Goal: Transaction & Acquisition: Book appointment/travel/reservation

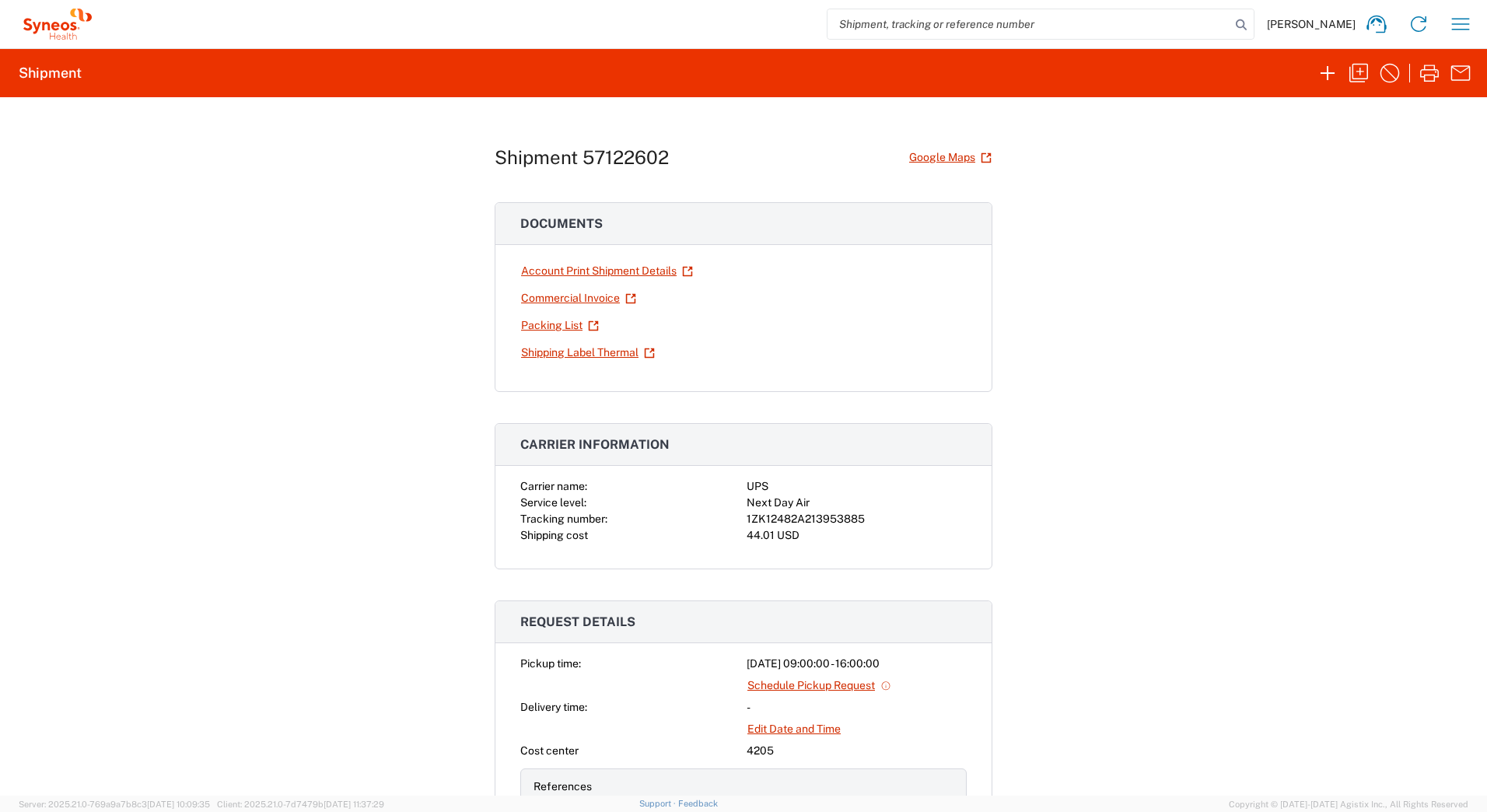
click at [1217, 459] on div "Shipment 57122602 Google Maps Documents Account Print Shipment Details Commerci…" at bounding box center [743, 446] width 1487 height 698
click at [1326, 72] on icon "button" at bounding box center [1327, 73] width 25 height 25
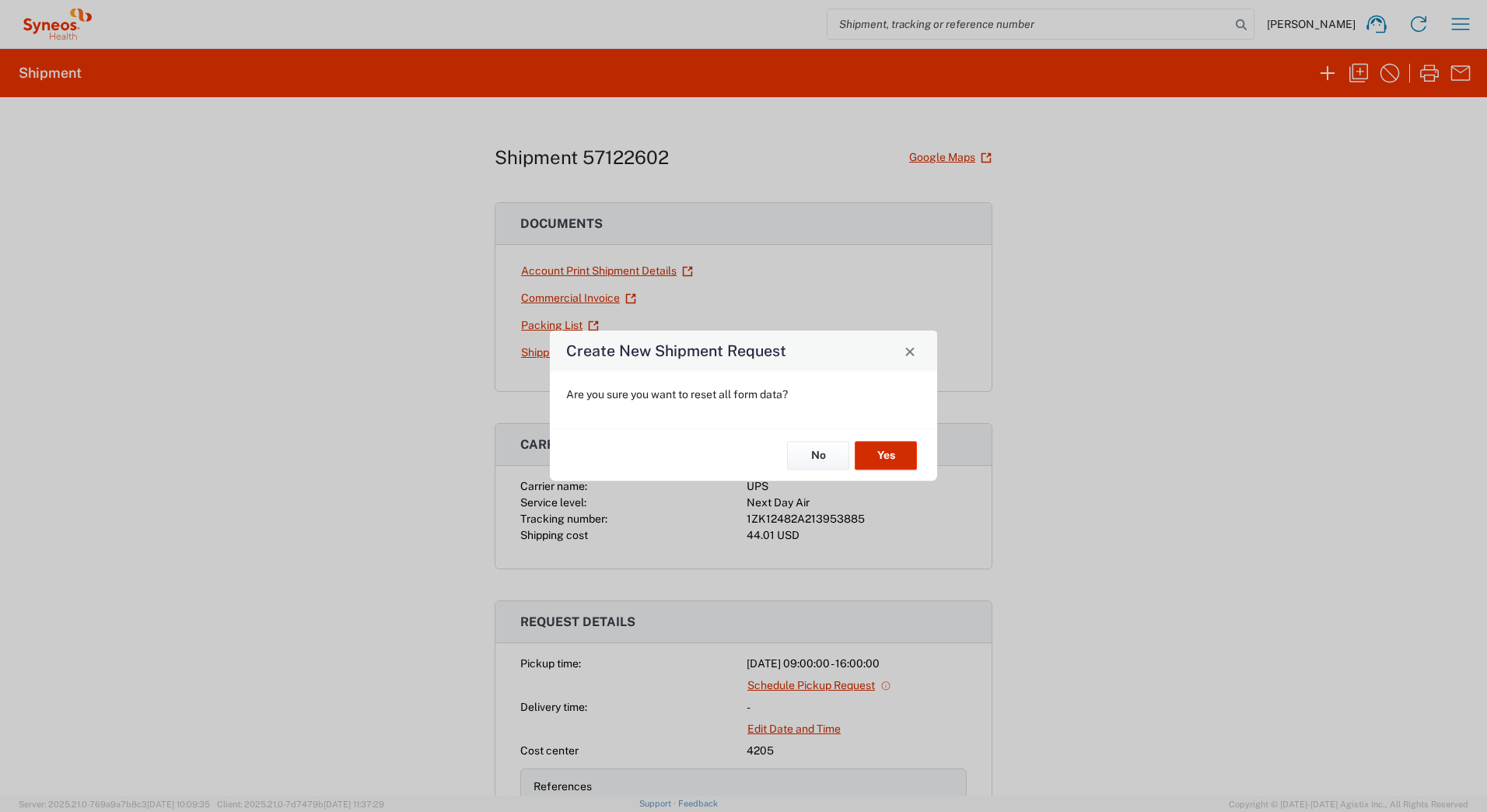
click at [876, 455] on button "Yes" at bounding box center [885, 455] width 62 height 29
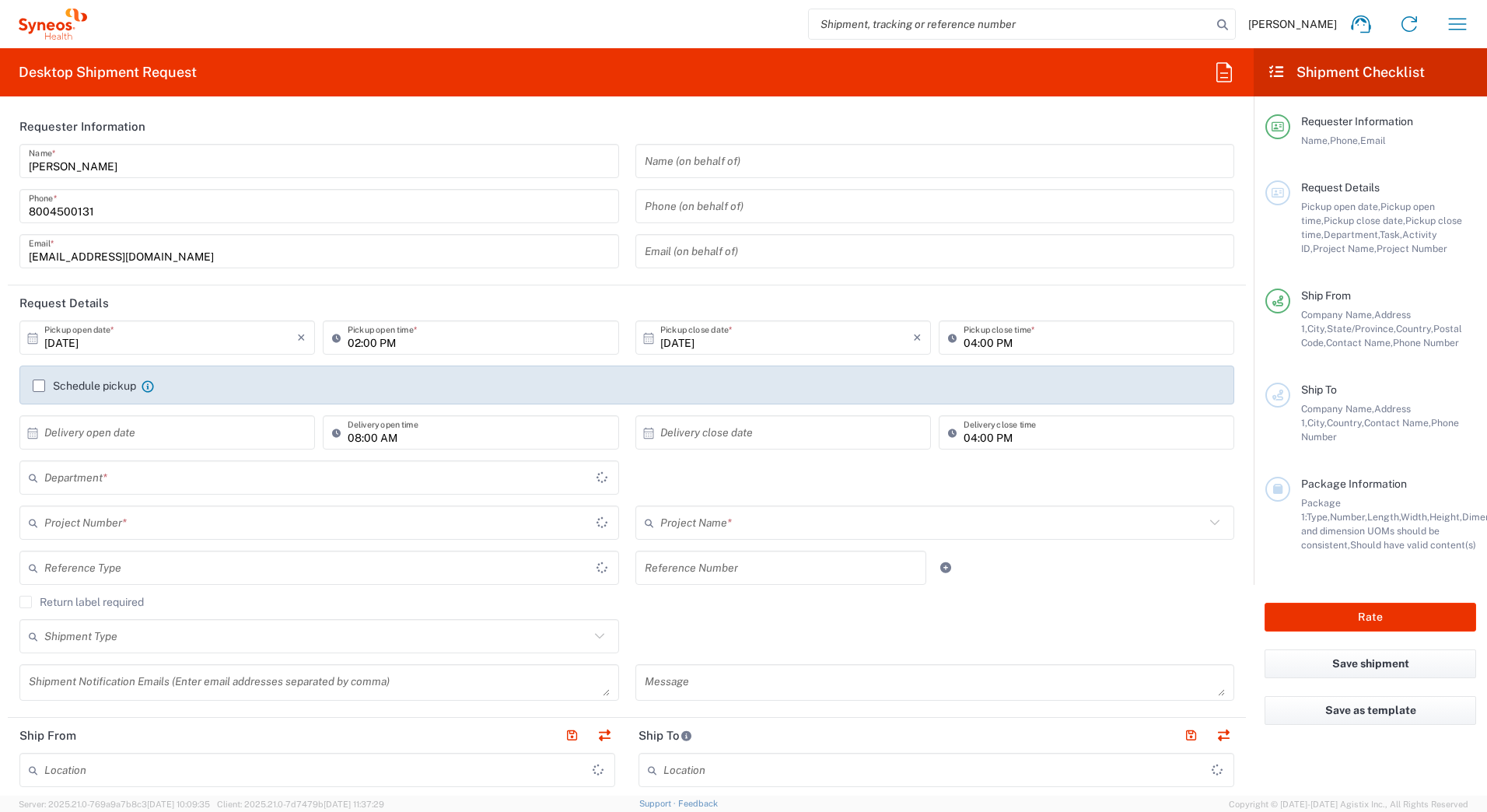
type input "[US_STATE]"
type input "[GEOGRAPHIC_DATA]"
type input "Syneos Health Commercial Servi- [GEOGRAPHIC_DATA] [GEOGRAPHIC_DATA]"
type input "4205"
click at [1113, 122] on header "Requester Information" at bounding box center [626, 126] width 1238 height 35
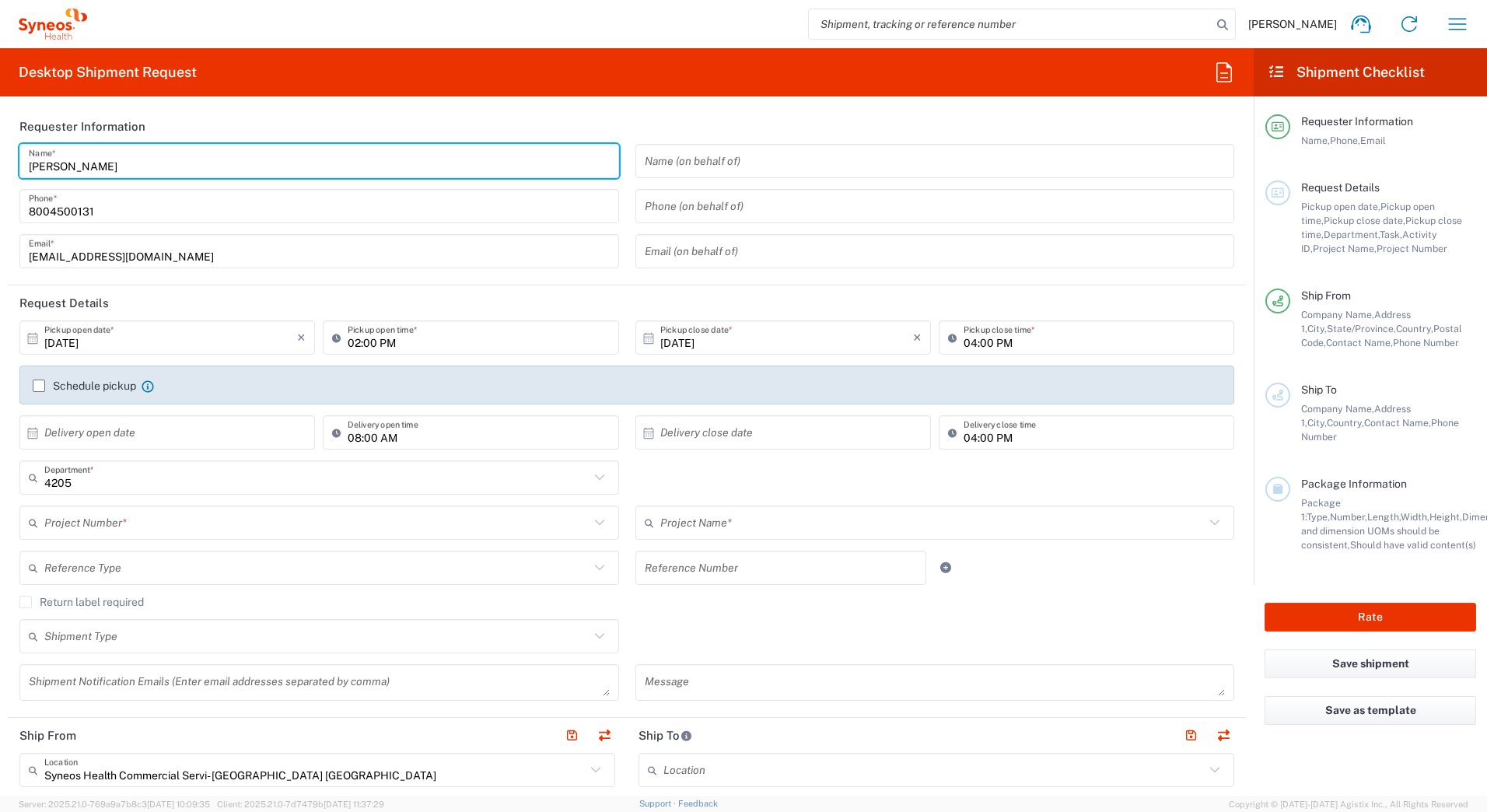
drag, startPoint x: 111, startPoint y: 163, endPoint x: -3, endPoint y: 162, distance: 114.0
click at [0, 162] on html "David Horvath Home Shipment estimator Shipment tracking Desktop shipment reques…" at bounding box center [743, 406] width 1487 height 812
paste input "Syneos Deployments"
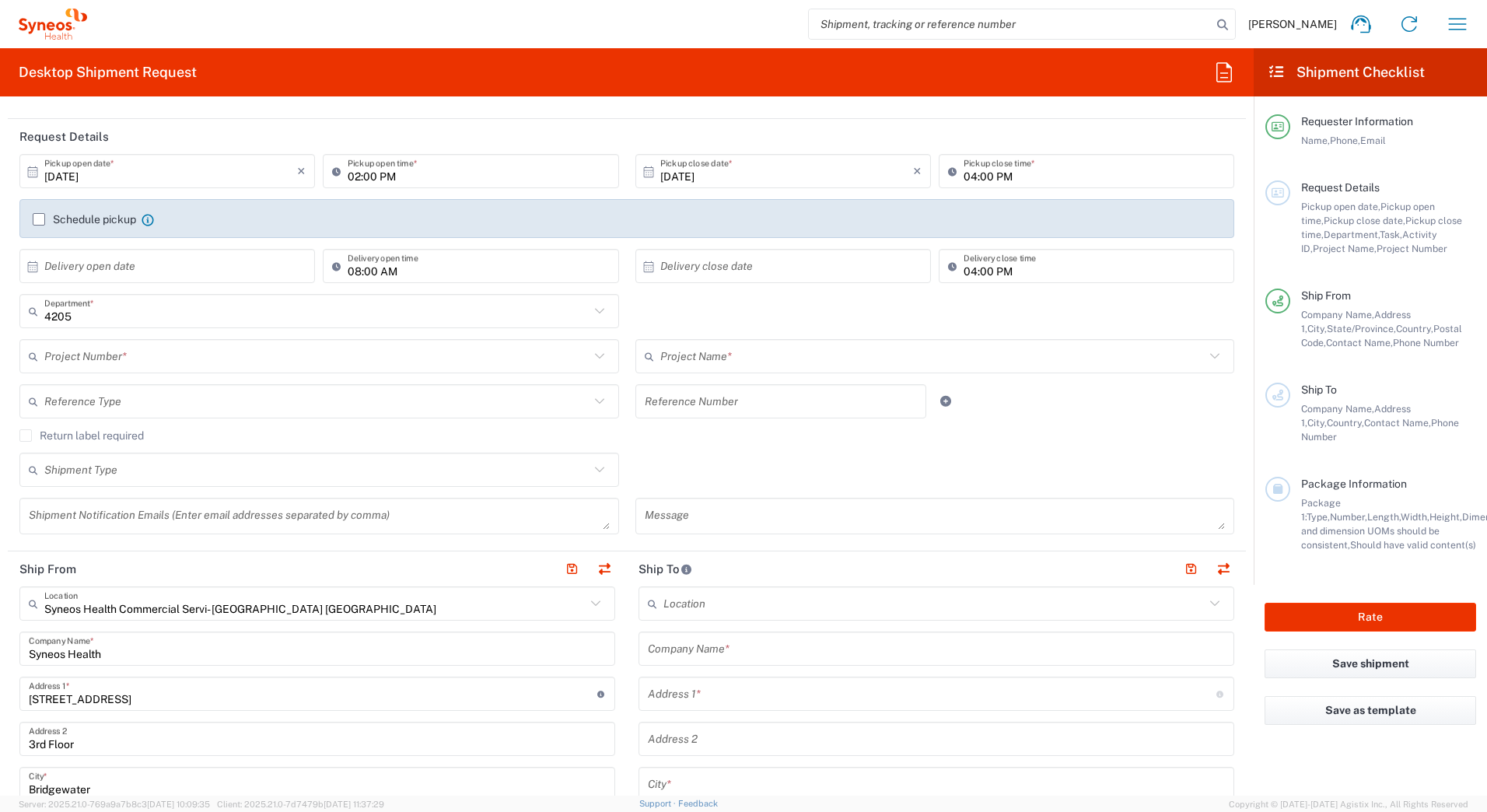
scroll to position [389, 0]
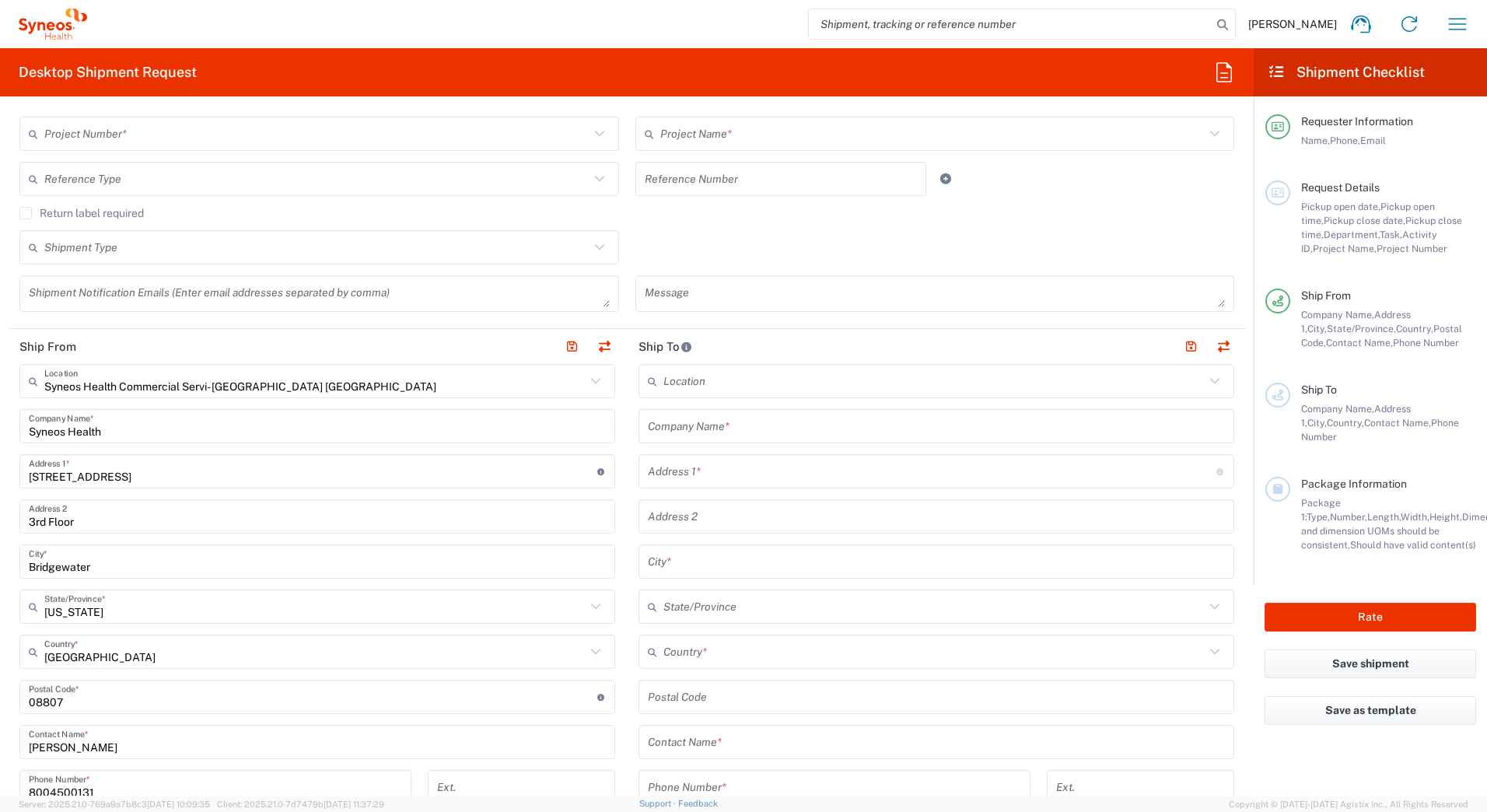
type input "Syneos Deployments"
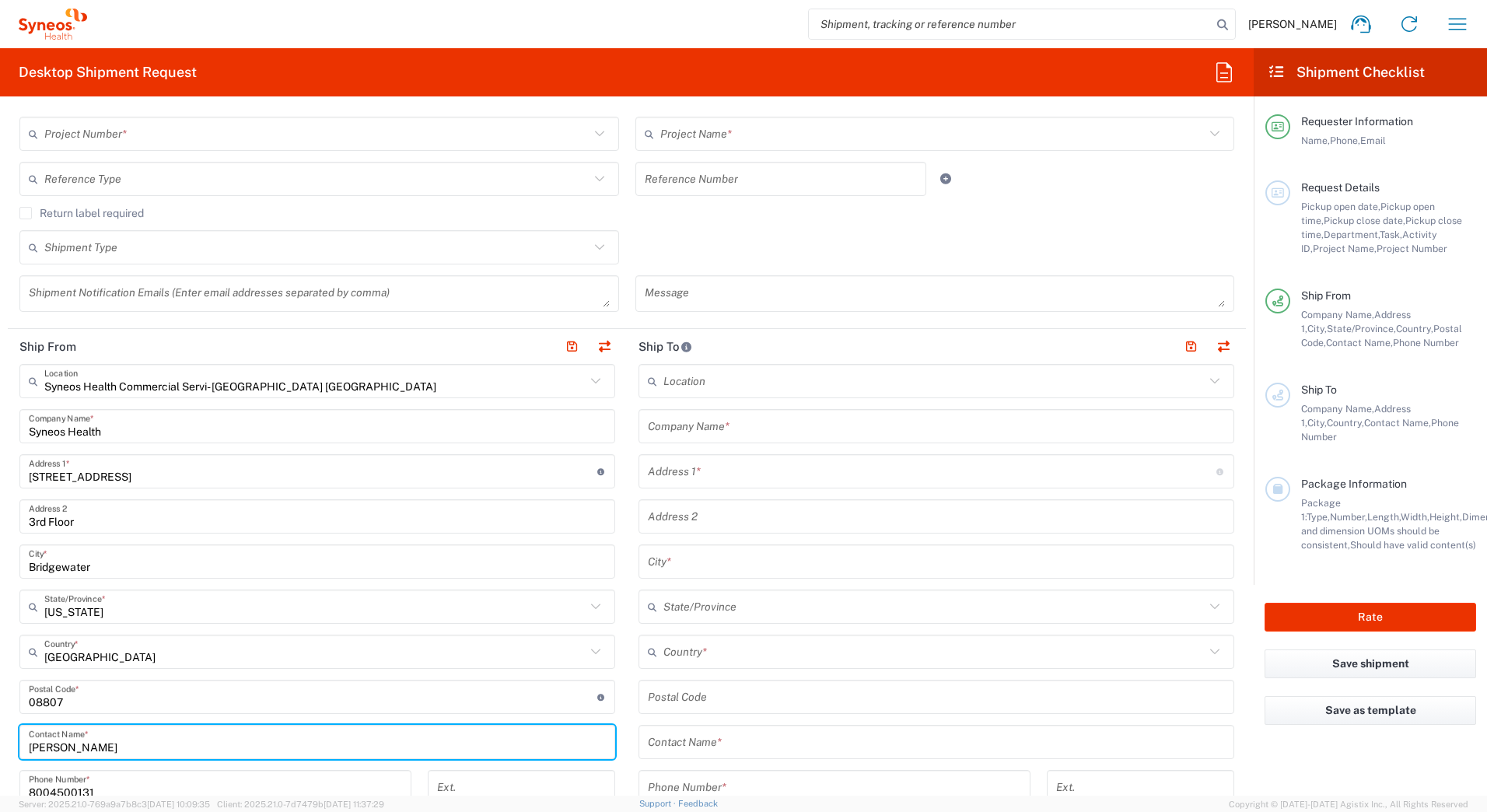
drag, startPoint x: 113, startPoint y: 755, endPoint x: 0, endPoint y: 748, distance: 113.2
click at [0, 751] on html "David Horvath Home Shipment estimator Shipment tracking Desktop shipment reques…" at bounding box center [743, 406] width 1487 height 812
paste input "Syneos Deployments"
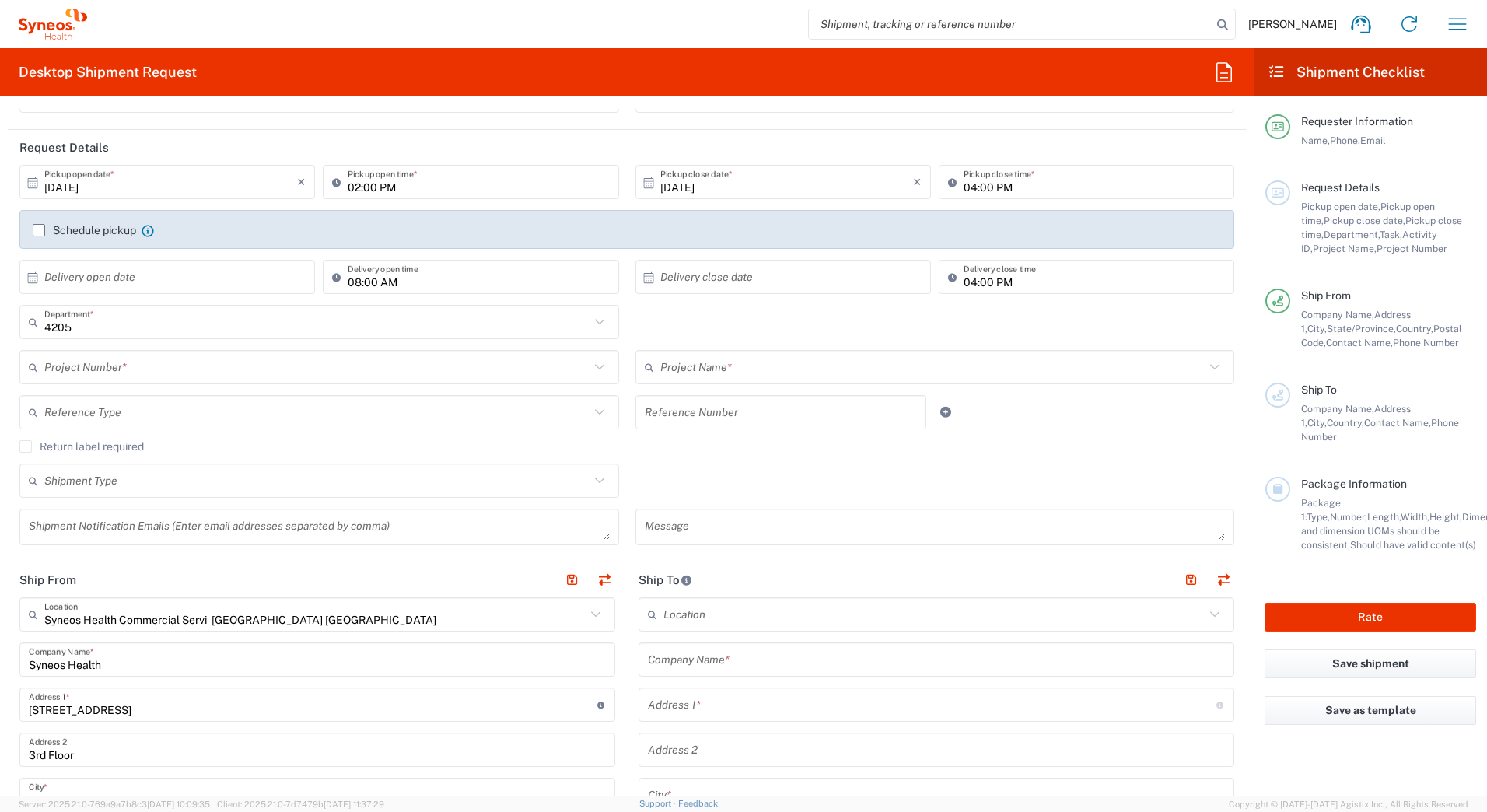
type input "Syneos Deployments"
click at [80, 364] on input "text" at bounding box center [317, 367] width 545 height 27
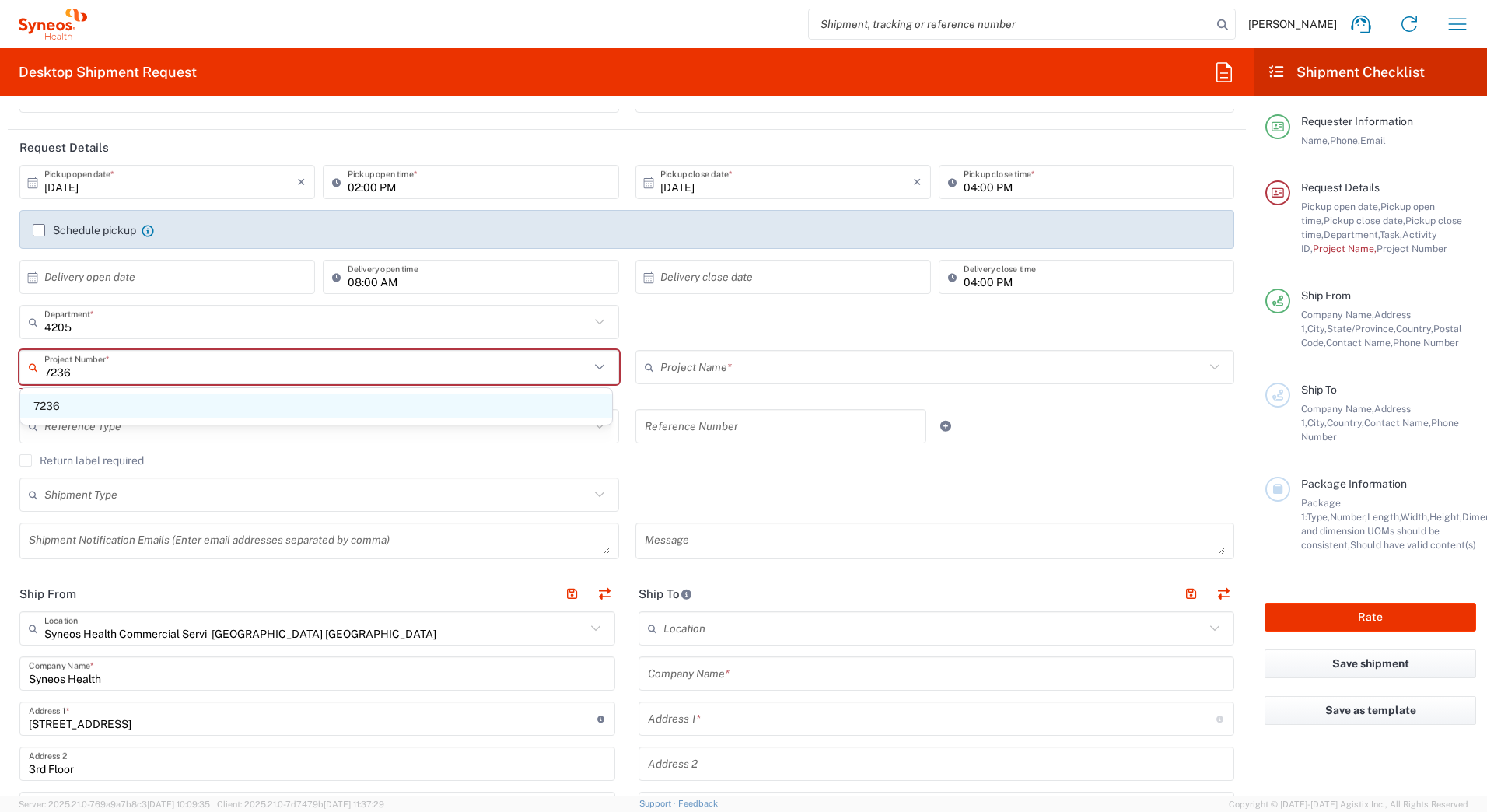
type input "7236"
click at [65, 406] on span "7236" at bounding box center [316, 406] width 592 height 24
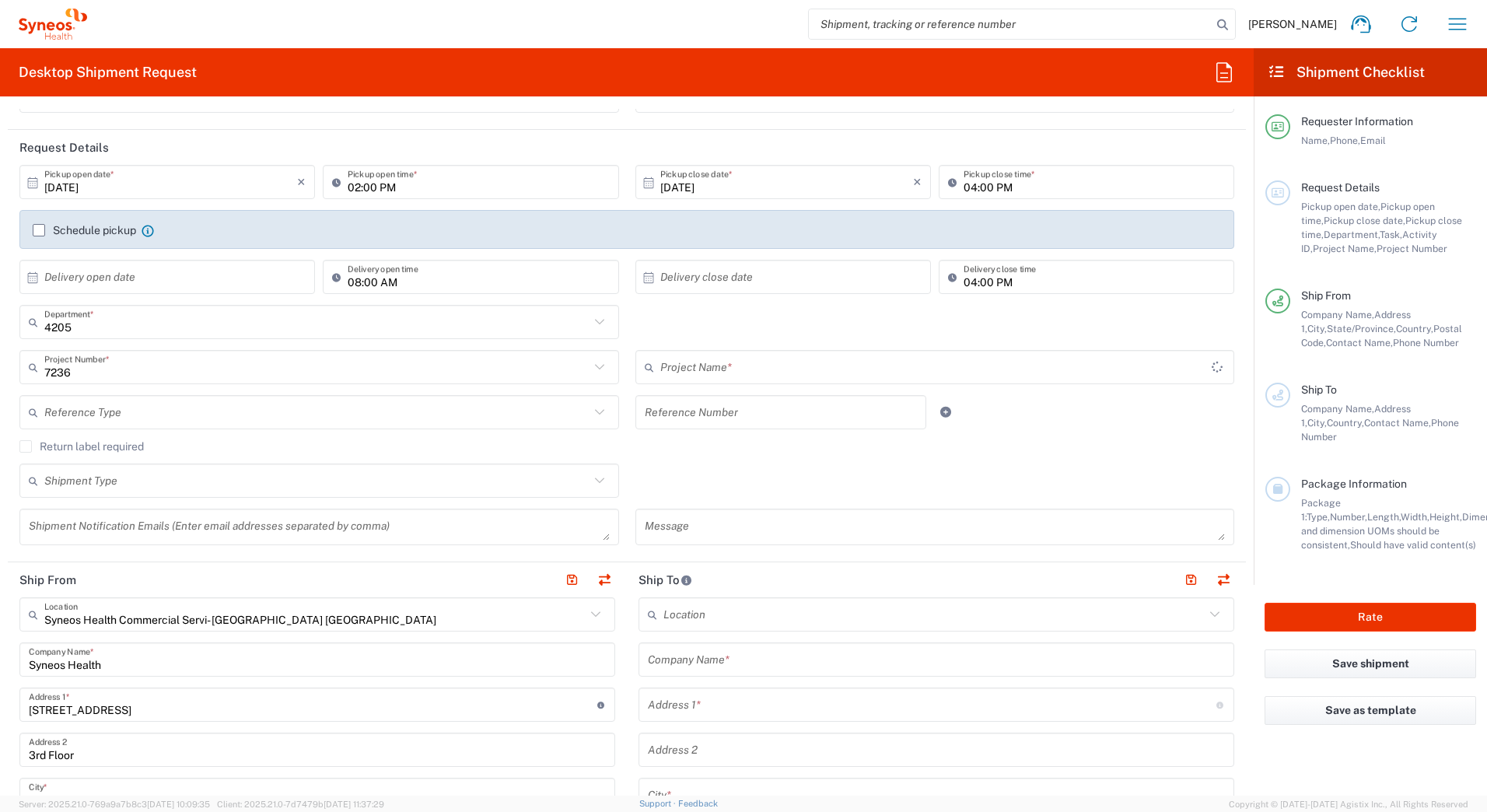
type input "ST-US-Scilex-Sales"
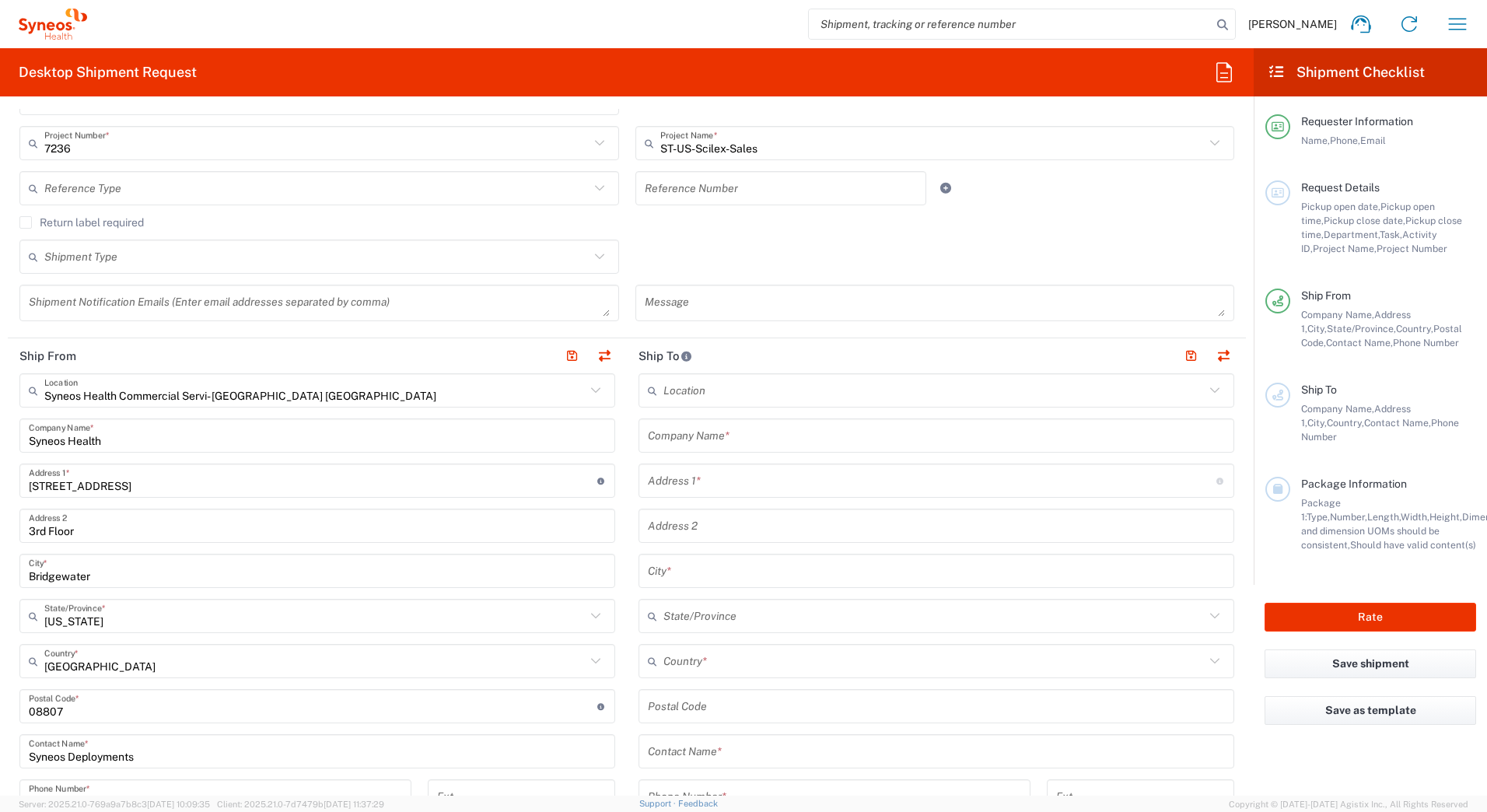
scroll to position [389, 0]
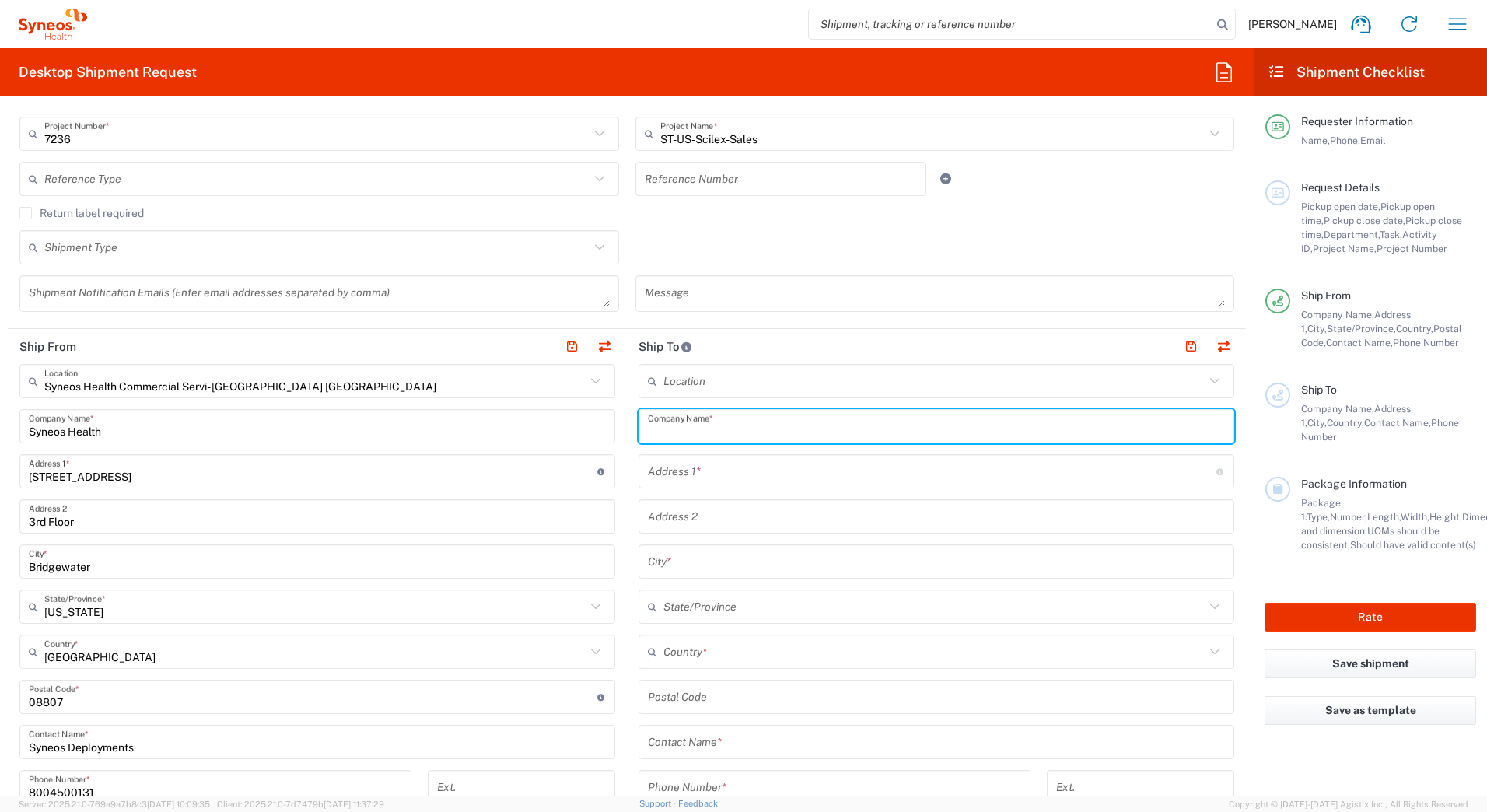
click at [683, 427] on input "text" at bounding box center [936, 426] width 577 height 27
paste input "Angela Pike"
click at [684, 430] on input "Angela Pike" at bounding box center [936, 426] width 577 height 27
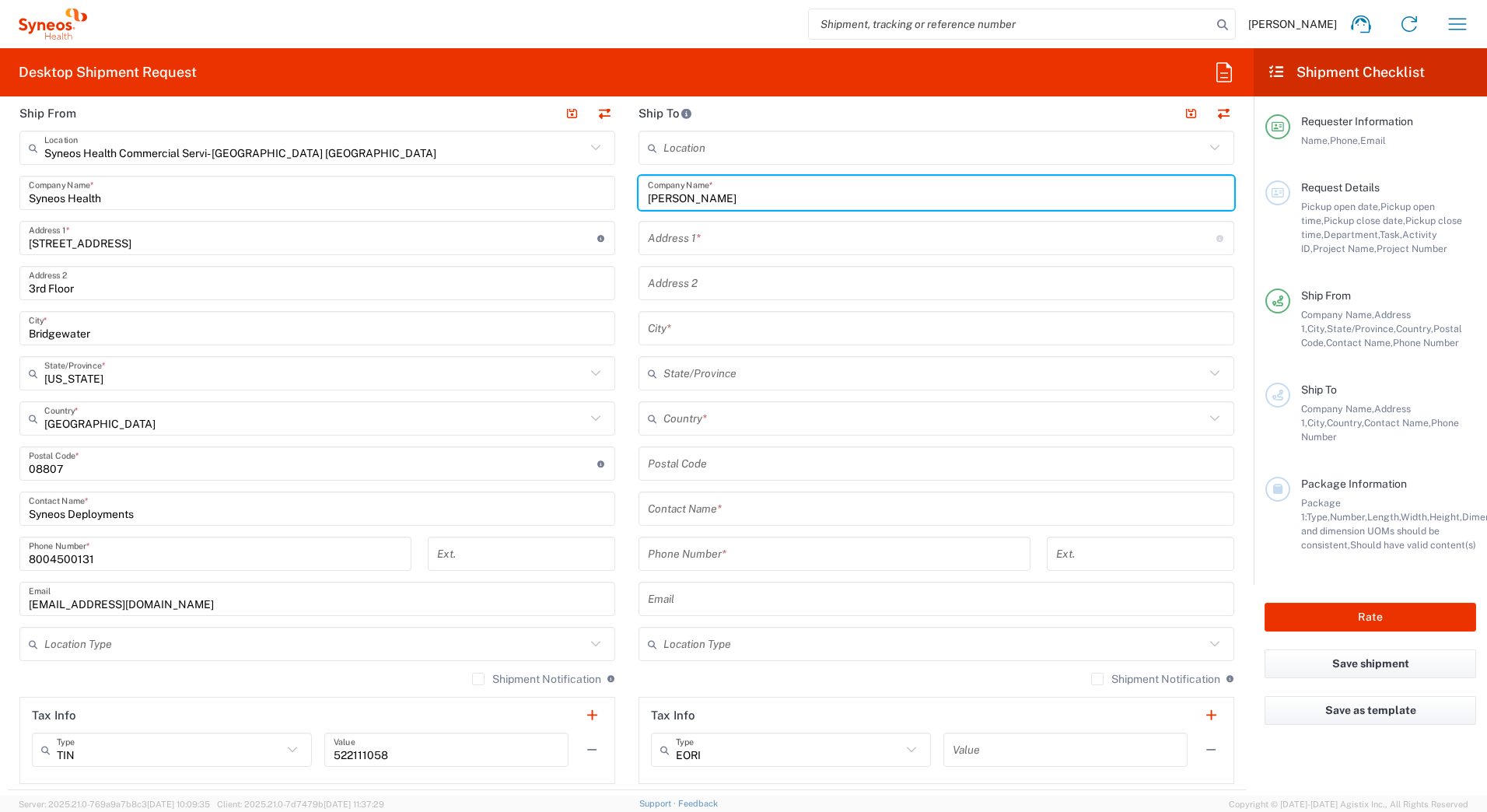
type input "[PERSON_NAME]"
click at [647, 509] on input "text" at bounding box center [936, 509] width 577 height 27
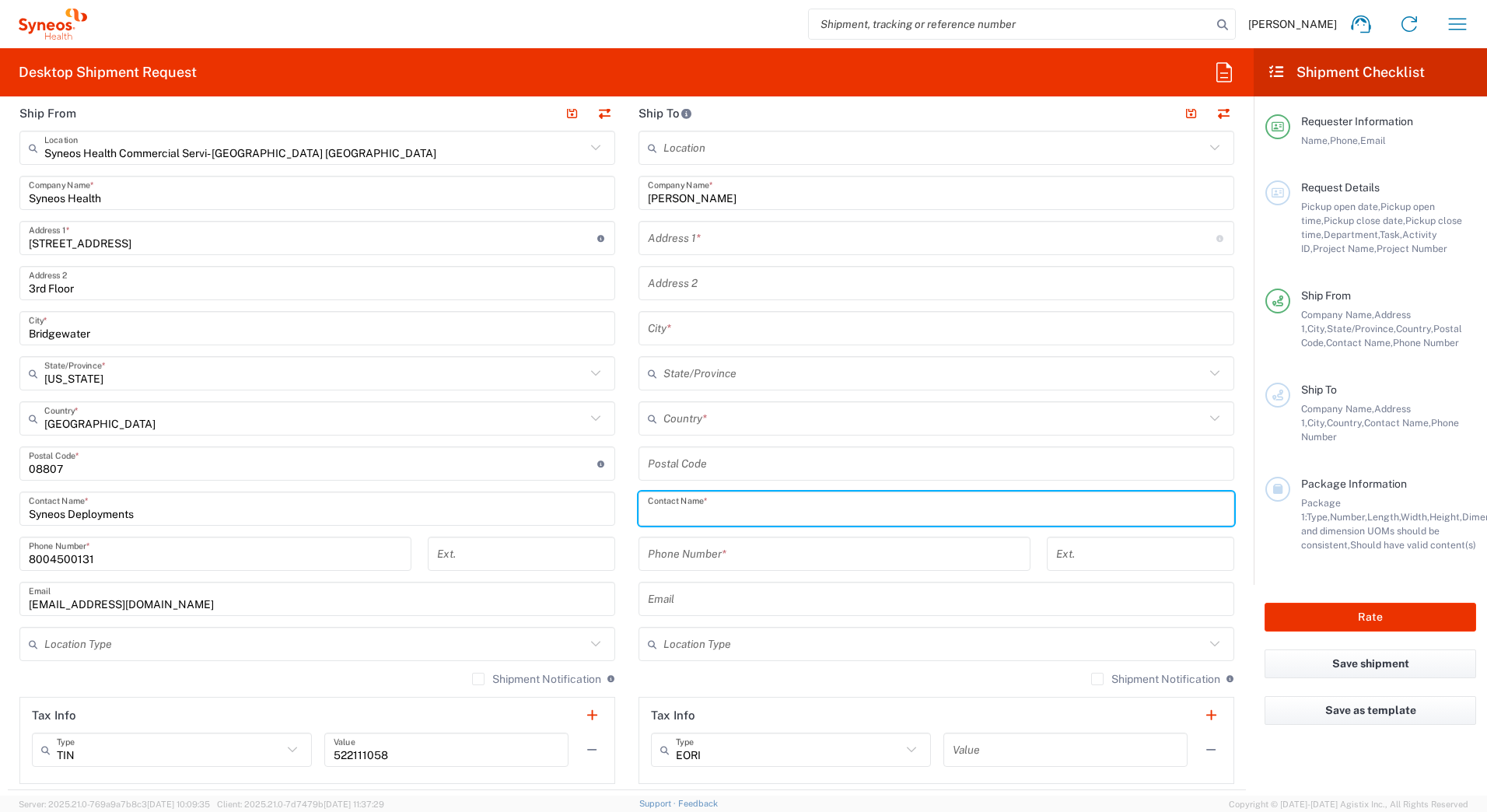
paste input "Angela Pike"
click at [685, 516] on input "Angela Pike" at bounding box center [936, 509] width 577 height 27
type input "[PERSON_NAME]"
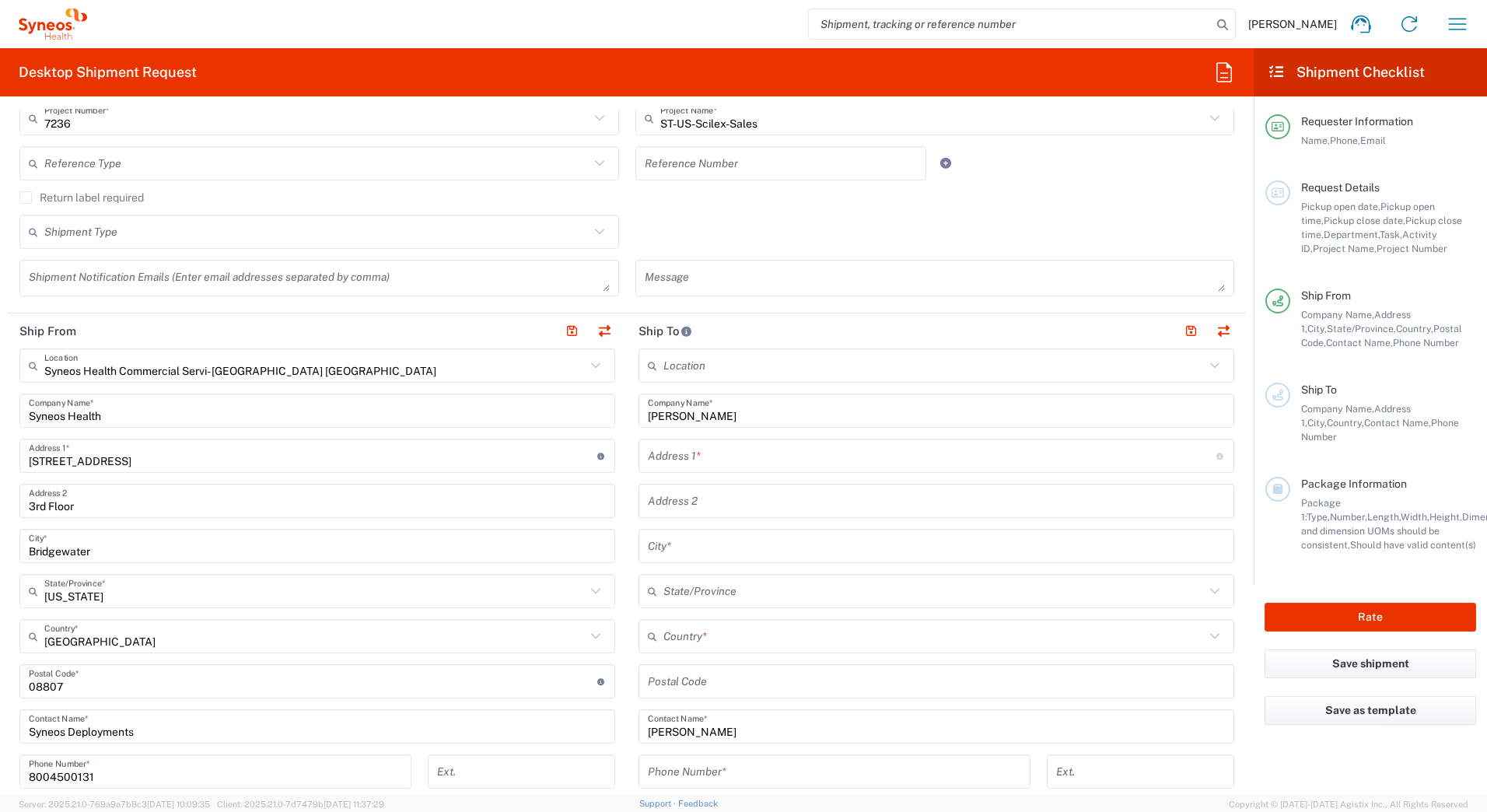
scroll to position [234, 0]
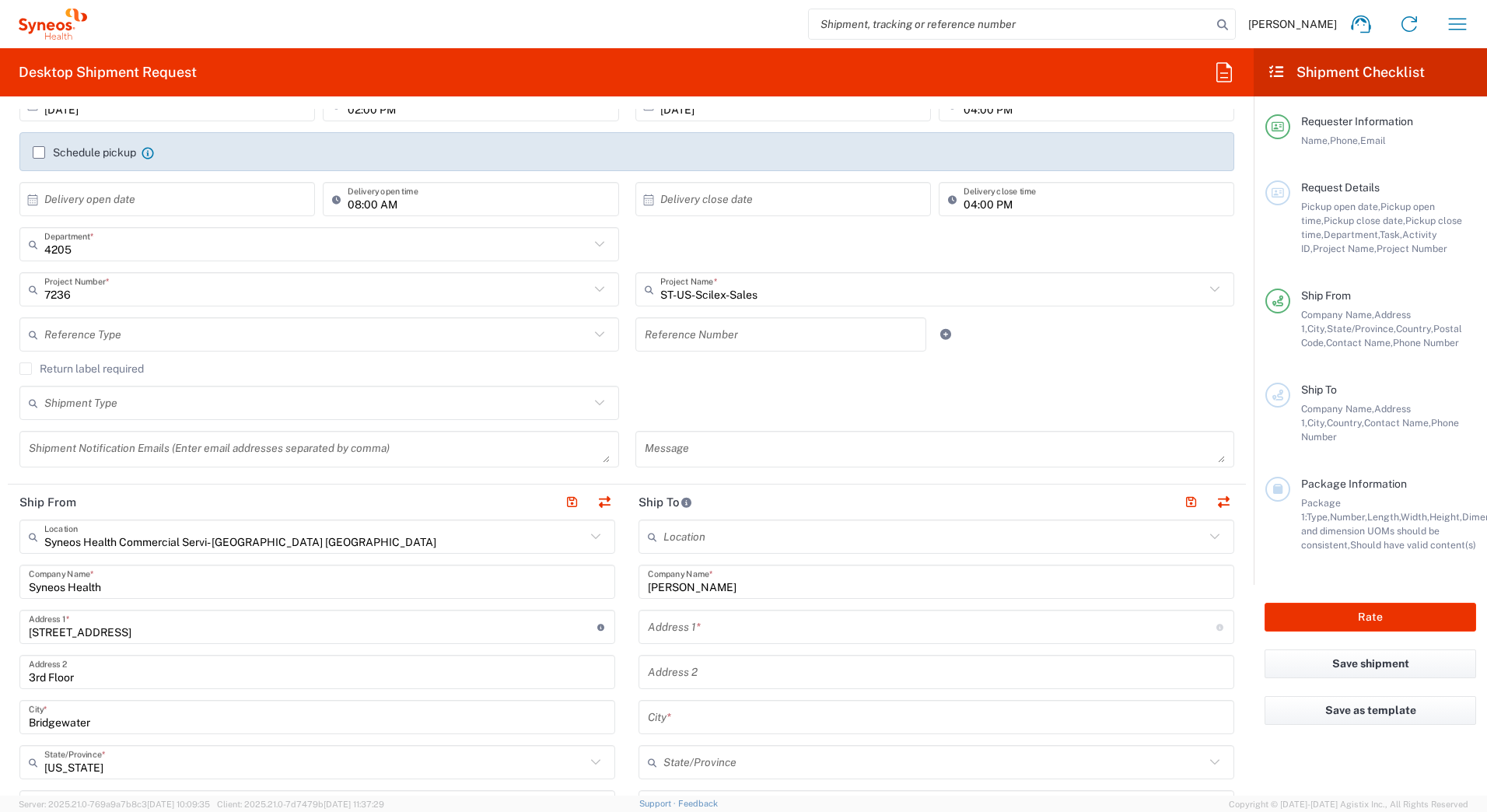
click at [704, 635] on input "text" at bounding box center [931, 627] width 568 height 27
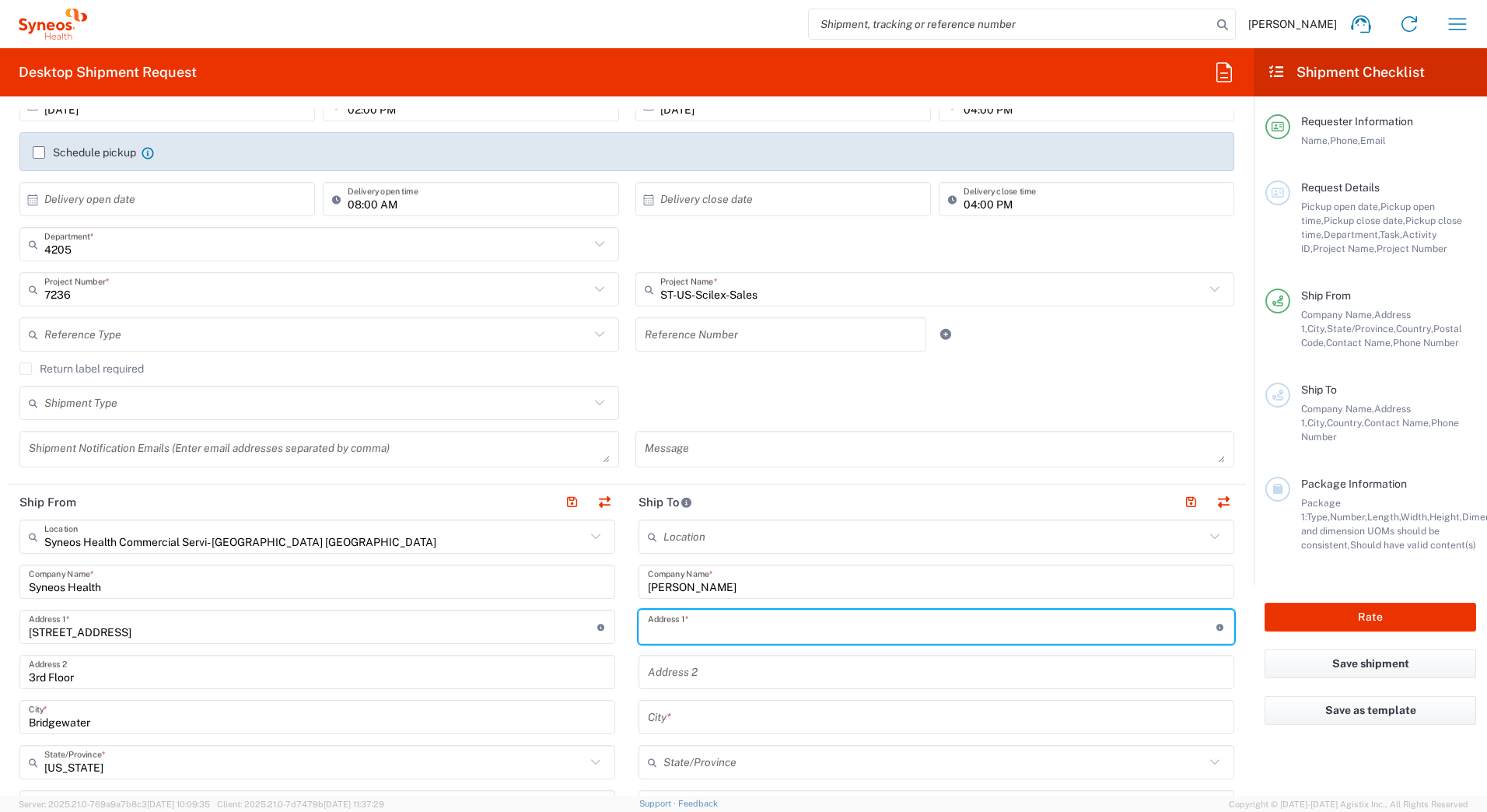
paste input "[STREET_ADDRESS]"
type input "[STREET_ADDRESS]"
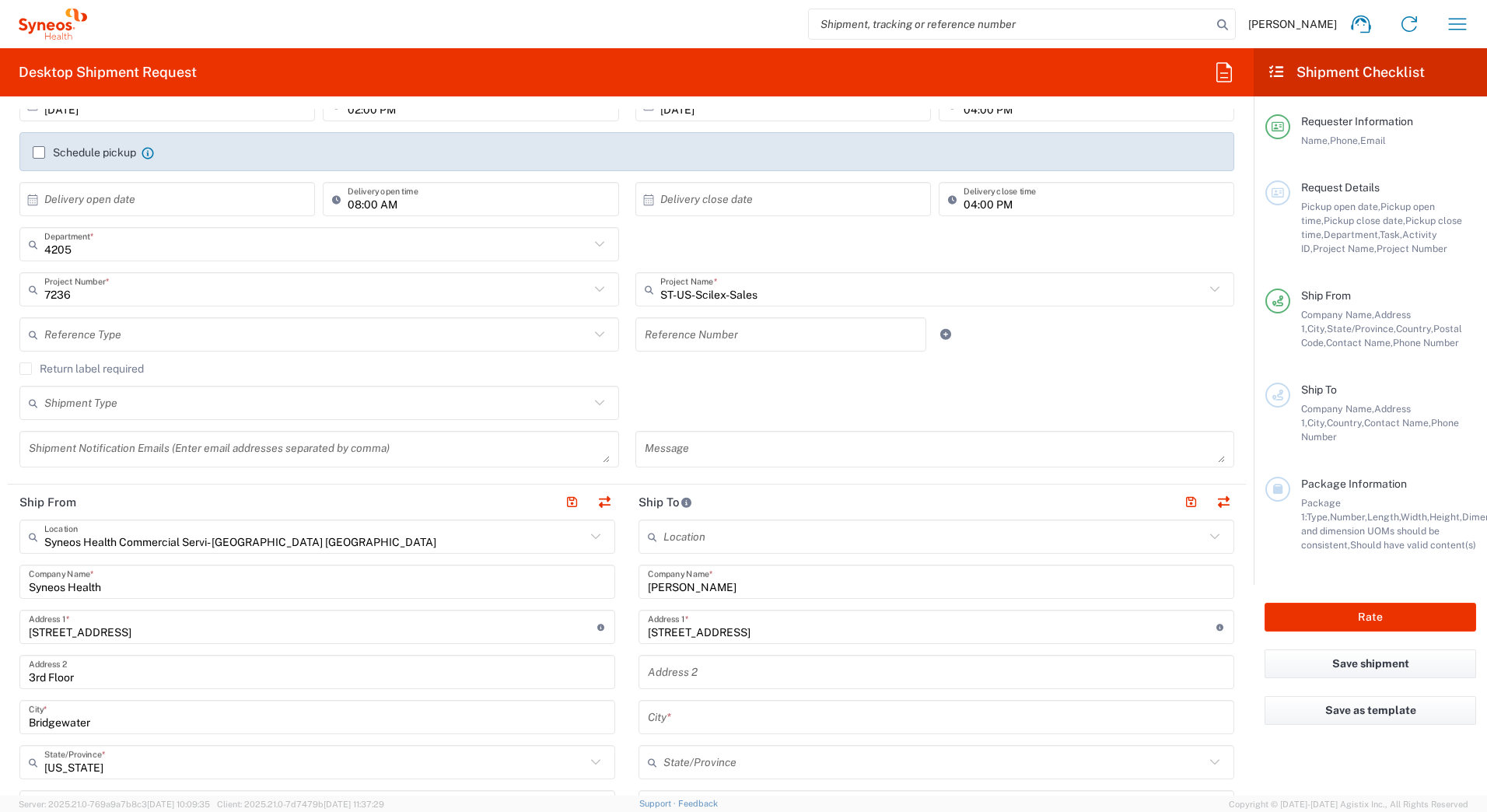
click at [662, 715] on input "text" at bounding box center [936, 717] width 577 height 27
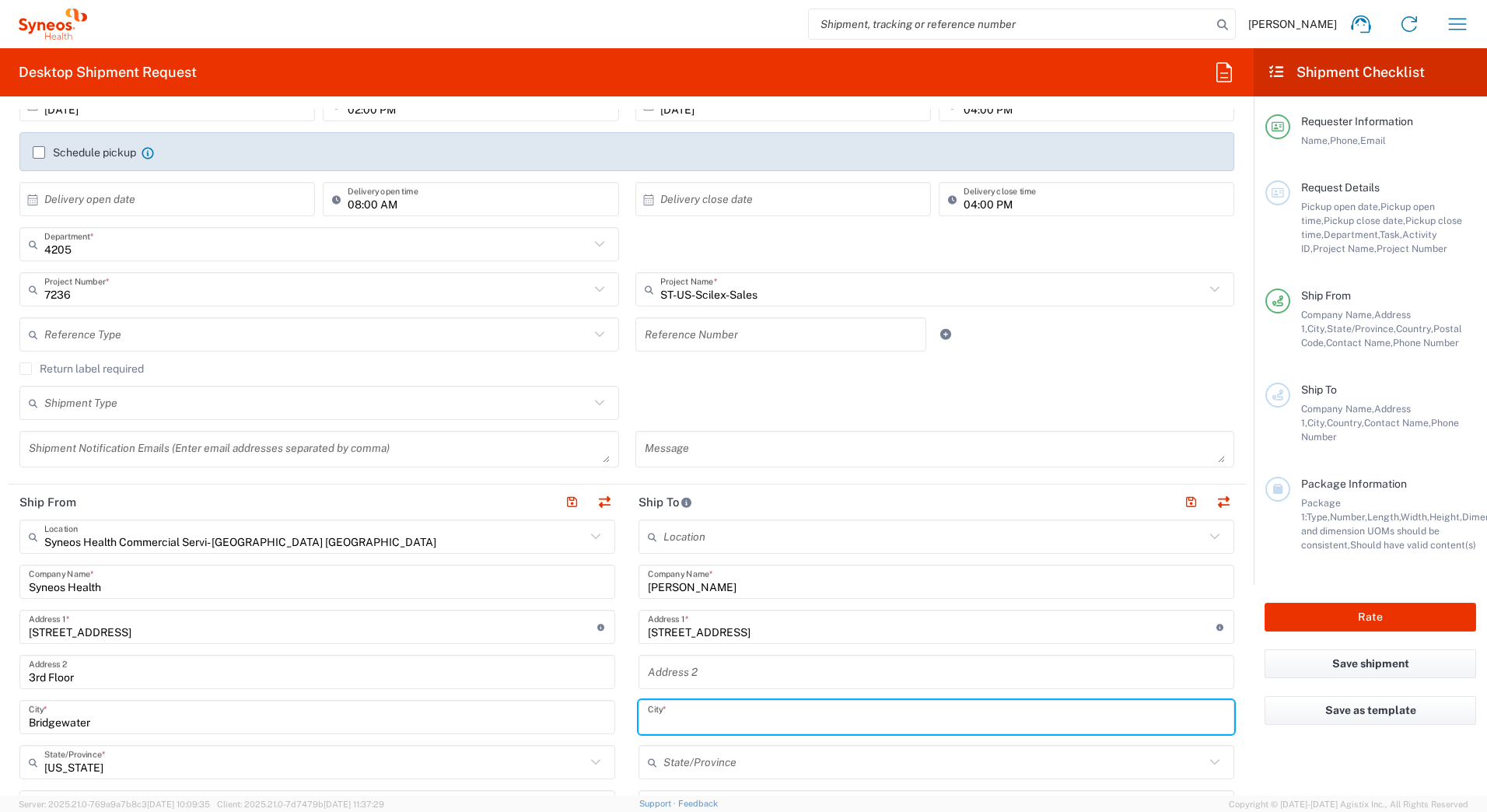
paste input "[GEOGRAPHIC_DATA]"
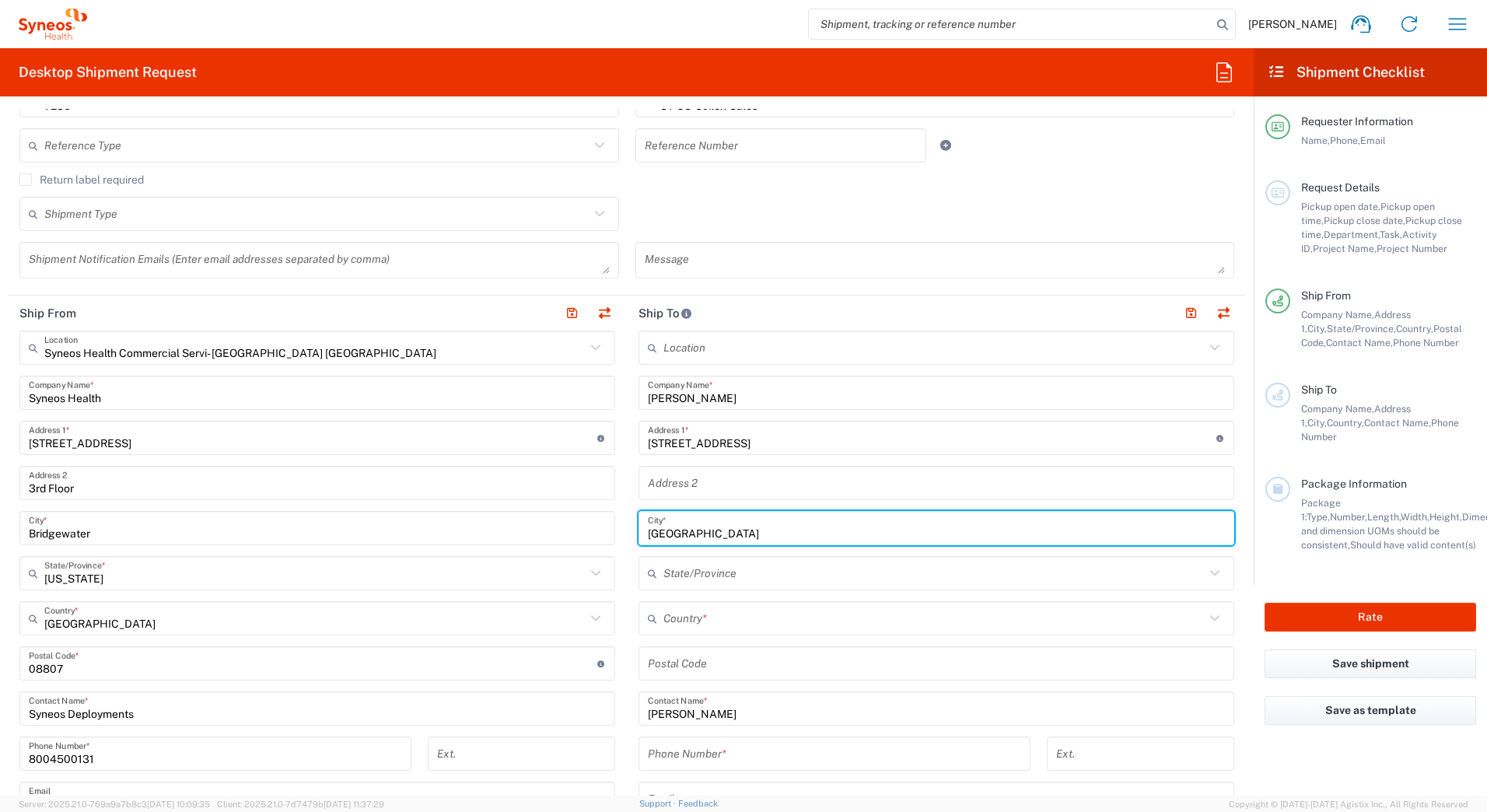
scroll to position [466, 0]
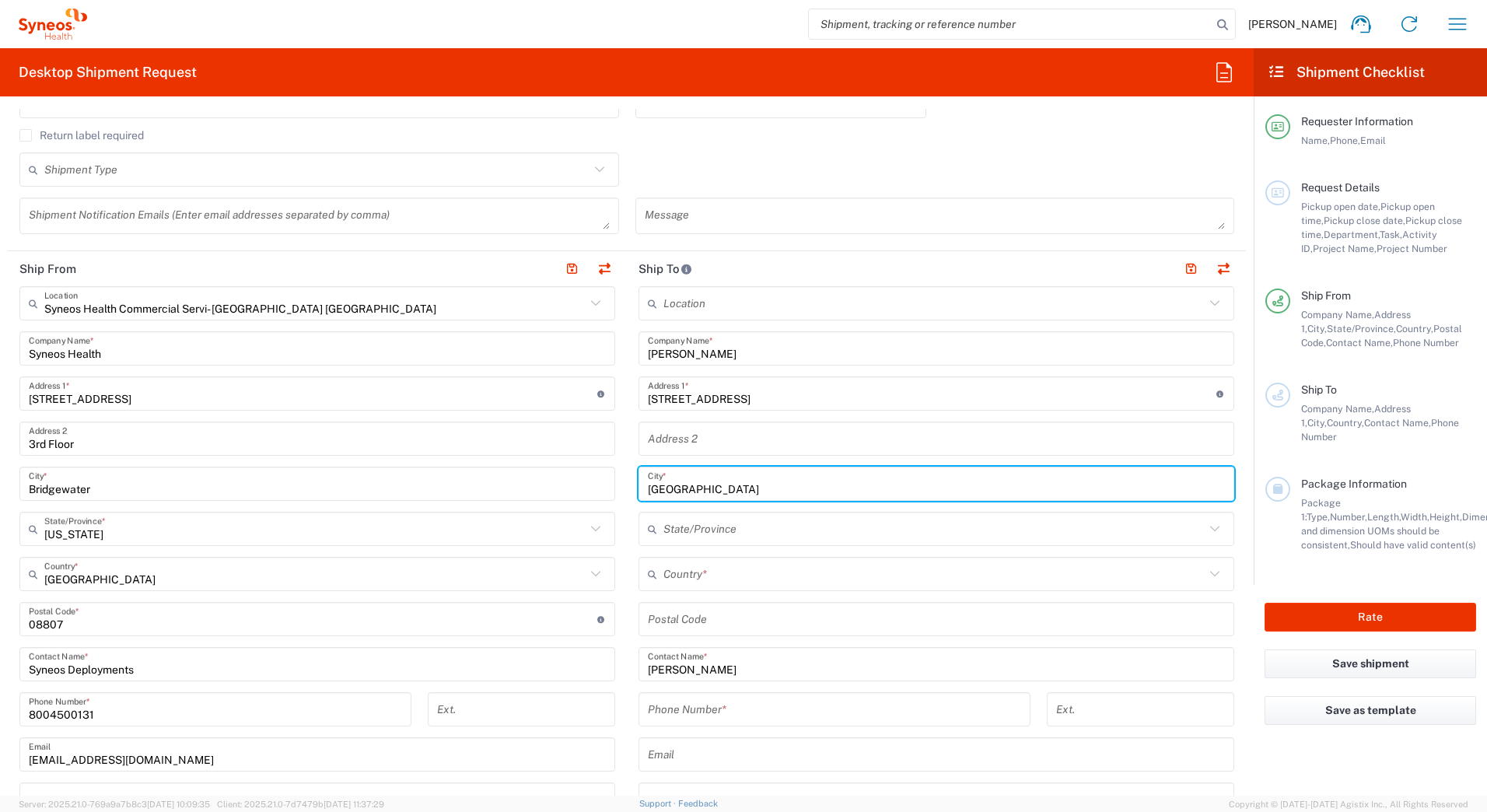
type input "[GEOGRAPHIC_DATA]"
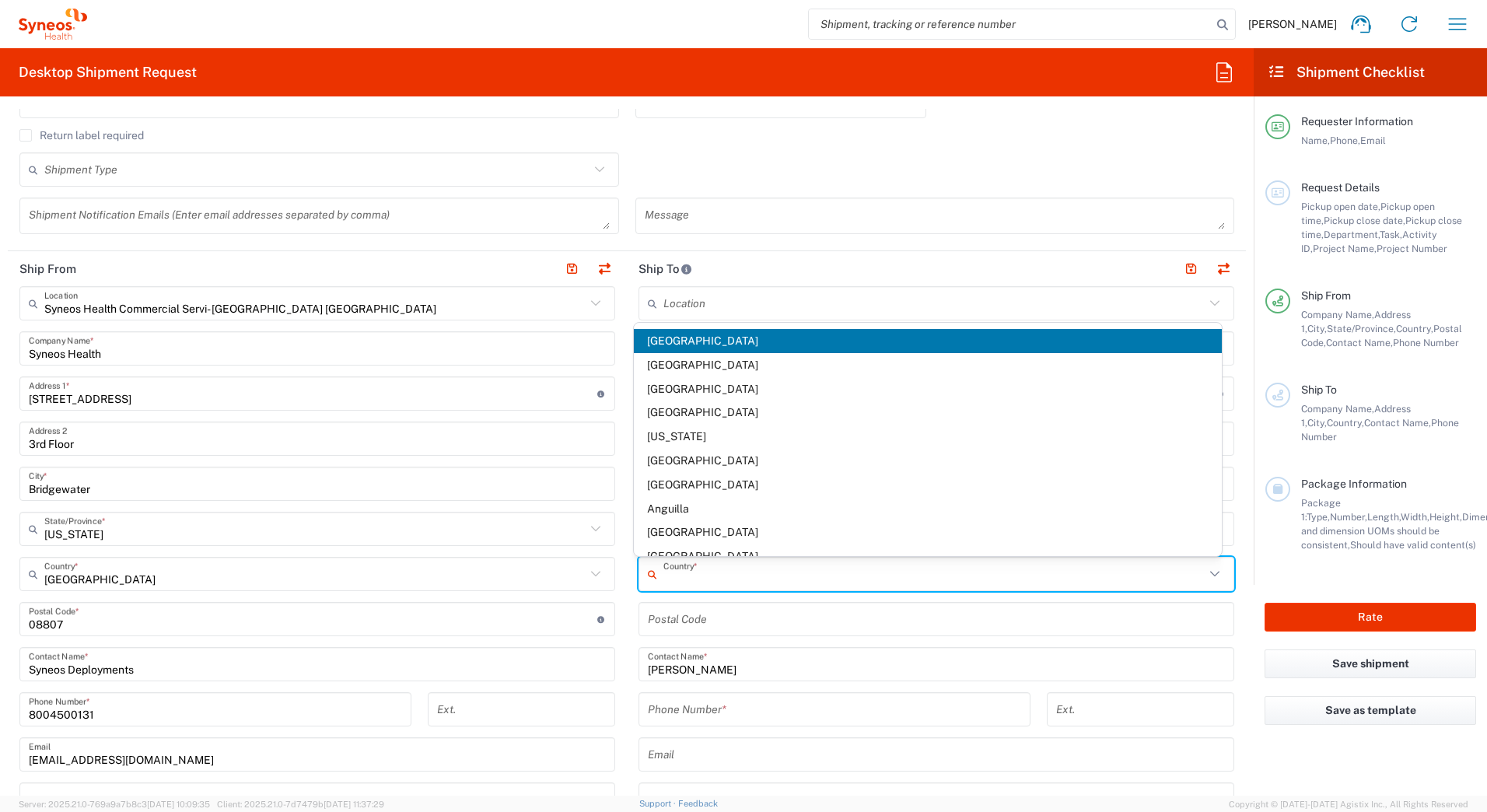
click at [667, 569] on input "text" at bounding box center [934, 574] width 541 height 27
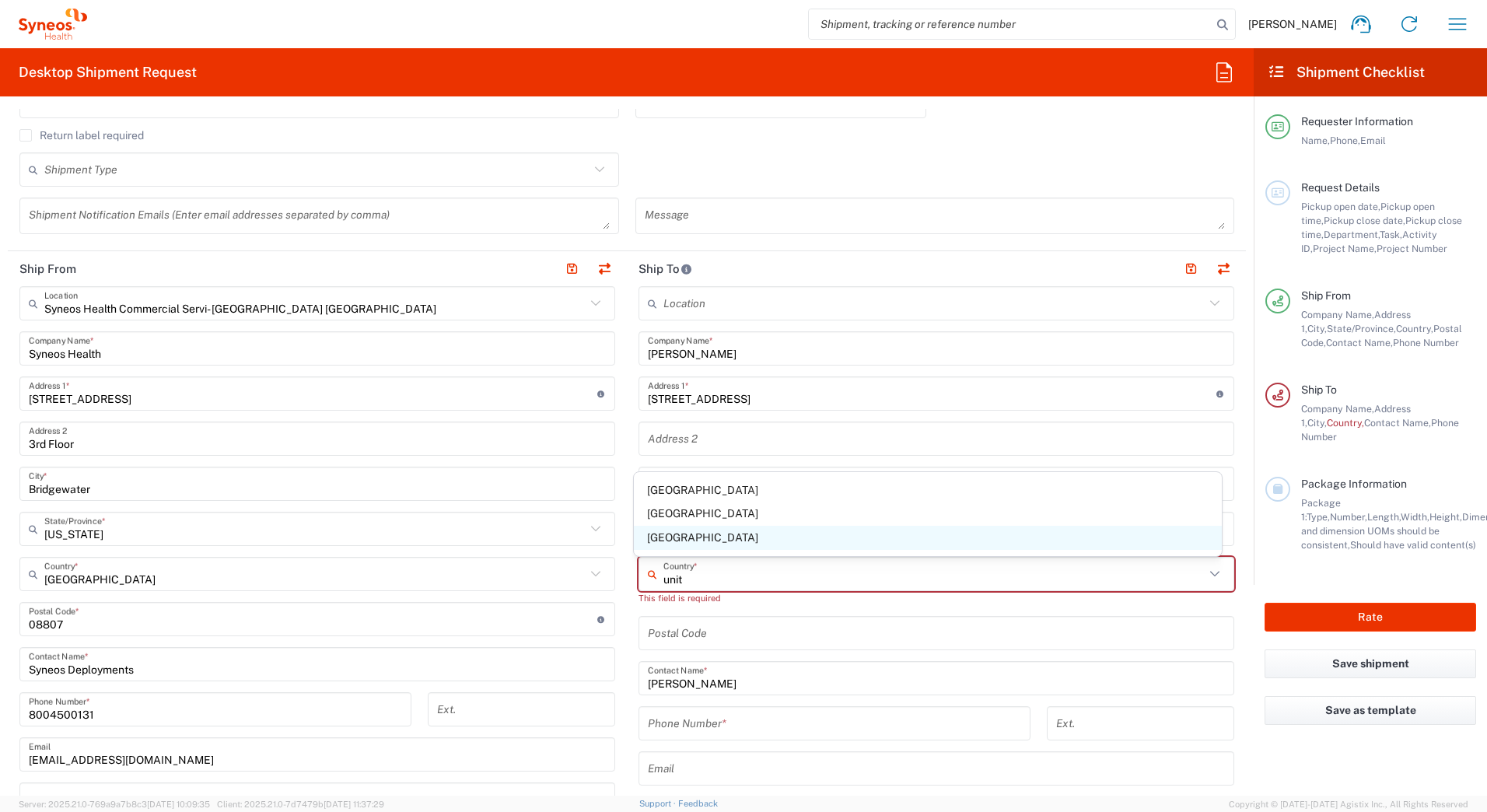
click at [669, 541] on span "United States" at bounding box center [927, 538] width 589 height 24
type input "United States"
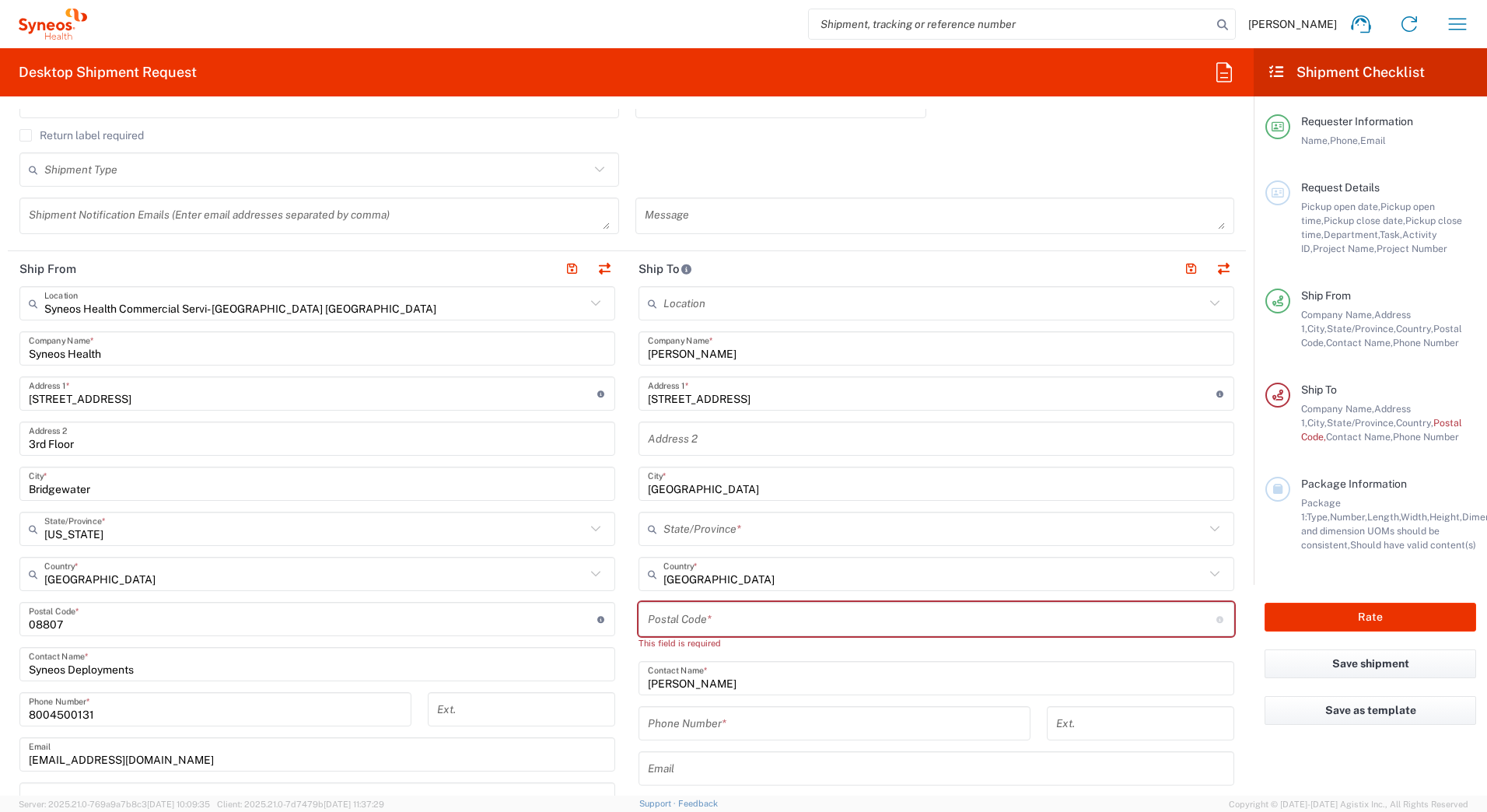
click at [674, 534] on input "text" at bounding box center [934, 529] width 541 height 27
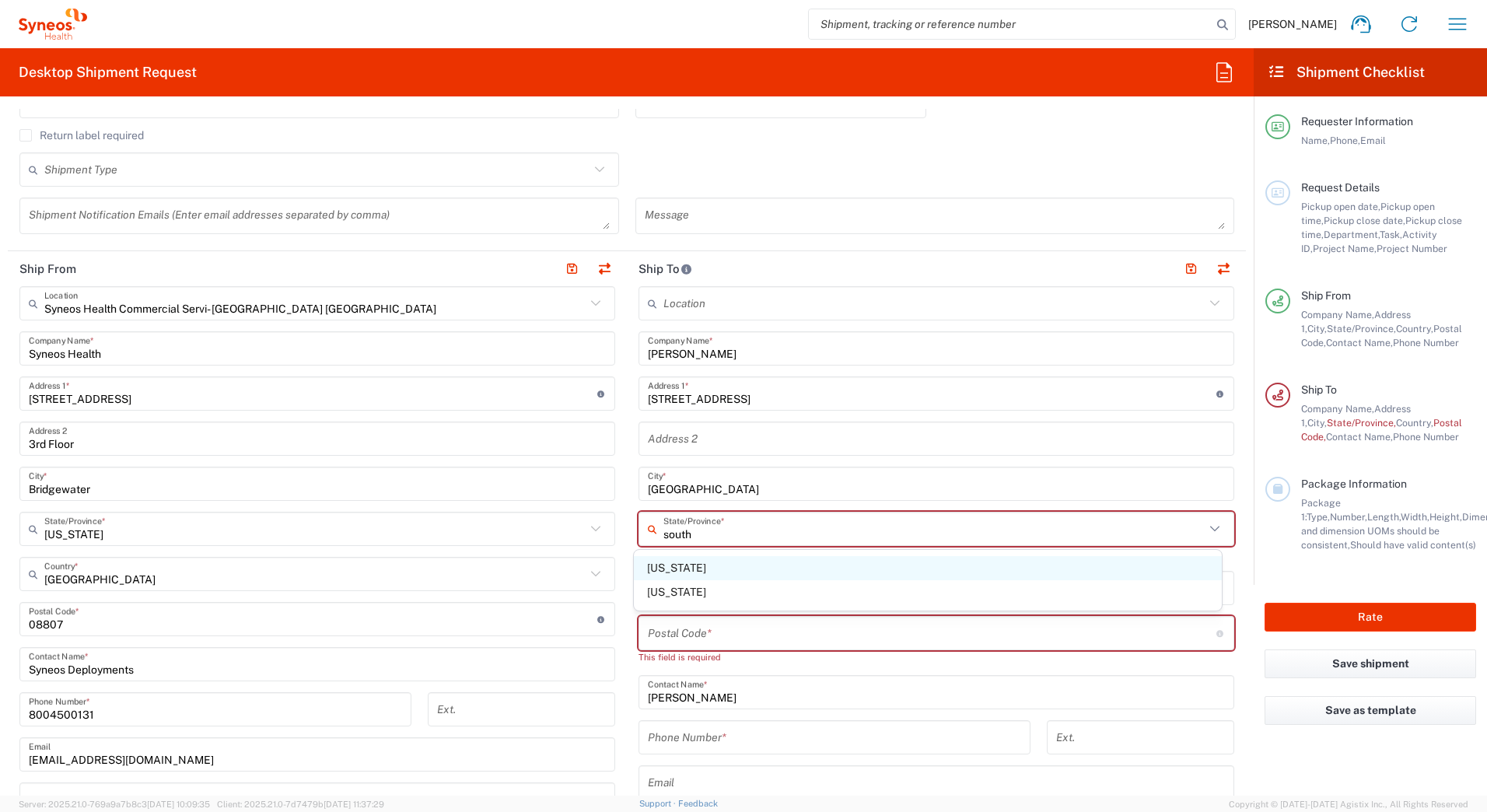
click at [658, 569] on span "South Carolina" at bounding box center [927, 567] width 589 height 24
type input "South Carolina"
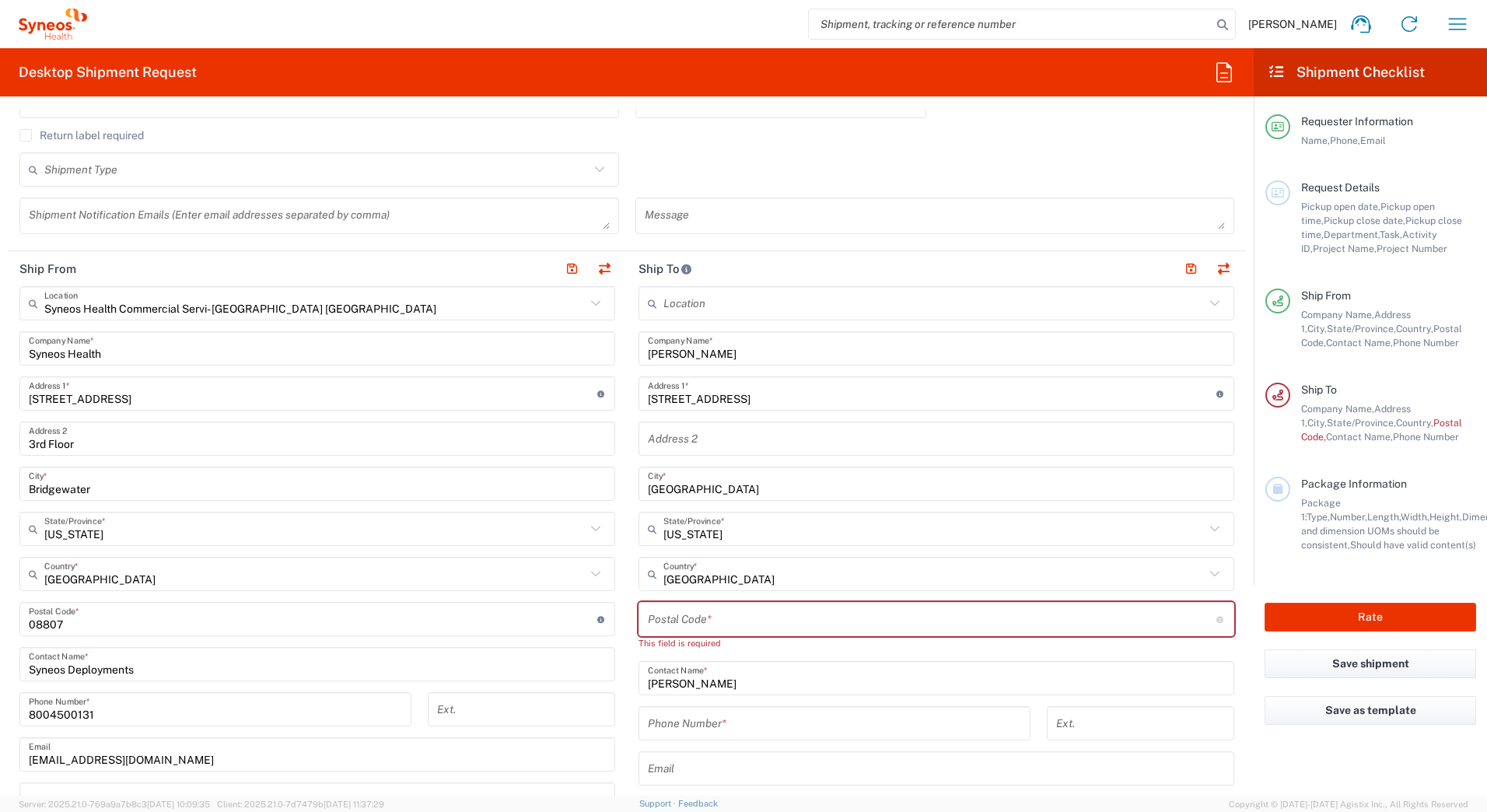
click at [730, 723] on input "tel" at bounding box center [834, 723] width 373 height 27
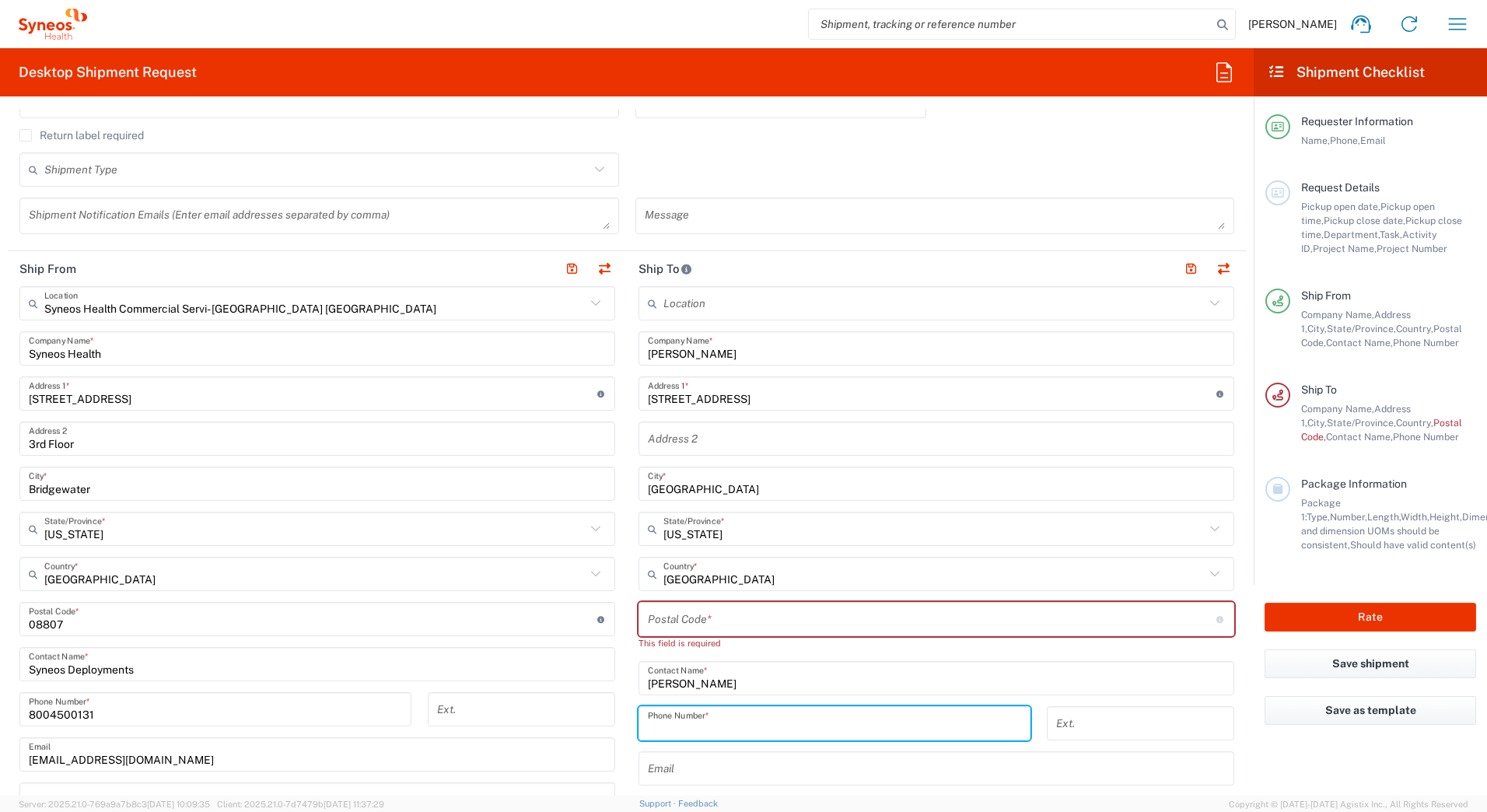
paste input "29302"
click at [691, 611] on input "undefined" at bounding box center [931, 619] width 568 height 27
drag, startPoint x: 697, startPoint y: 731, endPoint x: 618, endPoint y: 727, distance: 79.1
click at [620, 729] on div "Ship From Syneos Health Commercial Servi- NJ US Location Syneos Health Commerci…" at bounding box center [626, 618] width 1238 height 736
paste input "[PHONE_NUMBER]"
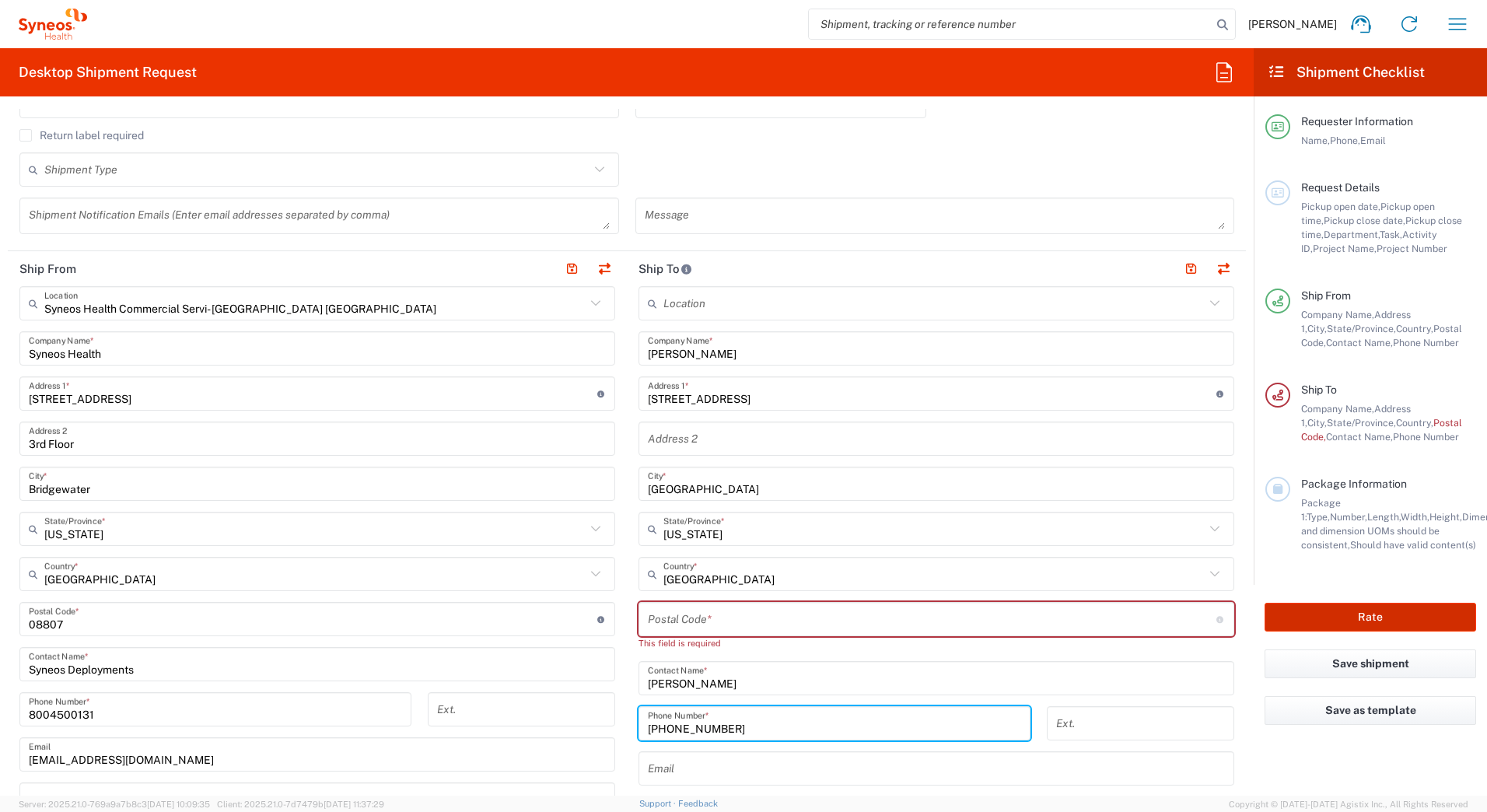
type input "[PHONE_NUMBER]"
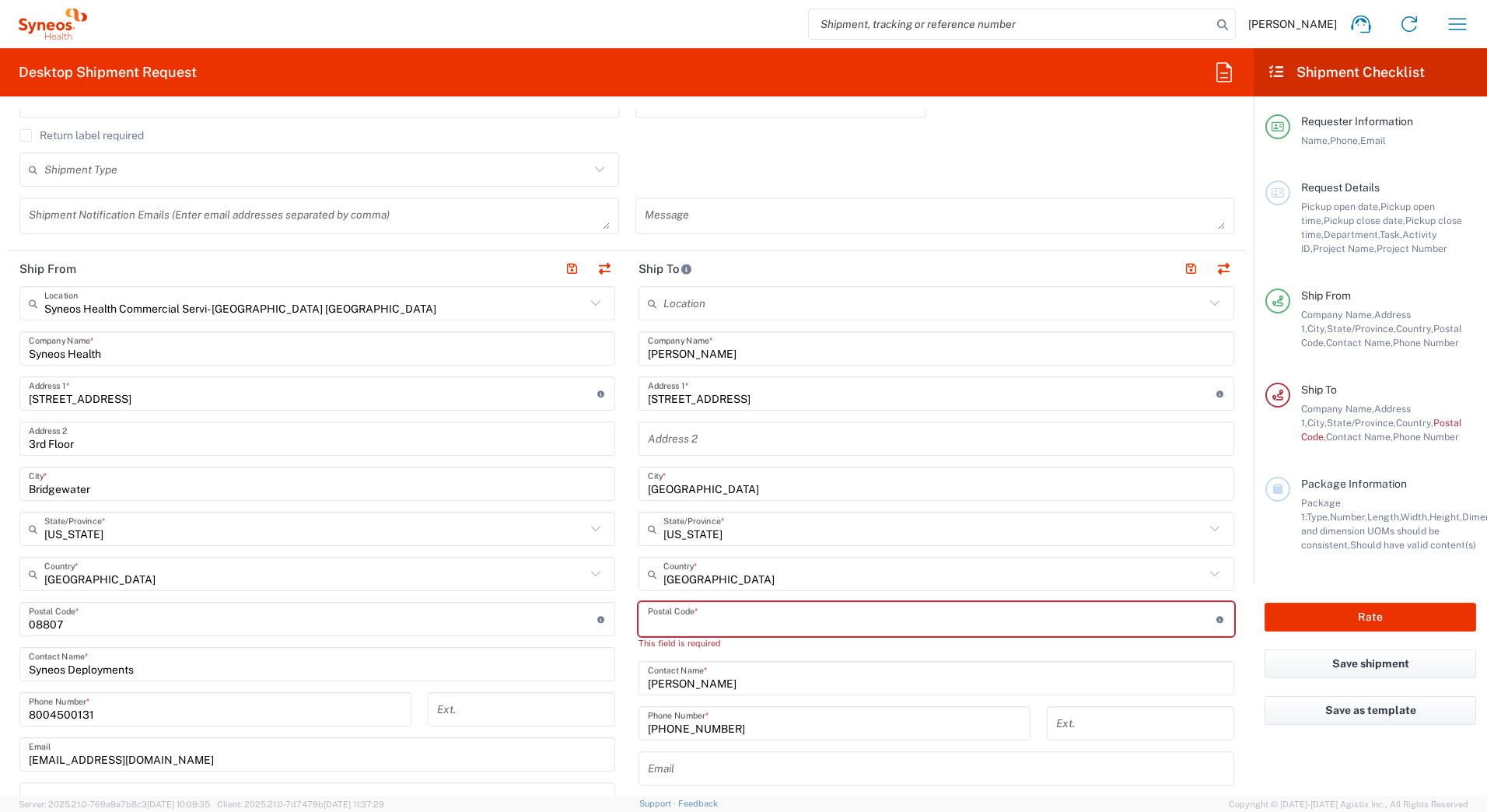
click at [669, 618] on input "undefined" at bounding box center [931, 619] width 568 height 27
paste input "29302"
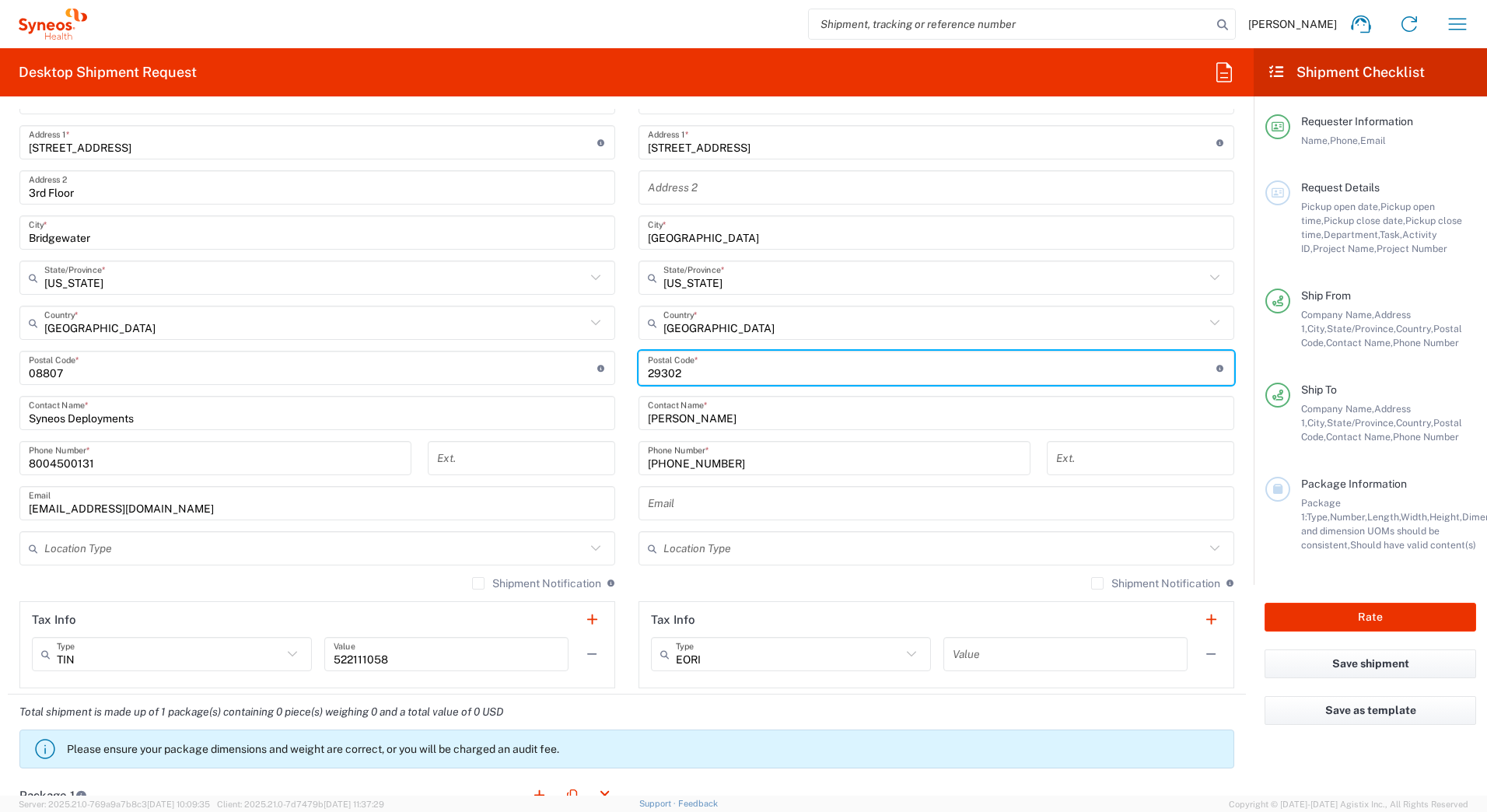
scroll to position [778, 0]
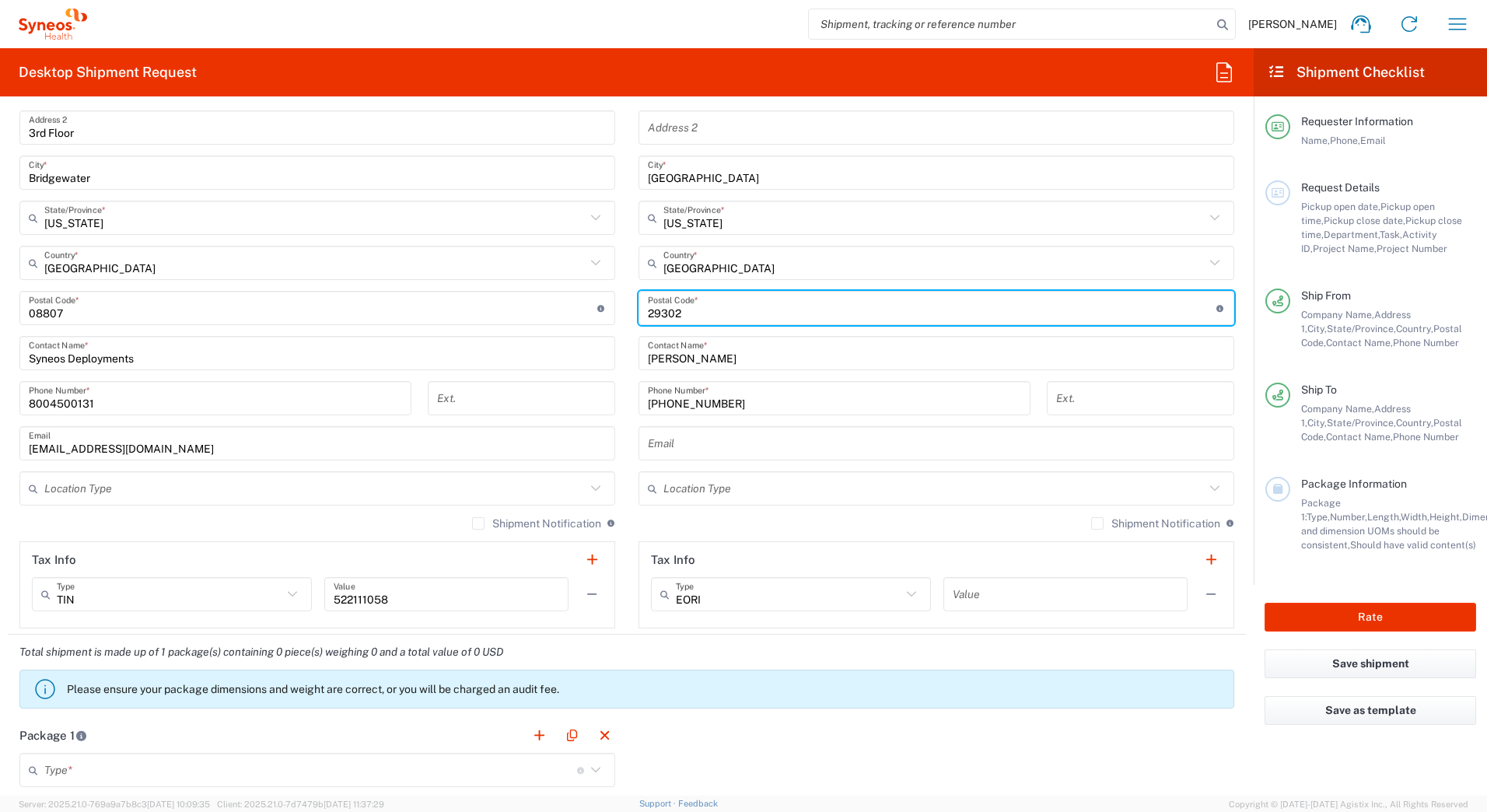
type input "29302"
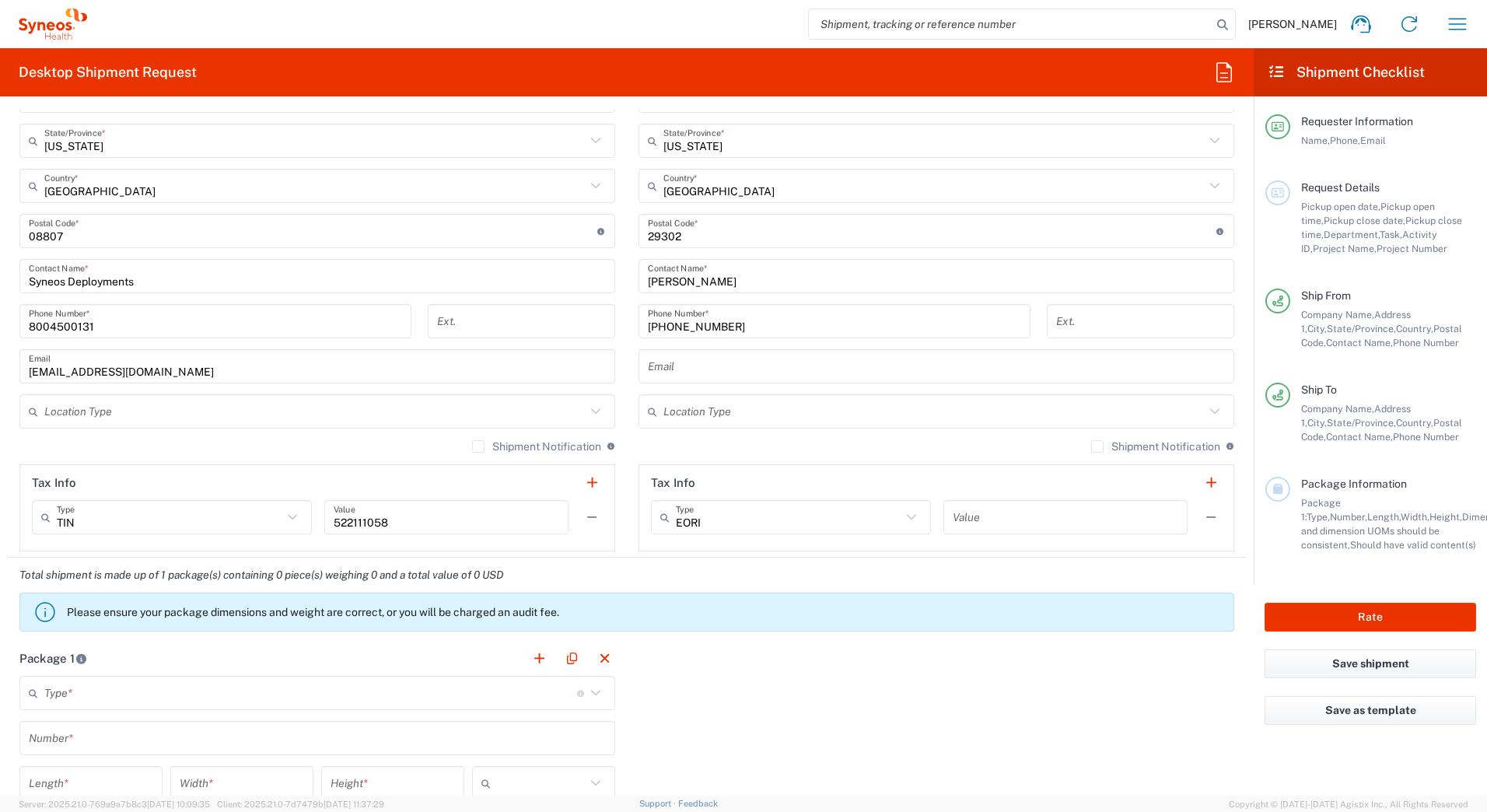
scroll to position [1089, 0]
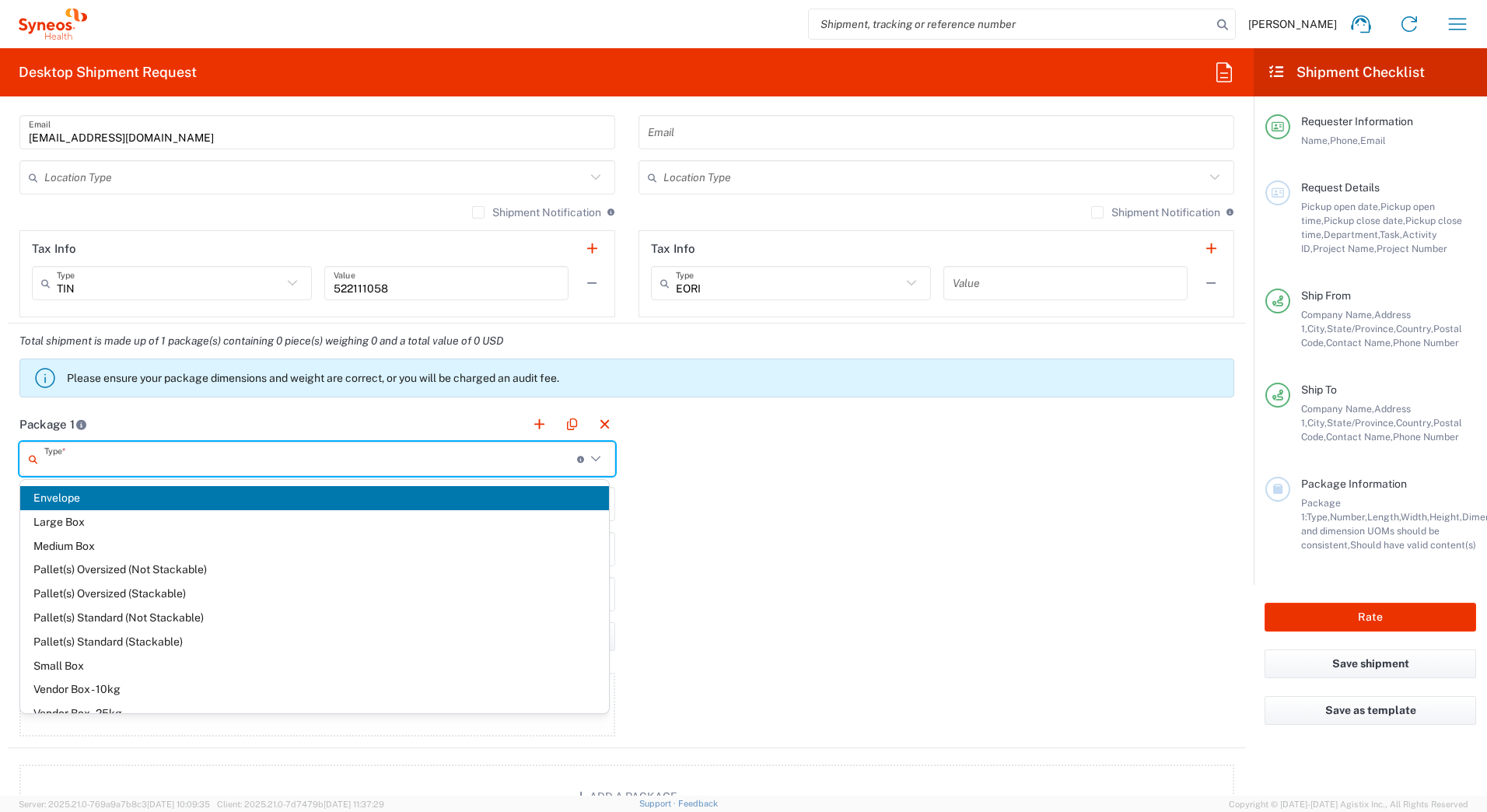
click at [98, 460] on input "text" at bounding box center [310, 459] width 532 height 27
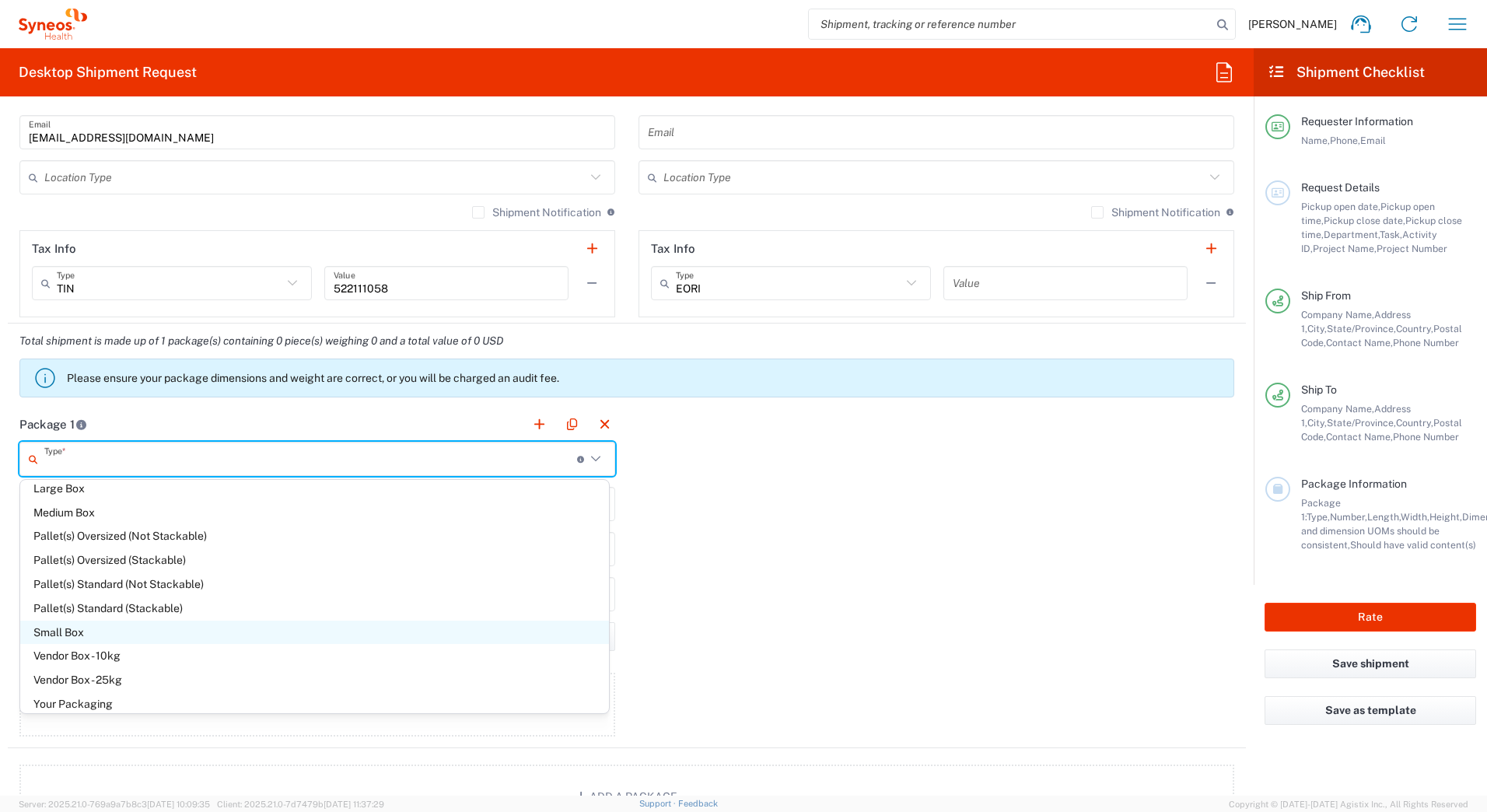
scroll to position [43, 0]
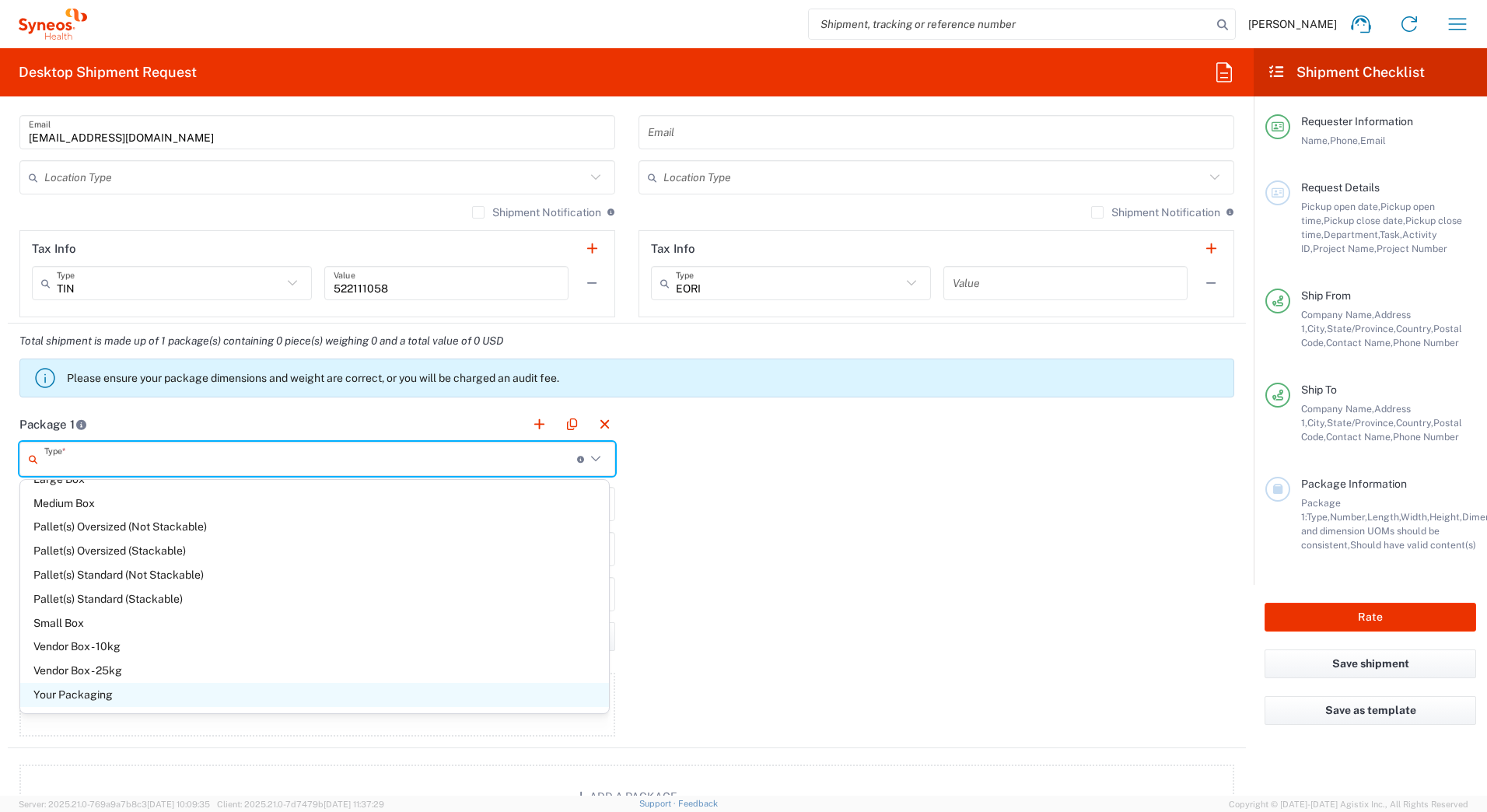
click at [113, 692] on span "Your Packaging" at bounding box center [314, 694] width 589 height 24
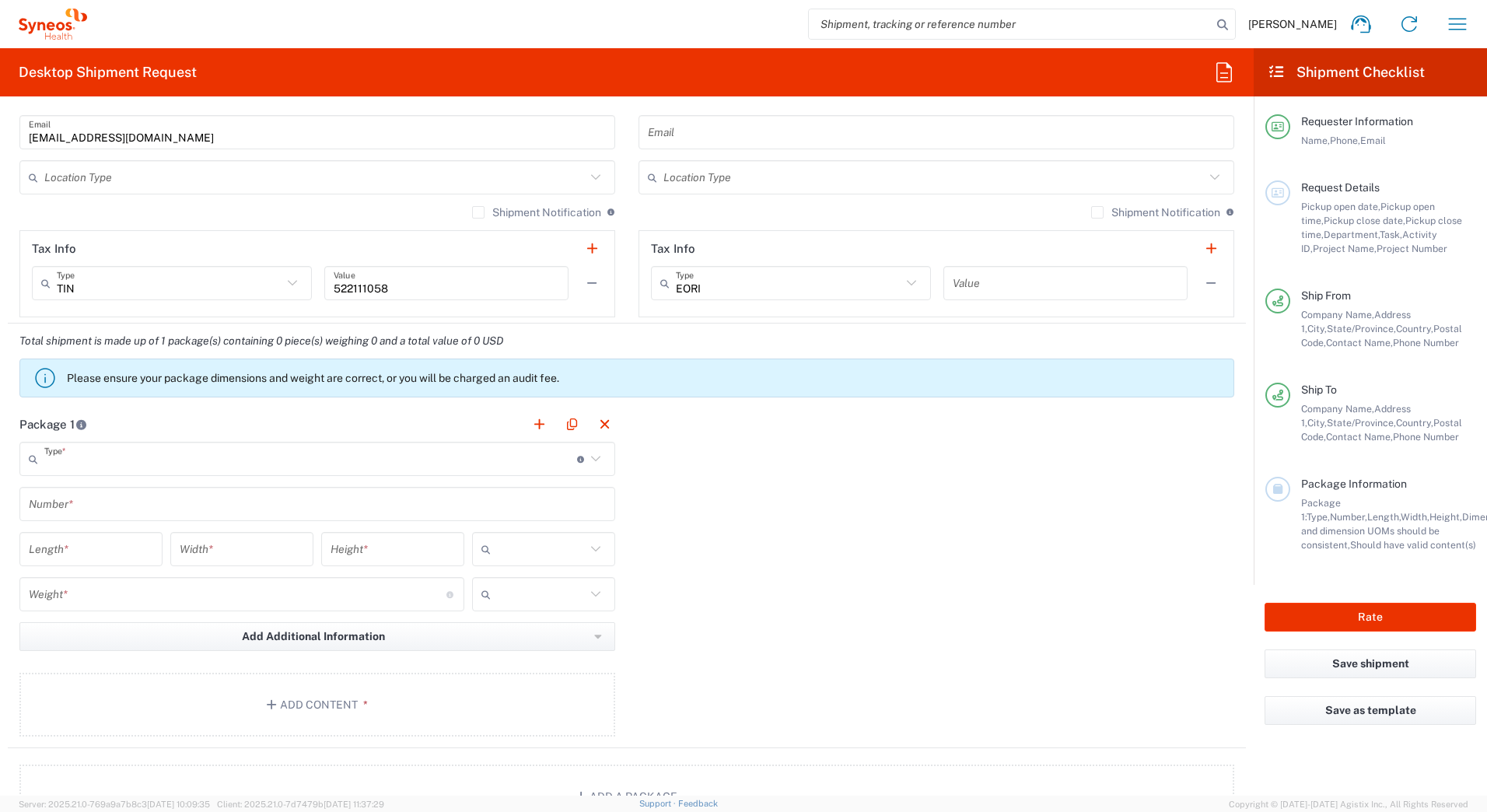
type input "Your Packaging"
drag, startPoint x: 1140, startPoint y: 328, endPoint x: 1117, endPoint y: 334, distance: 23.8
click at [1140, 328] on div "Total shipment is made up of 1 package(s) containing 0 piece(s) weighing 0 and …" at bounding box center [627, 365] width 1254 height 83
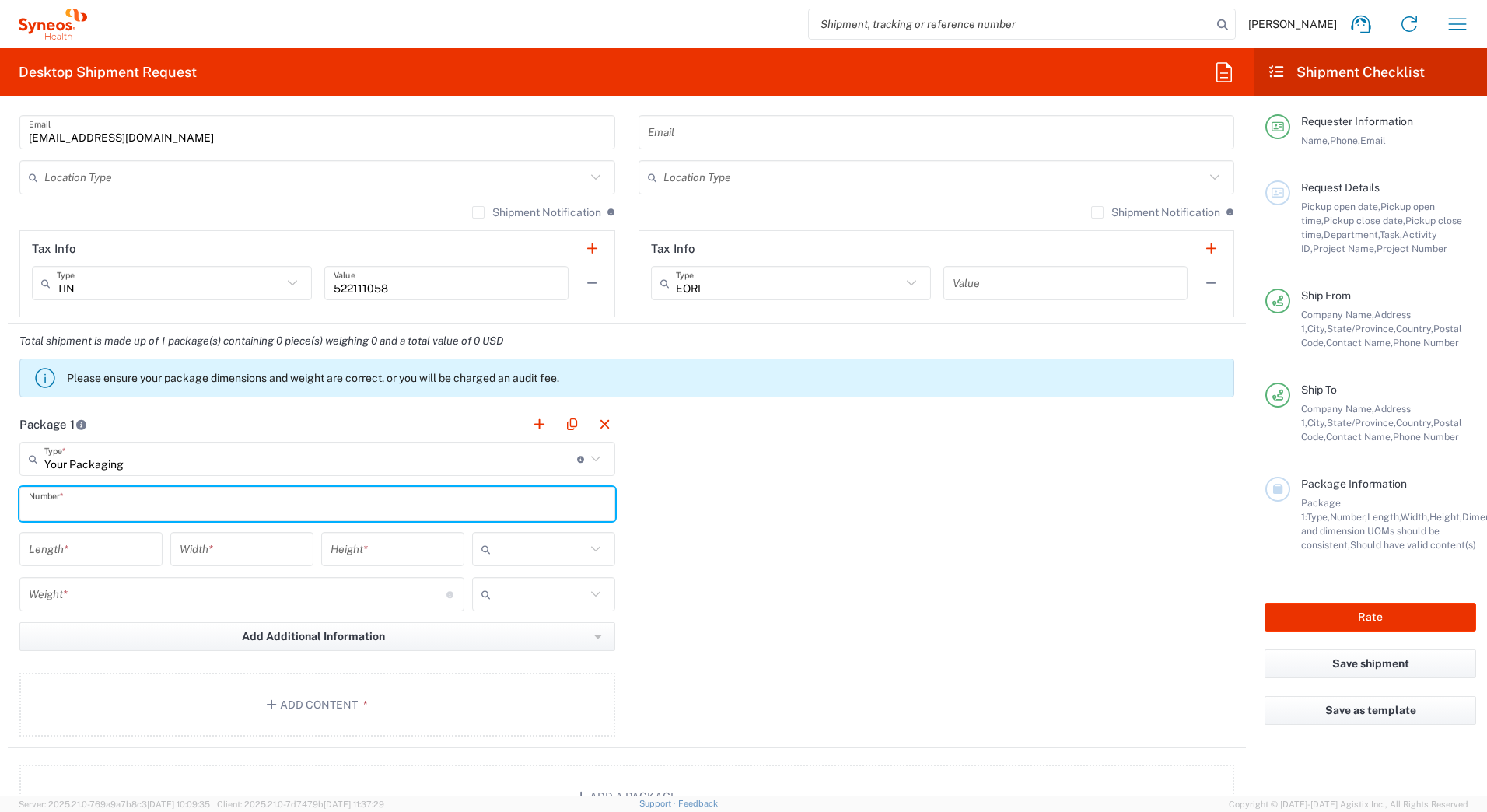
click at [67, 509] on input "text" at bounding box center [317, 504] width 577 height 27
type input "1"
click at [65, 538] on input "number" at bounding box center [91, 549] width 125 height 27
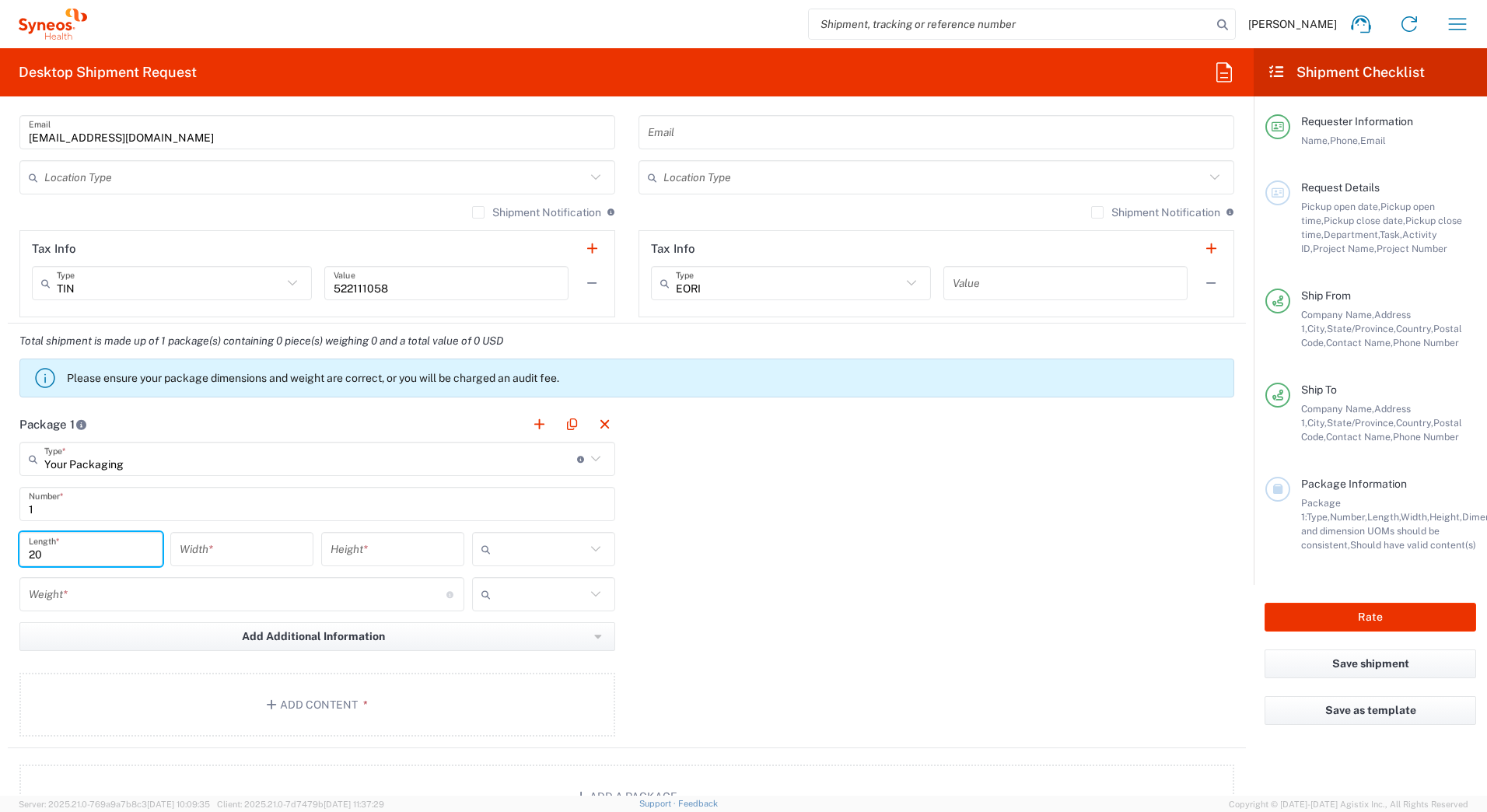
type input "20"
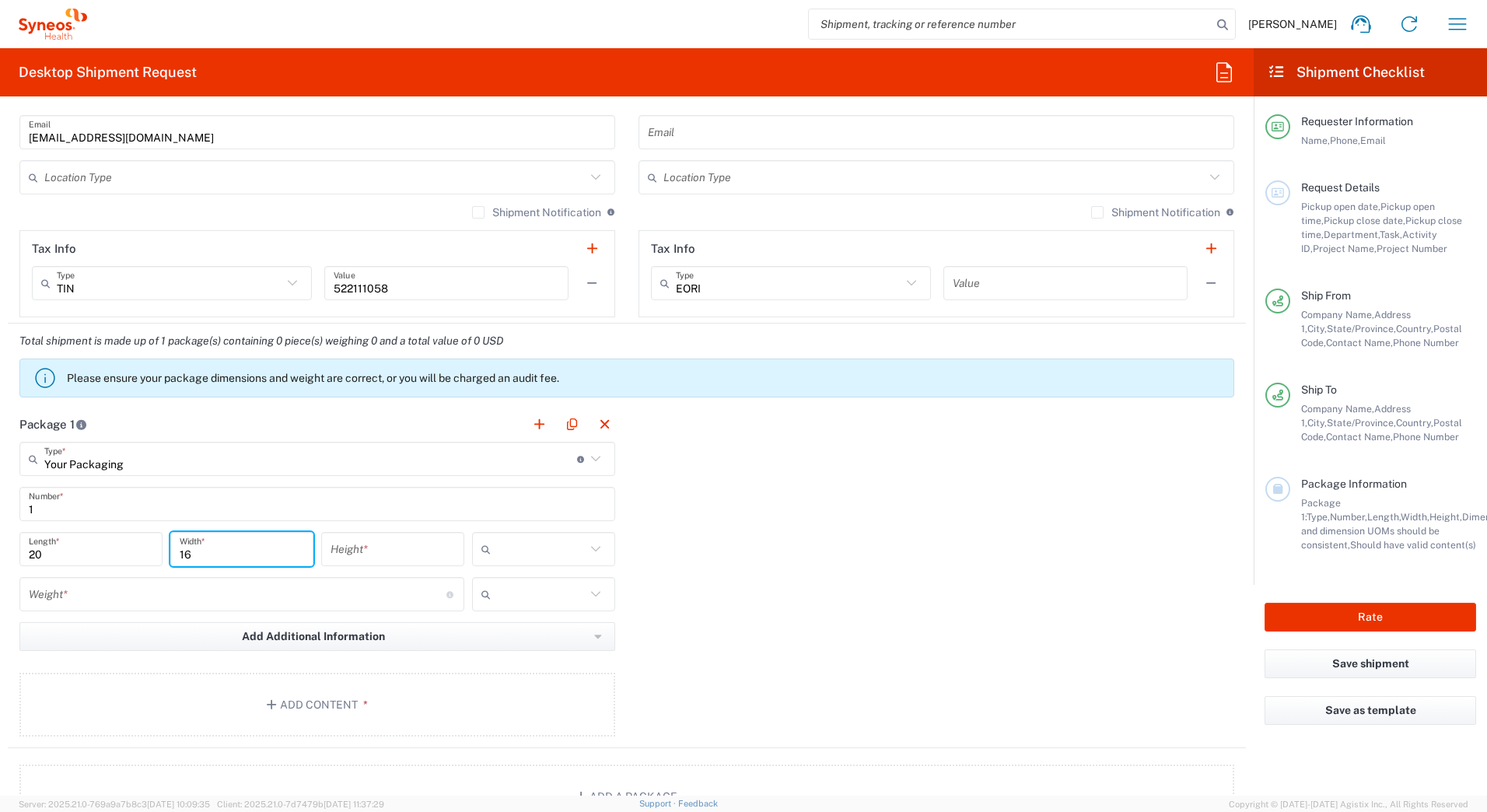
type input "16"
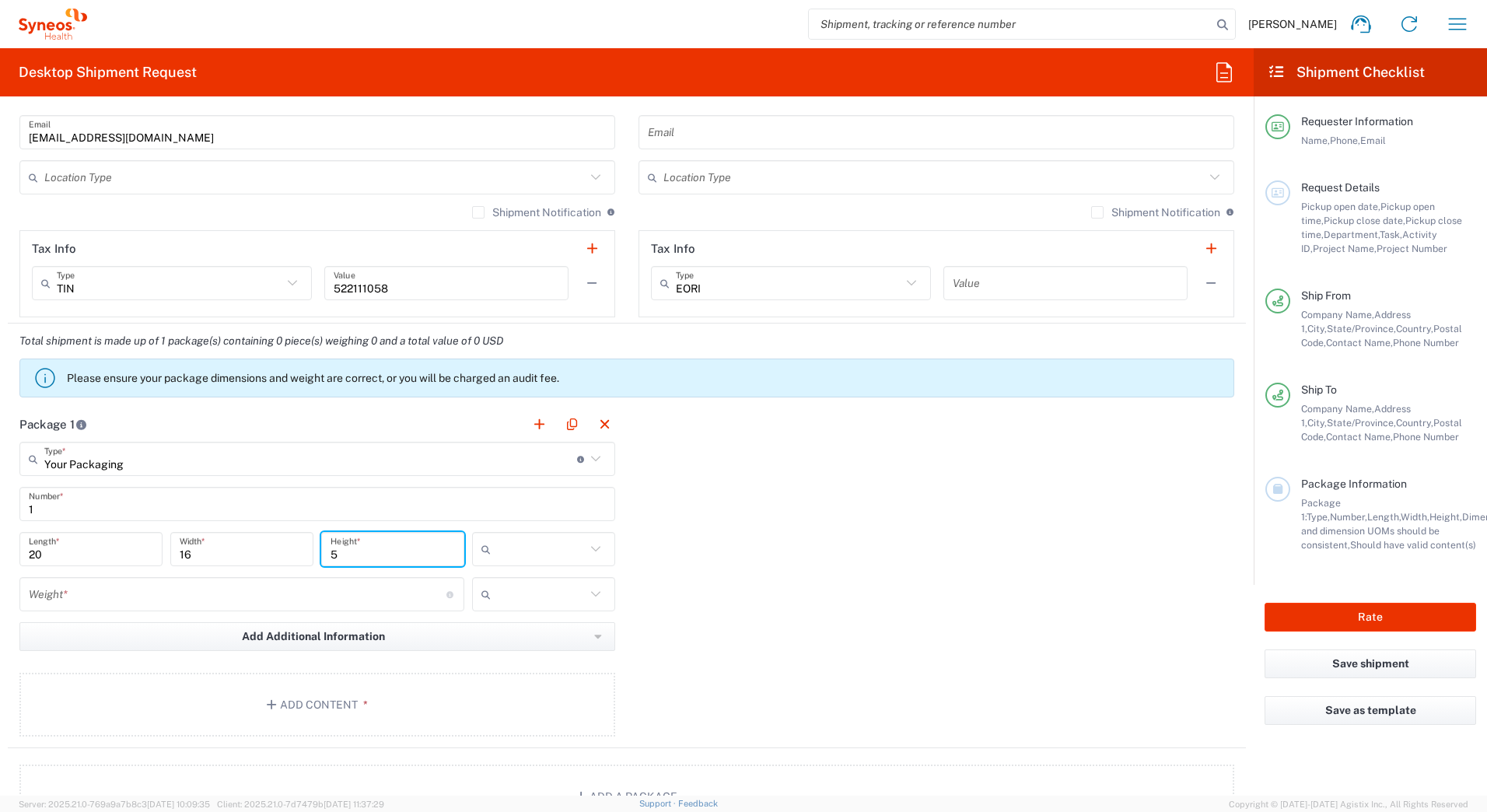
type input "5"
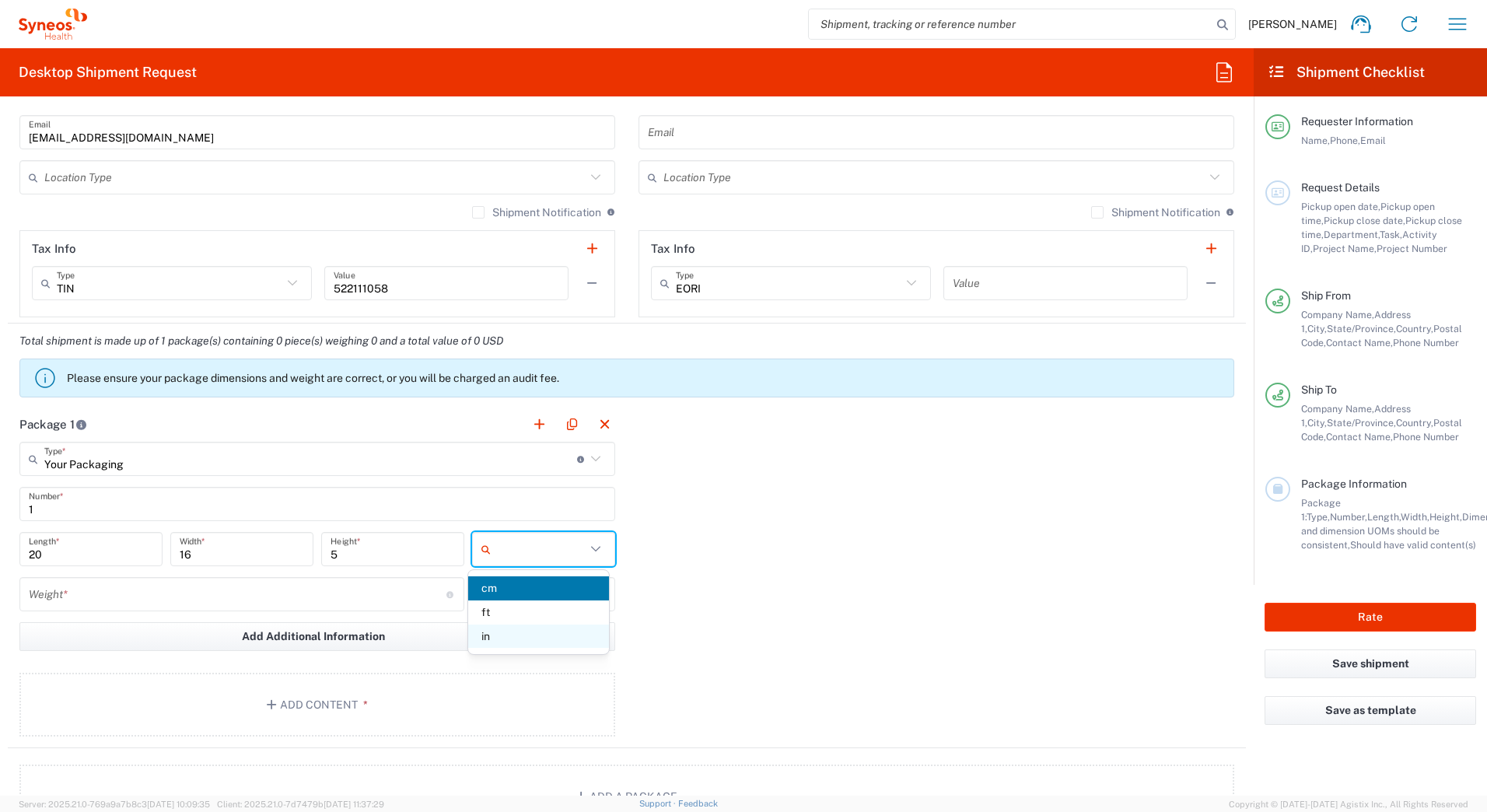
click at [568, 638] on span "in" at bounding box center [538, 636] width 140 height 24
type input "in"
click at [134, 581] on div "Weight * Total weight of package(s) in pounds or kilograms" at bounding box center [241, 594] width 444 height 34
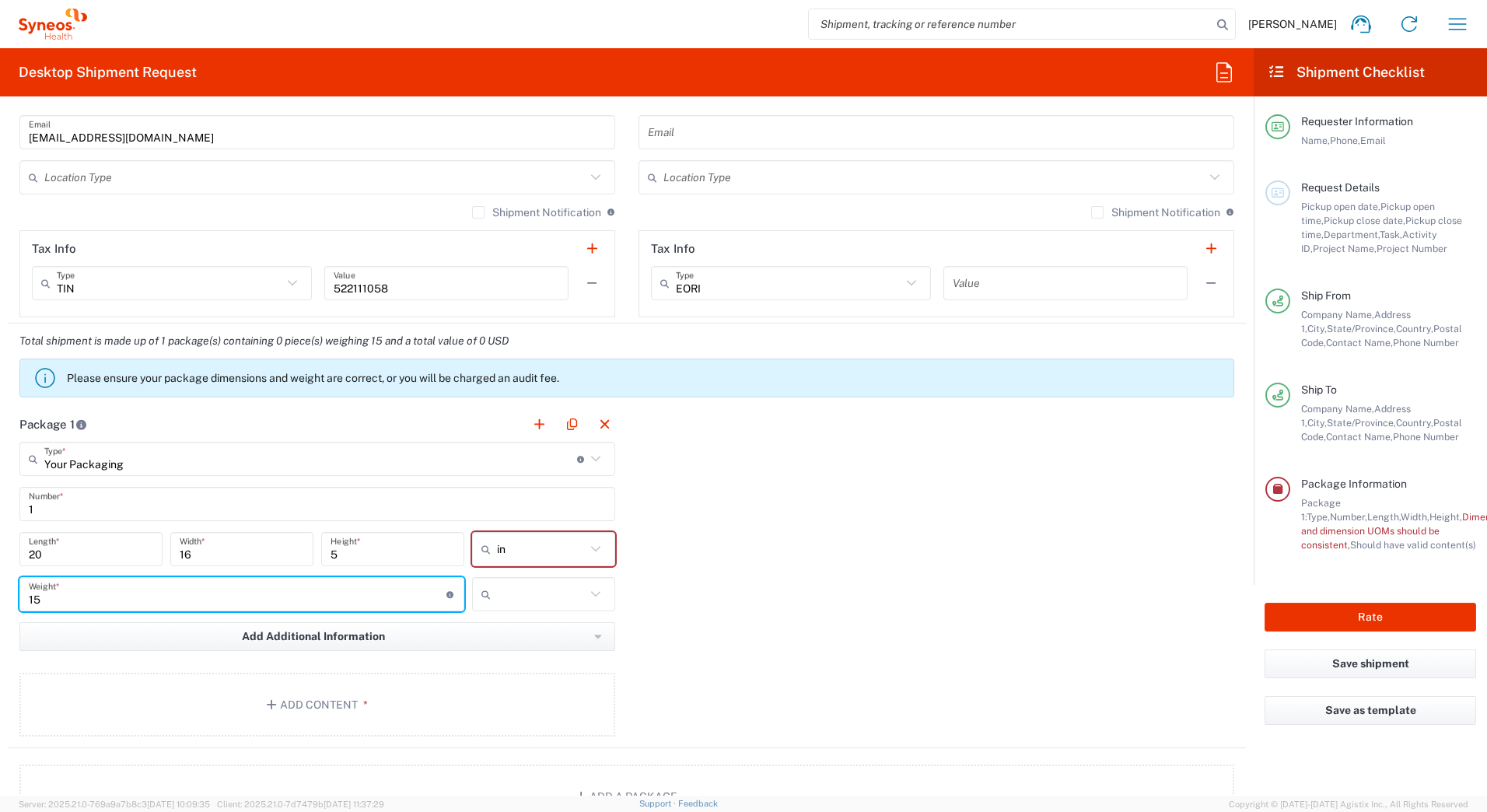
type input "15"
click at [543, 602] on input "text" at bounding box center [541, 594] width 89 height 25
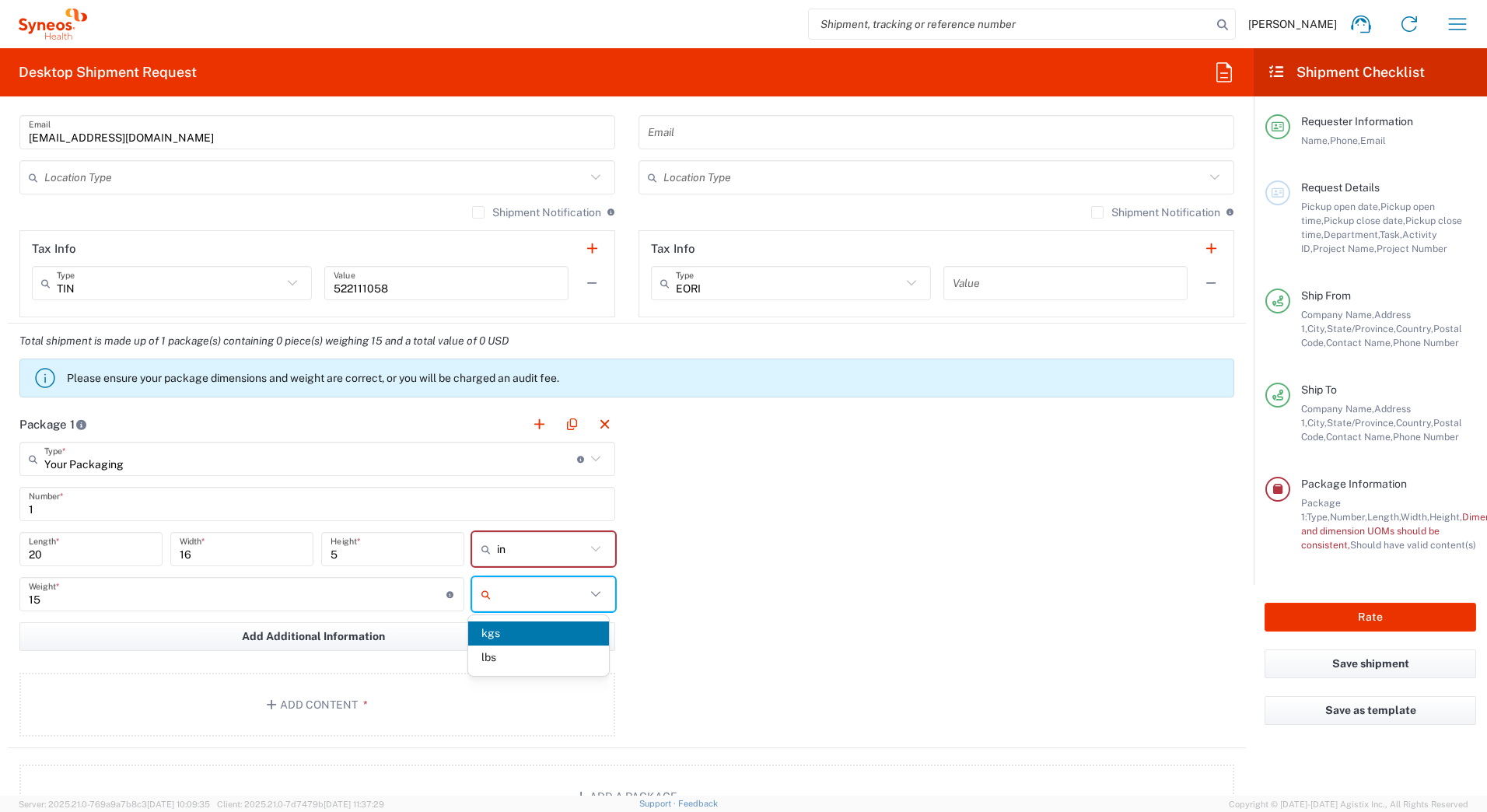
click at [510, 661] on span "lbs" at bounding box center [538, 657] width 140 height 24
type input "lbs"
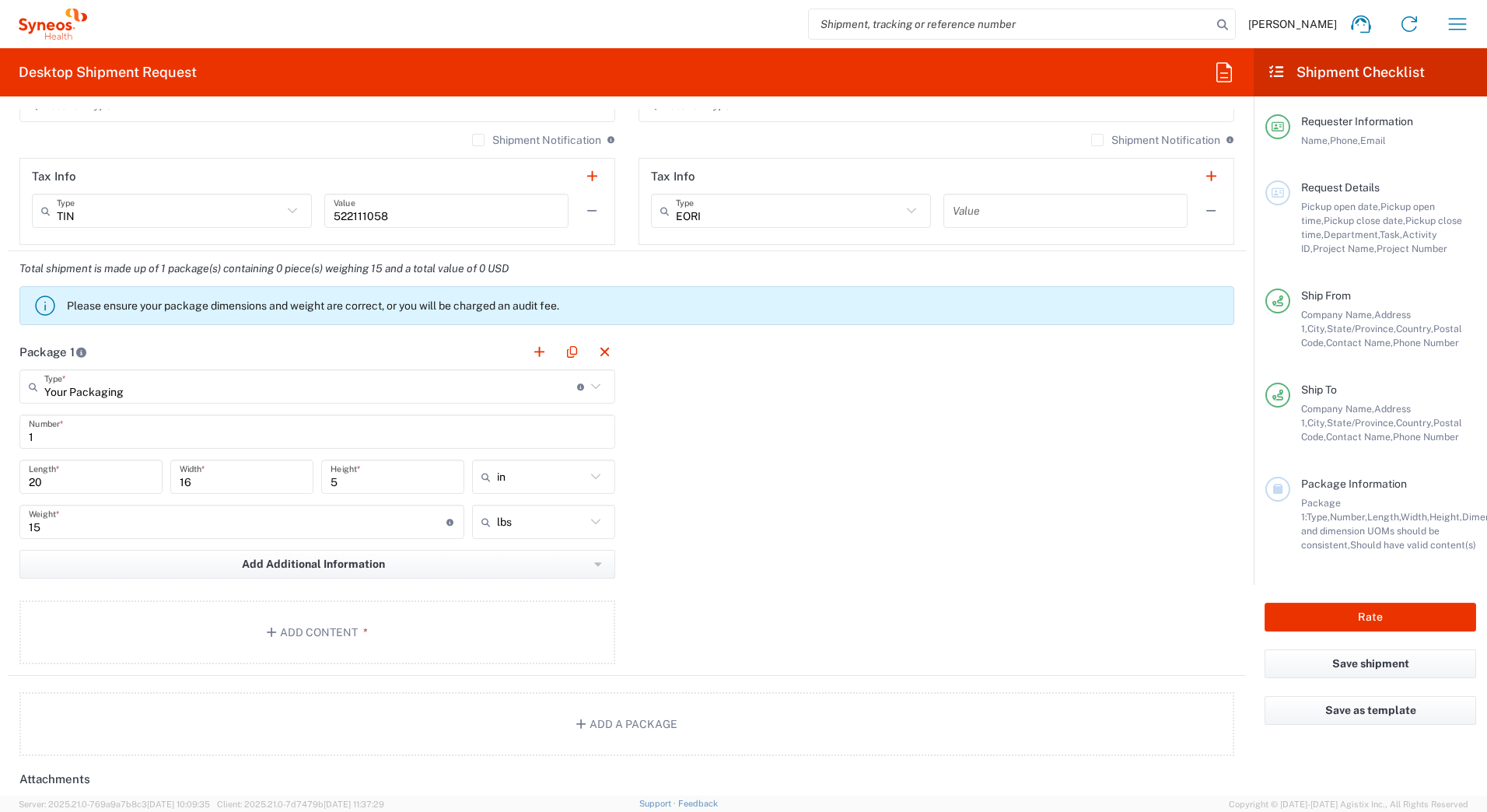
scroll to position [1321, 0]
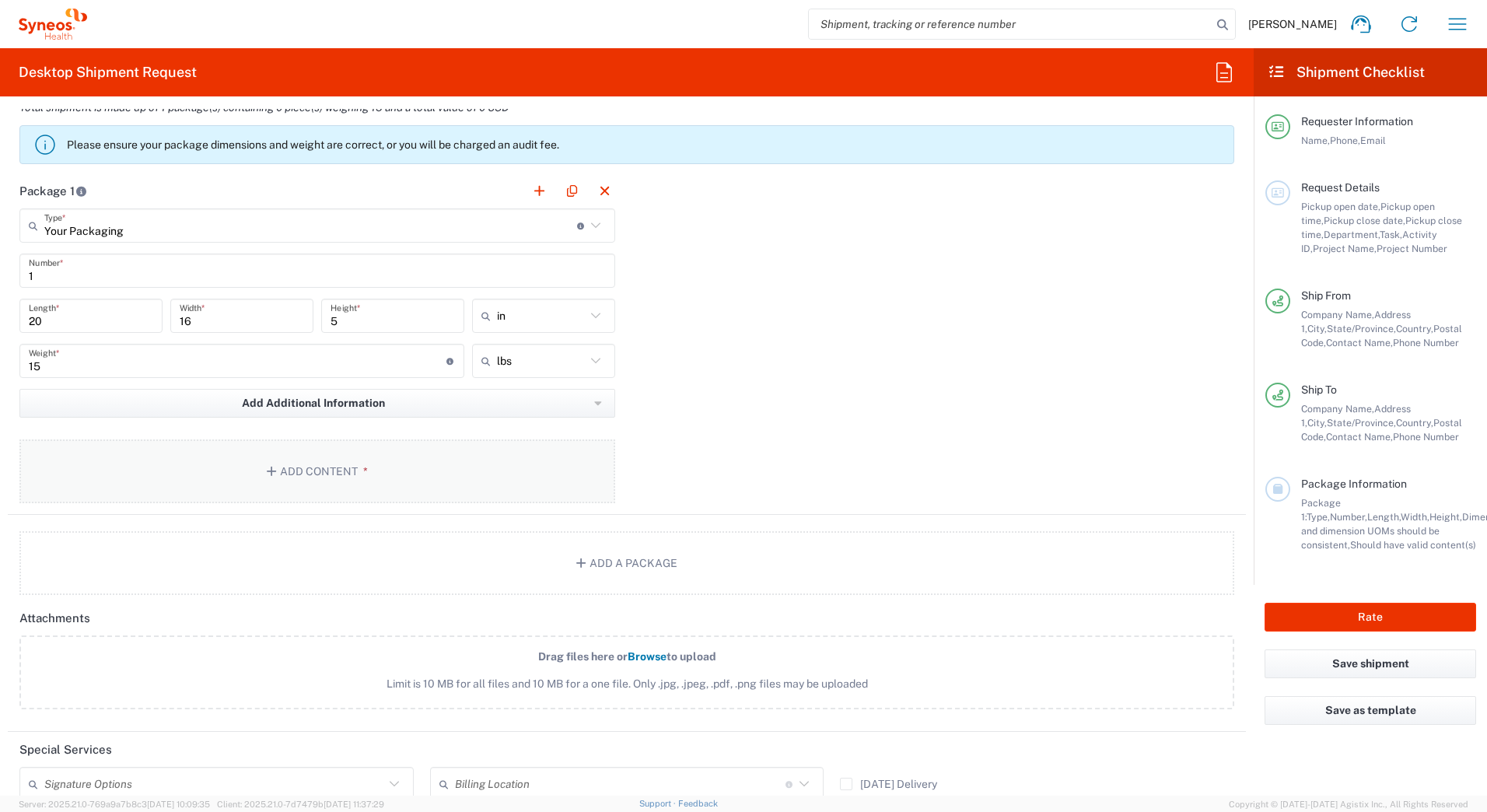
click at [281, 479] on button "Add Content *" at bounding box center [317, 470] width 596 height 63
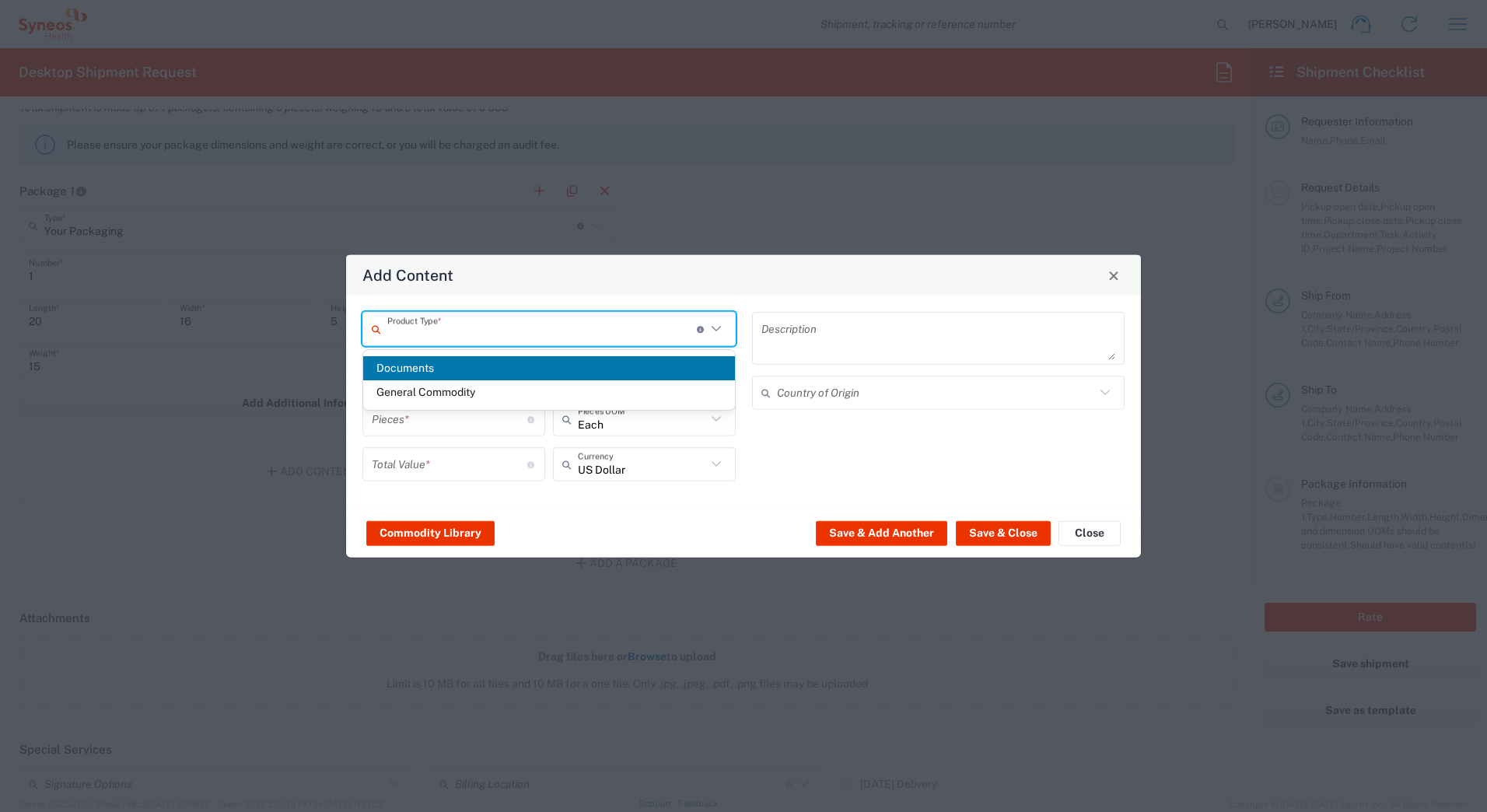
click at [537, 330] on input "text" at bounding box center [542, 328] width 310 height 27
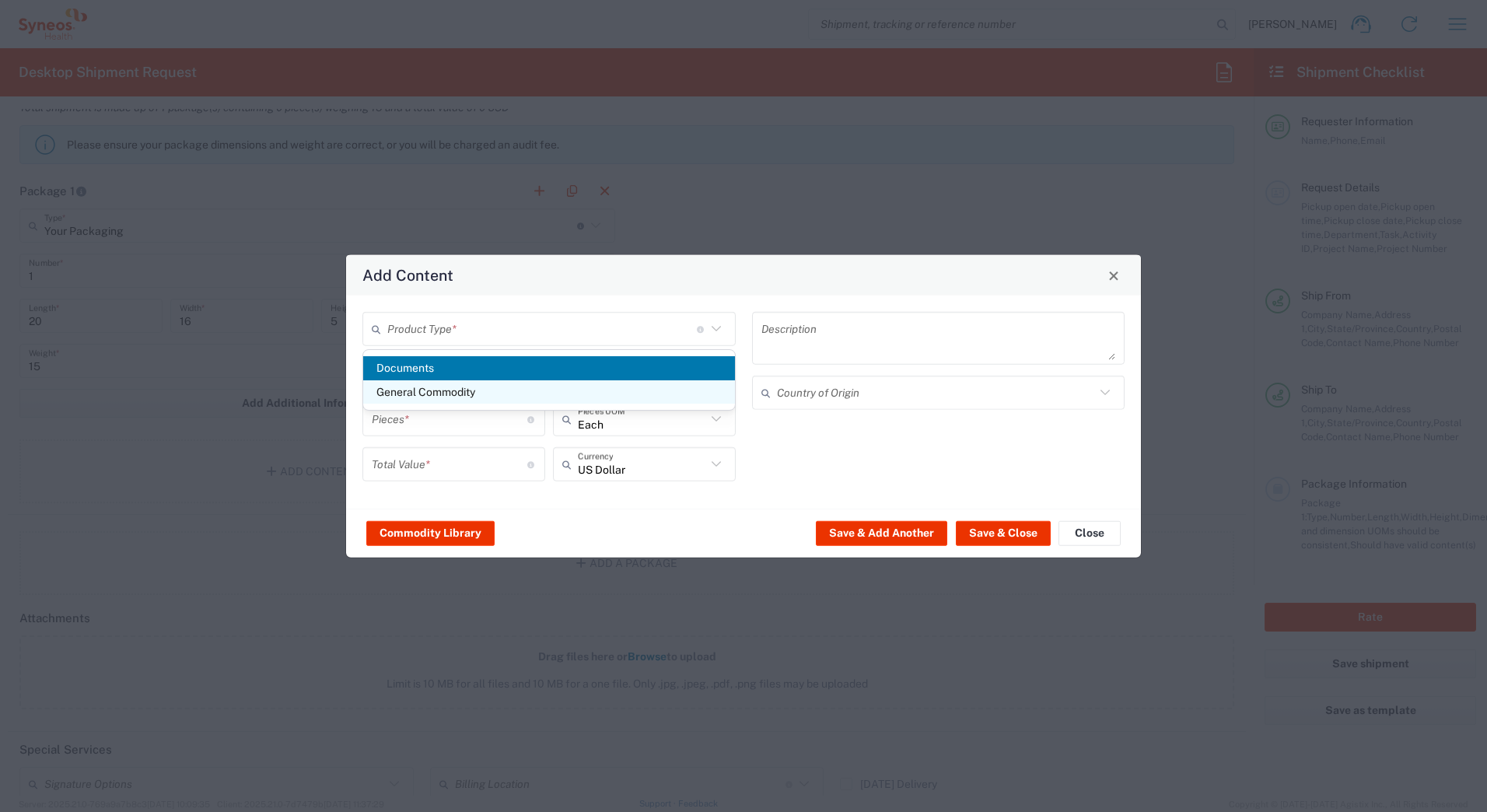
click at [475, 388] on span "General Commodity" at bounding box center [549, 392] width 372 height 24
type input "General Commodity"
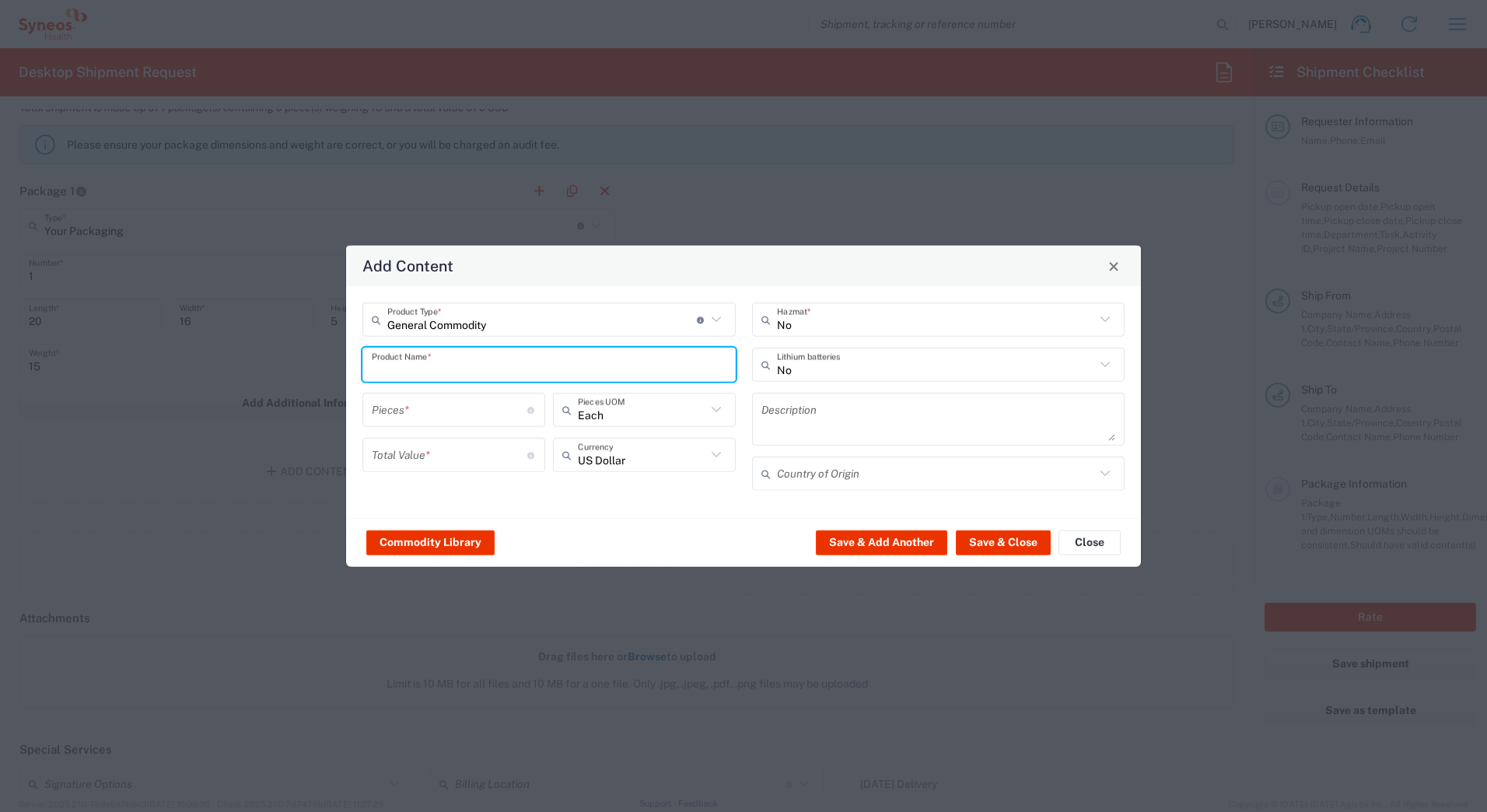
click at [452, 367] on input "text" at bounding box center [549, 364] width 354 height 27
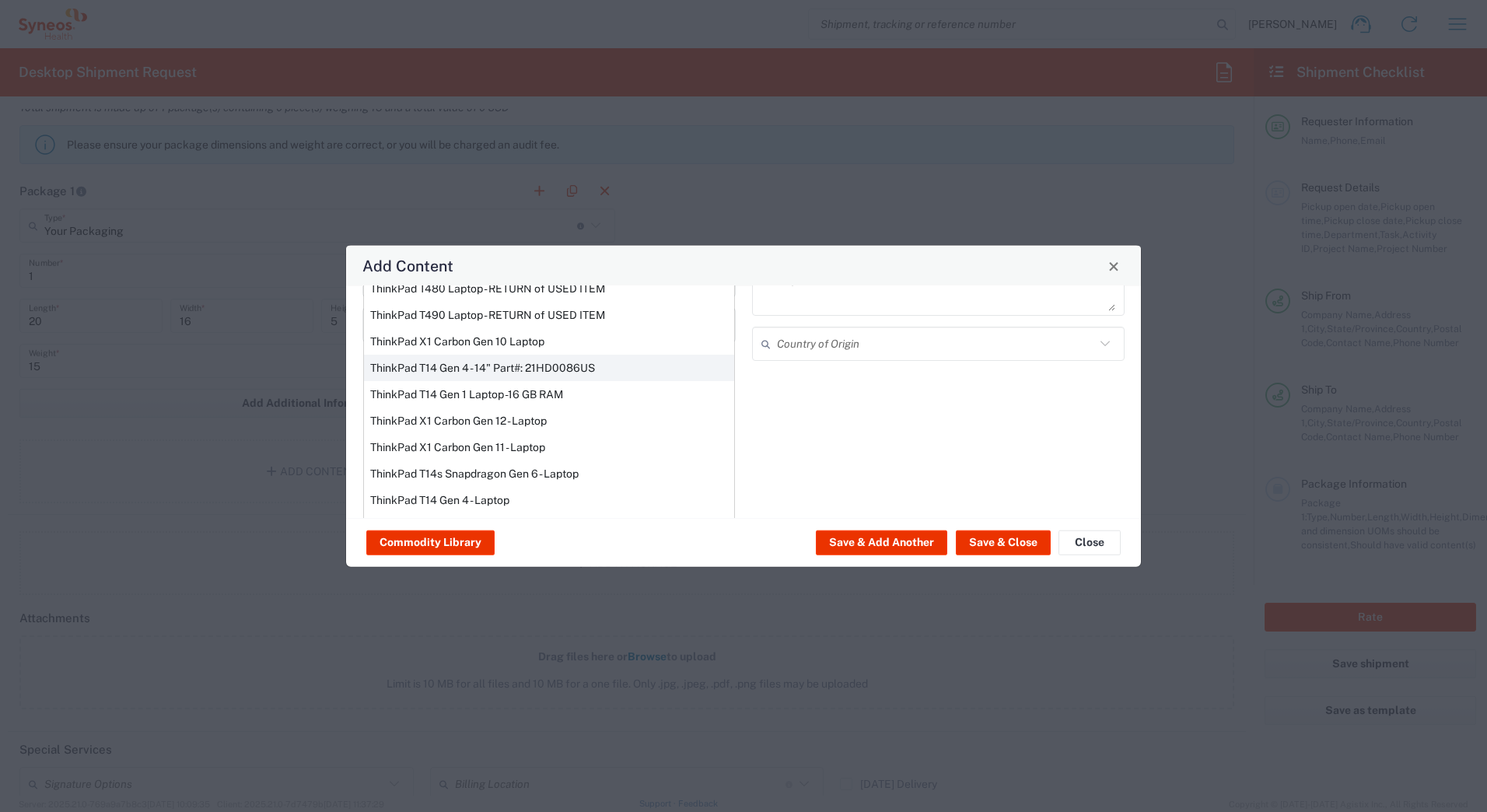
scroll to position [132, 0]
click at [426, 390] on div "ThinkPad T14 Gen 1 Laptop -16 GB RAM" at bounding box center [549, 392] width 370 height 27
type input "ThinkPad T14 Gen 1 Laptop -16 GB RAM"
type textarea "Intel Core i5-10210U- 14"- 512 GB SSD"
type input "China"
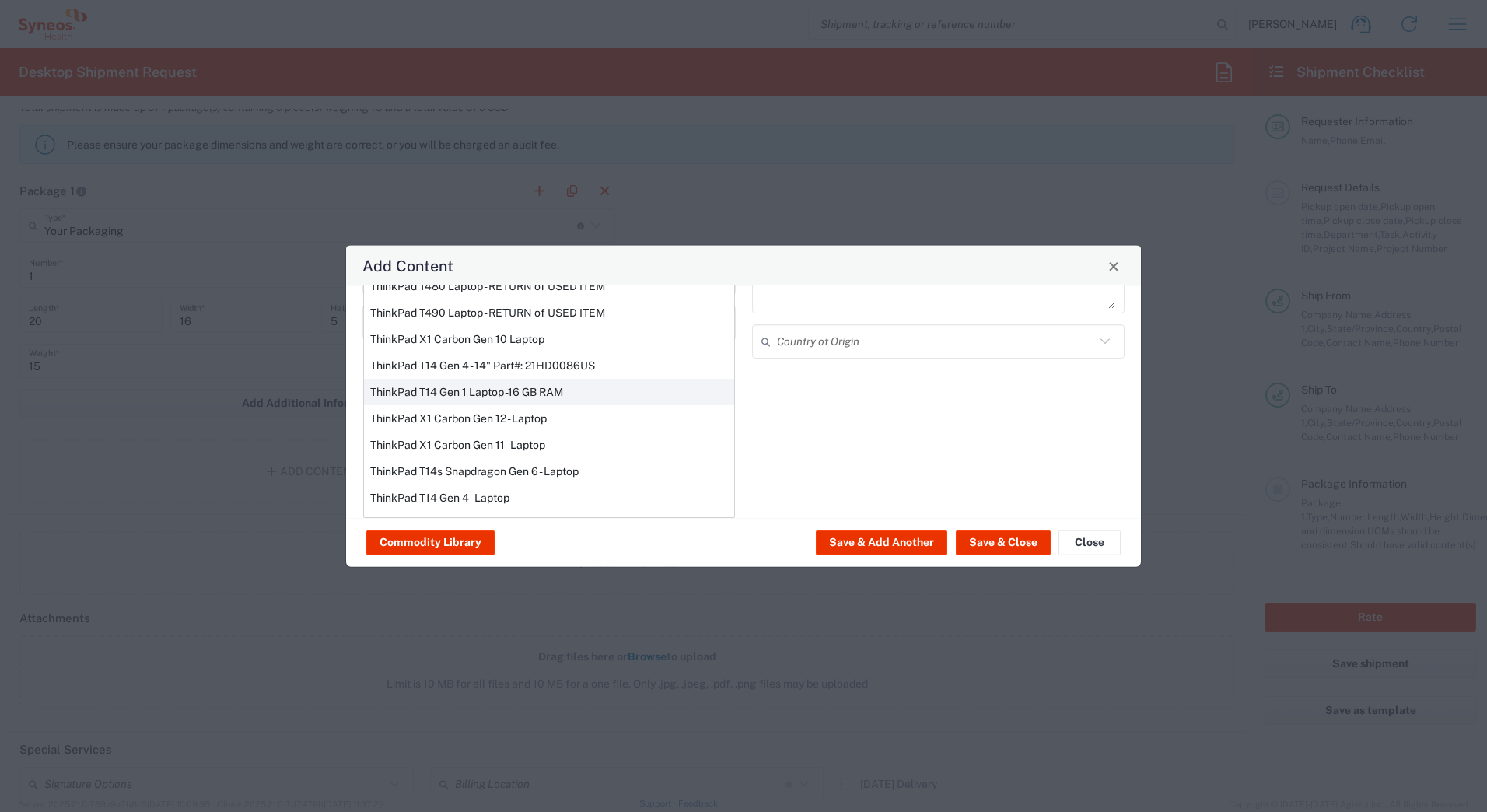
type input "Yes"
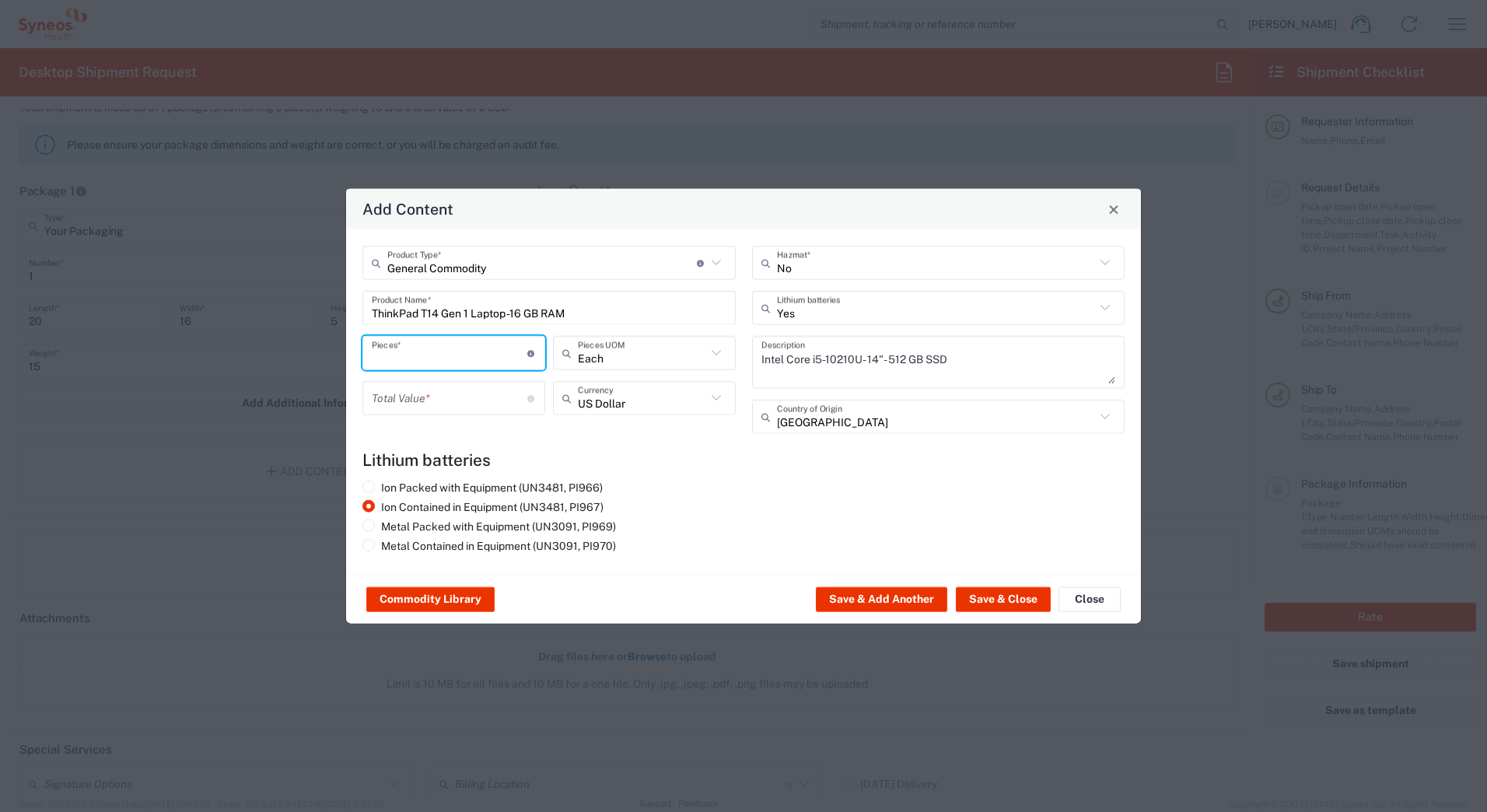
click at [387, 355] on input "number" at bounding box center [449, 352] width 155 height 27
type input "1"
click at [385, 390] on input "number" at bounding box center [449, 397] width 155 height 27
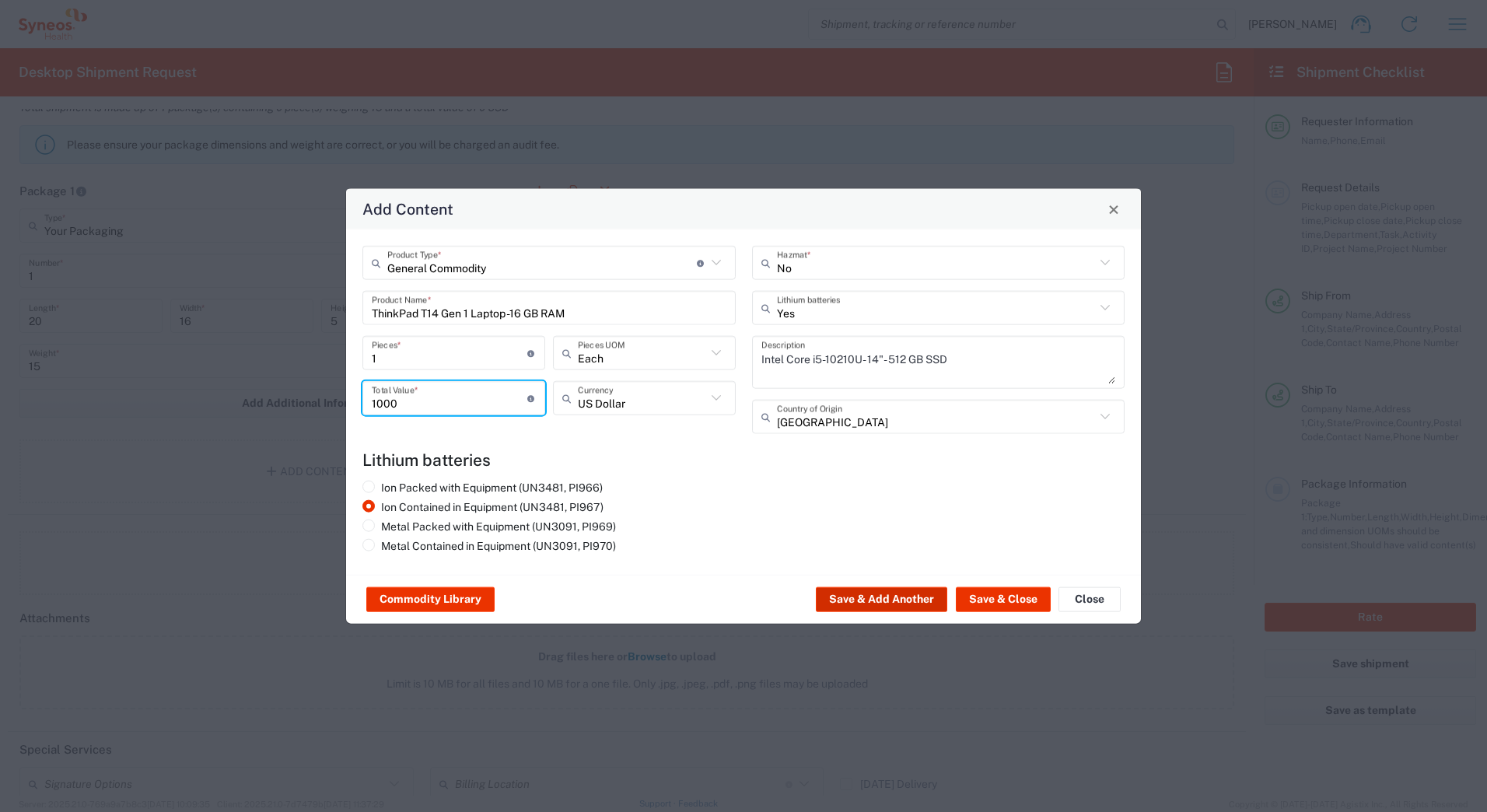
type input "1000"
click at [902, 594] on button "Save & Add Another" at bounding box center [881, 600] width 132 height 25
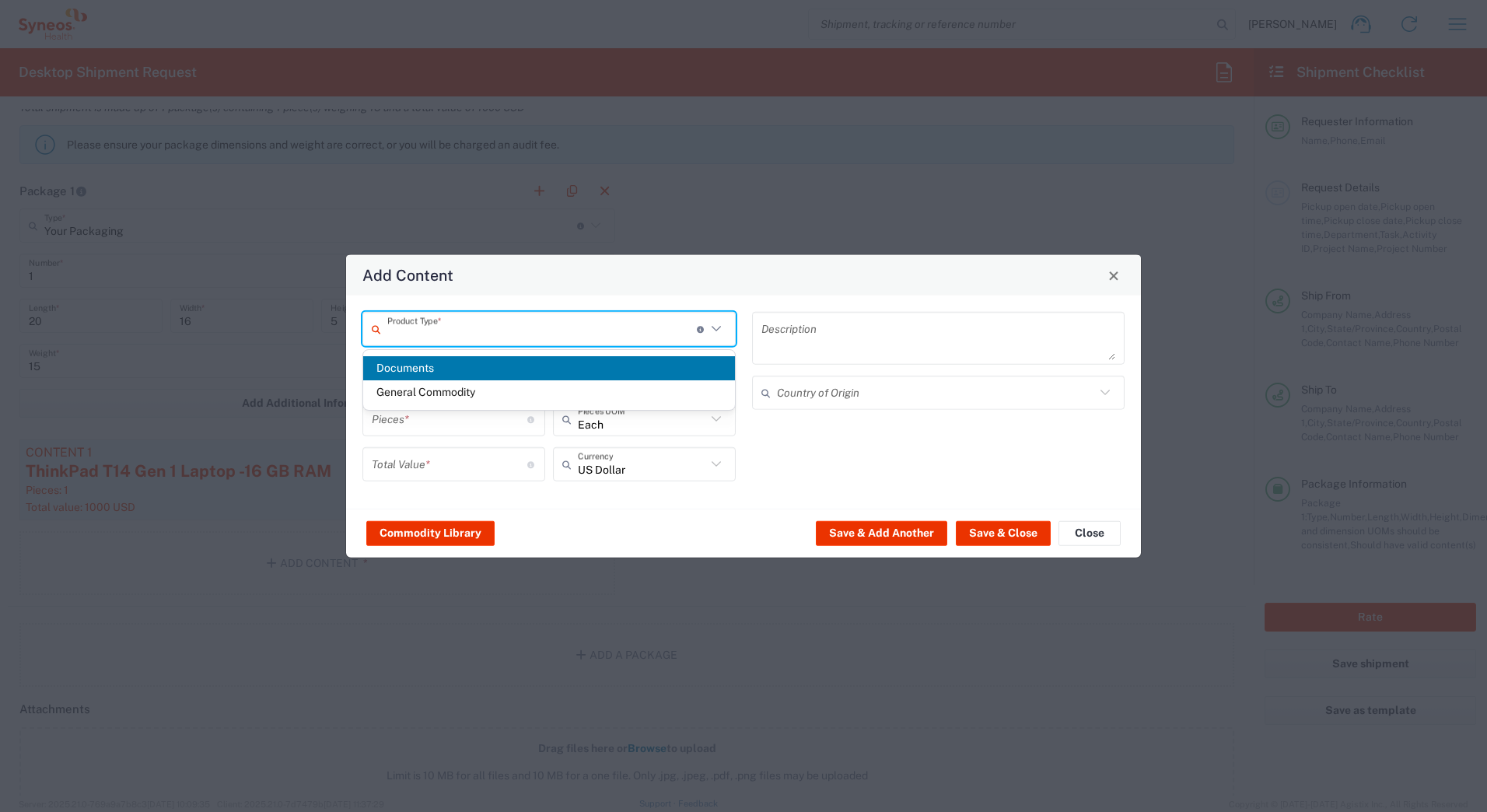
click at [437, 333] on input "text" at bounding box center [542, 328] width 310 height 27
click at [431, 397] on span "General Commodity" at bounding box center [549, 392] width 372 height 24
type input "General Commodity"
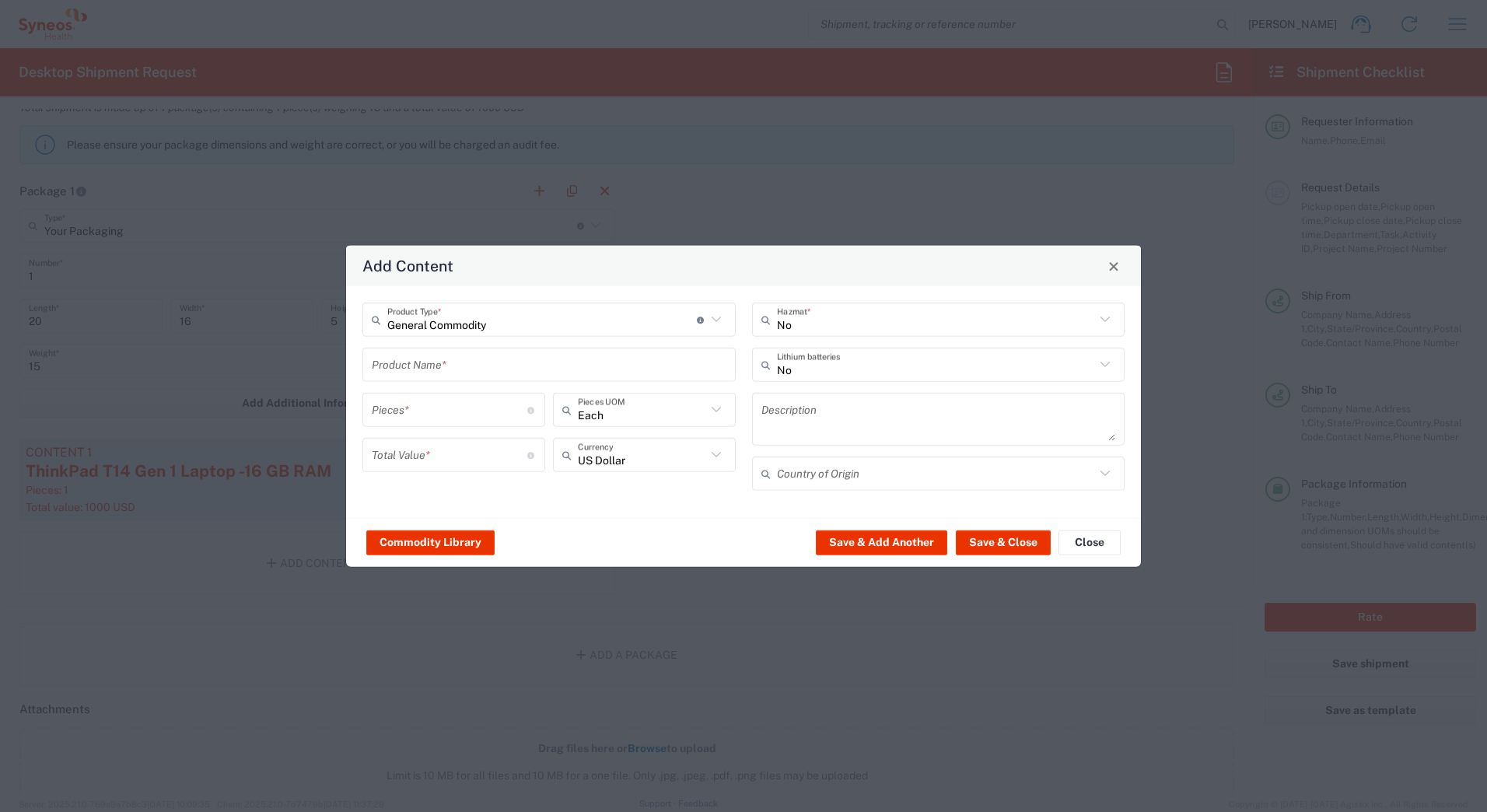
click at [410, 368] on input "text" at bounding box center [549, 364] width 354 height 27
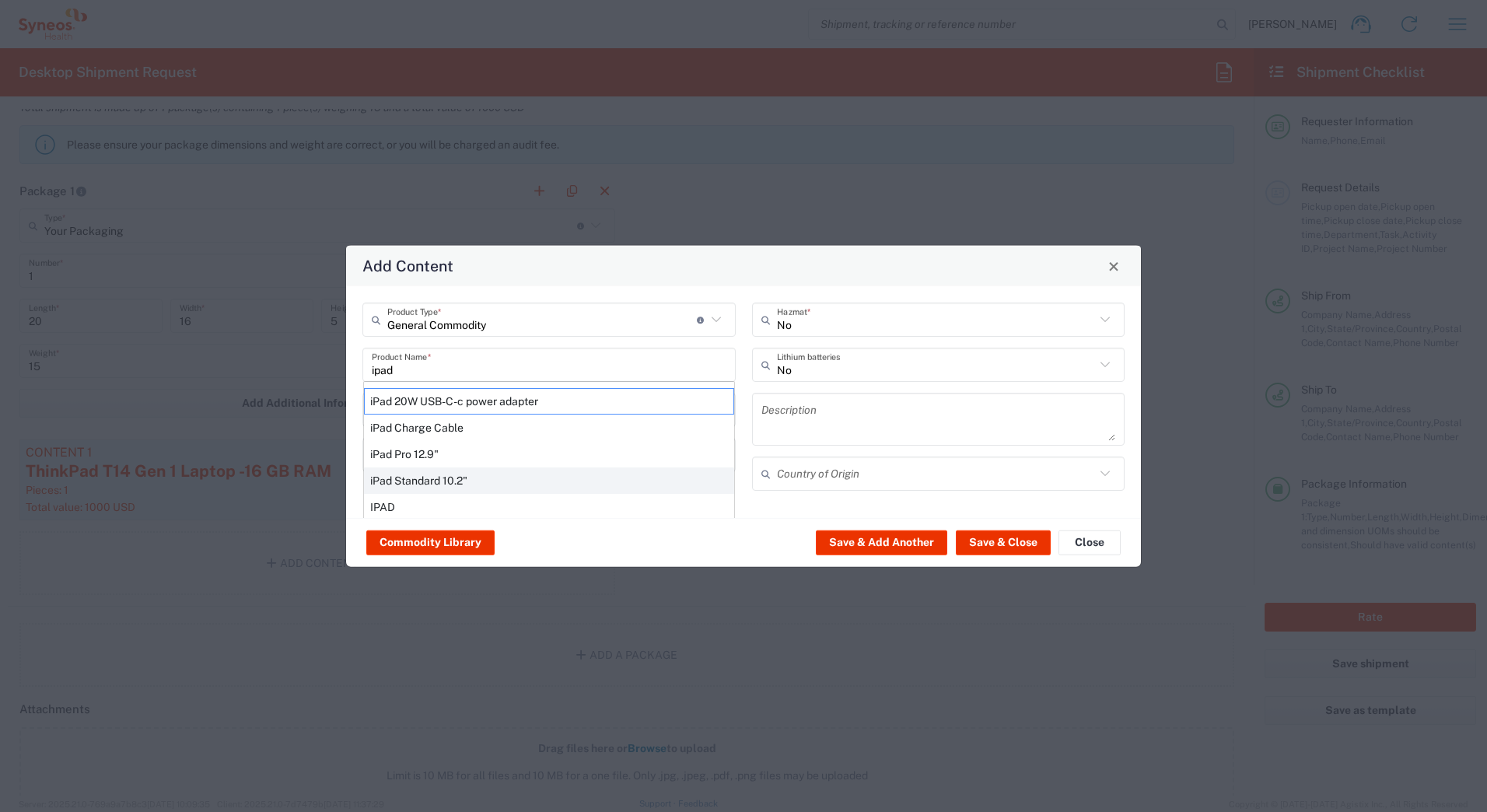
click at [409, 476] on div "iPad Standard 10.2"" at bounding box center [549, 480] width 370 height 27
type input "iPad Standard 10.2""
type input "1"
type textarea "iPad Standard 10.2""
type input "China"
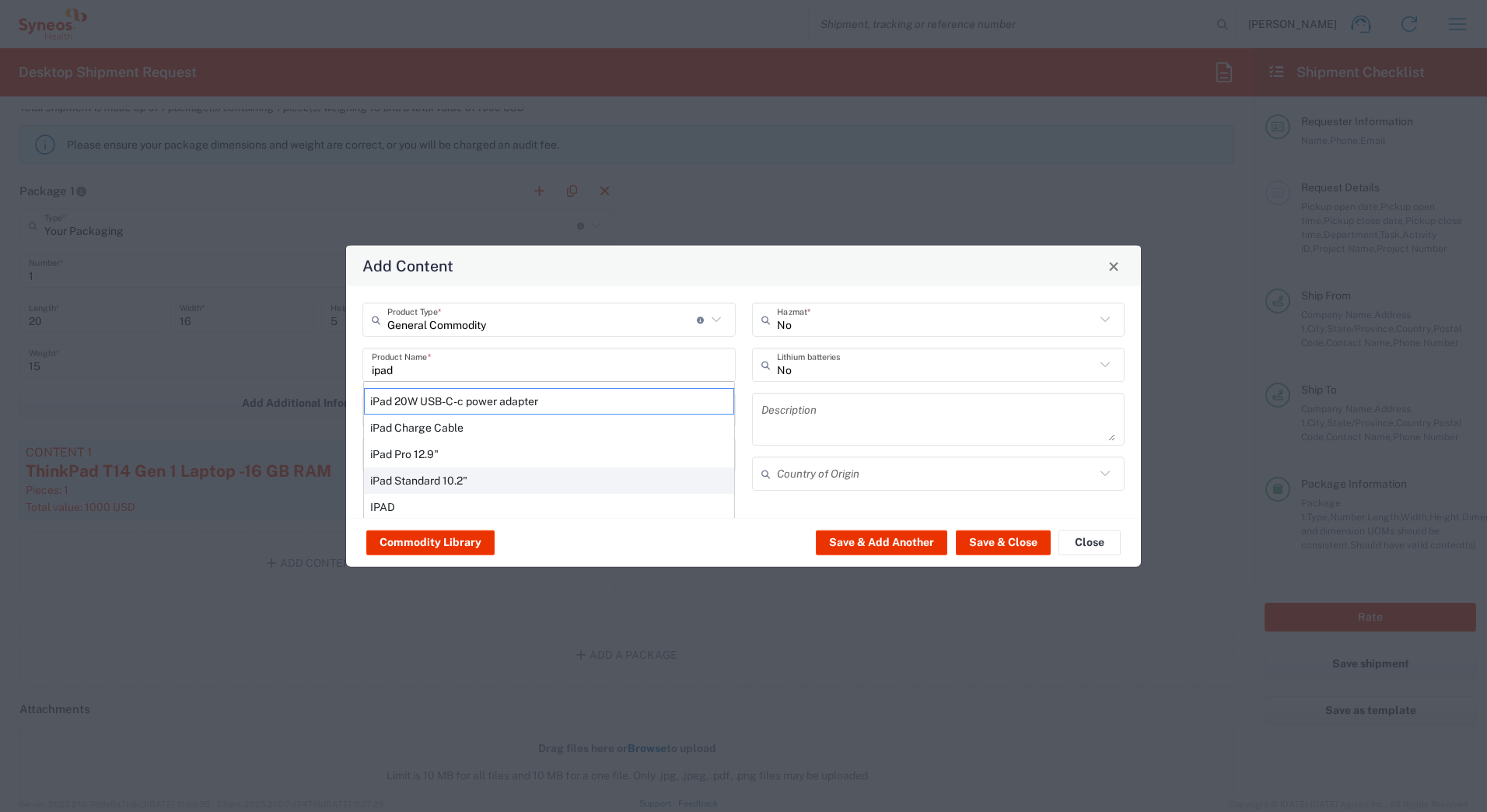
type input "Yes"
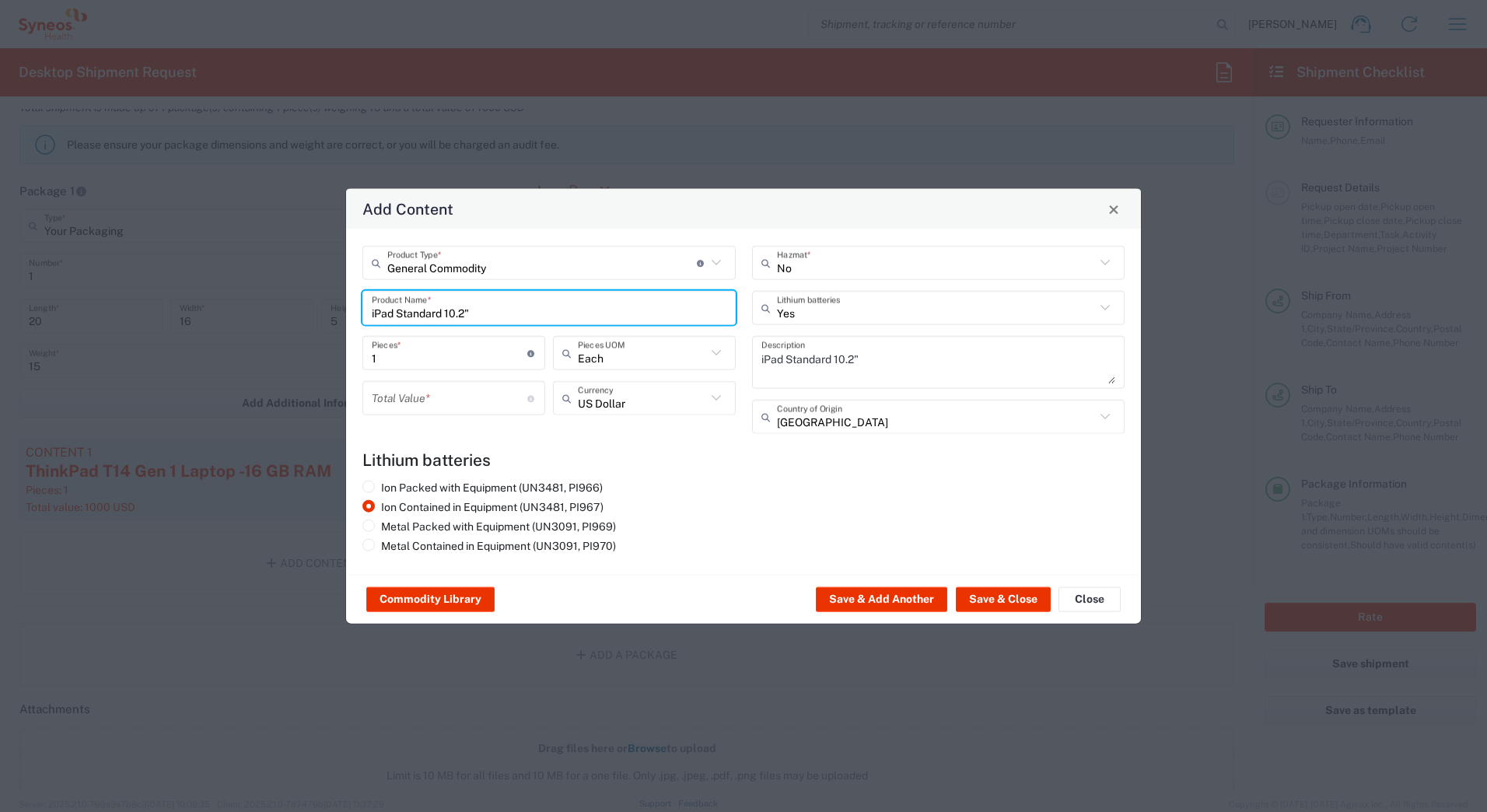
click at [393, 401] on input "number" at bounding box center [449, 397] width 155 height 27
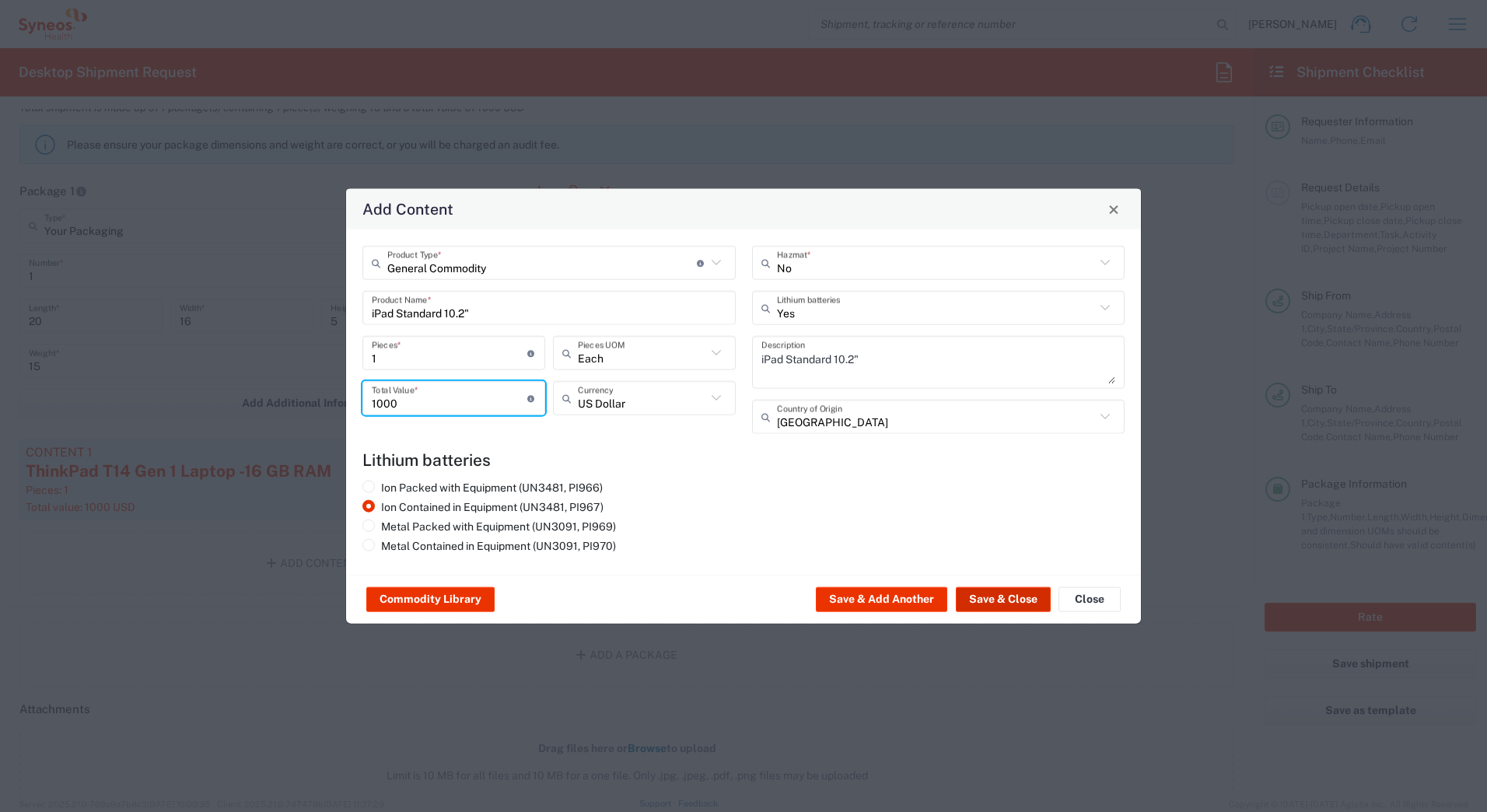
type input "1000"
click at [981, 598] on button "Save & Close" at bounding box center [1003, 600] width 95 height 25
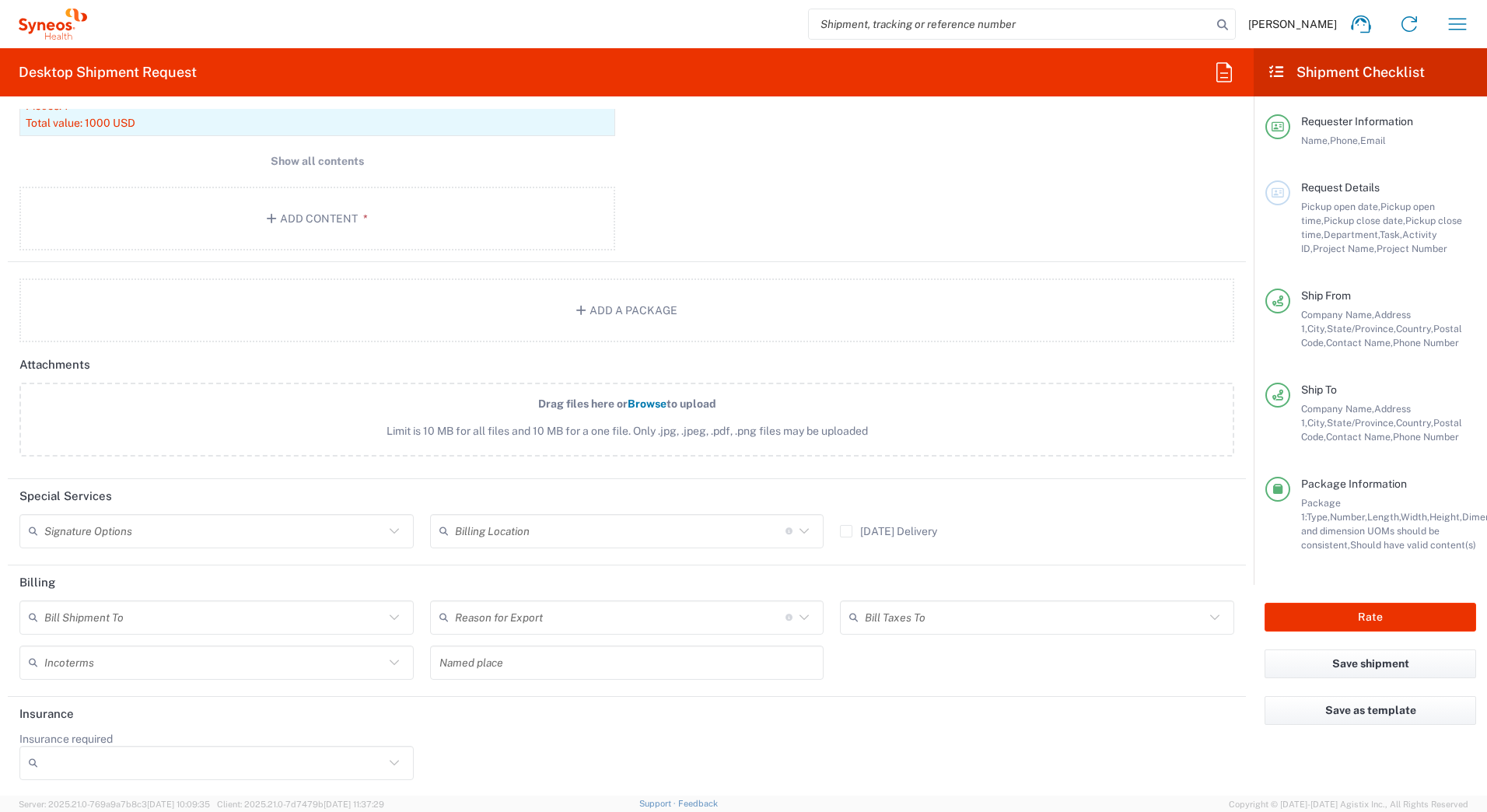
scroll to position [1707, 0]
click at [203, 531] on input "text" at bounding box center [214, 529] width 339 height 27
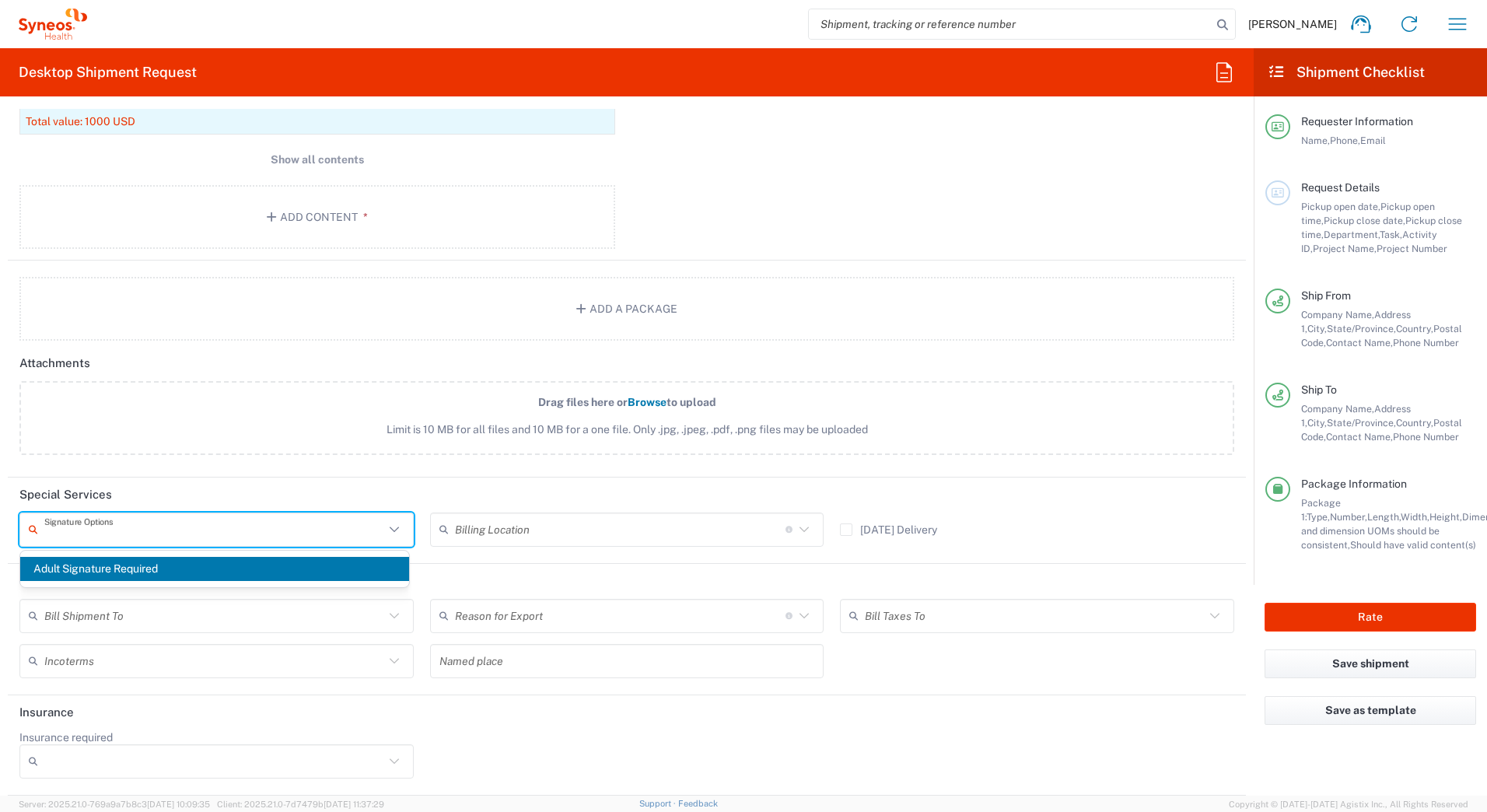
click at [151, 570] on span "Adult Signature Required" at bounding box center [215, 568] width 389 height 24
type input "Adult Signature Required"
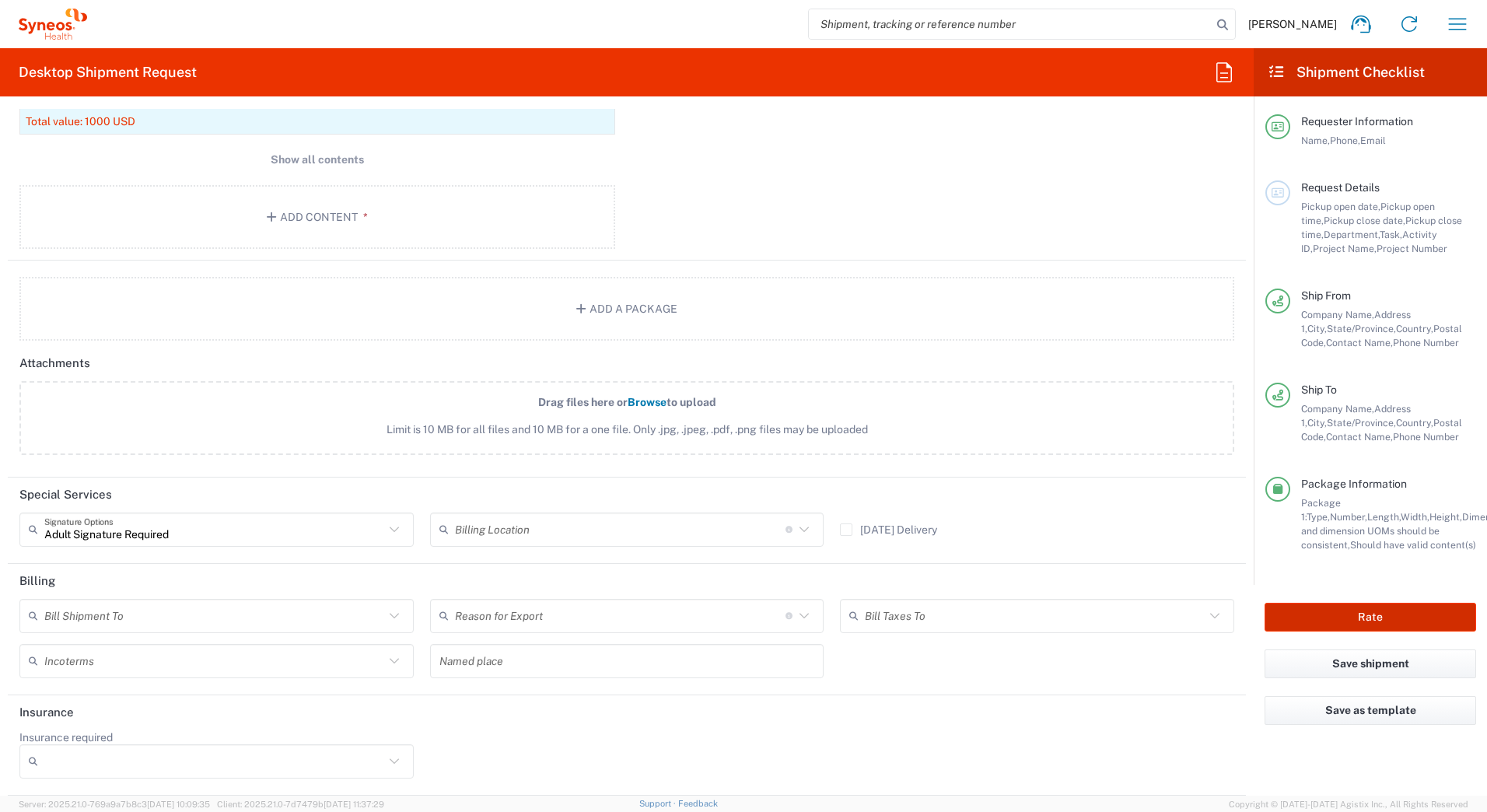
click at [1316, 617] on button "Rate" at bounding box center [1370, 617] width 212 height 29
type input "4205"
type input "7236"
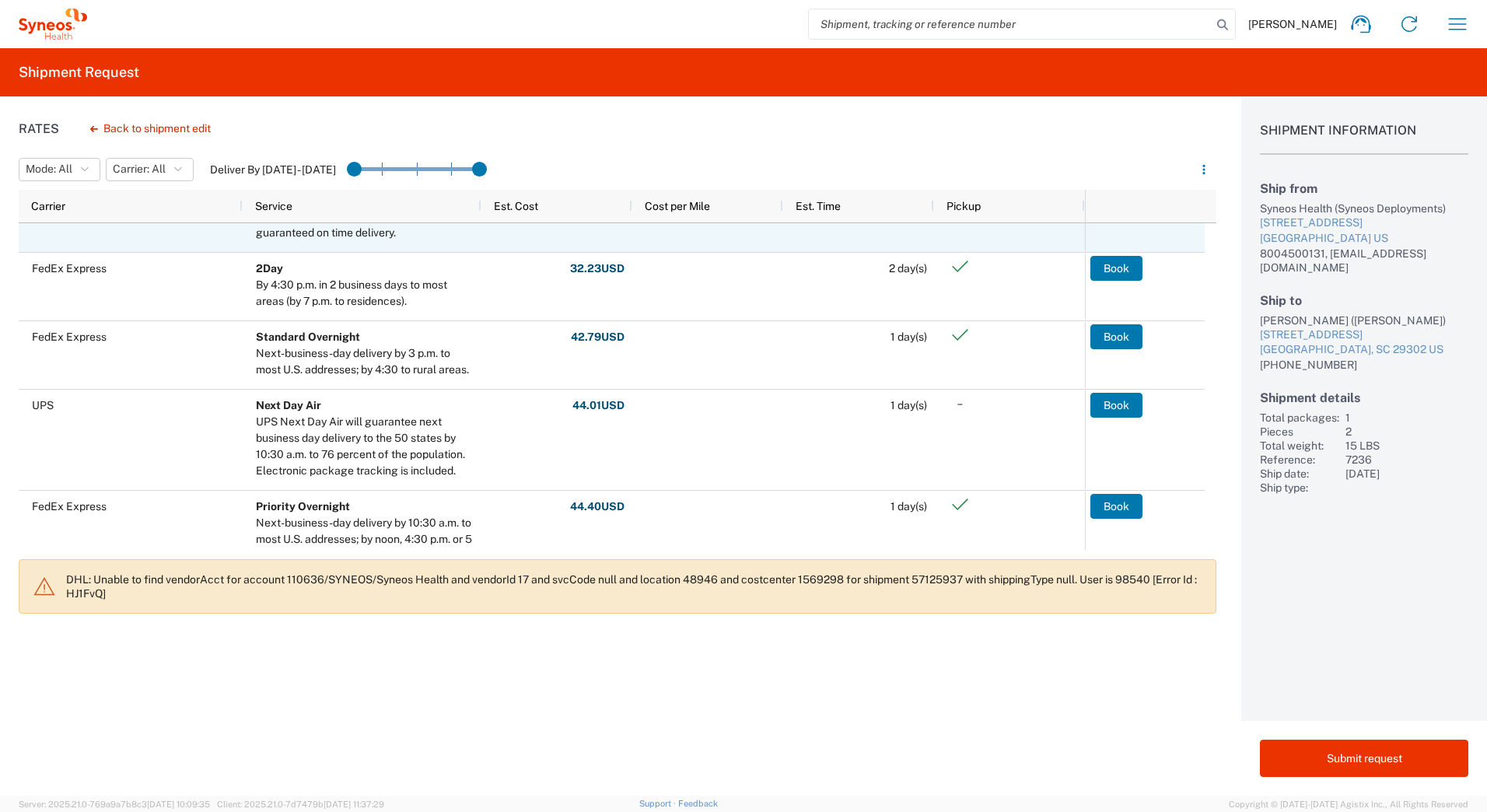
scroll to position [311, 0]
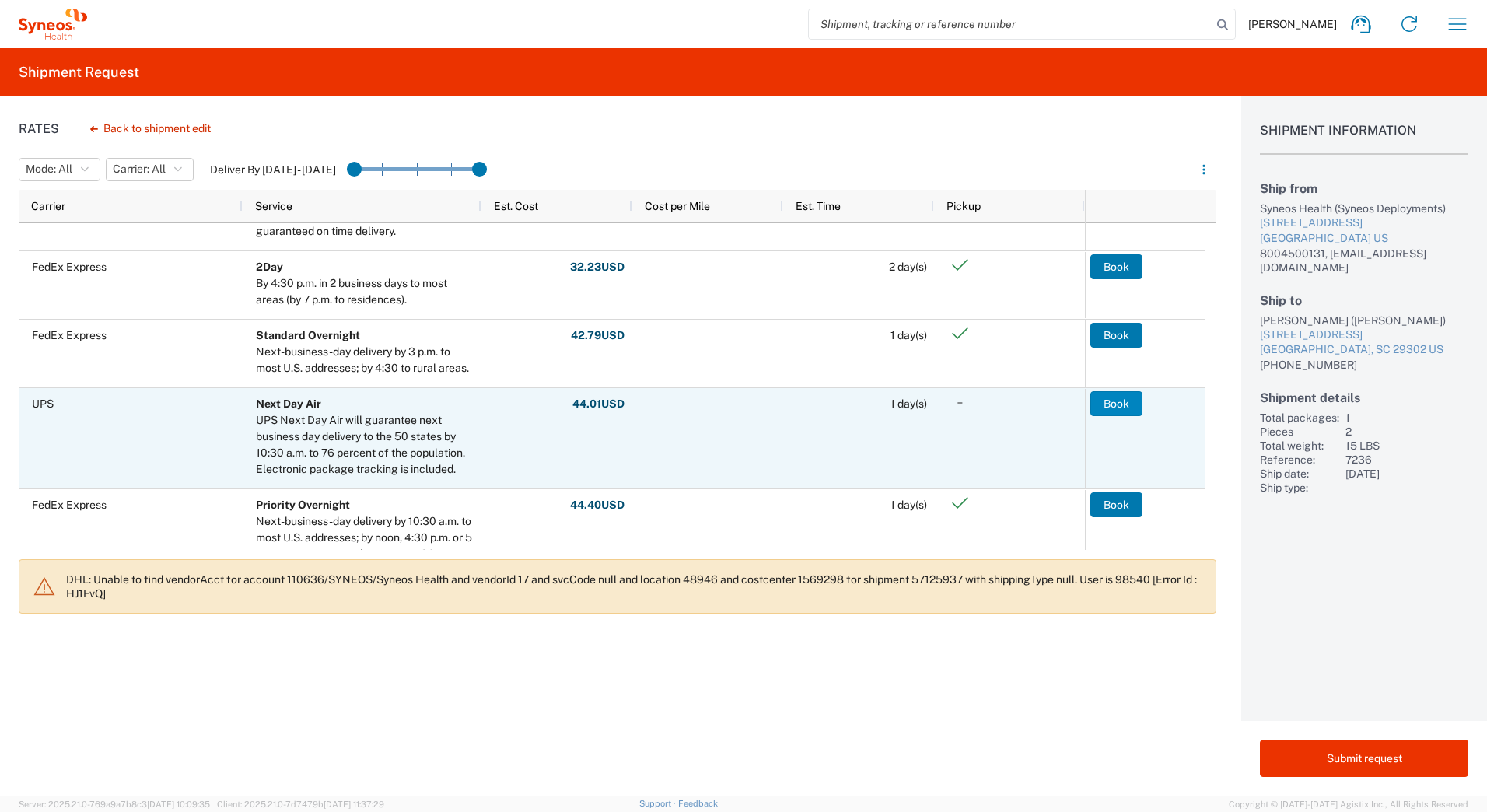
click at [1103, 401] on button "Book" at bounding box center [1116, 404] width 52 height 25
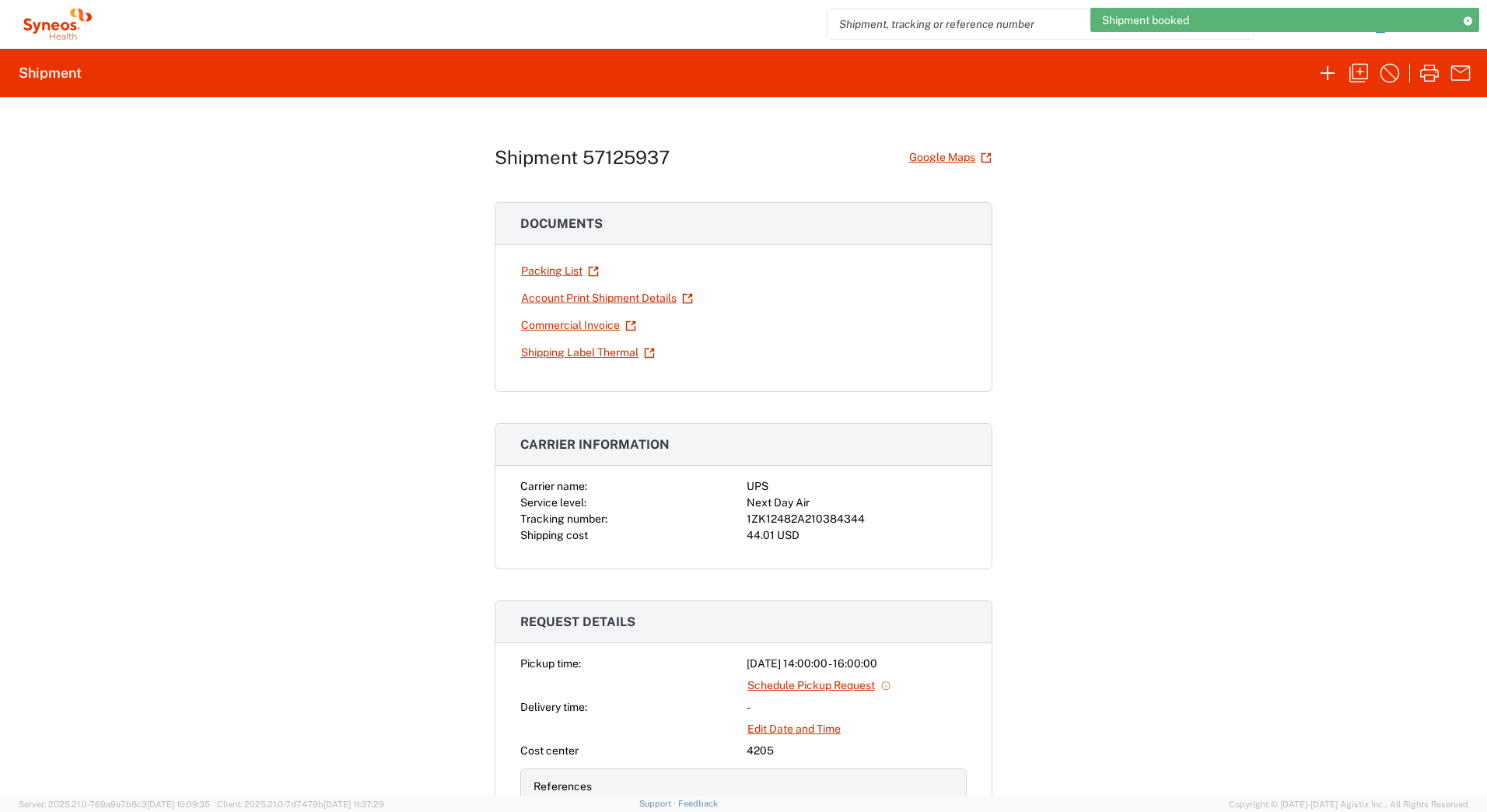
click at [801, 519] on div "1ZK12482A210384344" at bounding box center [856, 519] width 220 height 16
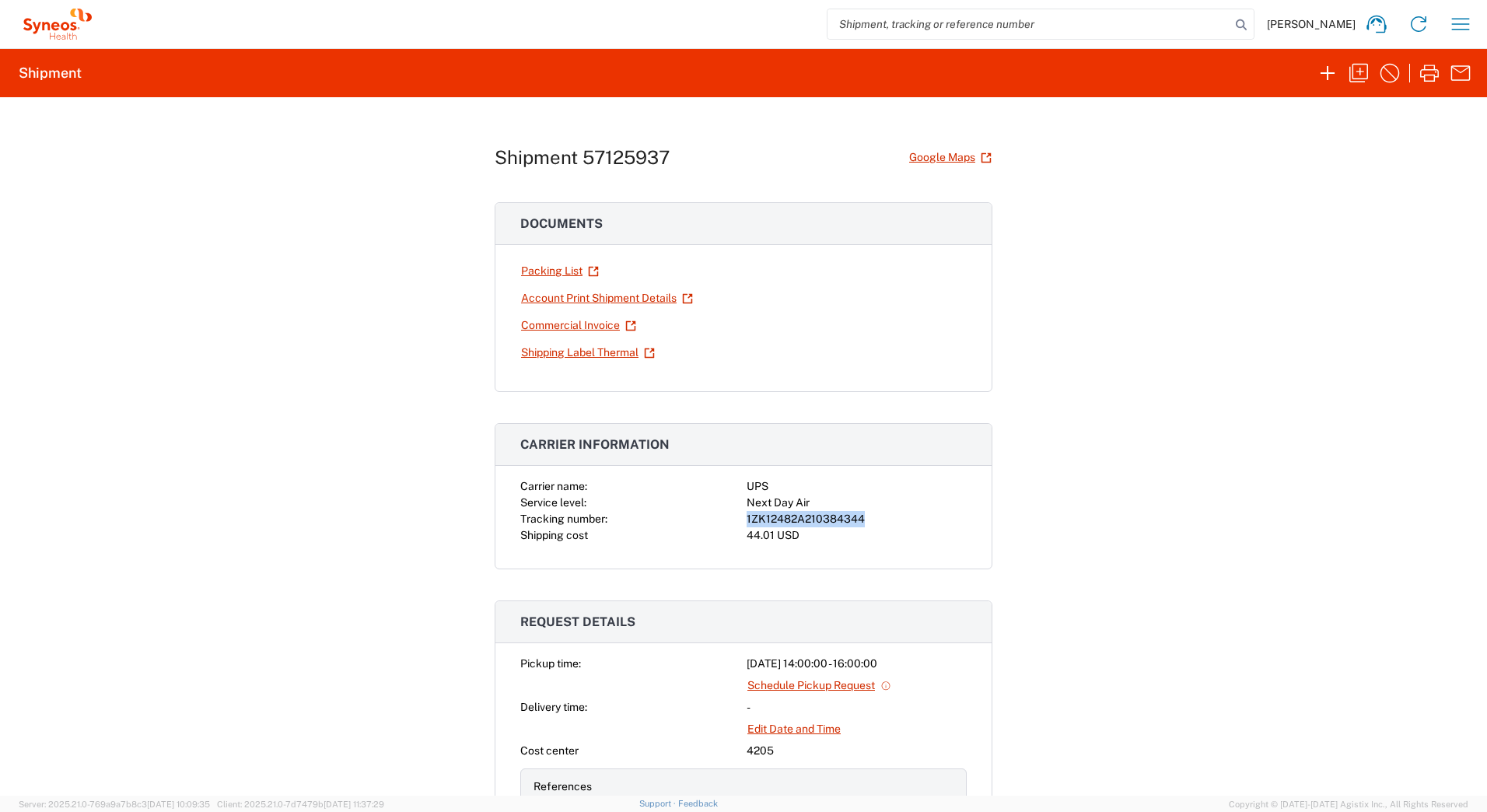
copy div "1ZK12482A210384344"
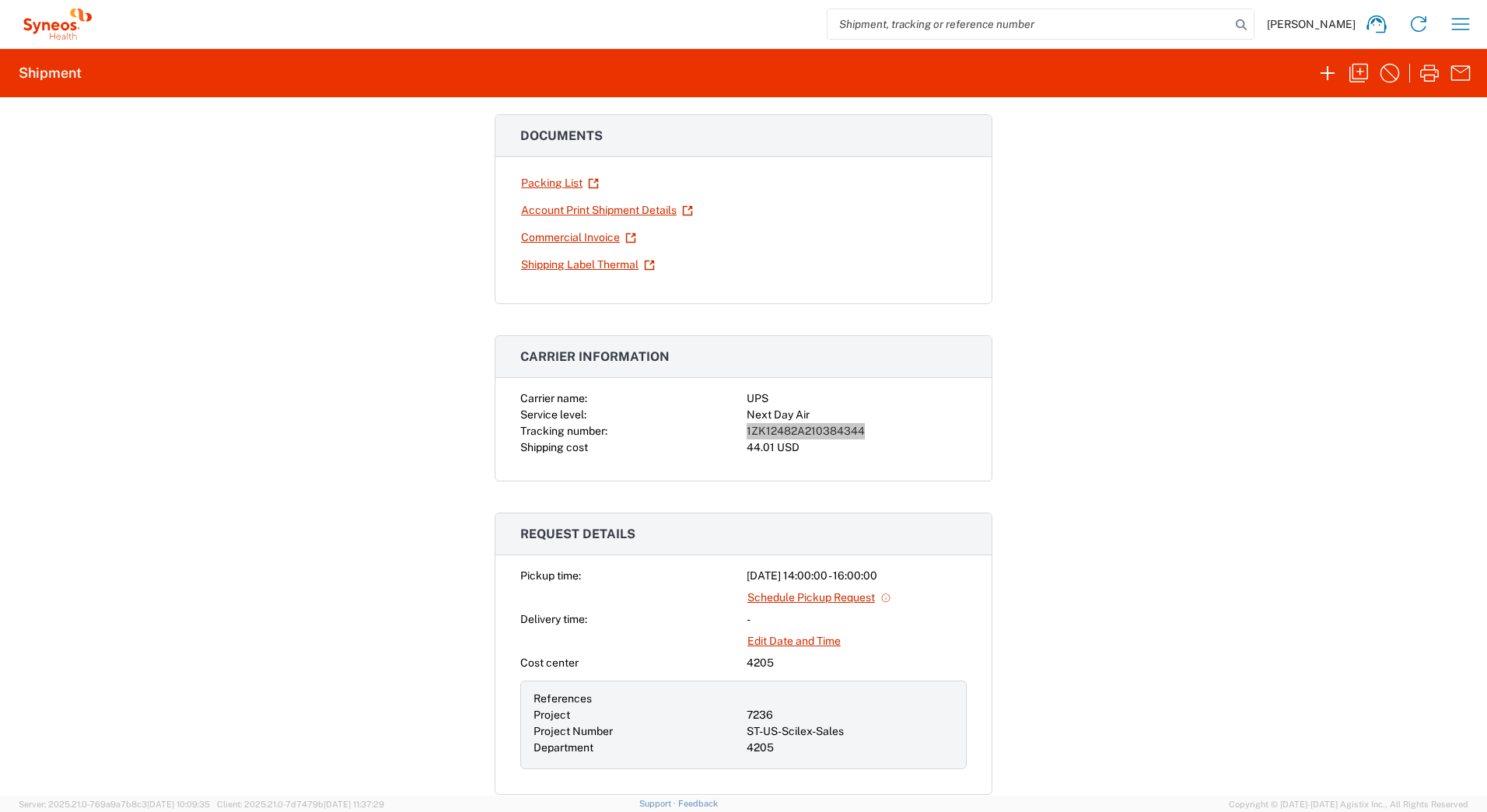
scroll to position [234, 0]
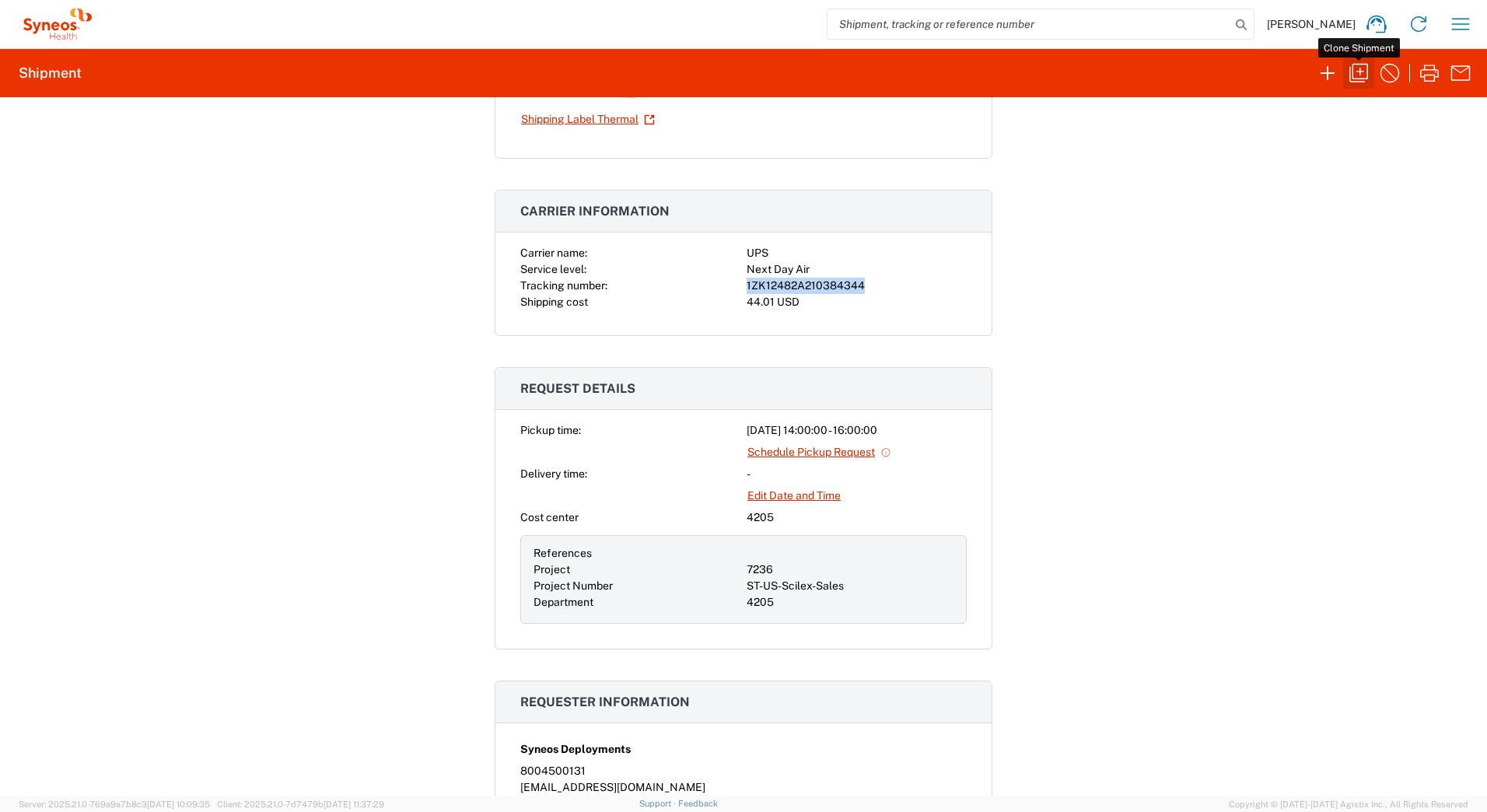
click at [1351, 75] on icon "button" at bounding box center [1358, 73] width 25 height 25
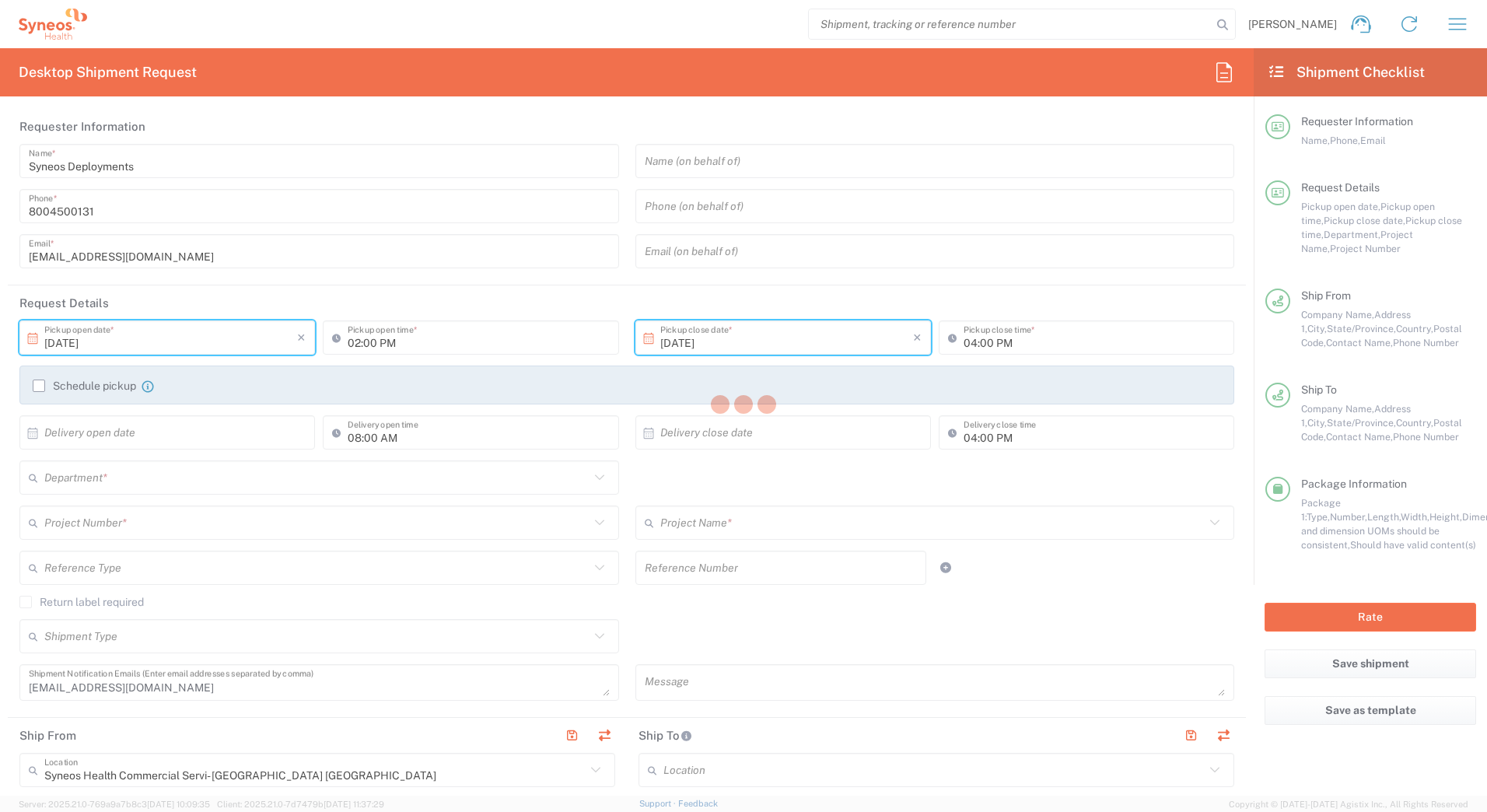
type input "New Jersey"
type input "South Carolina"
type input "Your Packaging"
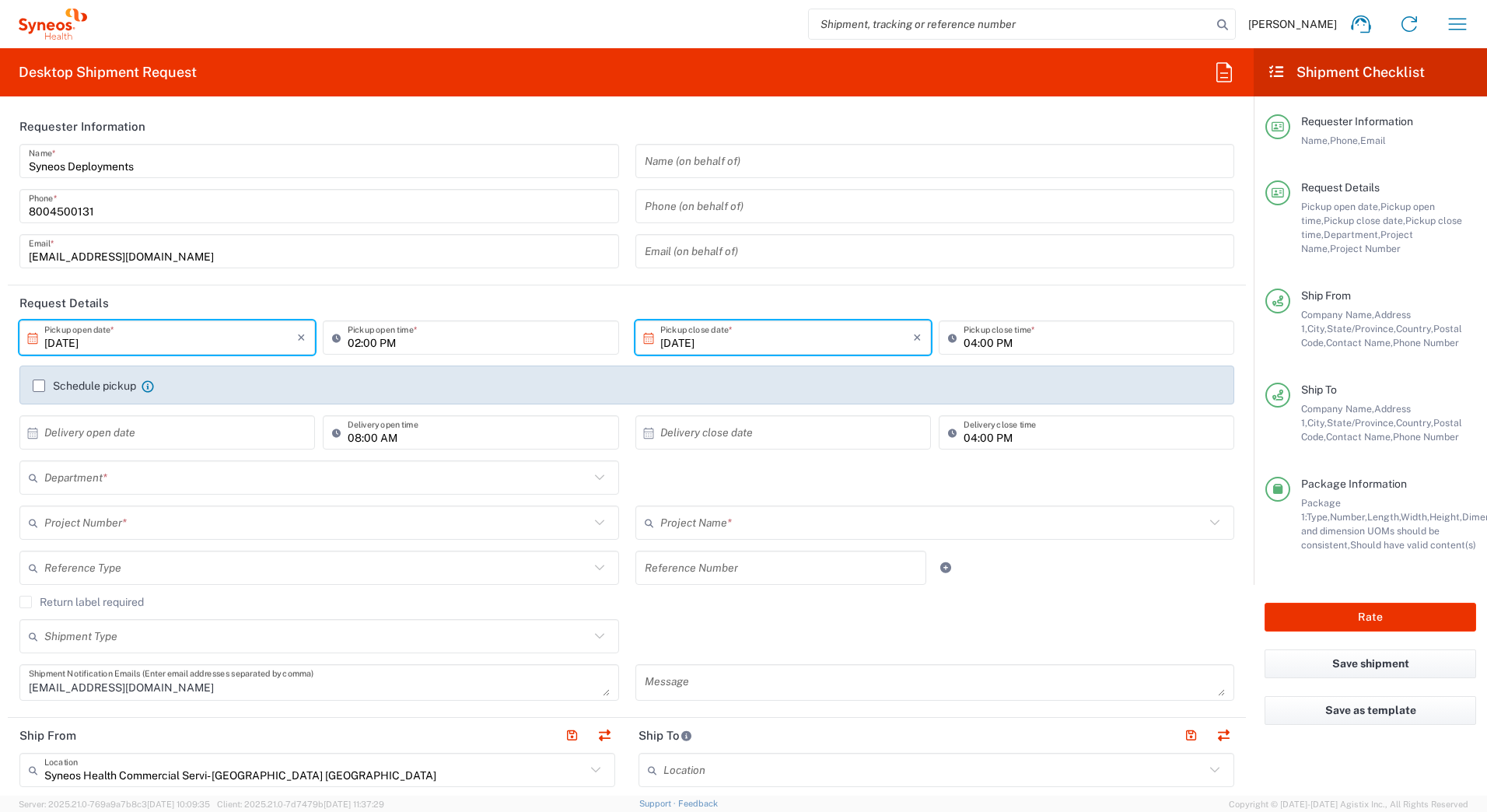
type input "7236"
type input "4205"
type input "ST-US-Scilex-Sales"
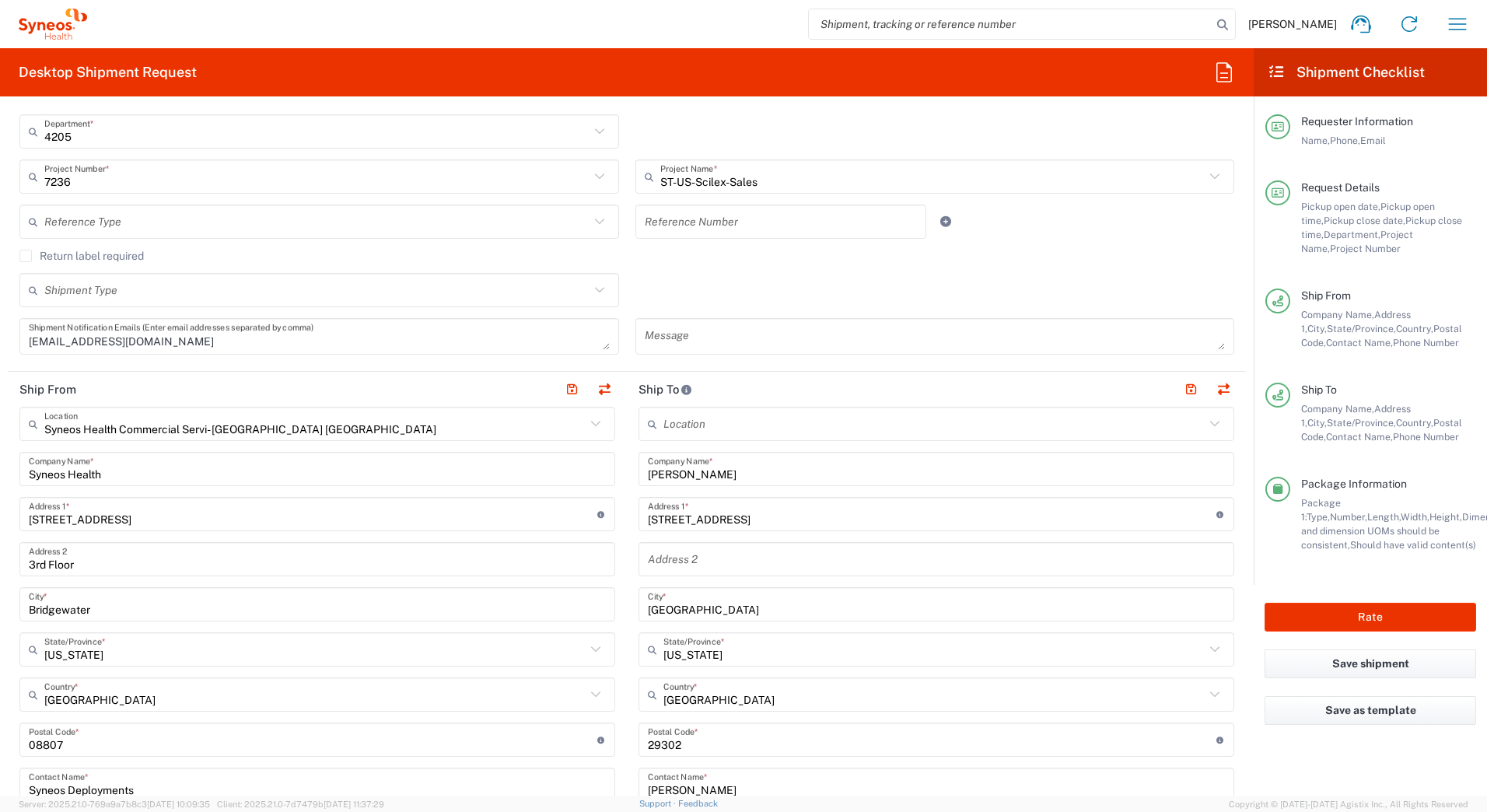
scroll to position [389, 0]
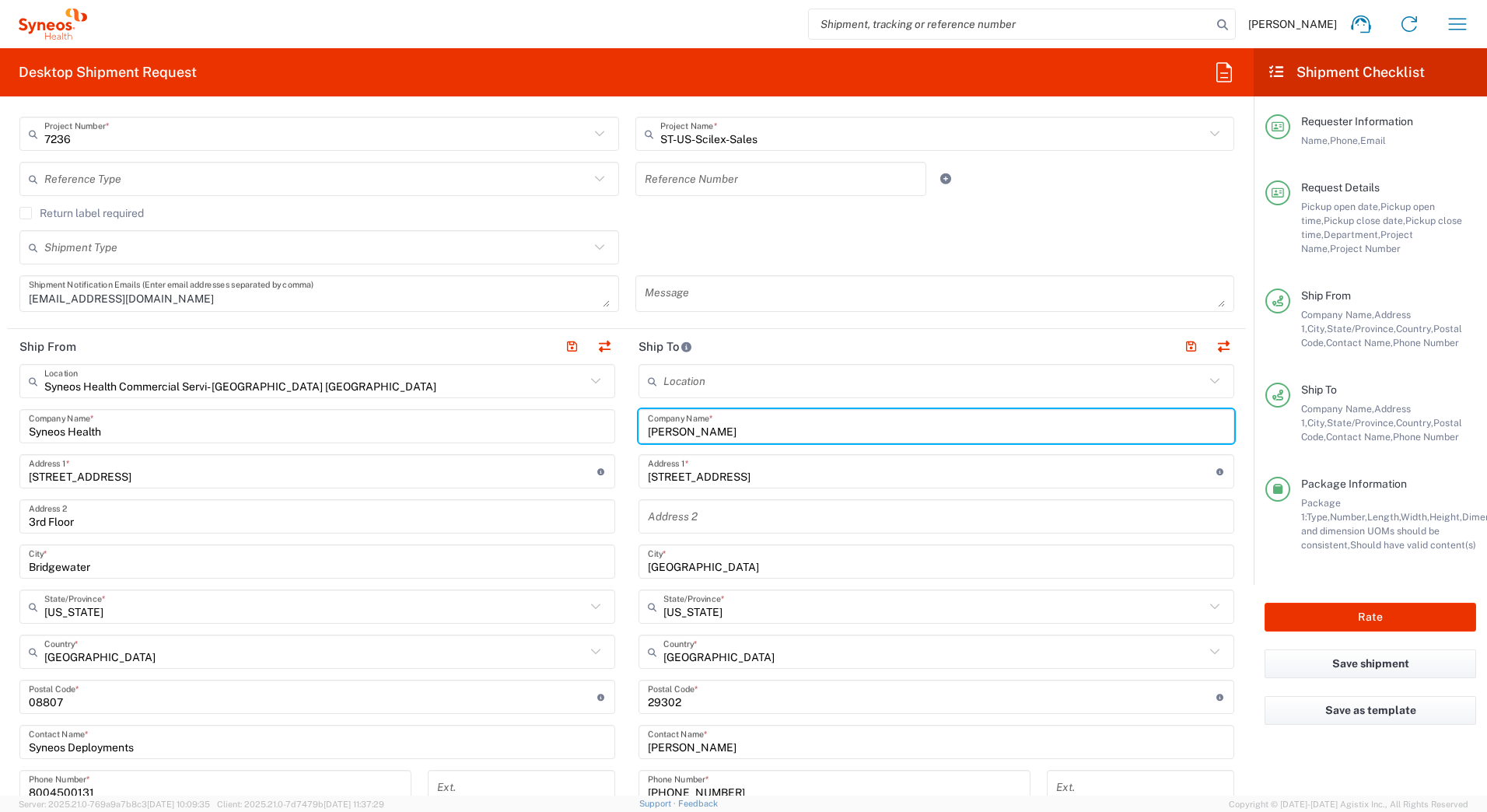
drag, startPoint x: 716, startPoint y: 430, endPoint x: 604, endPoint y: 424, distance: 112.2
click at [604, 424] on div "Ship From Syneos Health Commercial Servi- NJ US Location Syneos Health Commerci…" at bounding box center [626, 676] width 1238 height 694
paste input "Daniel Scott"
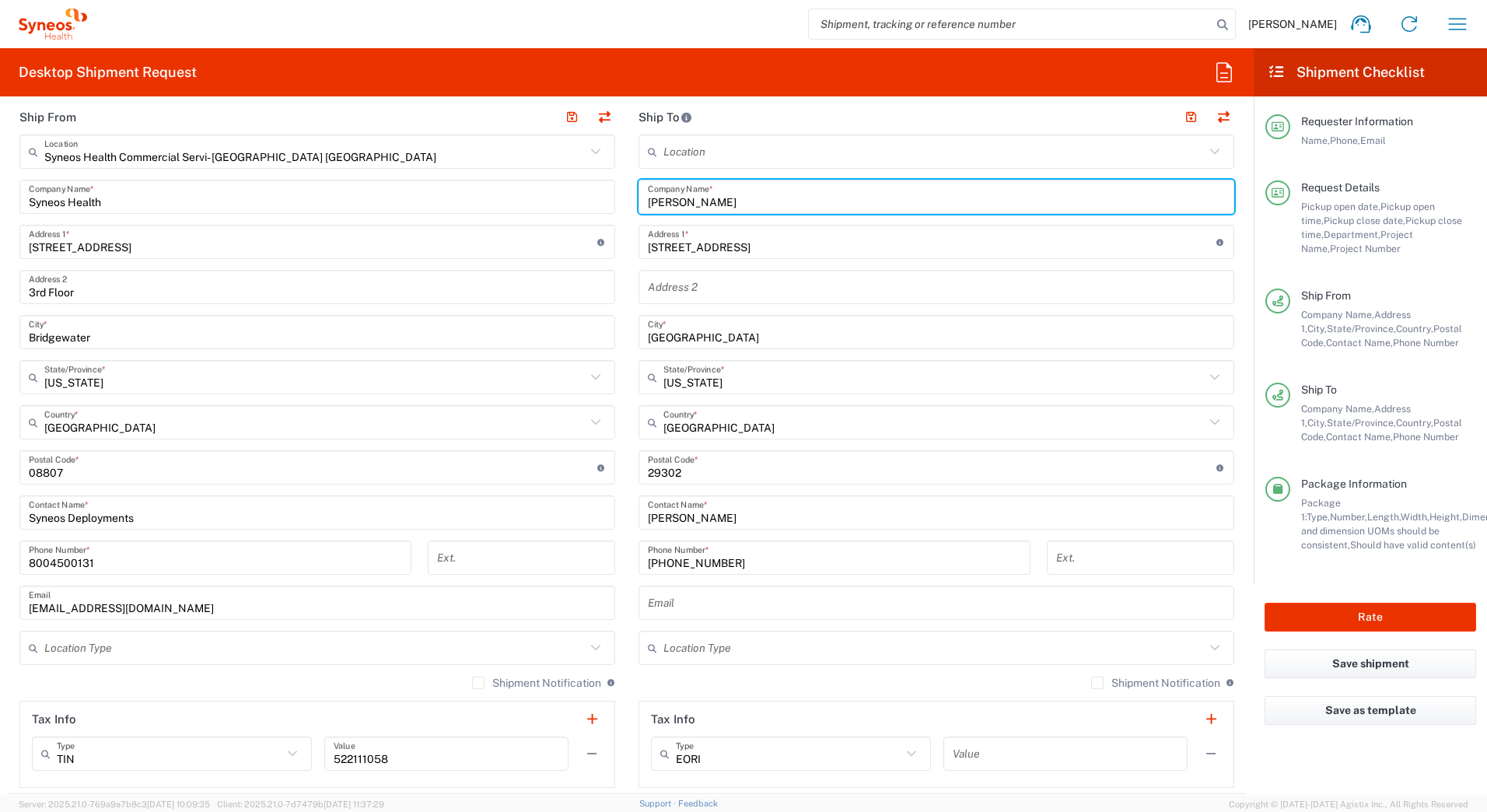
scroll to position [622, 0]
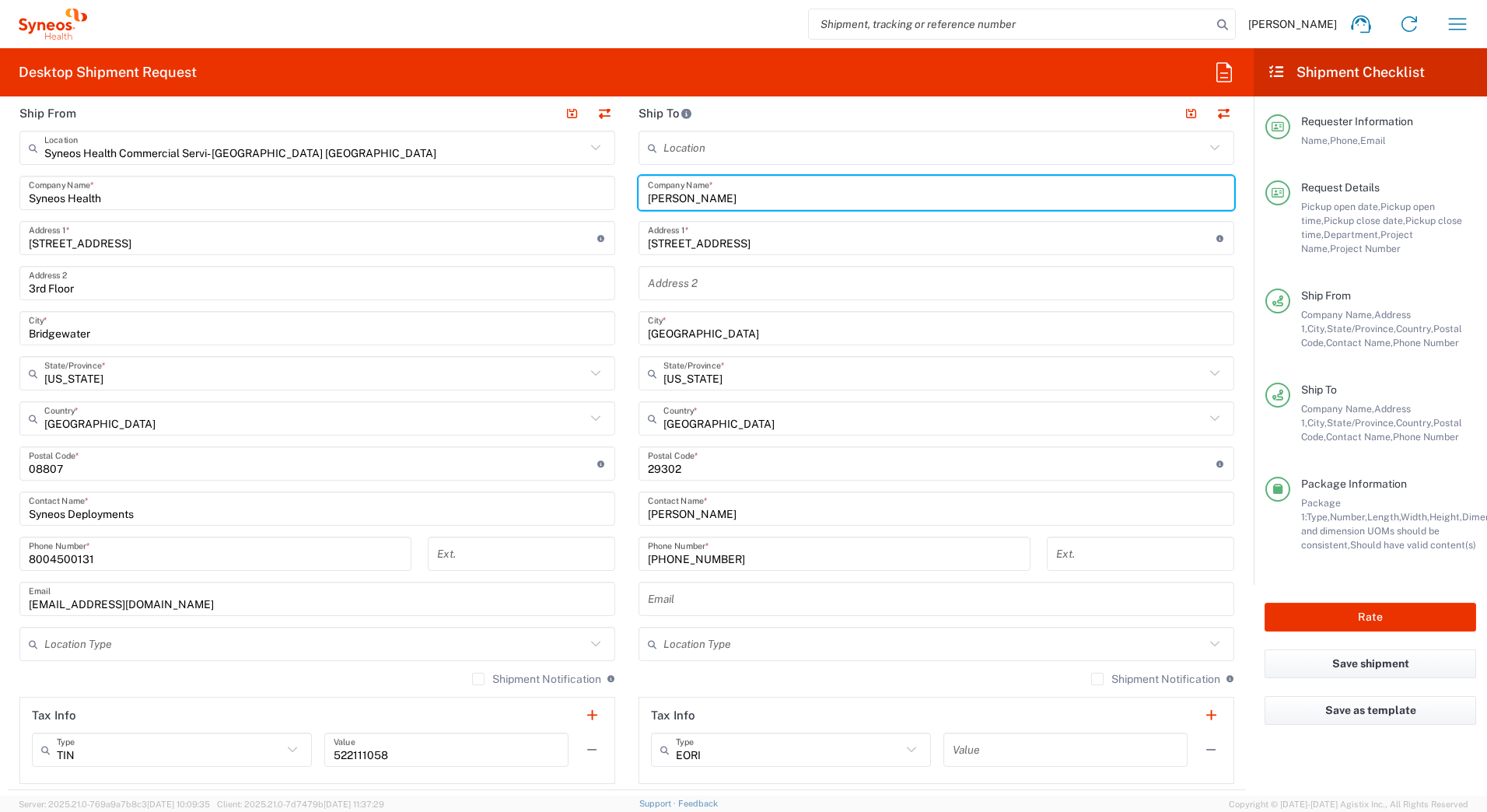
type input "Daniel Scott"
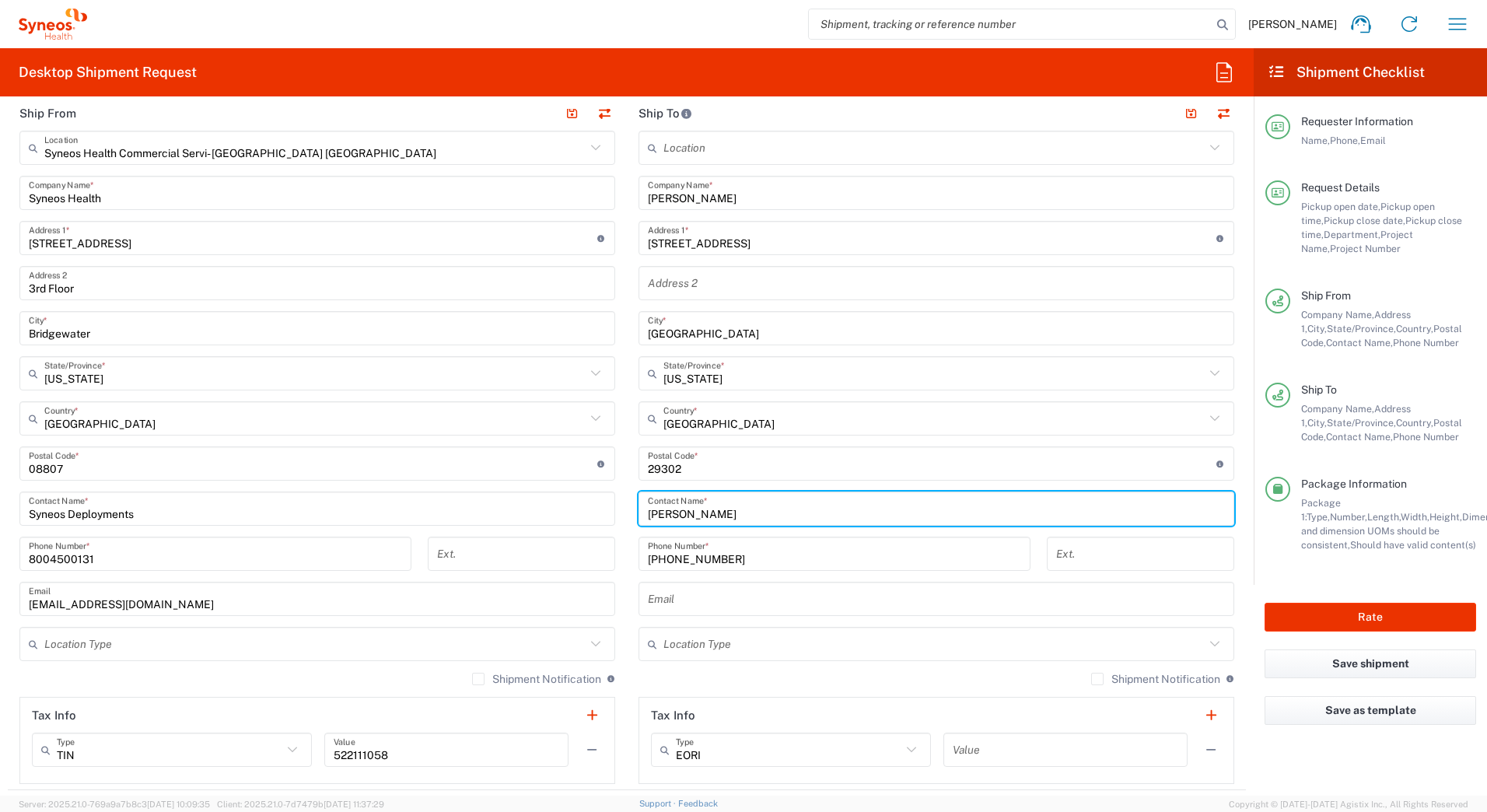
drag, startPoint x: 726, startPoint y: 515, endPoint x: 600, endPoint y: 513, distance: 126.0
click at [595, 513] on div "Ship From Syneos Health Commercial Servi- NJ US Location Syneos Health Commerci…" at bounding box center [626, 443] width 1238 height 694
paste input "Daniel Scott"
type input "Daniel Scott"
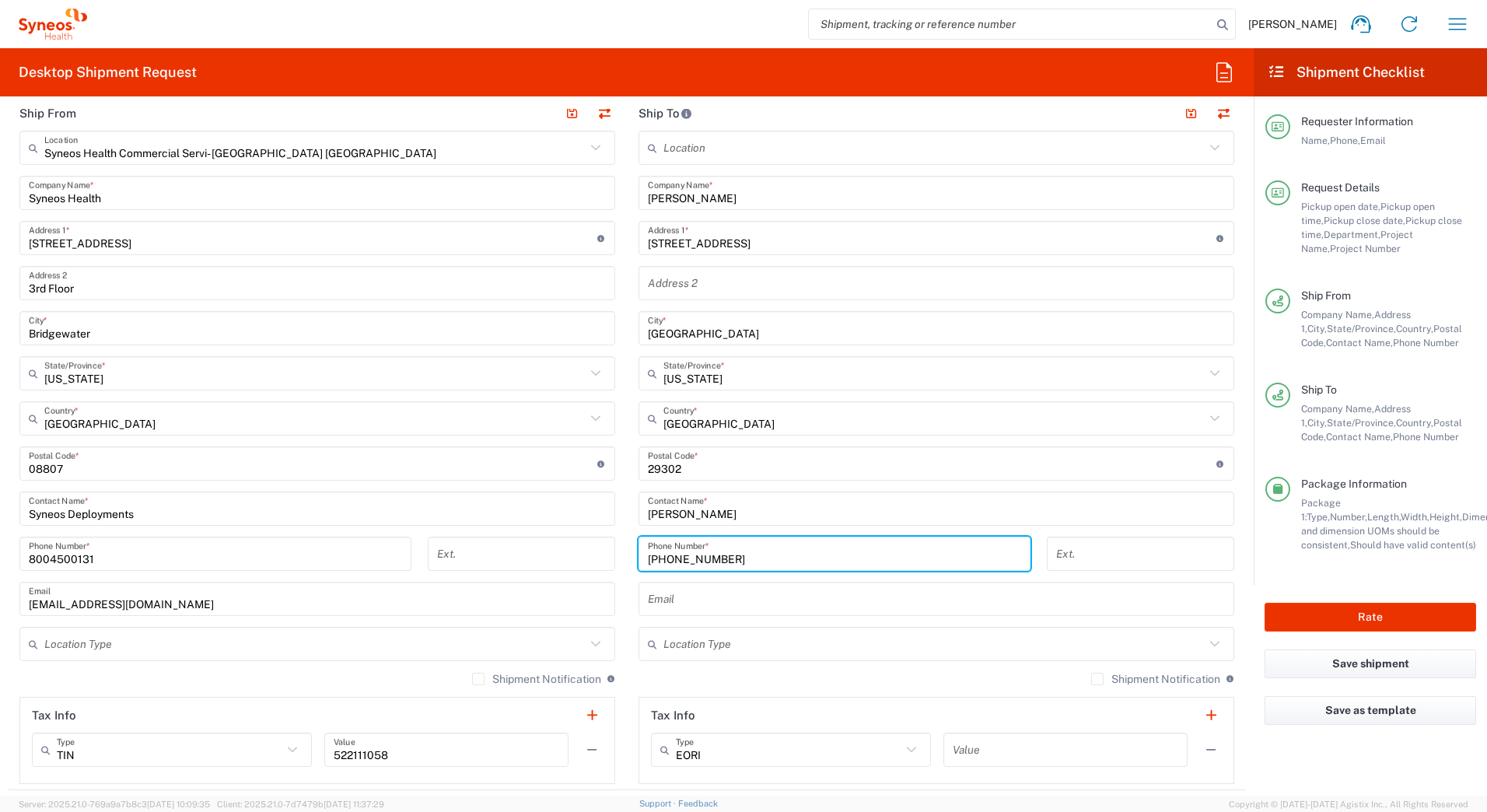
drag, startPoint x: 736, startPoint y: 566, endPoint x: 598, endPoint y: 553, distance: 138.6
click at [598, 553] on div "Ship From Syneos Health Commercial Servi- NJ US Location Syneos Health Commerci…" at bounding box center [626, 443] width 1238 height 694
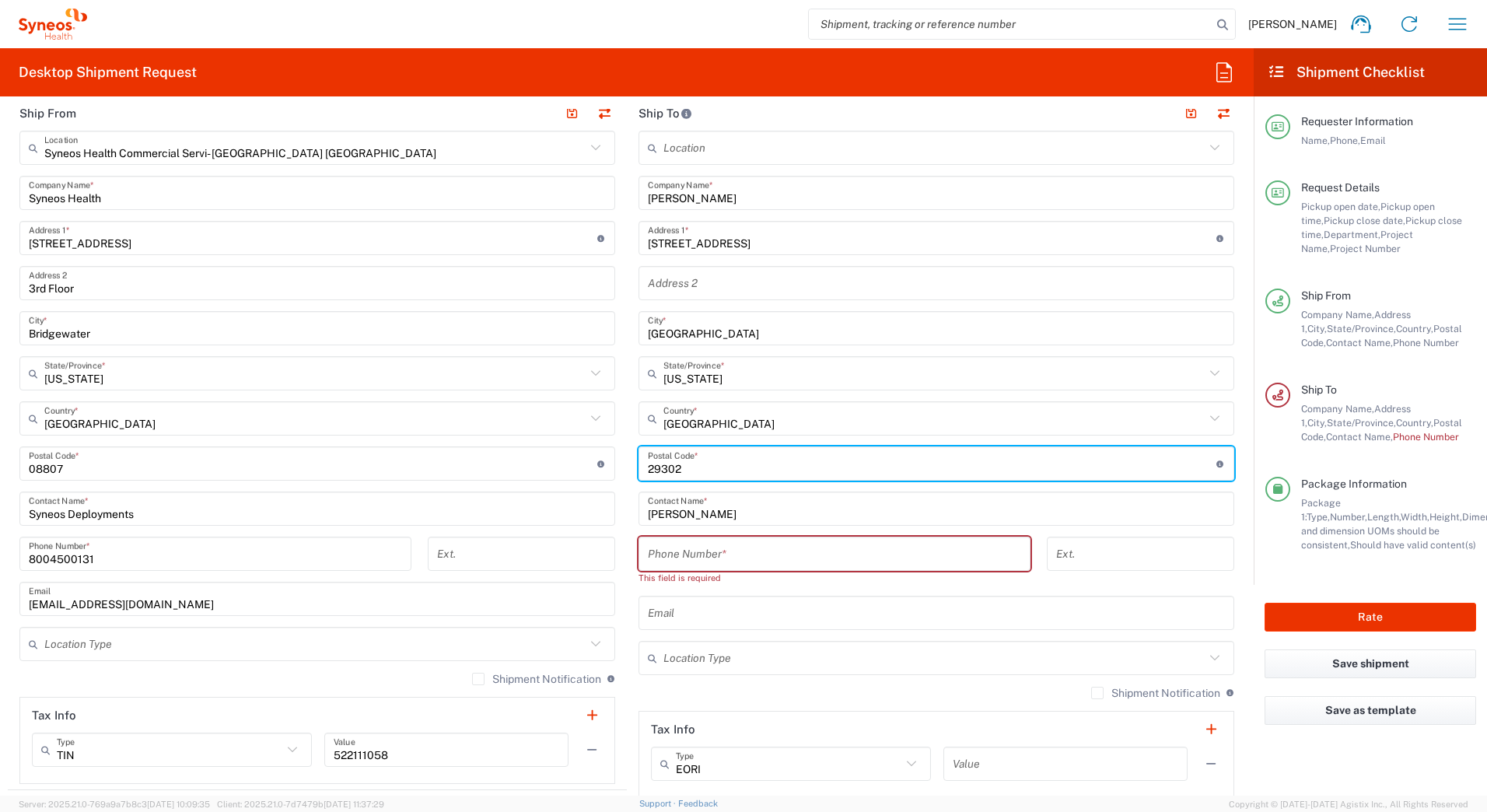
drag, startPoint x: 679, startPoint y: 466, endPoint x: 483, endPoint y: 411, distance: 203.6
click at [510, 450] on div "Ship From Syneos Health Commercial Servi- NJ US Location Syneos Health Commerci…" at bounding box center [626, 450] width 1238 height 709
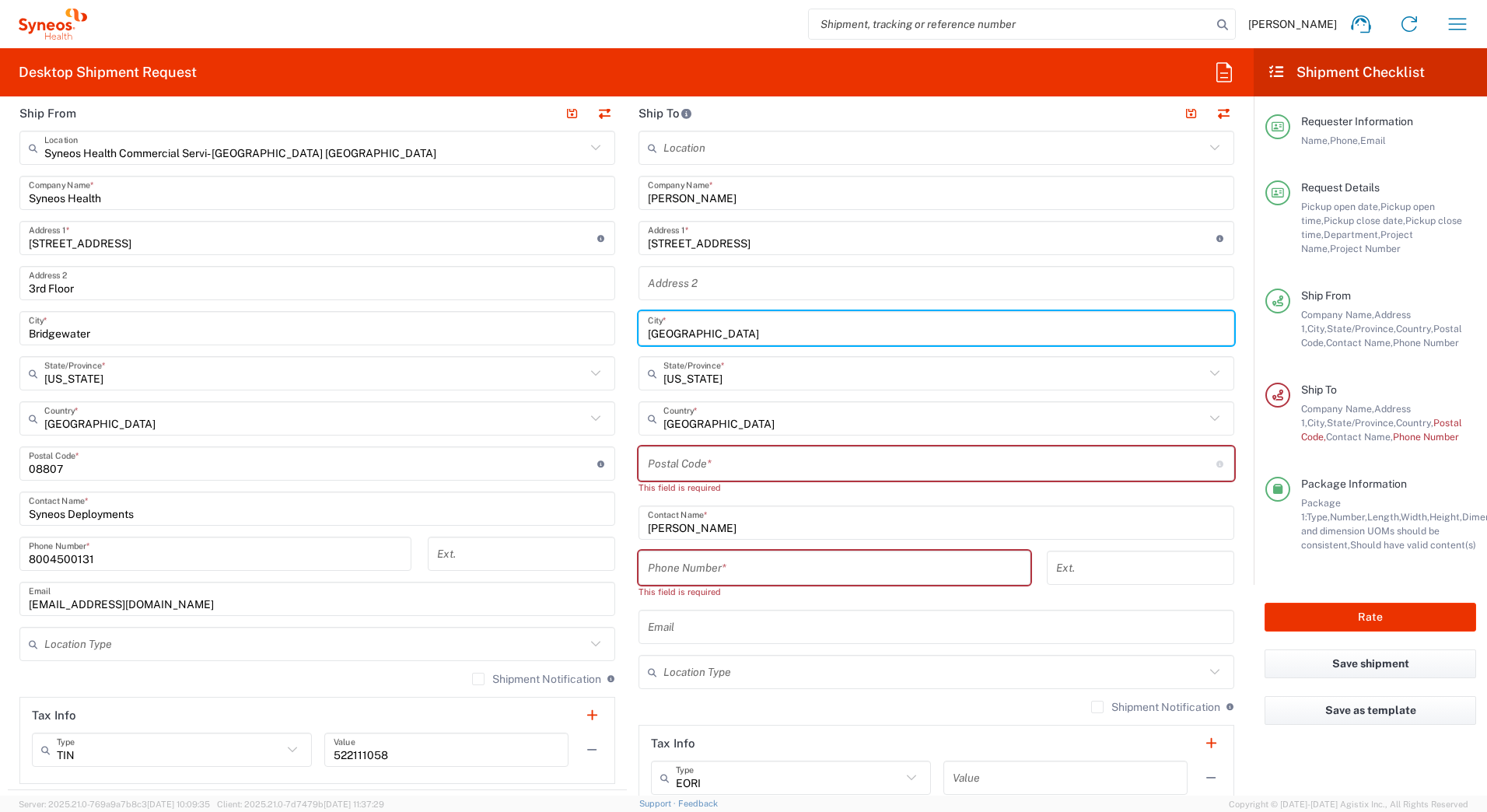
drag, startPoint x: 720, startPoint y: 335, endPoint x: 554, endPoint y: 321, distance: 166.6
click at [565, 327] on div "Ship From Syneos Health Commercial Servi- NJ US Location Syneos Health Commerci…" at bounding box center [626, 456] width 1238 height 722
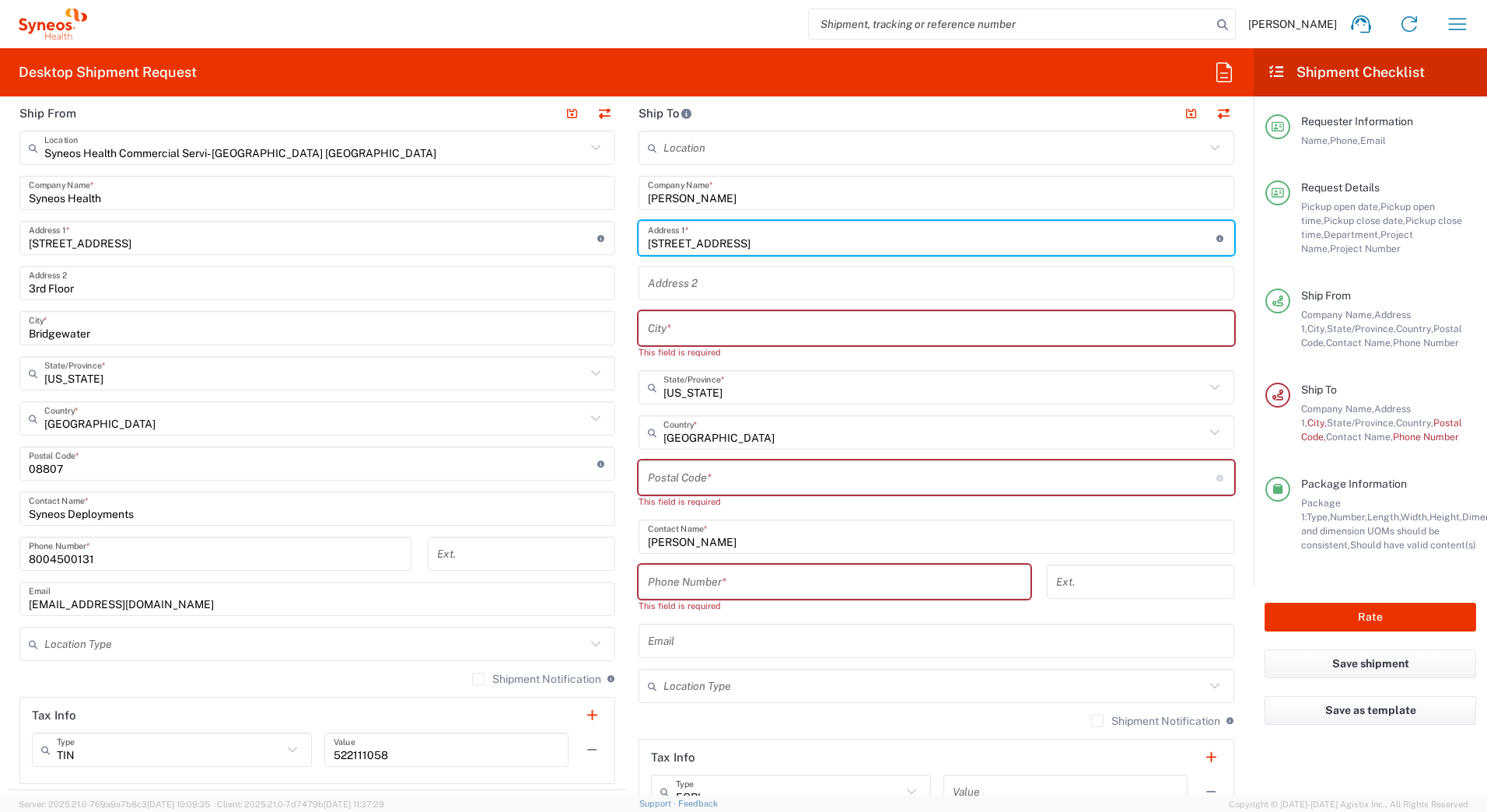
drag, startPoint x: 762, startPoint y: 249, endPoint x: 525, endPoint y: 235, distance: 237.4
click at [528, 237] on div "Ship From Syneos Health Commercial Servi- NJ US Location Syneos Health Commerci…" at bounding box center [626, 463] width 1238 height 736
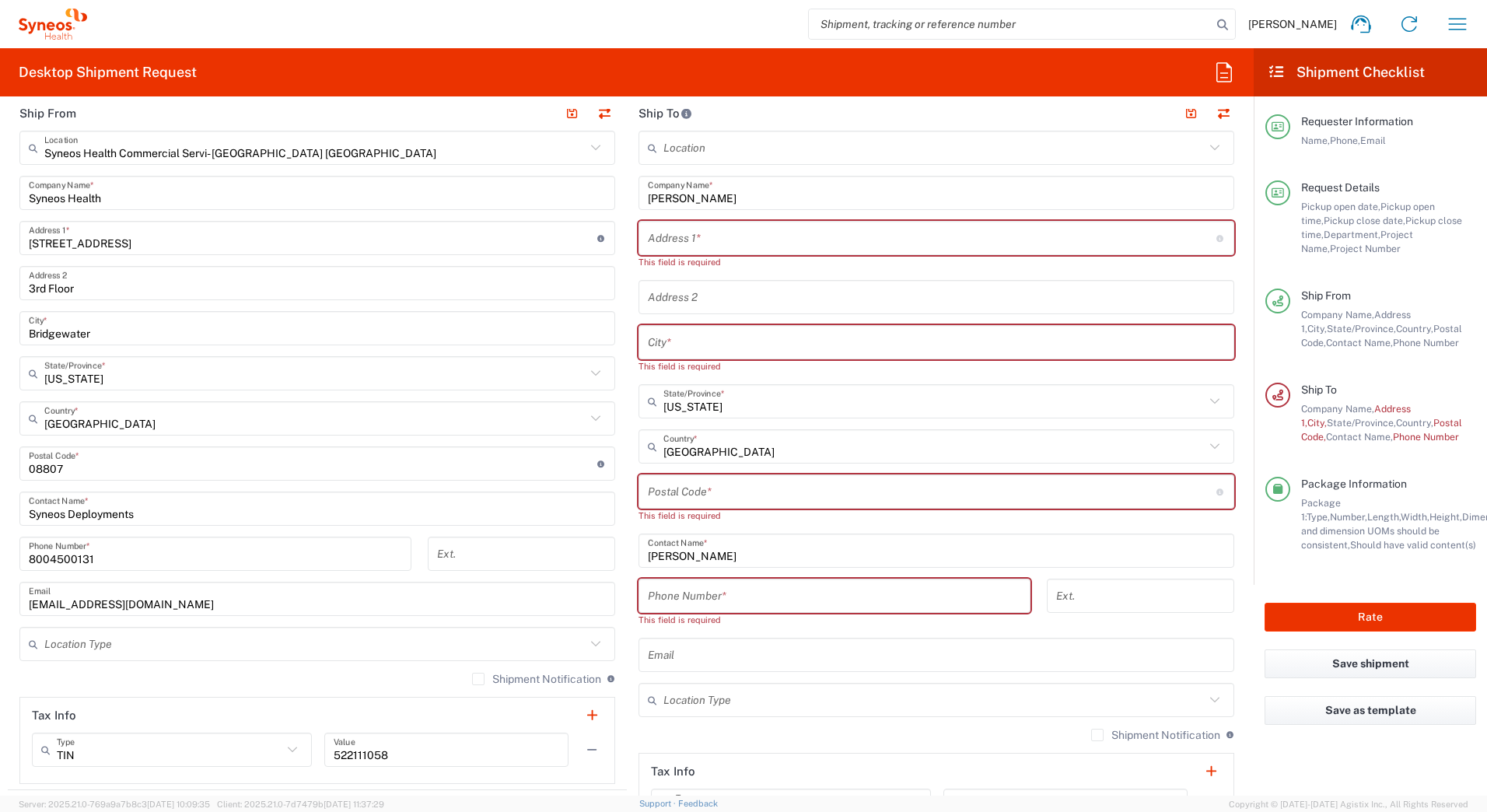
click at [698, 240] on input "text" at bounding box center [931, 238] width 568 height 27
paste input "264 Guerrero St"
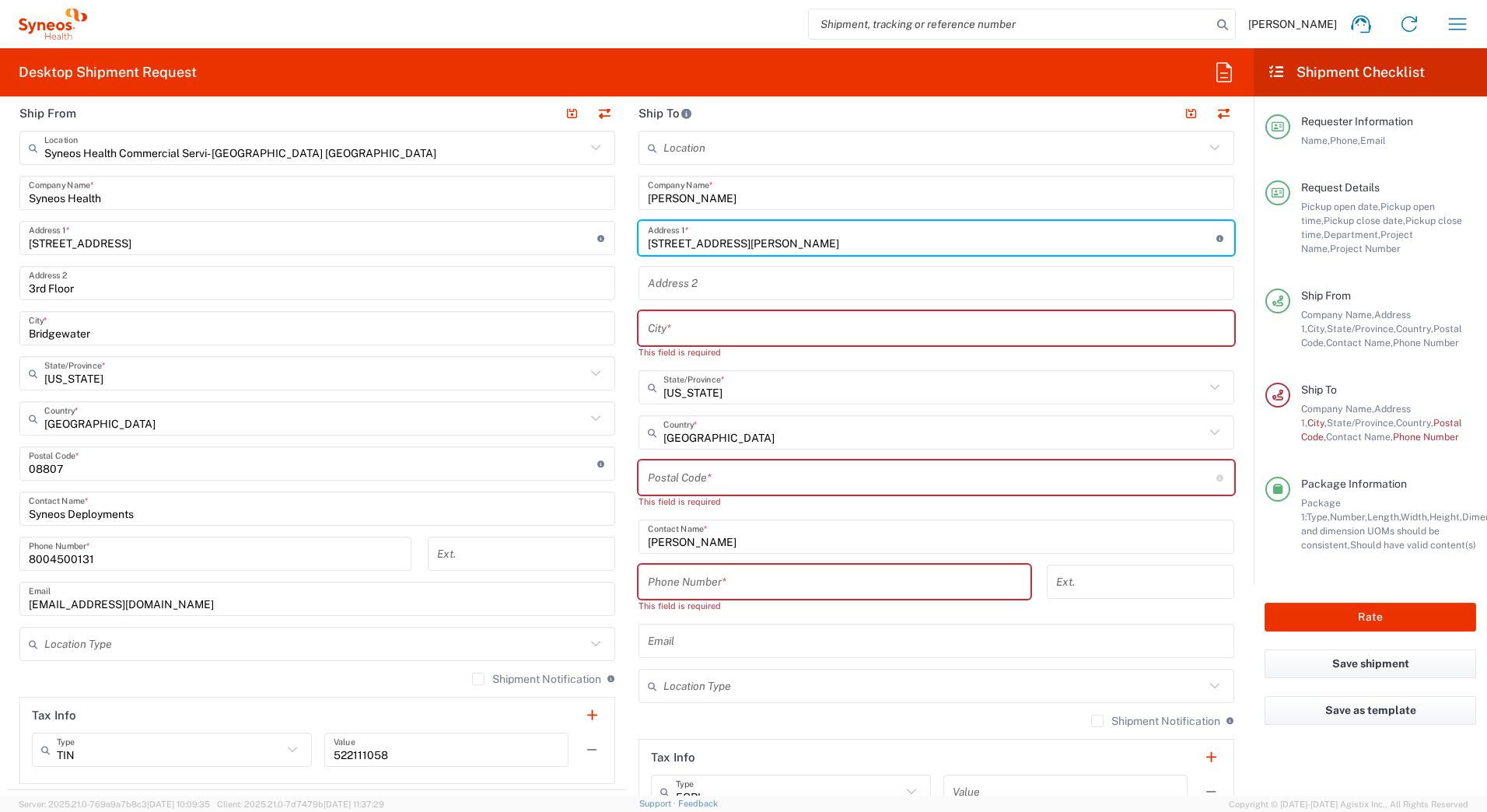
type input "264 Guerrero St"
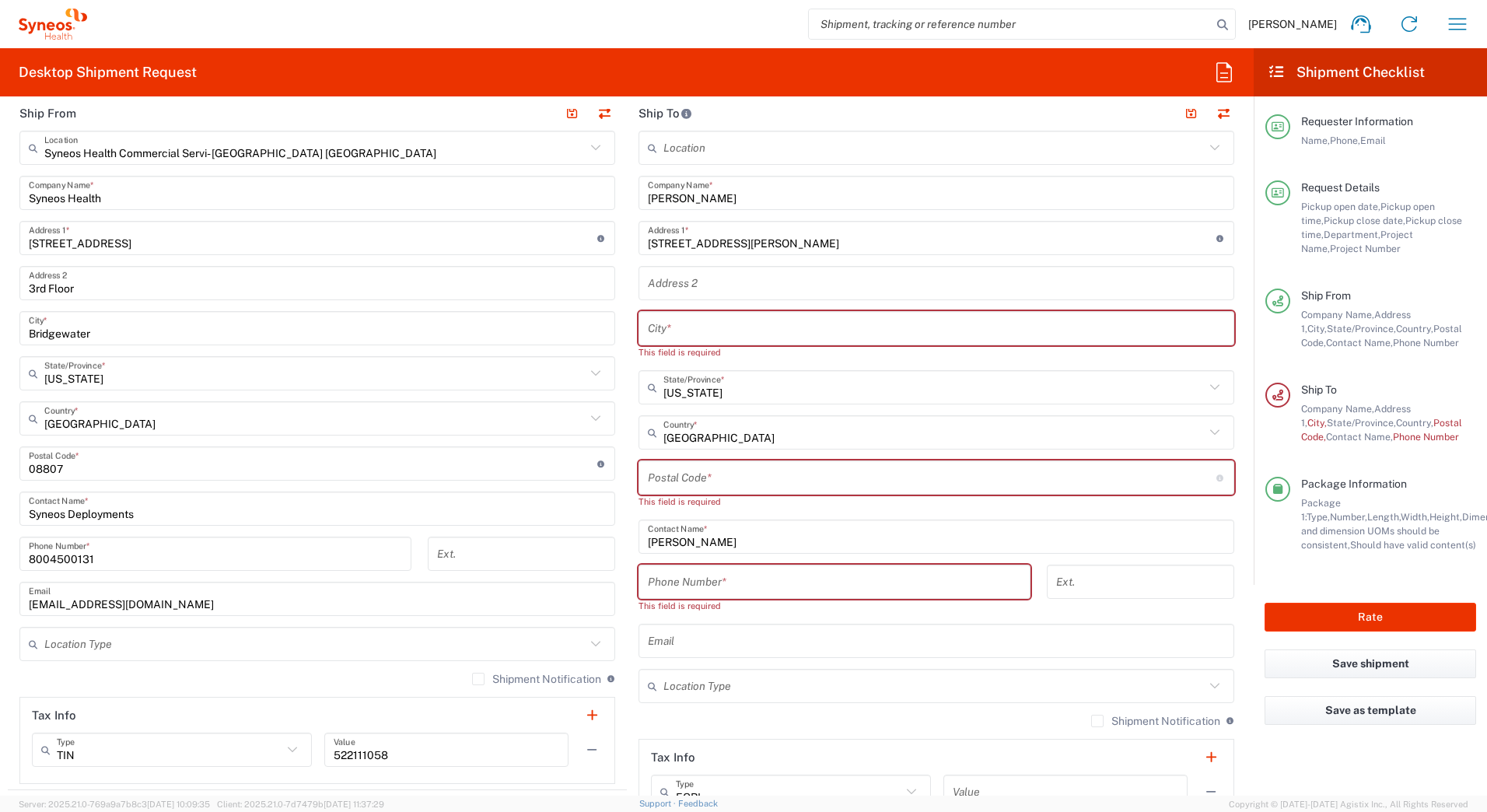
click at [665, 327] on input "text" at bounding box center [936, 328] width 577 height 27
paste input "San Francisco"
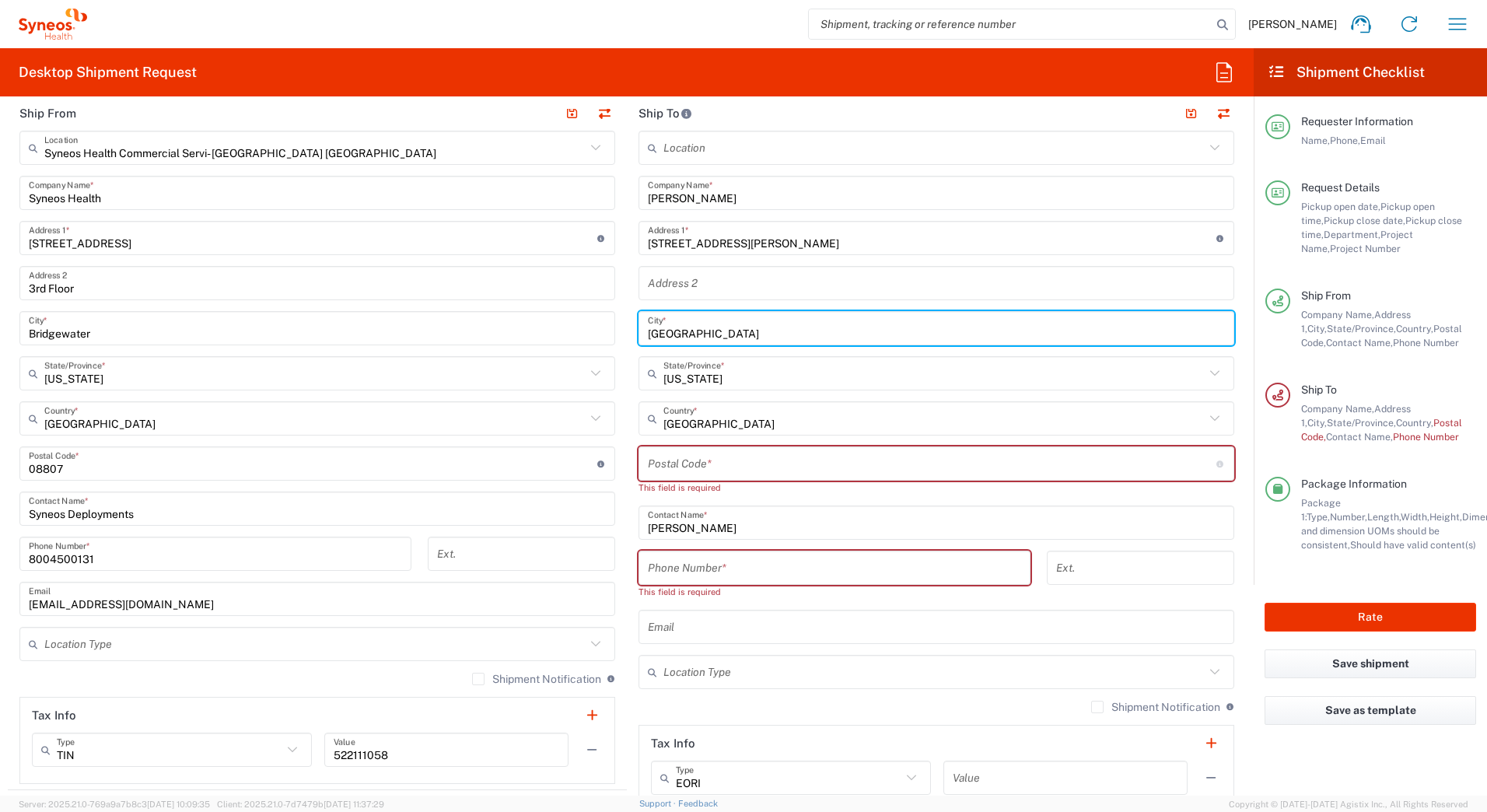
type input "San Francisco"
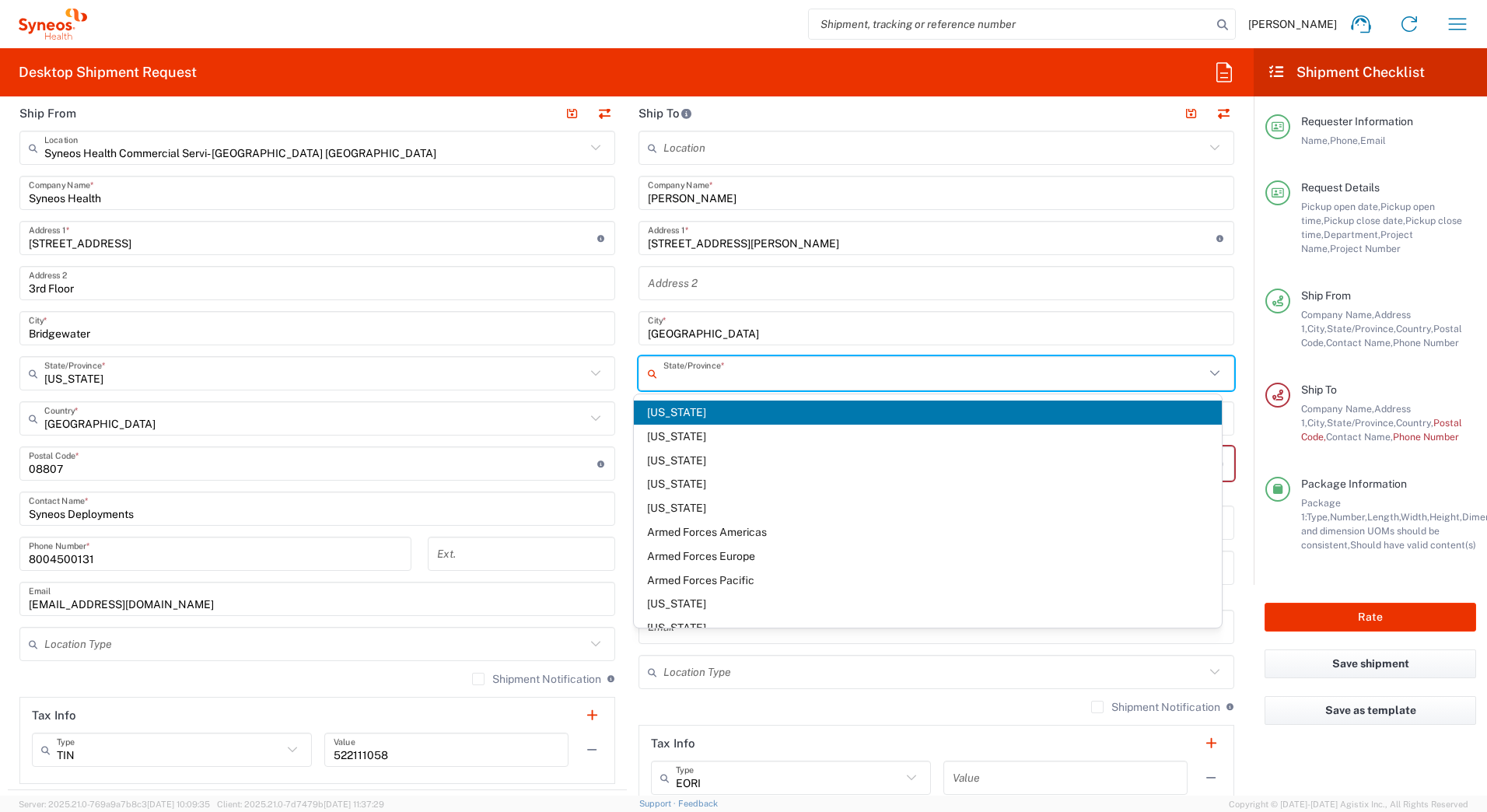
drag, startPoint x: 730, startPoint y: 376, endPoint x: 659, endPoint y: 372, distance: 71.1
click at [663, 372] on input "text" at bounding box center [934, 373] width 541 height 27
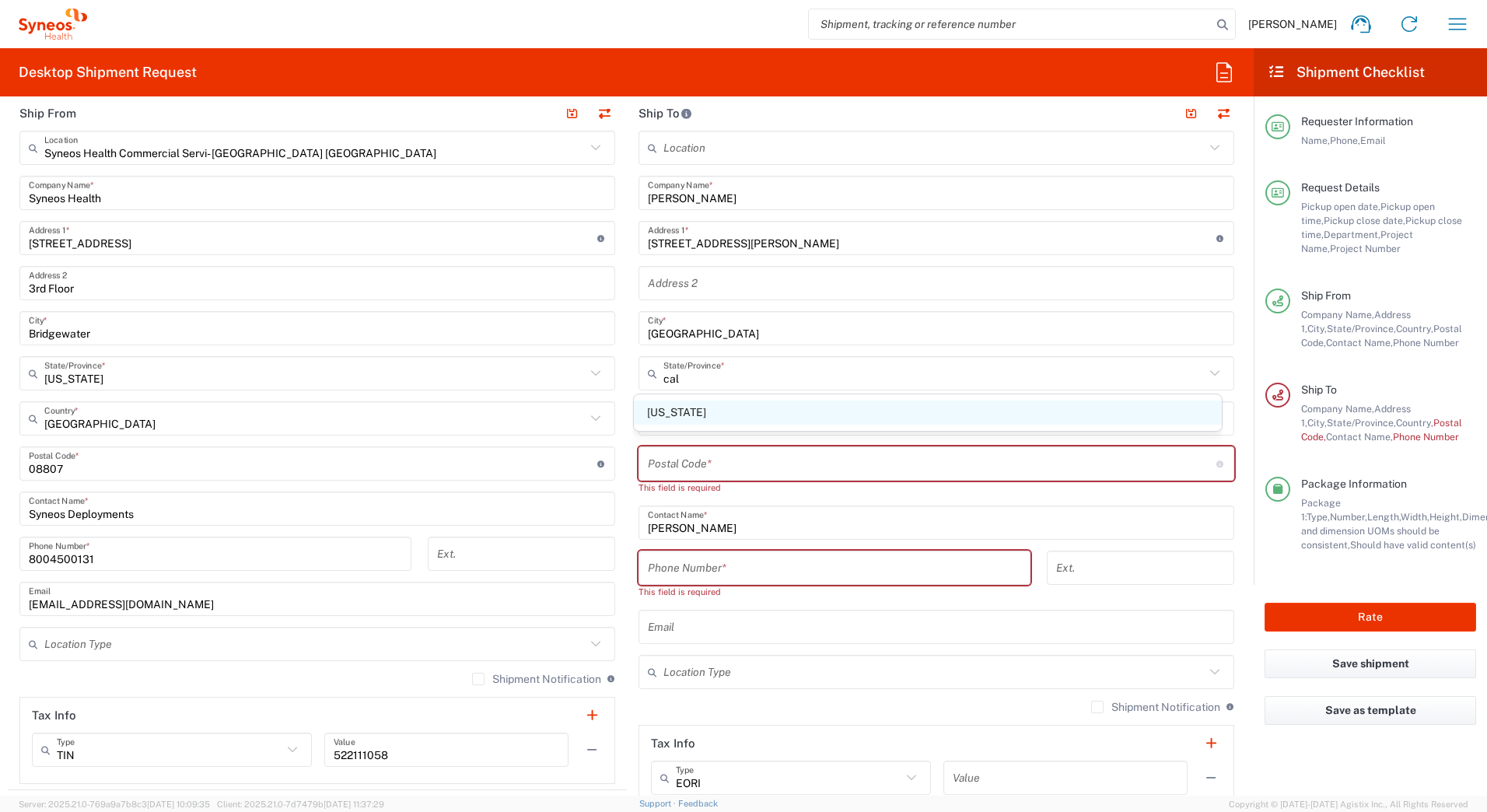
click at [666, 410] on span "California" at bounding box center [927, 412] width 589 height 24
type input "California"
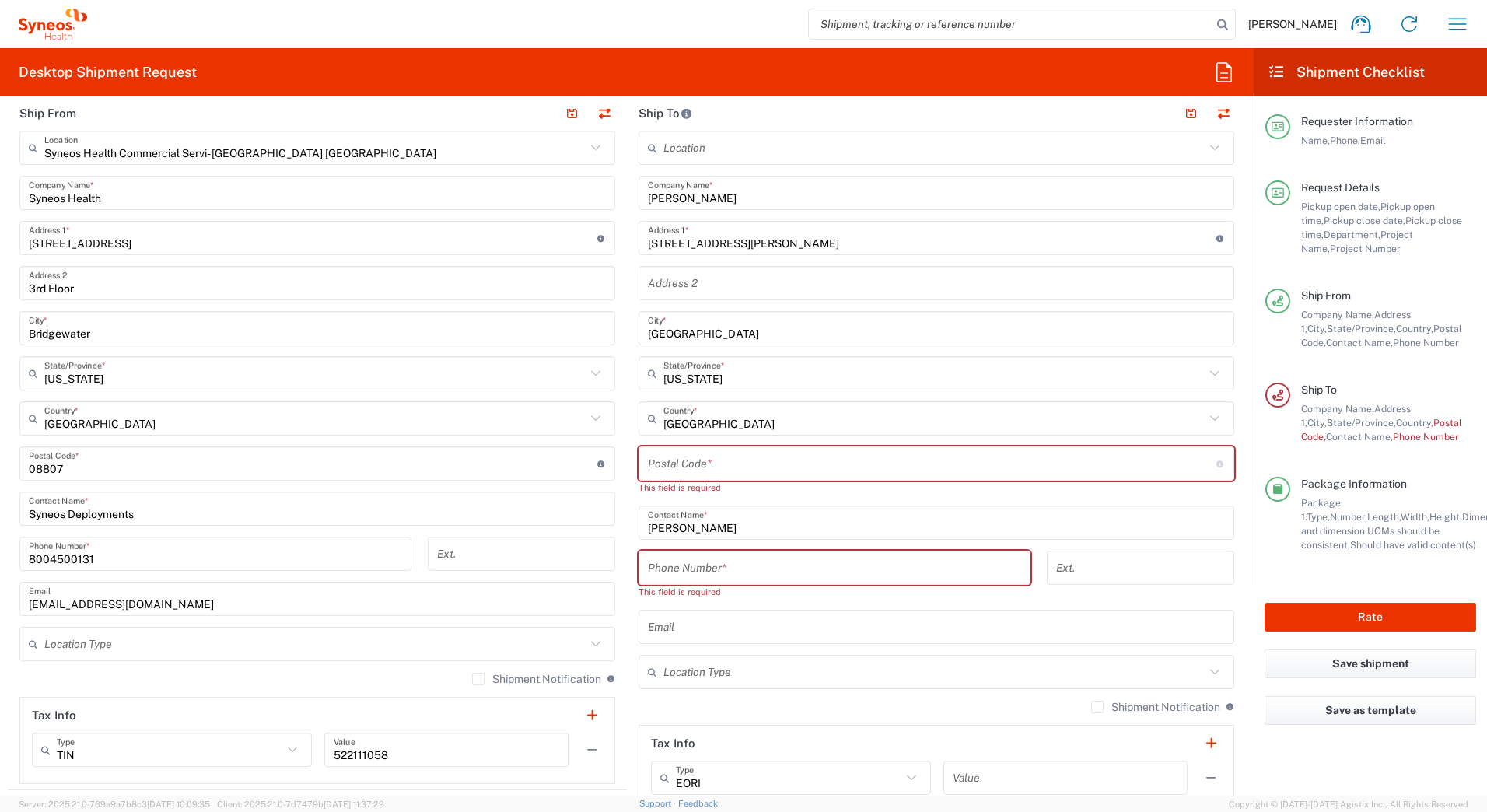
click at [746, 464] on input "undefined" at bounding box center [931, 463] width 568 height 27
paste input "94103"
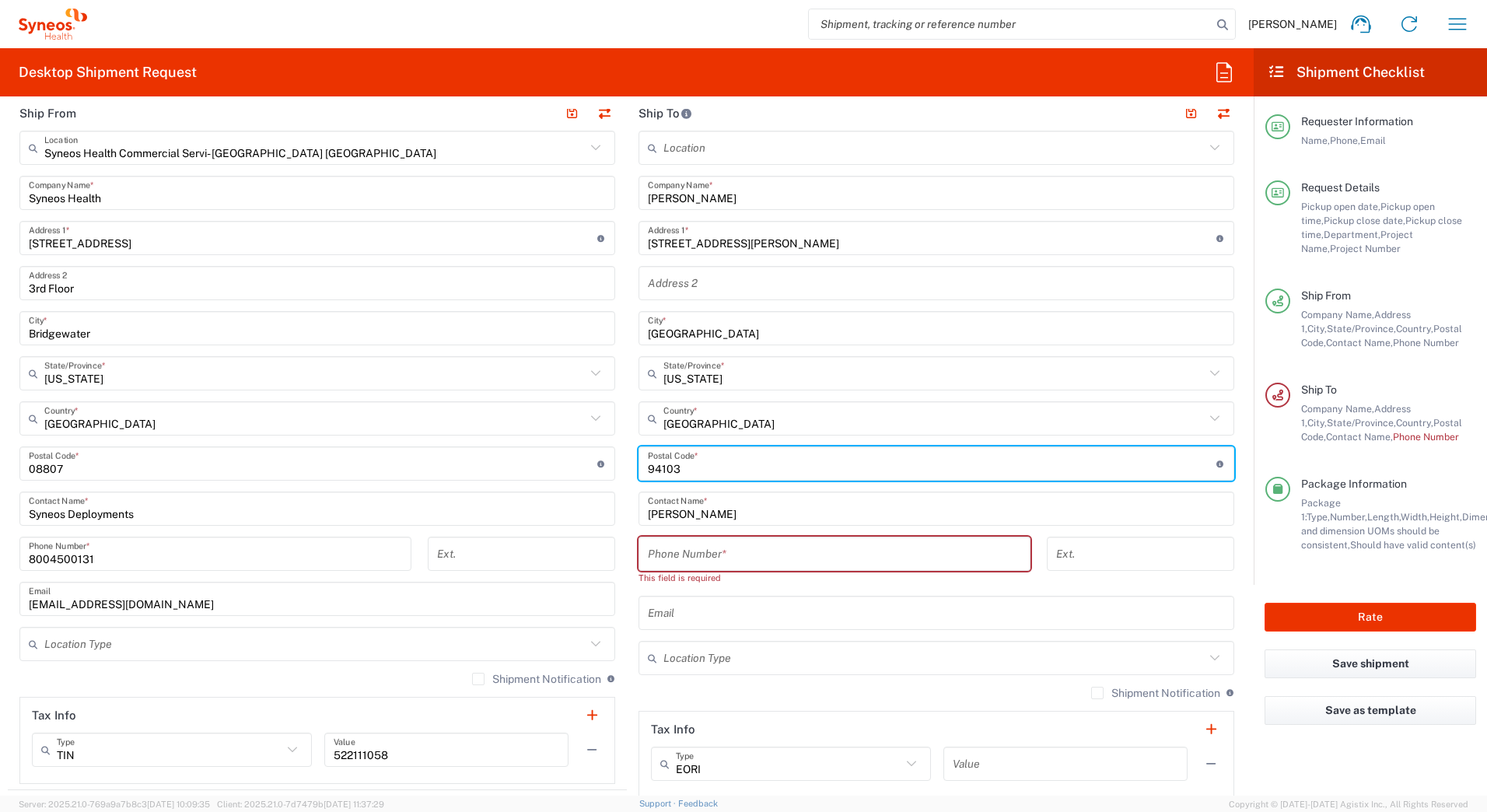
type input "94103"
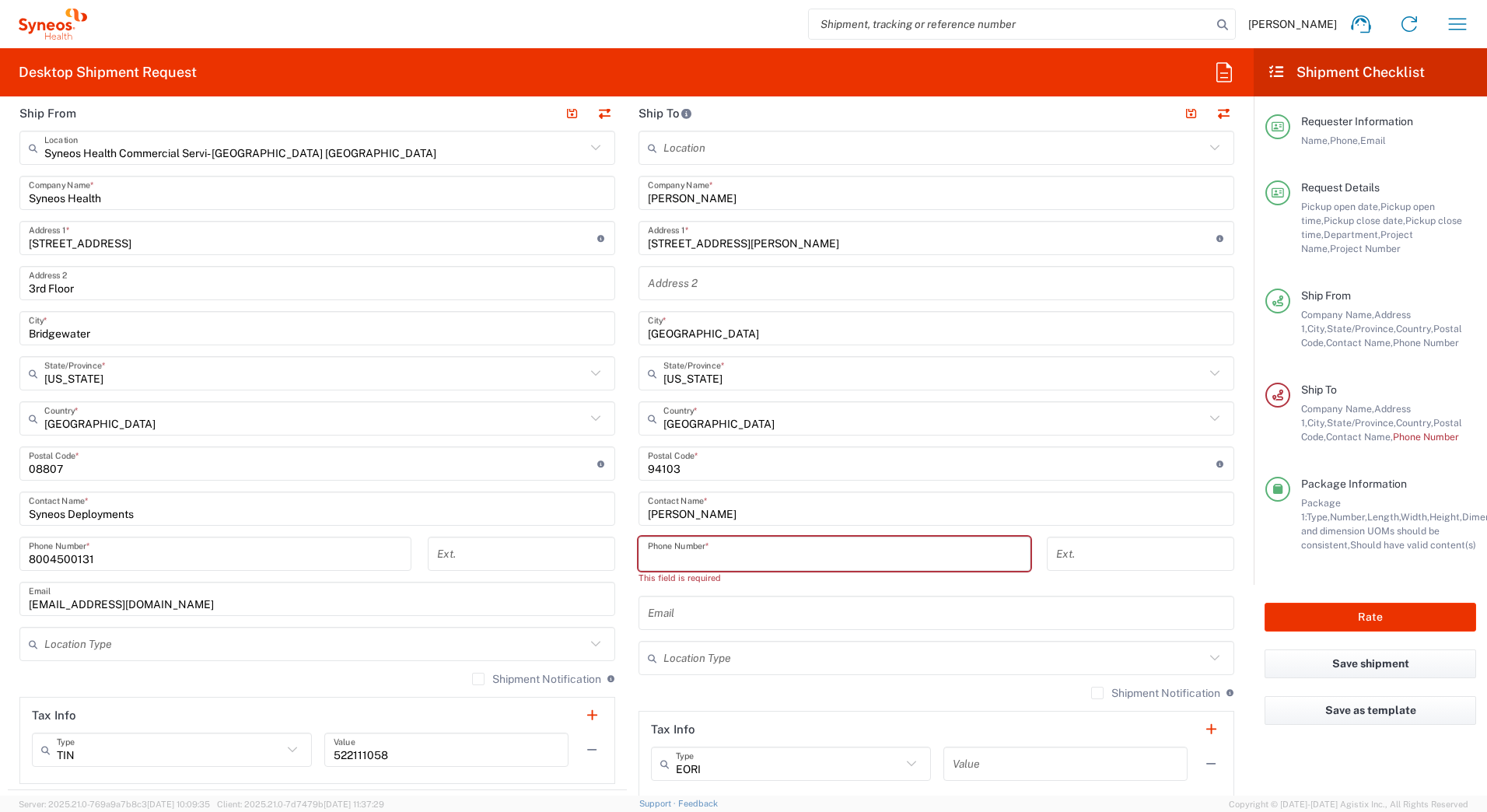
click at [760, 553] on input "tel" at bounding box center [834, 553] width 373 height 27
paste input "8054554528"
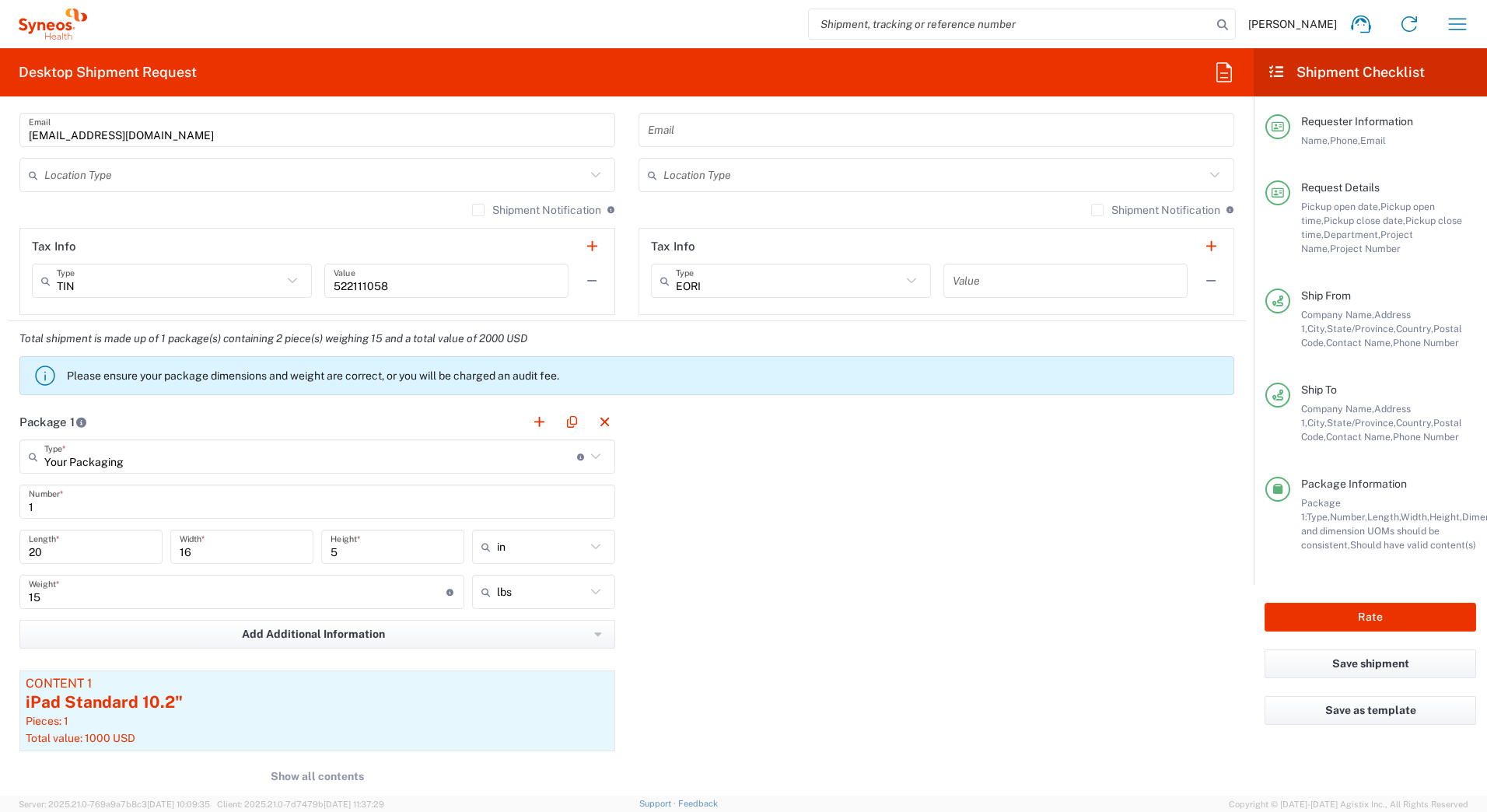
scroll to position [1166, 0]
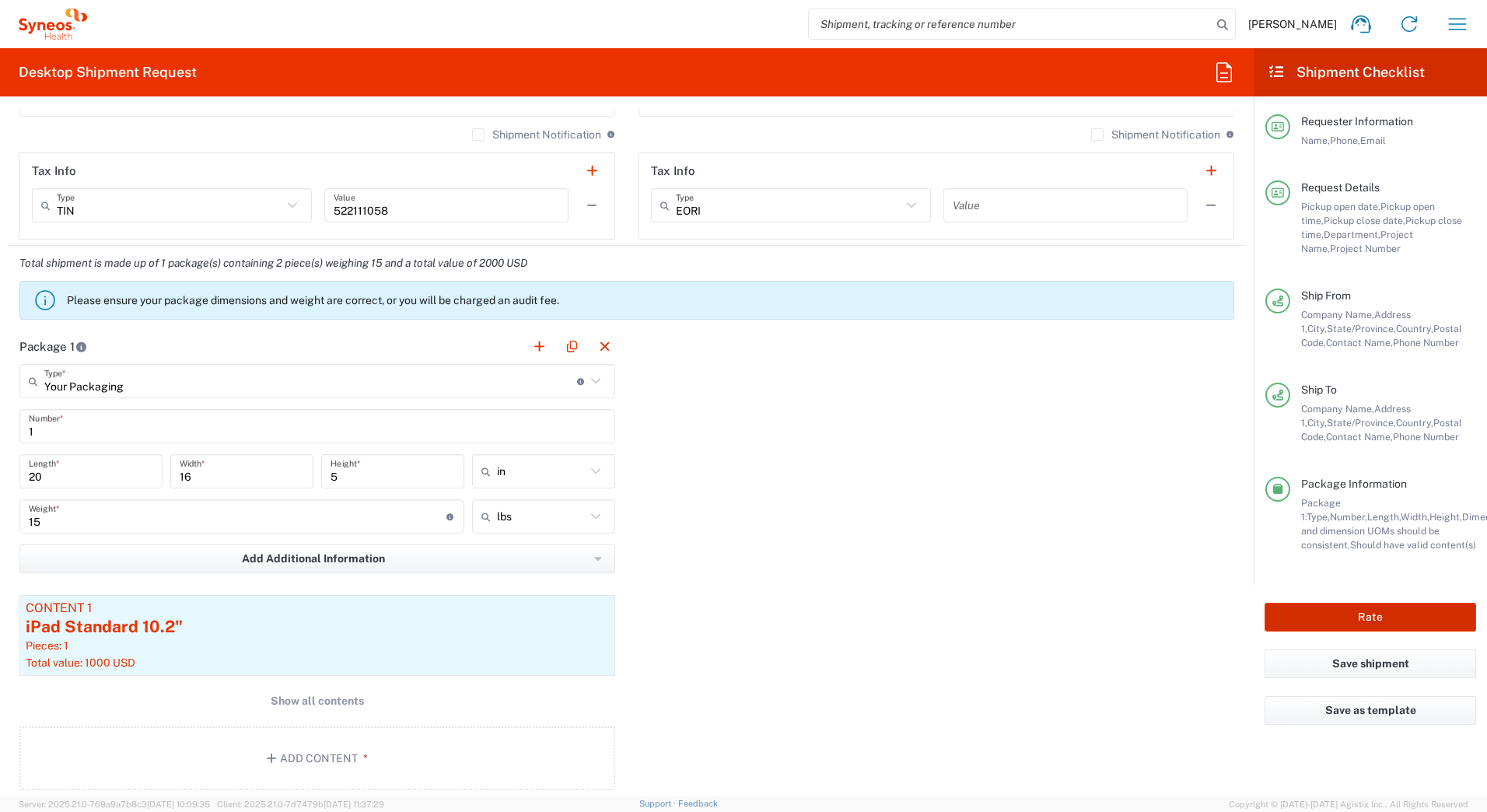
type input "8054554528"
click at [1296, 620] on button "Rate" at bounding box center [1370, 617] width 212 height 29
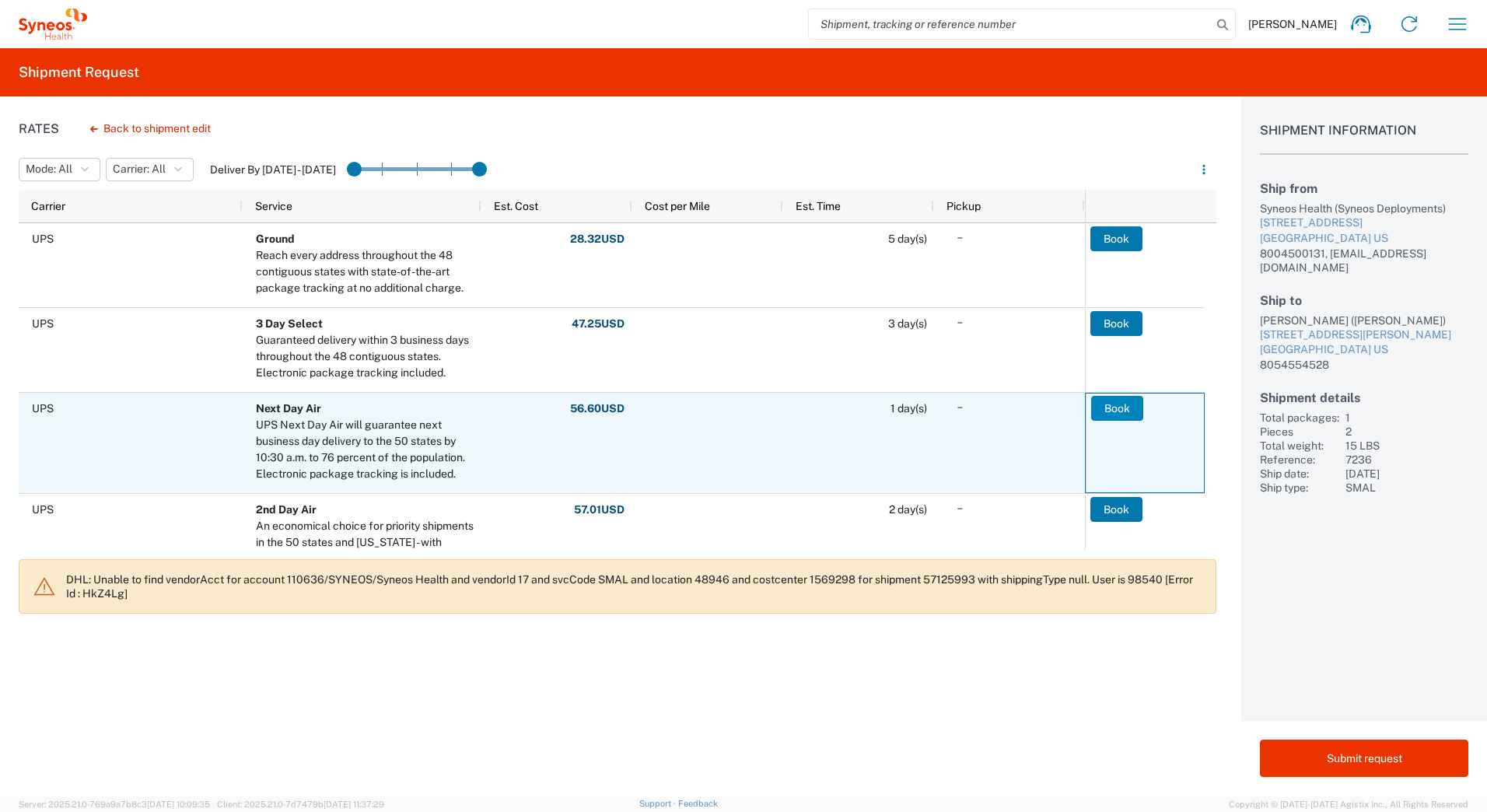
click at [1117, 411] on button "Book" at bounding box center [1117, 408] width 52 height 25
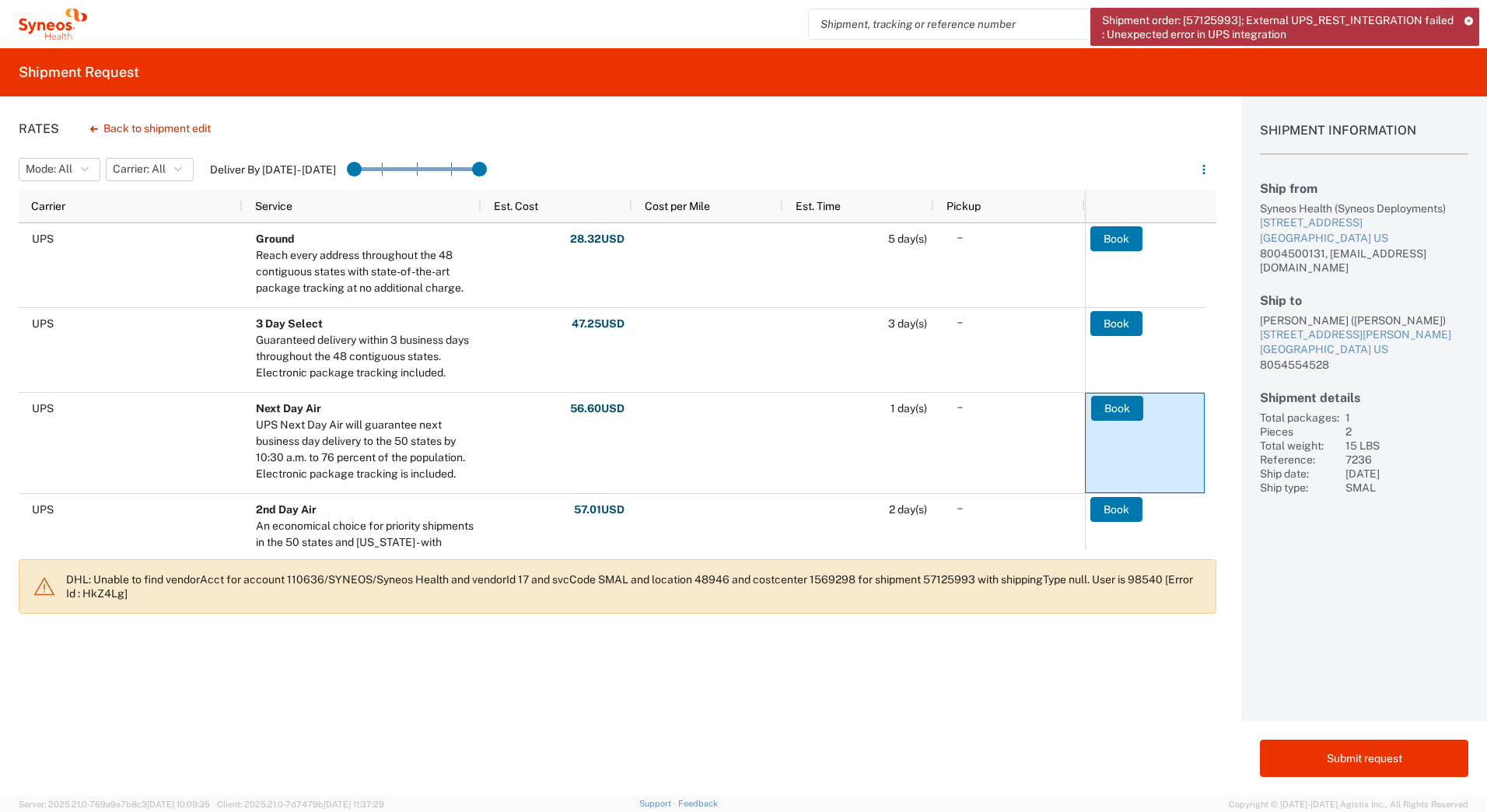
click at [1468, 21] on icon at bounding box center [1468, 20] width 9 height 9
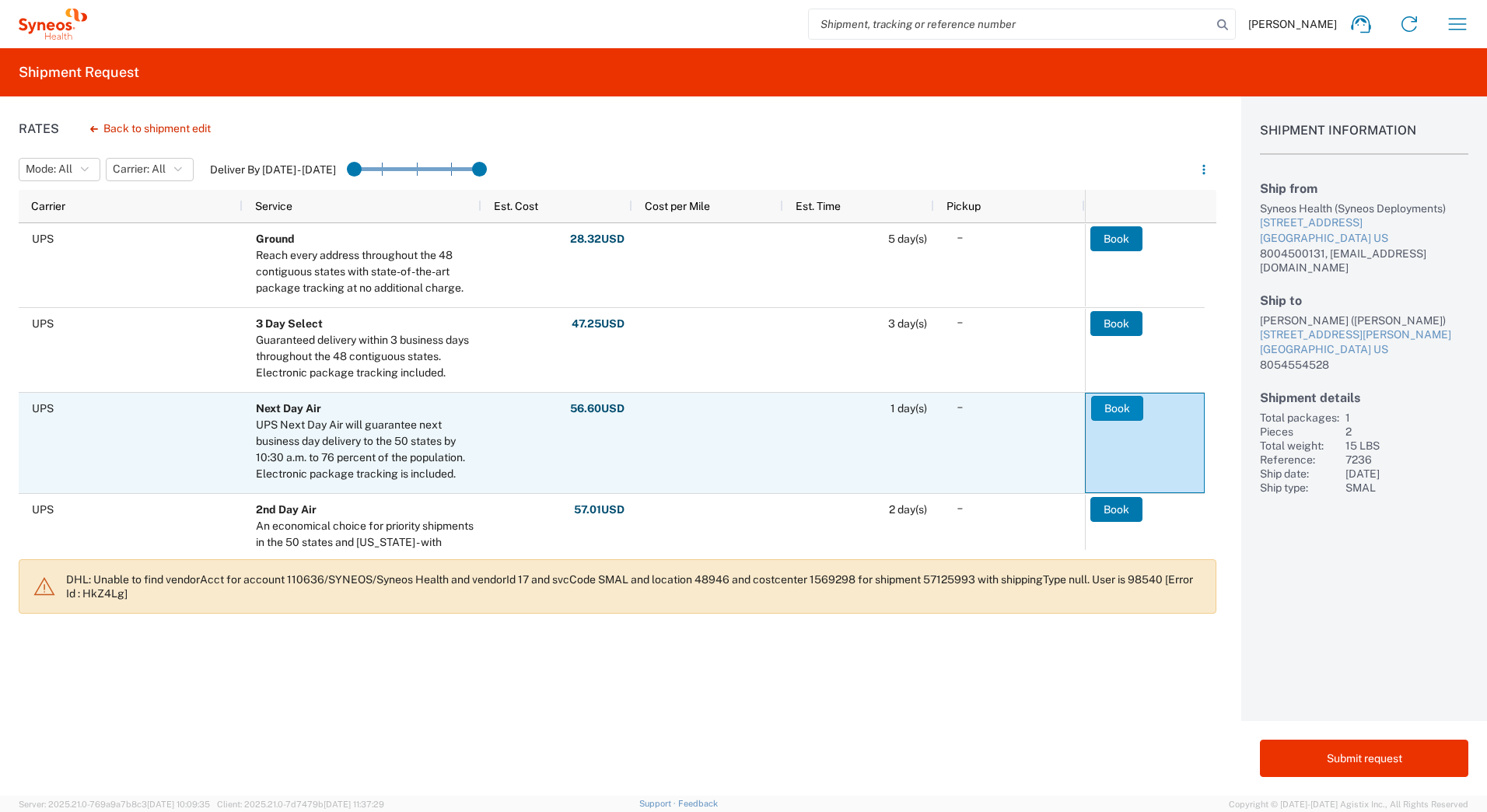
click at [1114, 409] on button "Book" at bounding box center [1117, 408] width 52 height 25
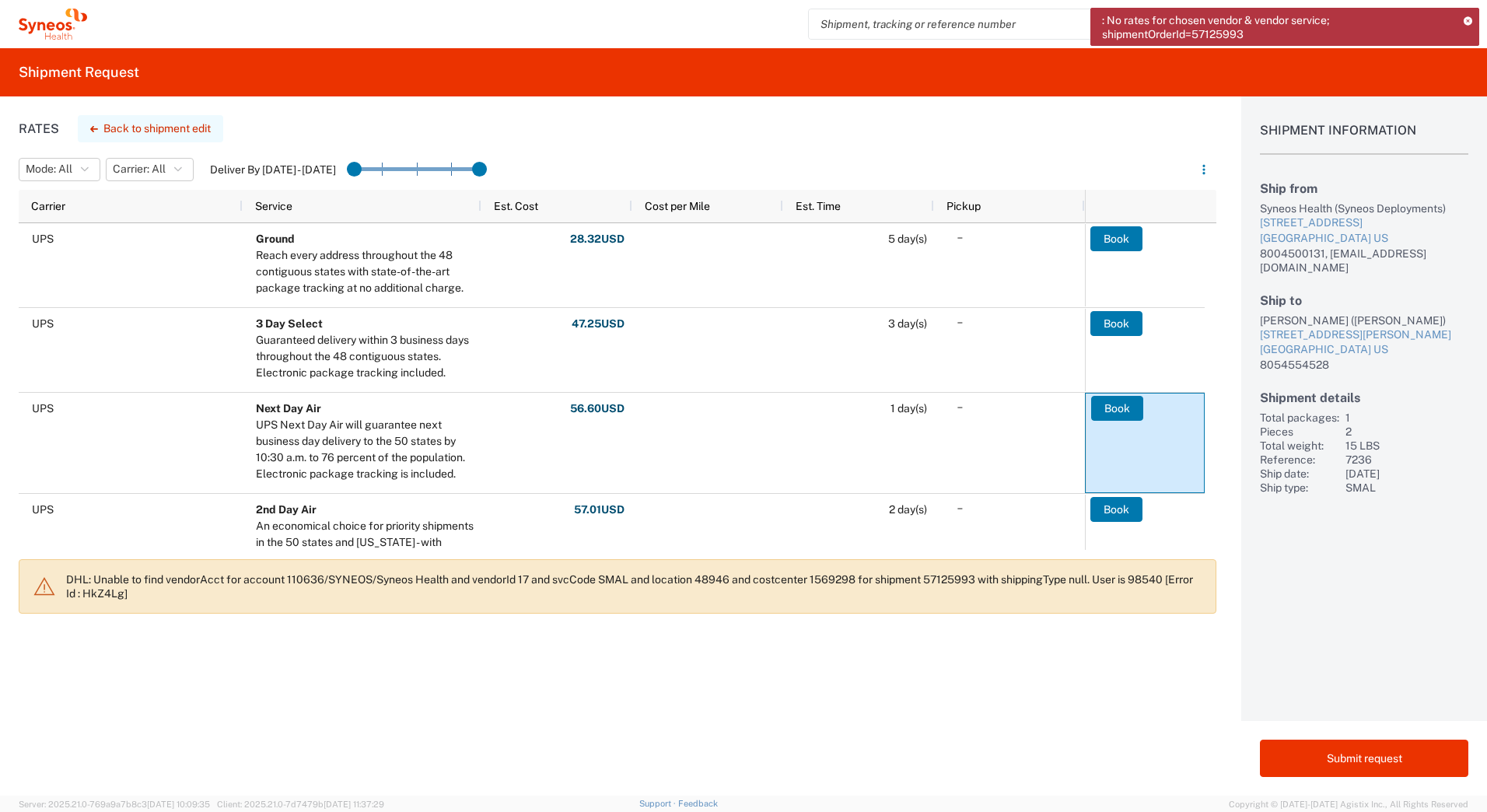
click at [167, 128] on button "Back to shipment edit" at bounding box center [150, 129] width 145 height 27
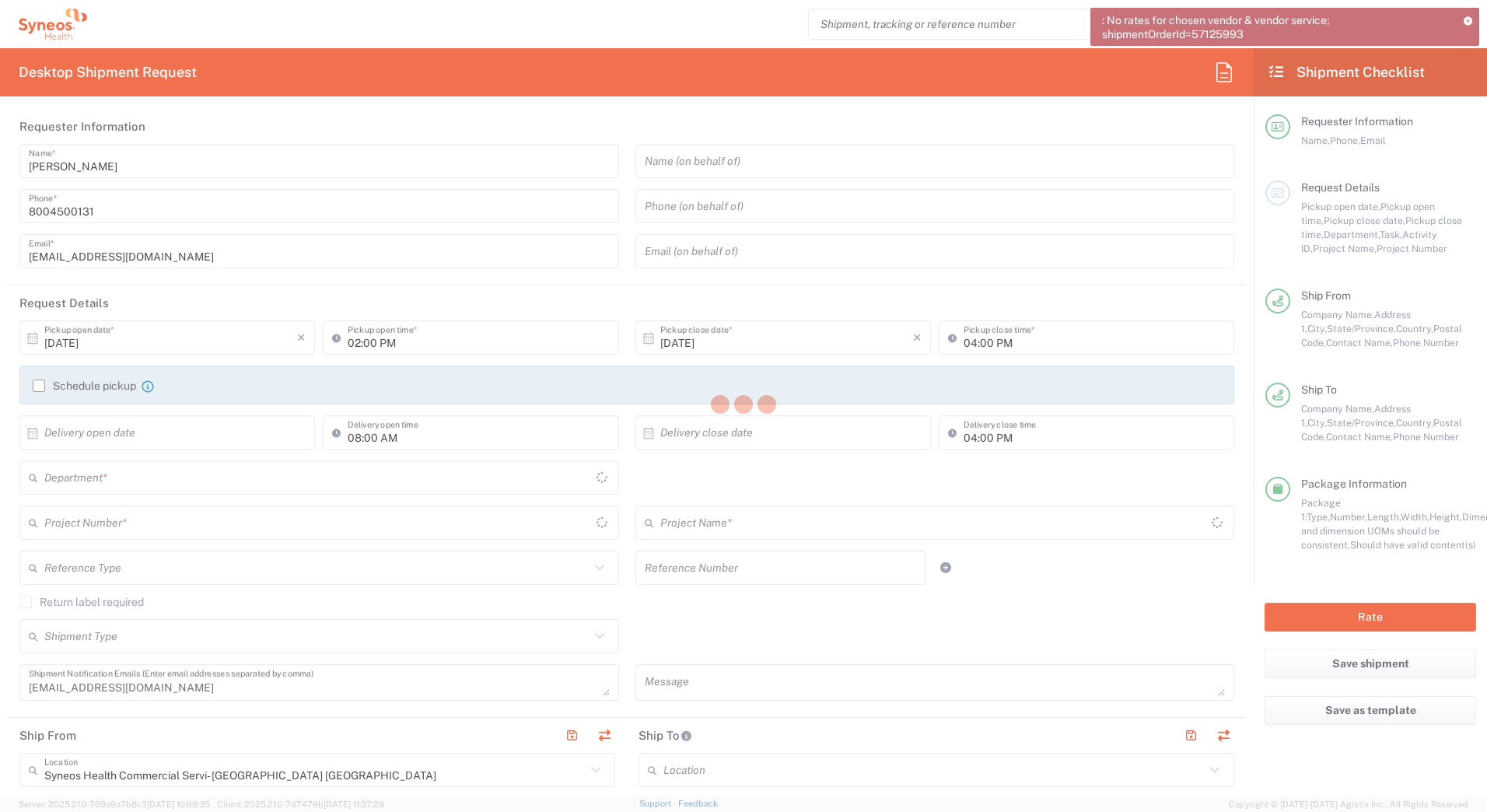
type input "7236"
type input "New Jersey"
type input "California"
type input "Your Packaging"
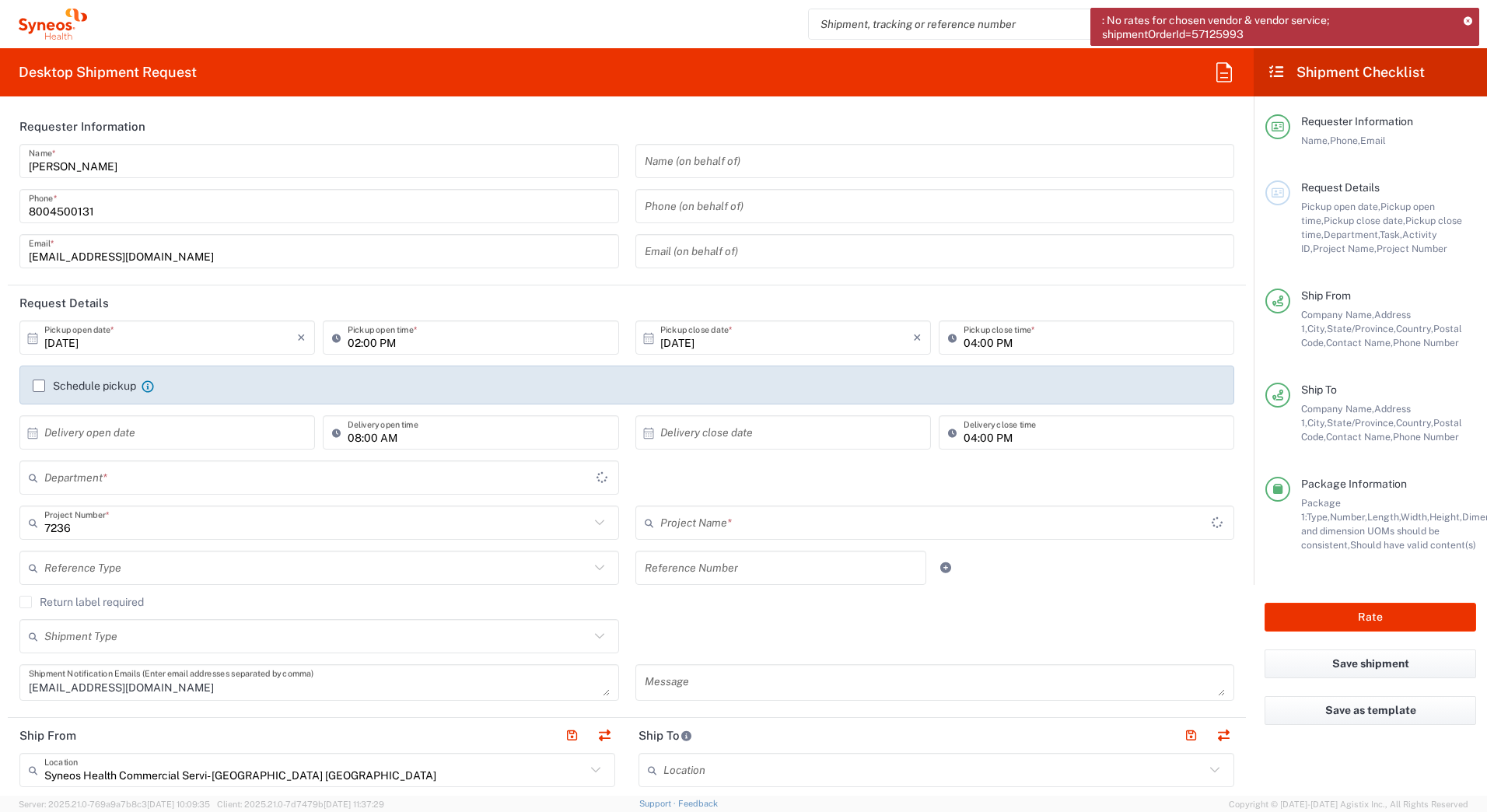
type input "ST-US-Scilex-Sales"
type input "4205"
click at [1467, 24] on icon at bounding box center [1467, 20] width 10 height 9
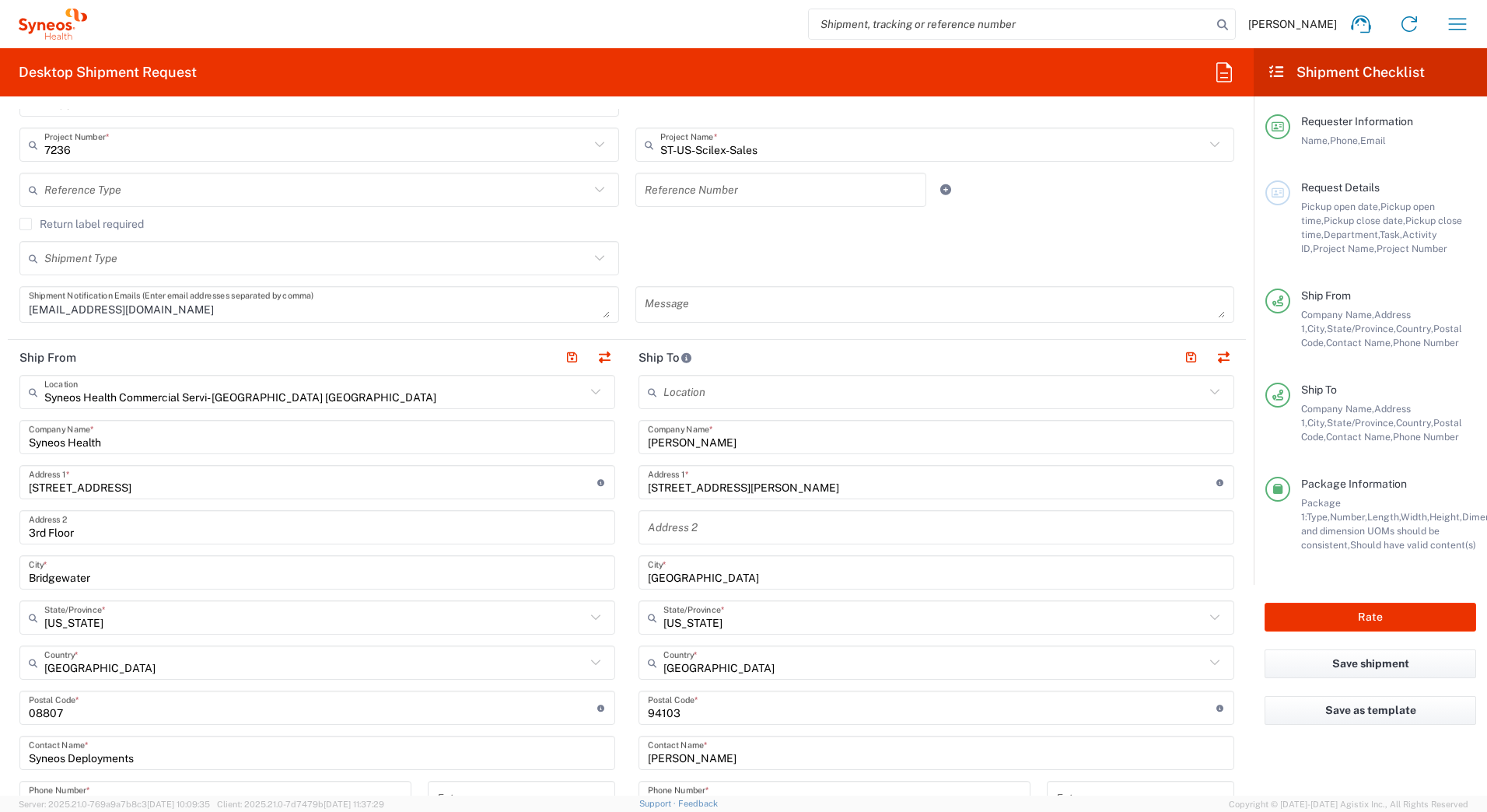
scroll to position [466, 0]
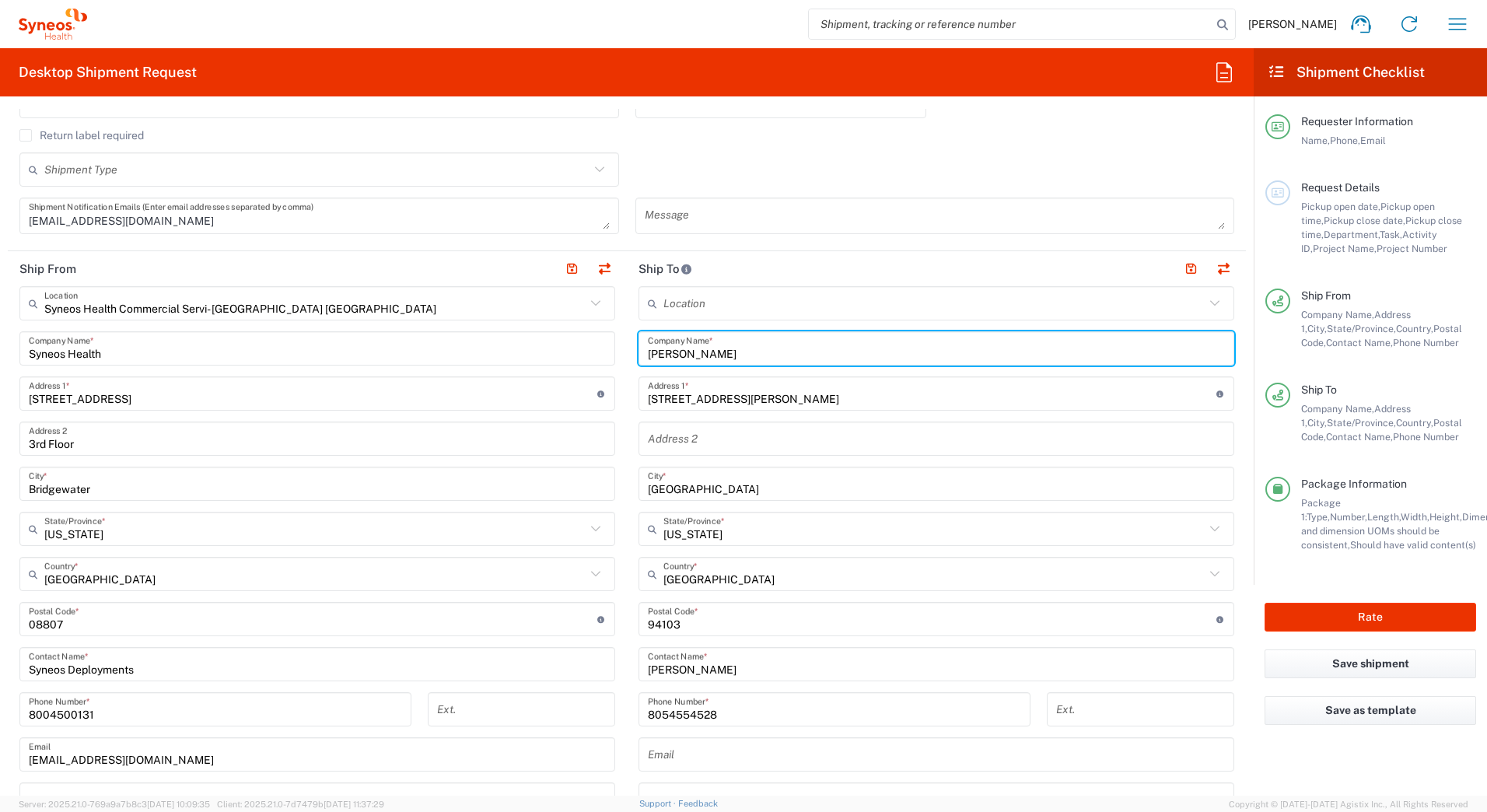
click at [684, 350] on input "Daniel Scott" at bounding box center [936, 349] width 577 height 27
type input "Daniel Scott"
click at [685, 673] on input "Daniel Scott" at bounding box center [936, 664] width 577 height 27
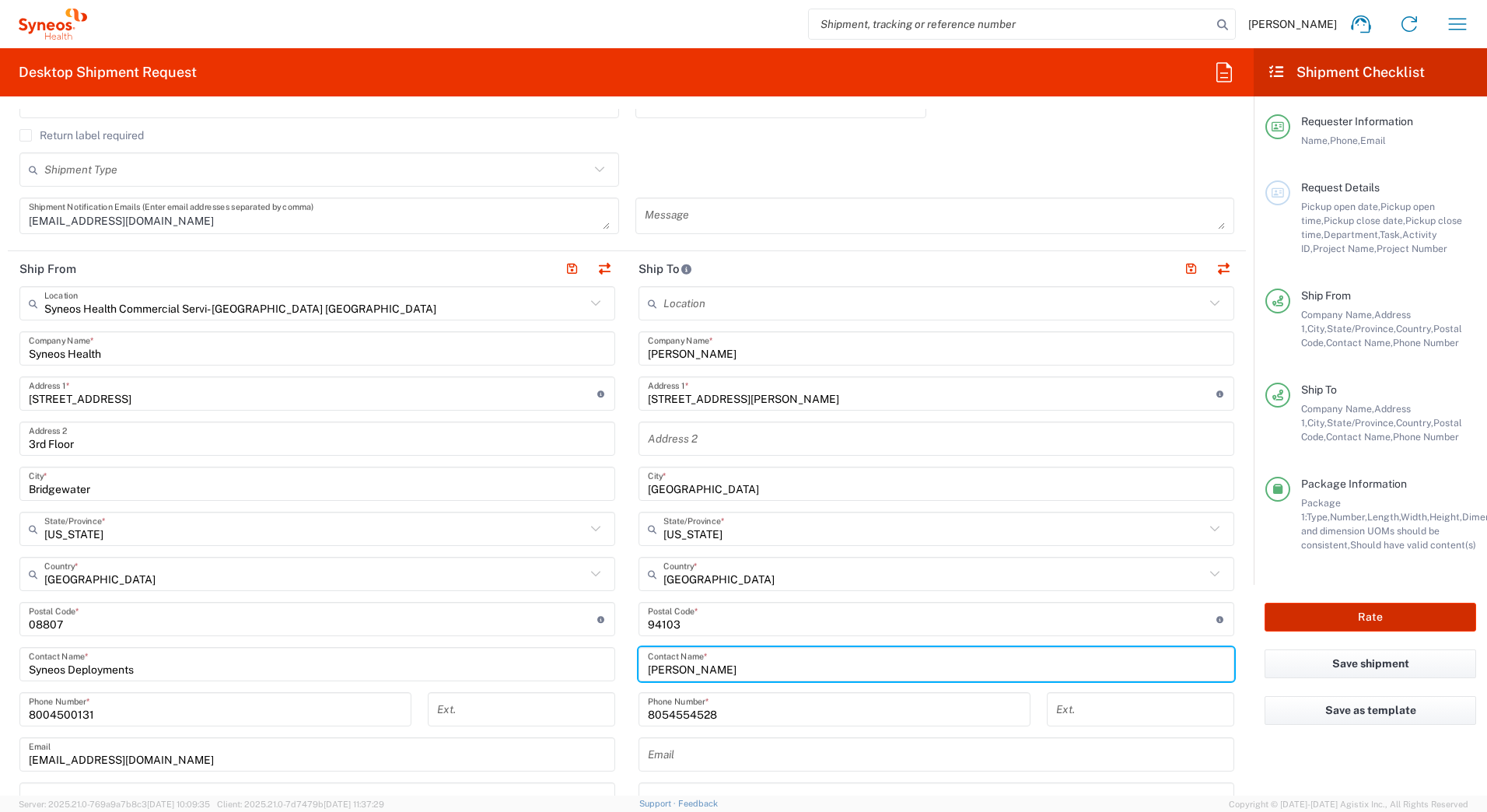
type input "Daniel Scott"
click at [1325, 620] on button "Rate" at bounding box center [1370, 617] width 212 height 29
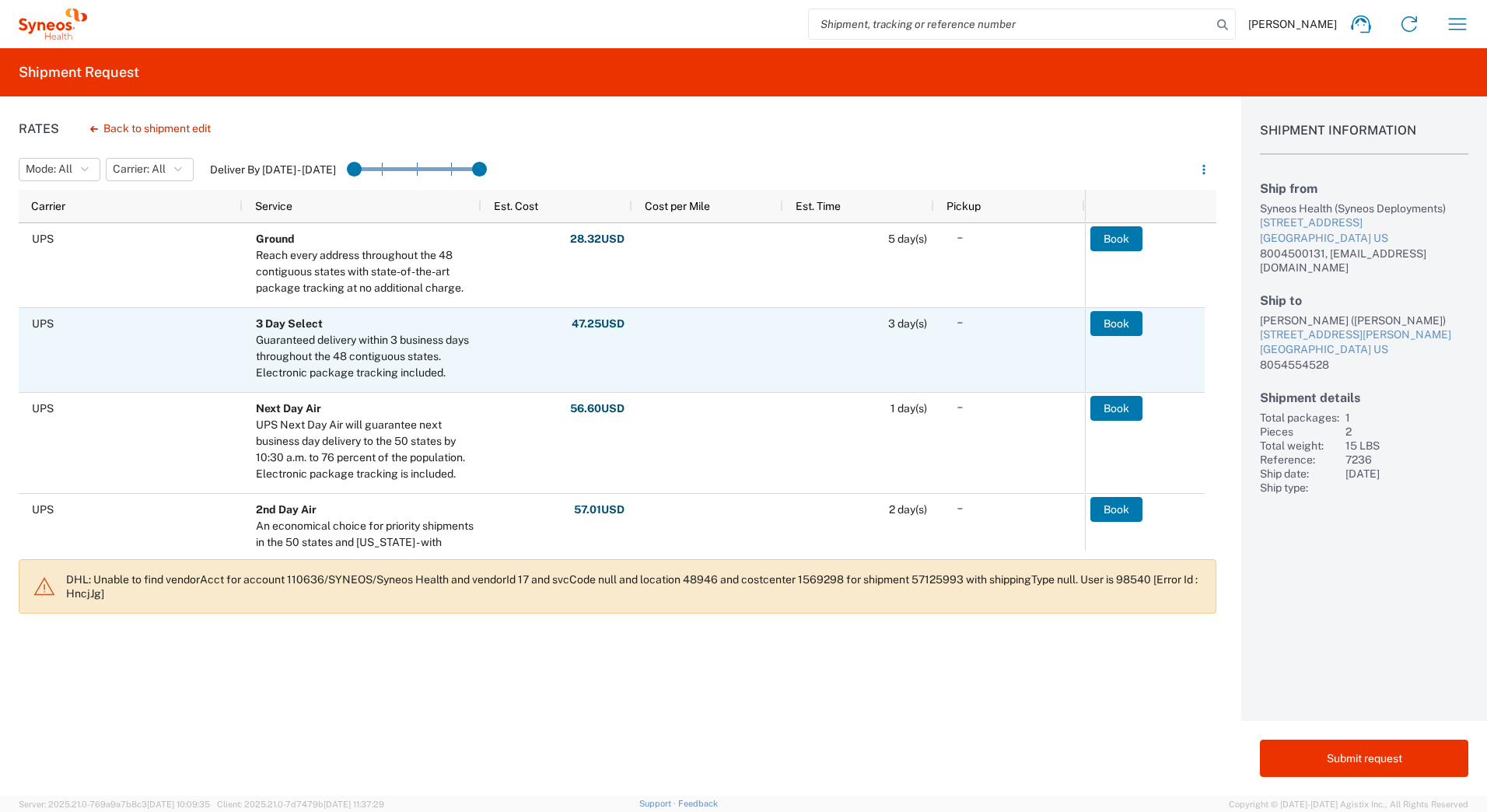
scroll to position [78, 0]
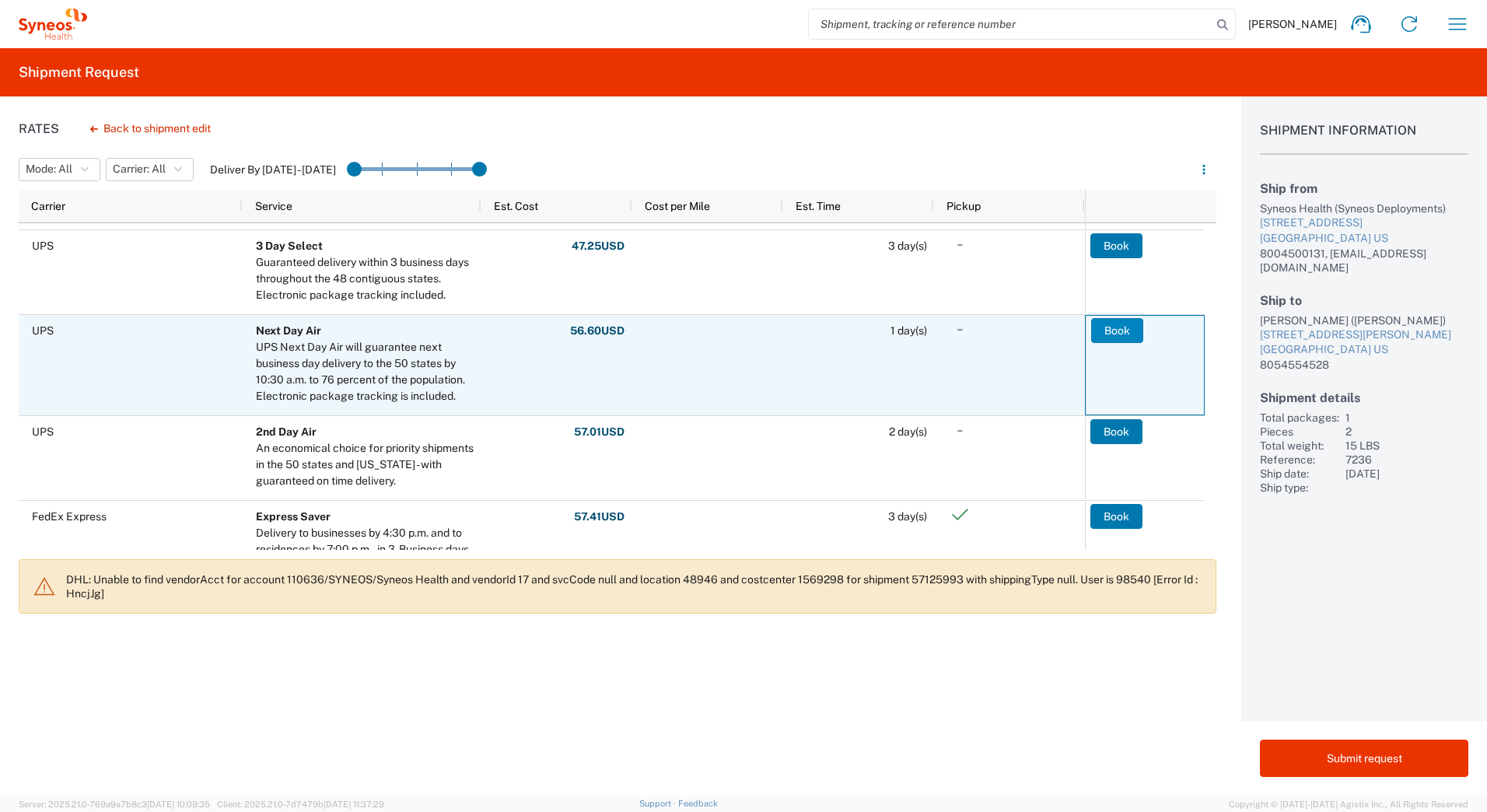
click at [1106, 330] on button "Book" at bounding box center [1117, 331] width 52 height 25
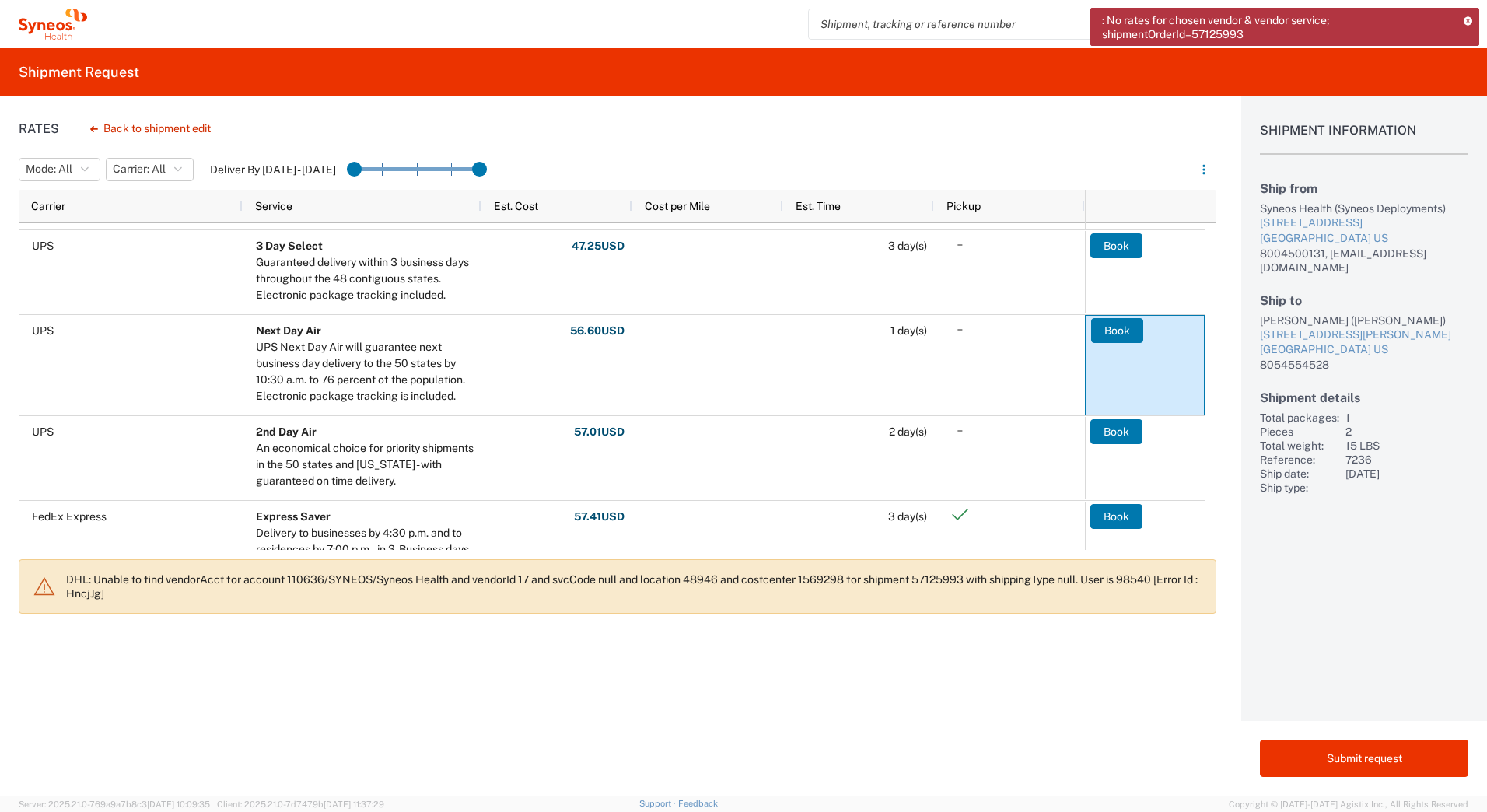
click at [1467, 18] on icon at bounding box center [1467, 20] width 10 height 9
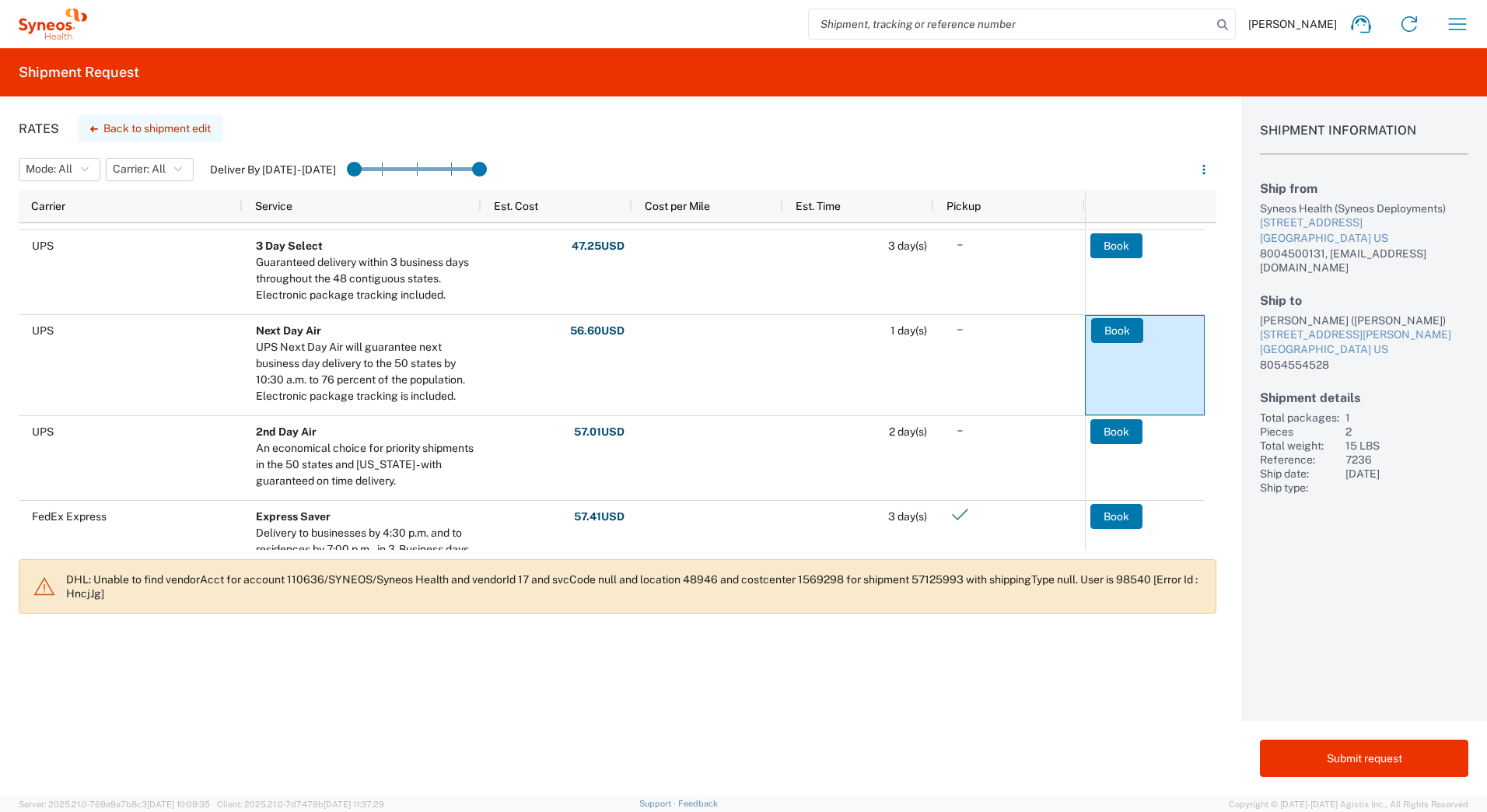
click at [125, 128] on button "Back to shipment edit" at bounding box center [150, 129] width 145 height 27
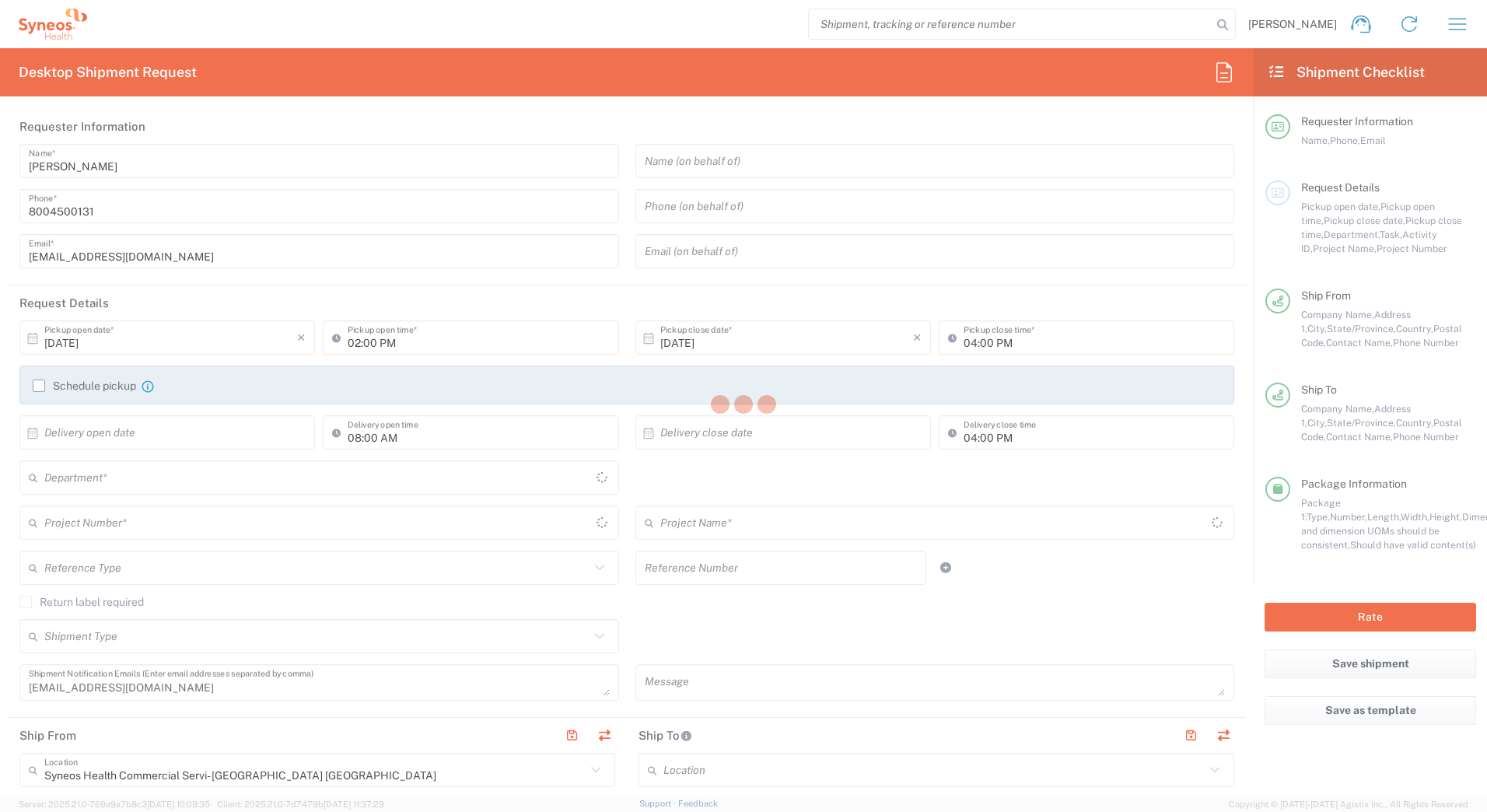
type input "7236"
type input "New Jersey"
type input "California"
type input "Your Packaging"
type input "4205"
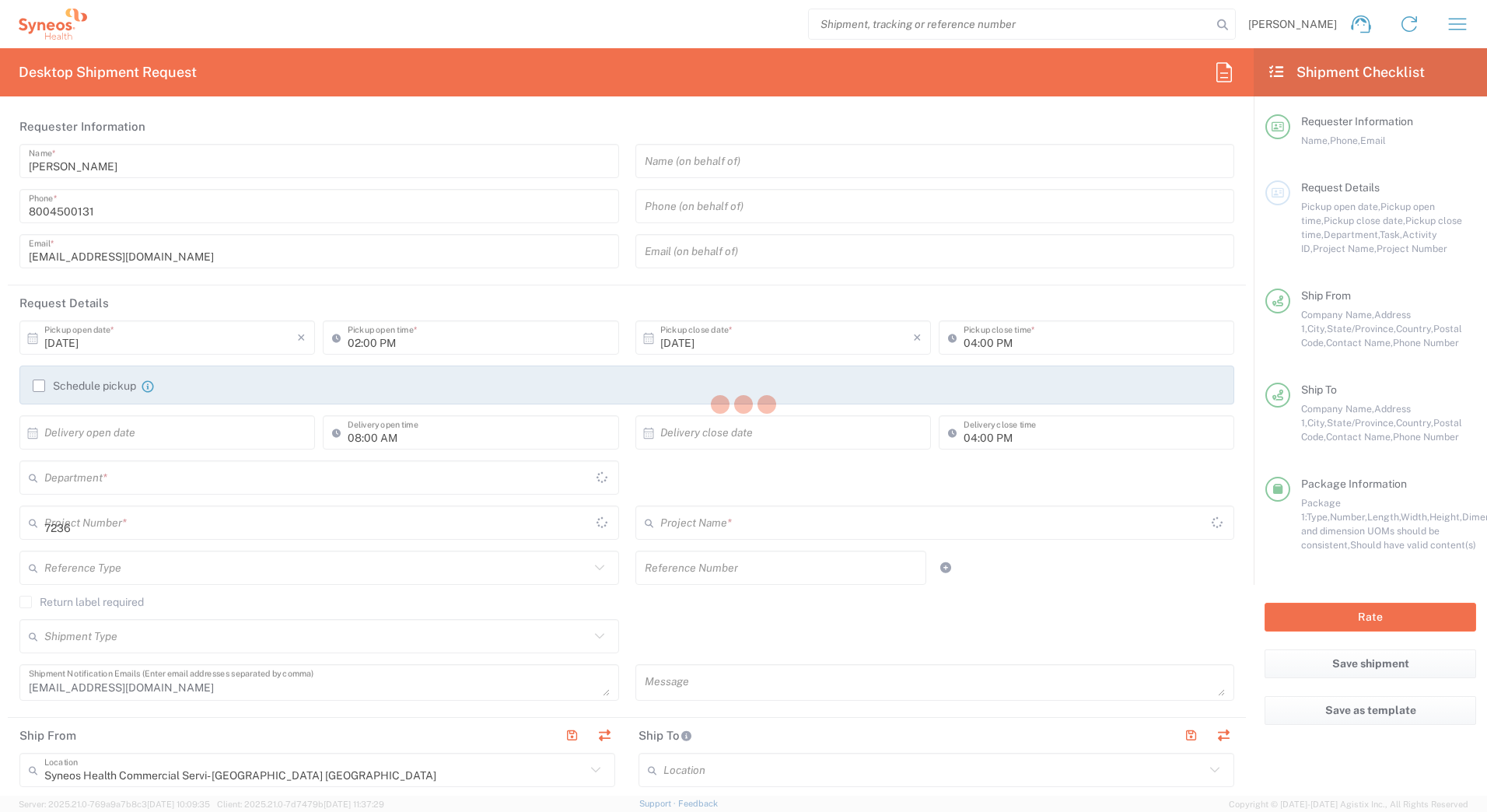
type input "ST-US-Scilex-Sales"
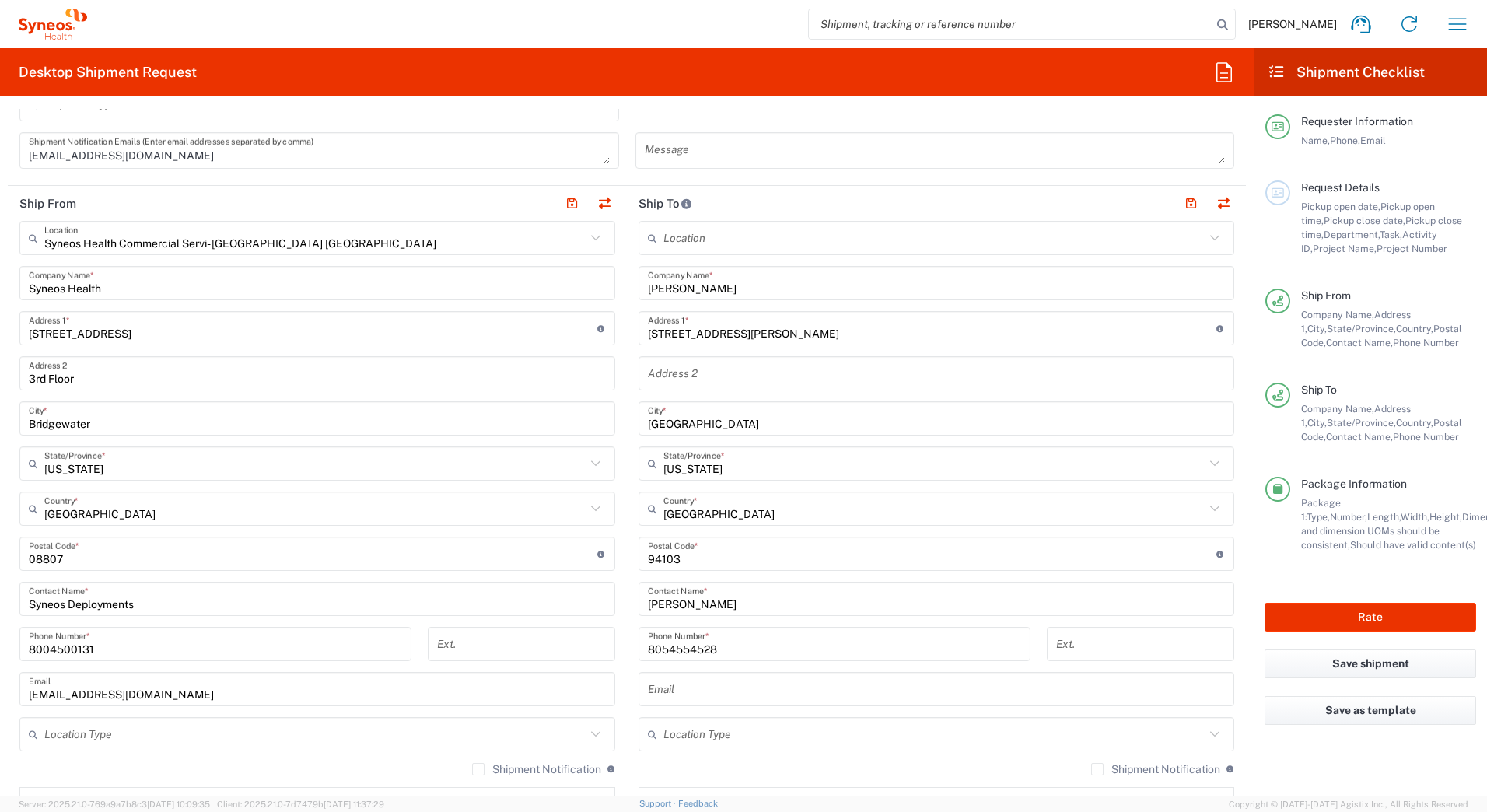
scroll to position [544, 0]
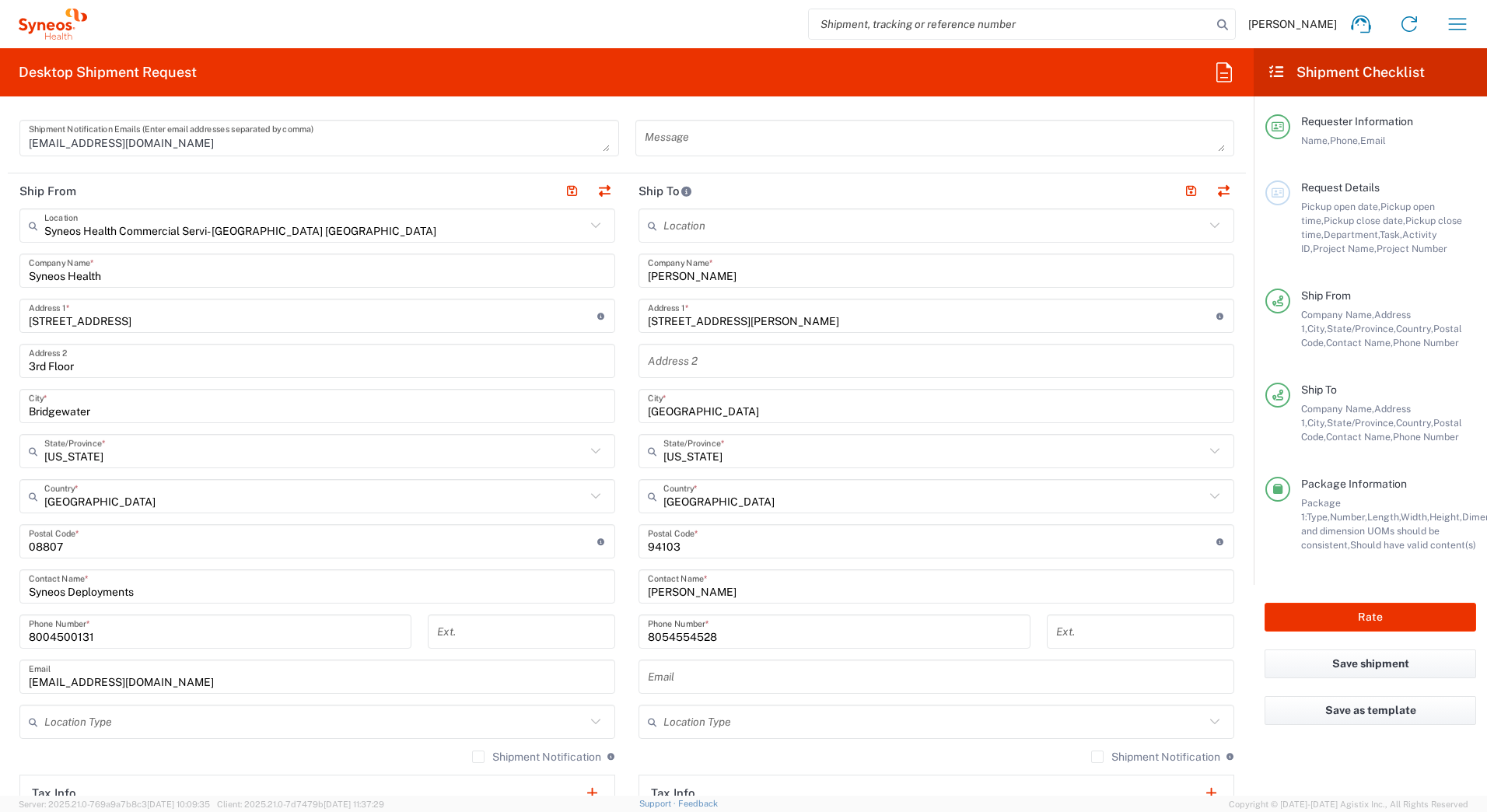
click at [720, 274] on input "Daniel Scott" at bounding box center [936, 270] width 577 height 27
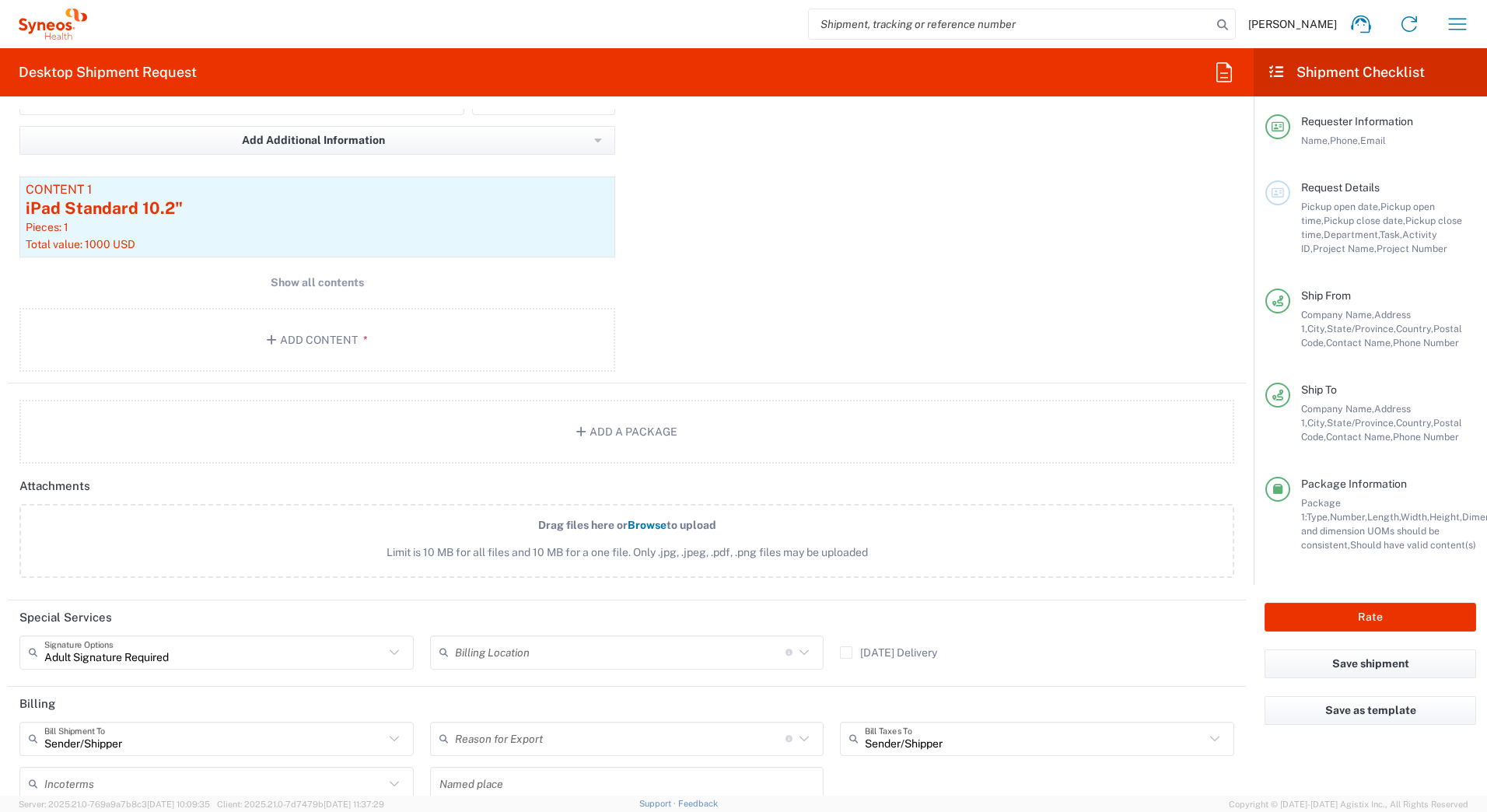
scroll to position [1318, 0]
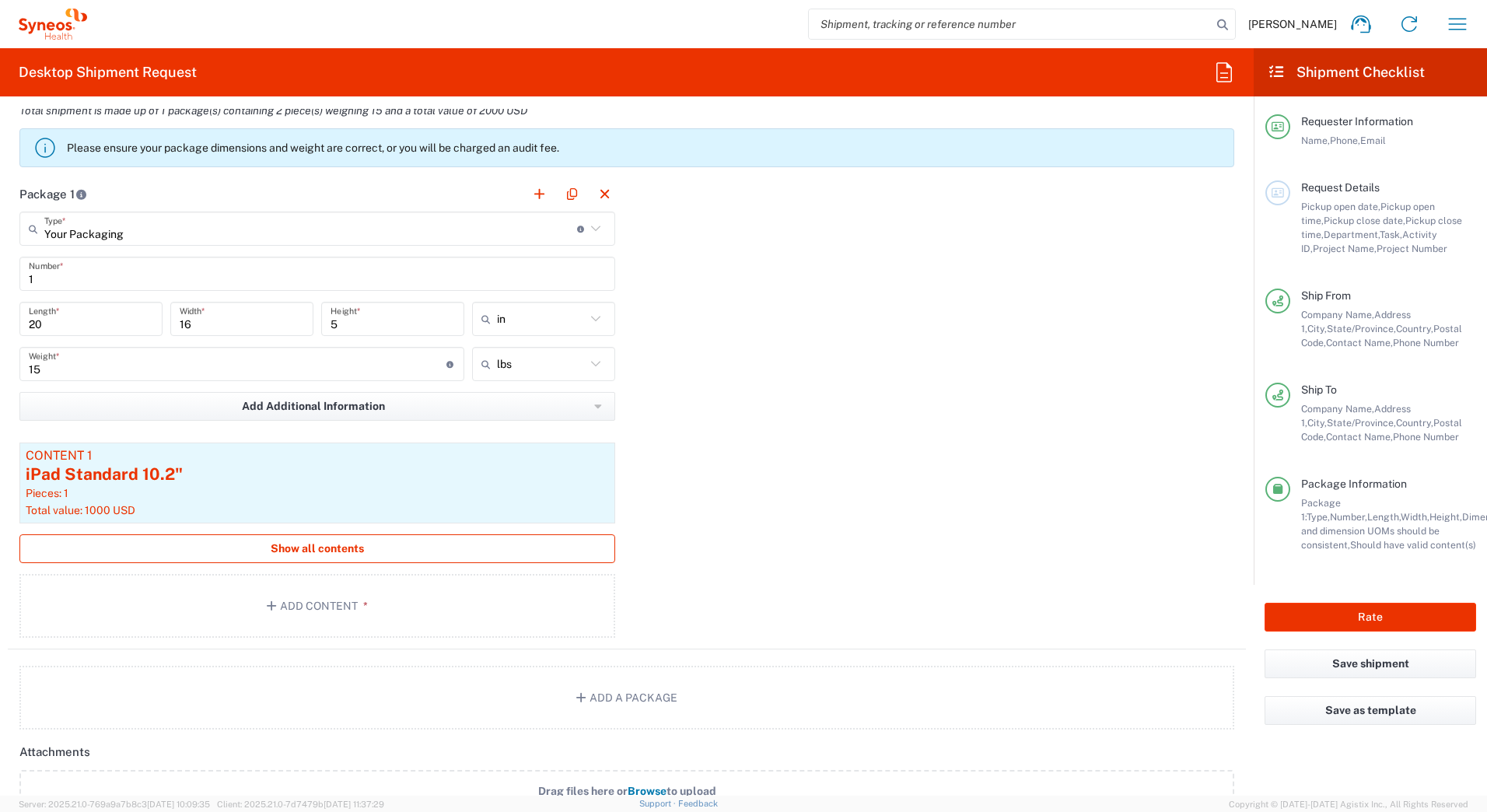
click at [276, 551] on span "Show all contents" at bounding box center [317, 548] width 93 height 15
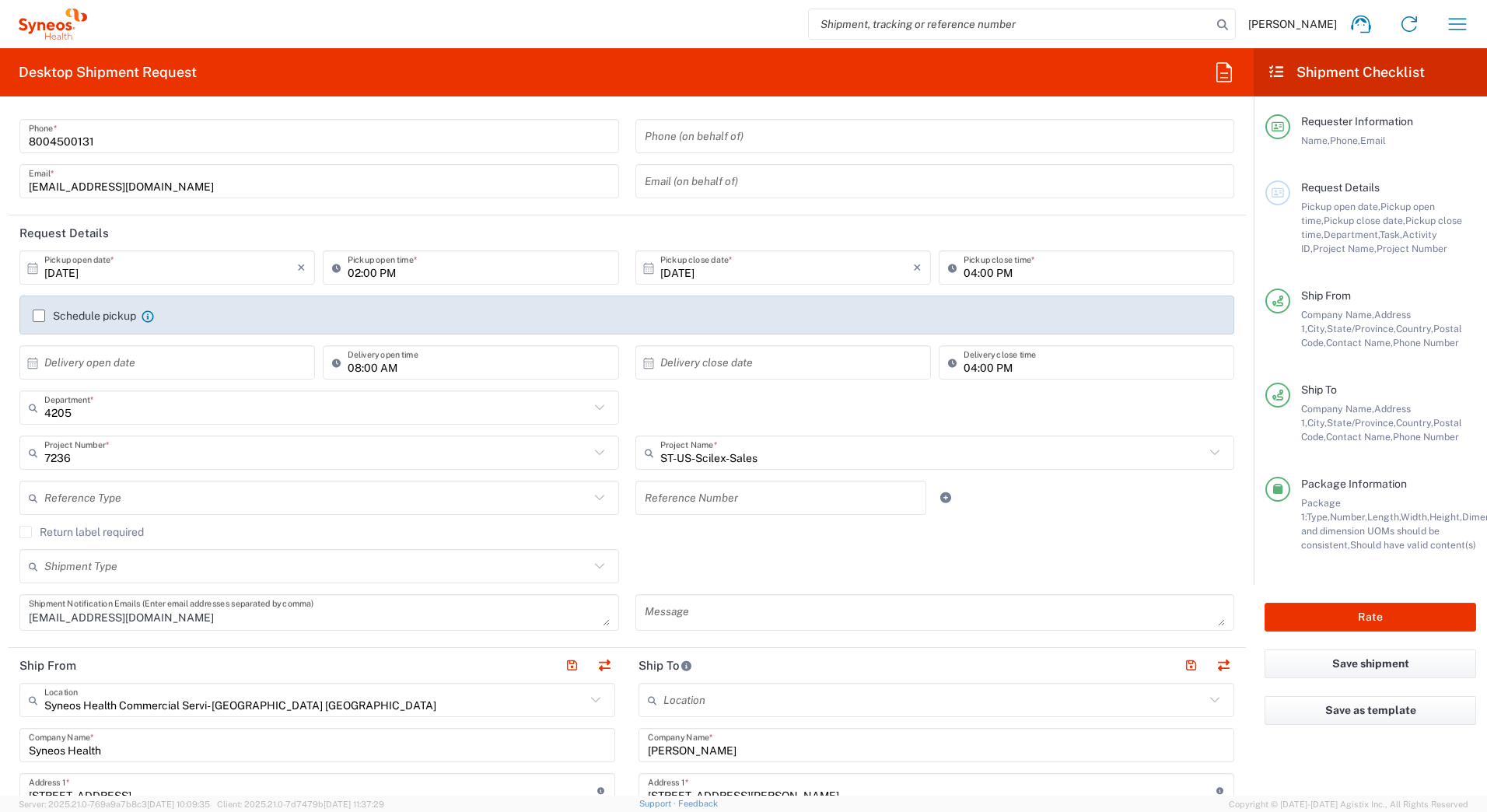
scroll to position [0, 0]
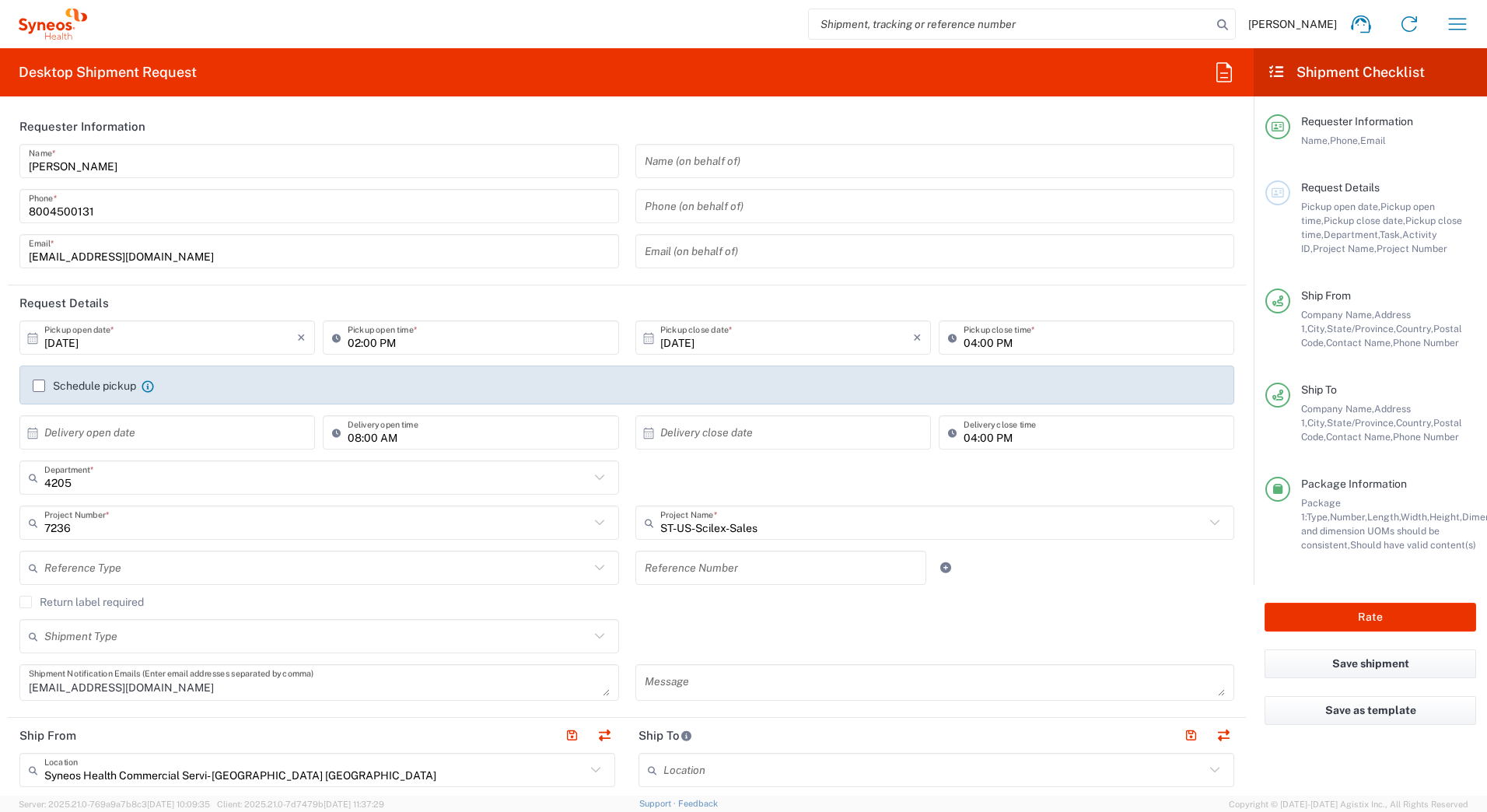
click at [12, 154] on div "David Horvath Name * 8004500131 Phone * deployments@syneoshealth.com Email *" at bounding box center [320, 212] width 616 height 136
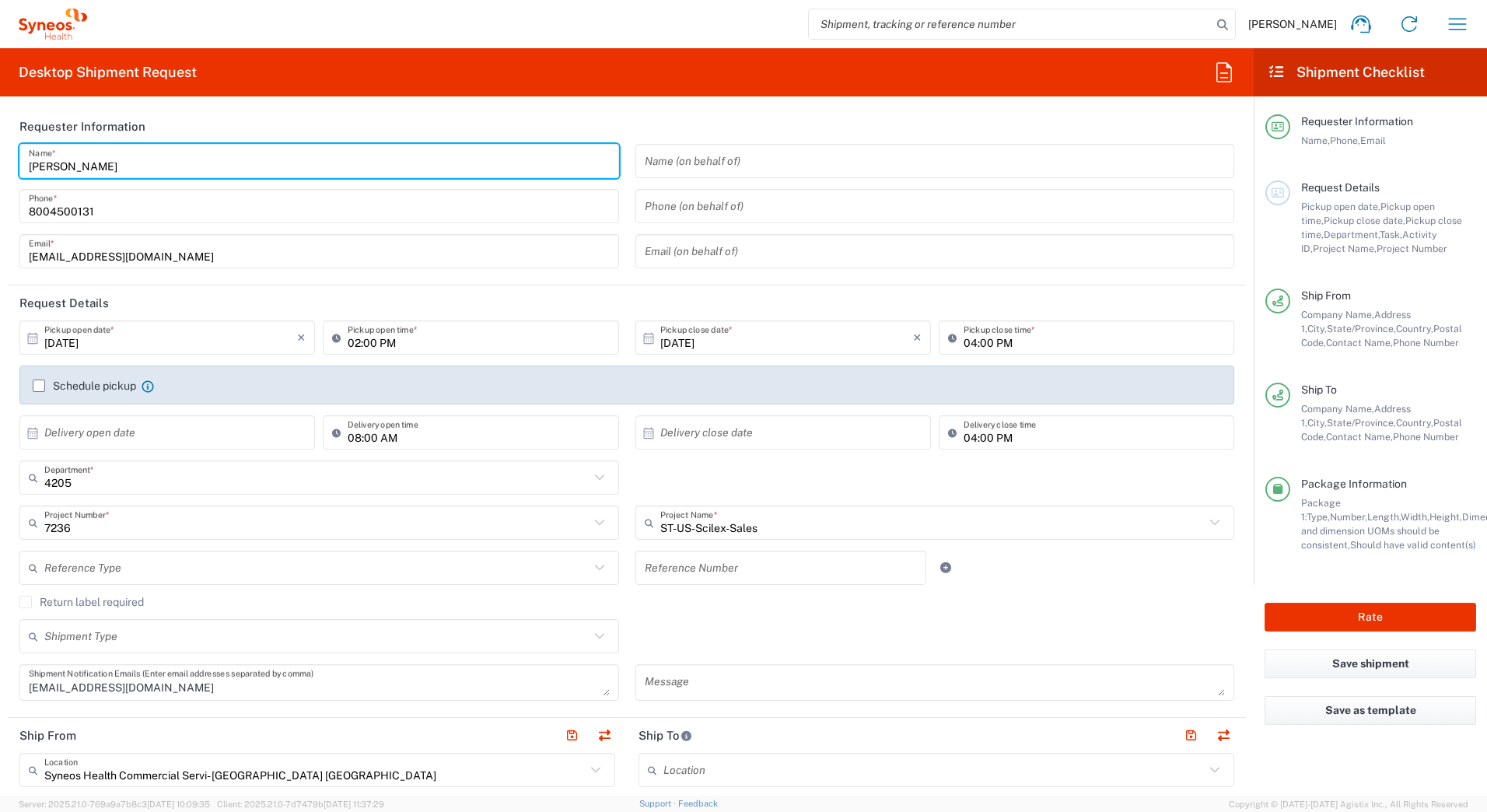
drag, startPoint x: 126, startPoint y: 165, endPoint x: -3, endPoint y: 165, distance: 129.0
click at [0, 165] on html "David Horvath Home Shipment estimator Shipment tracking Desktop shipment reques…" at bounding box center [743, 406] width 1487 height 812
paste input "Syneos Deployments"
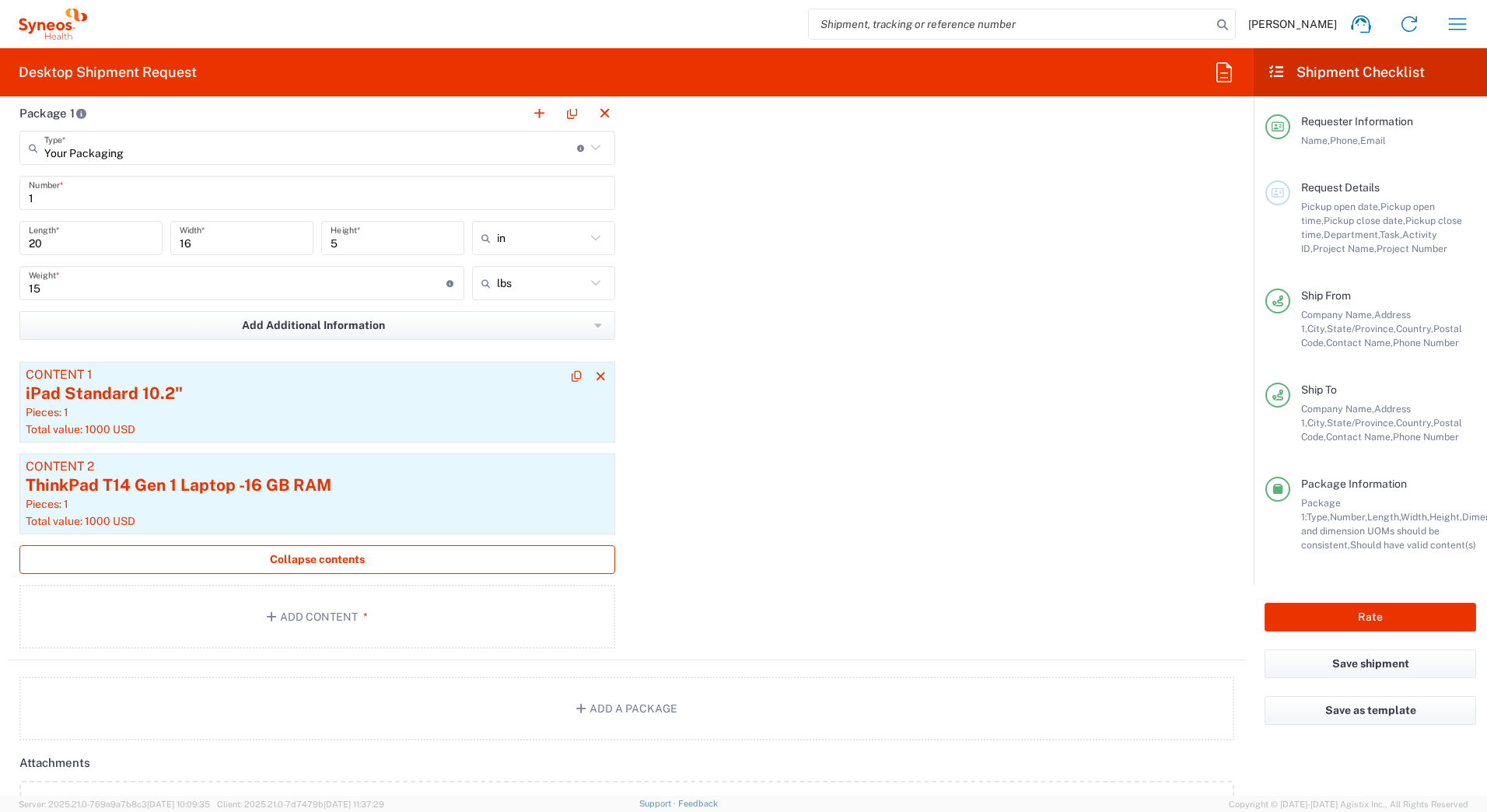
scroll to position [1633, 0]
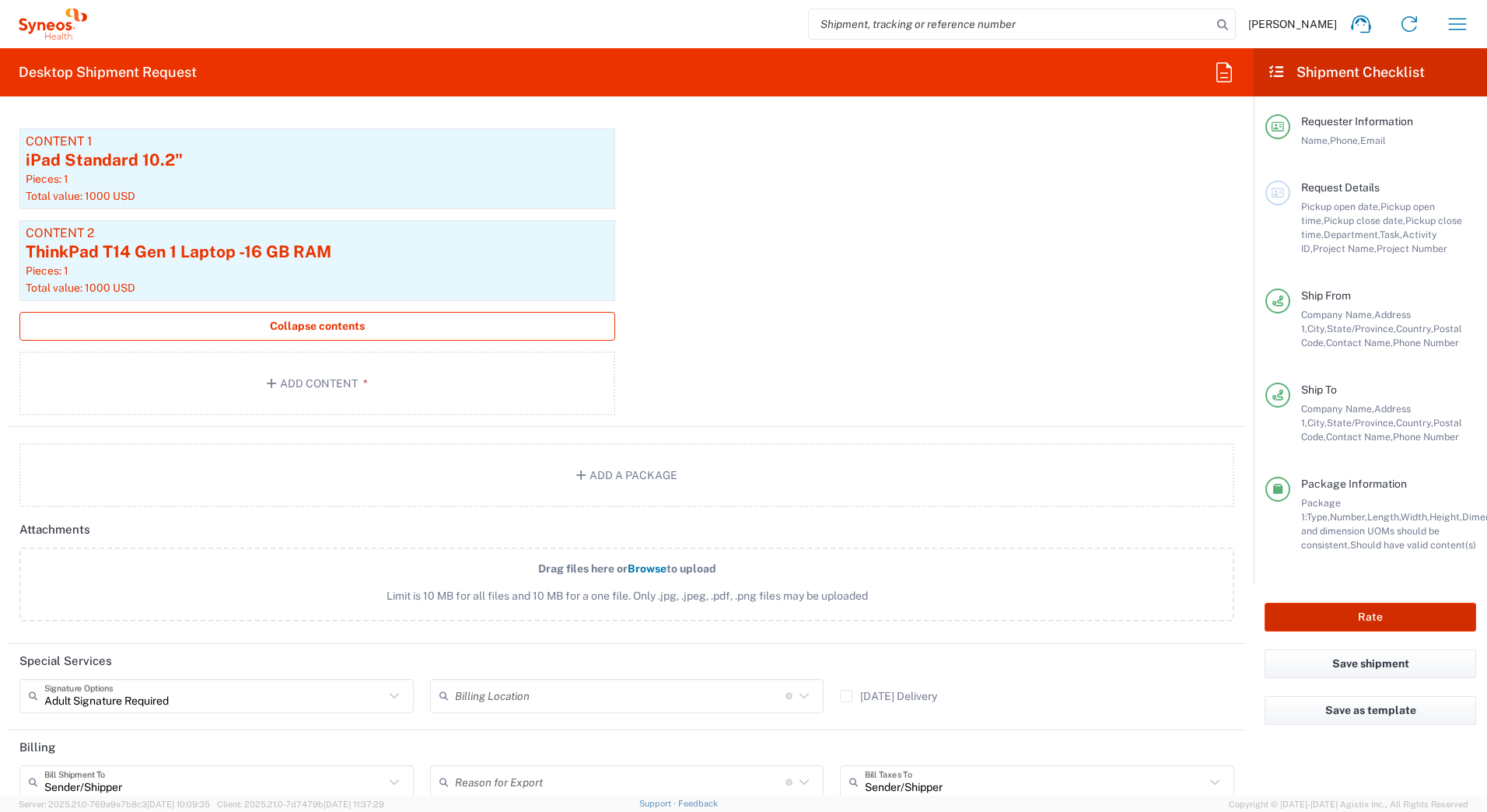
type input "Syneos Deployments"
click at [1323, 609] on button "Rate" at bounding box center [1370, 617] width 212 height 29
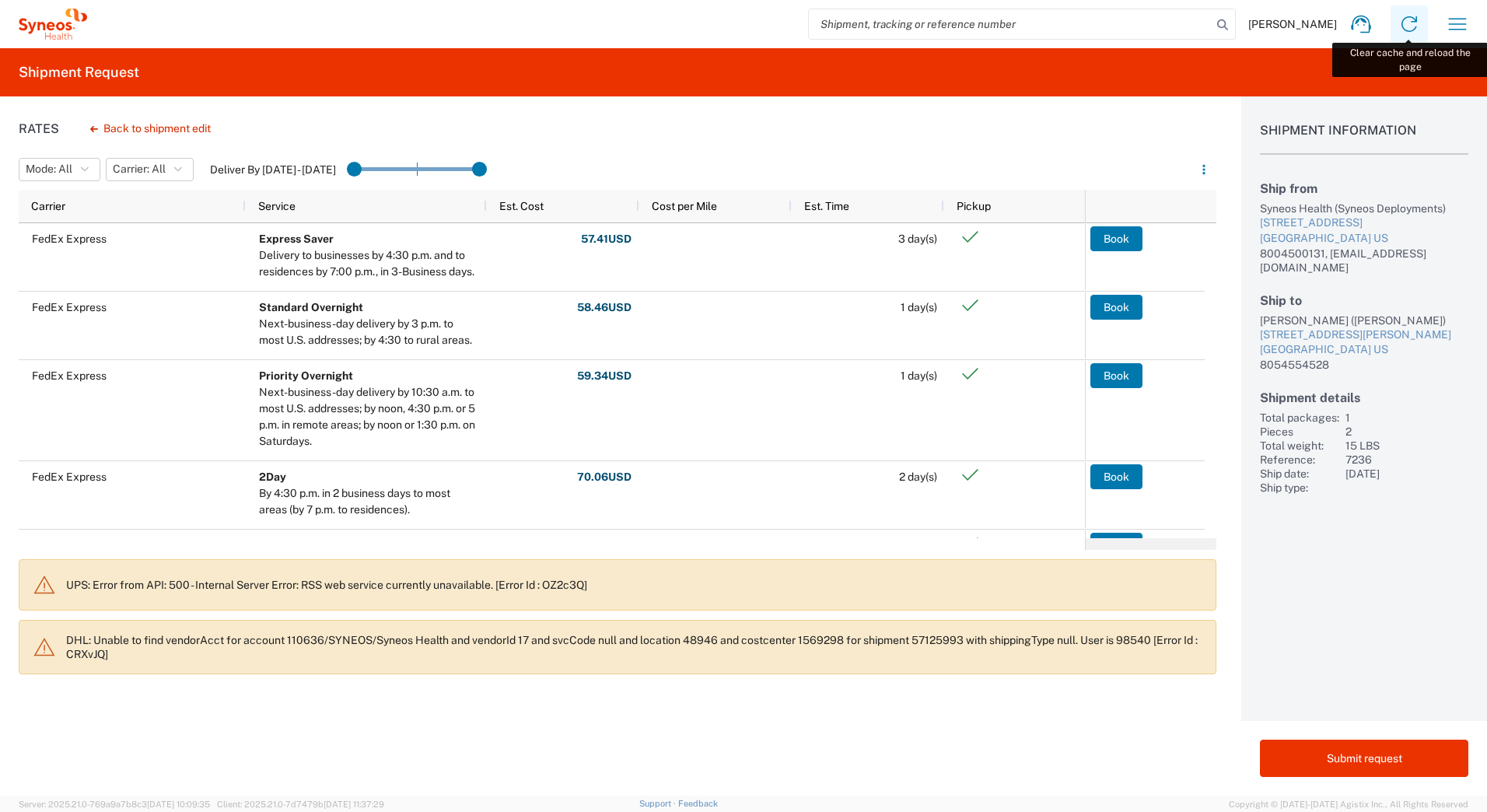
click at [1402, 25] on icon at bounding box center [1409, 24] width 25 height 25
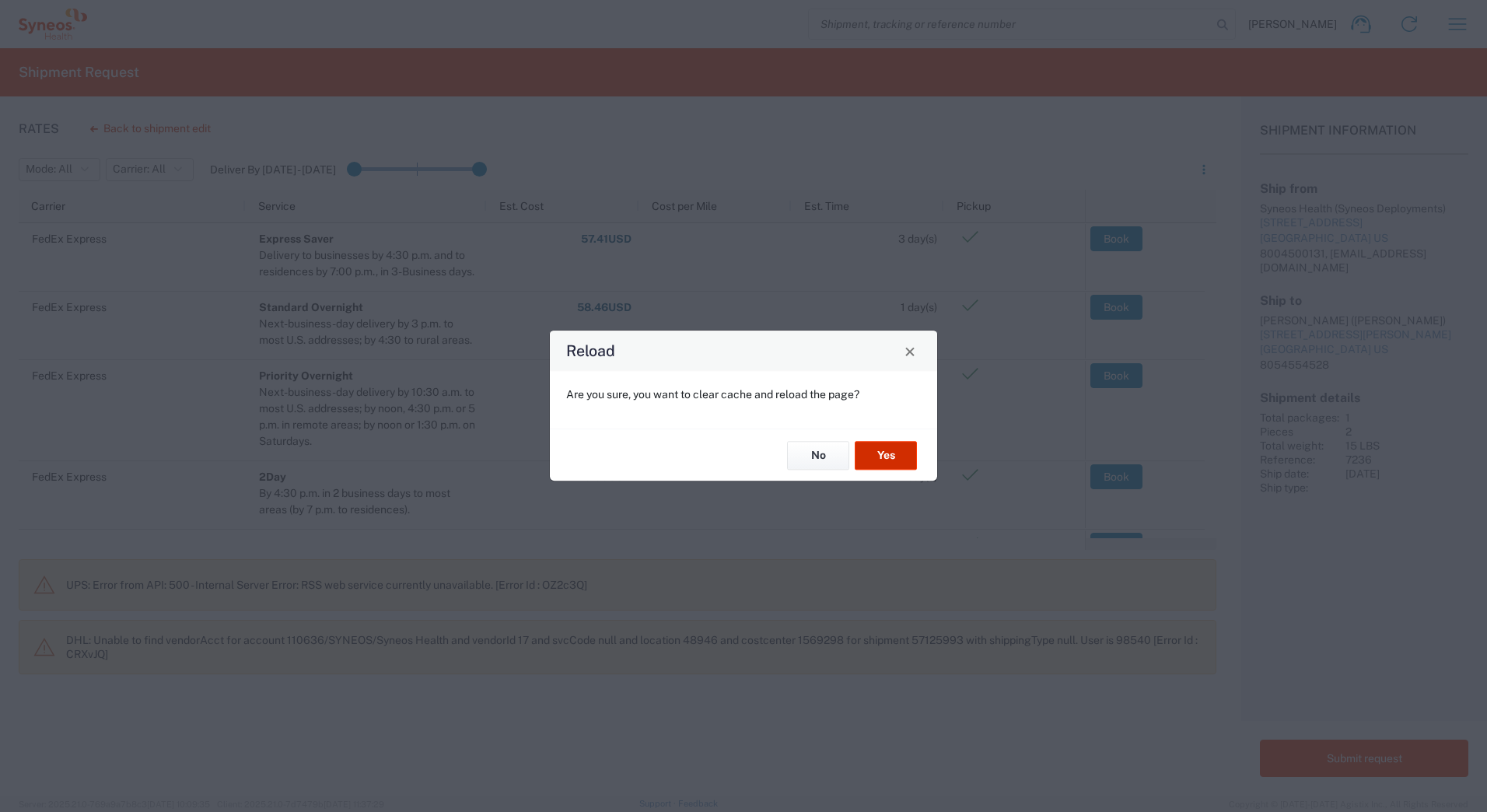
click at [875, 453] on button "Yes" at bounding box center [885, 455] width 62 height 29
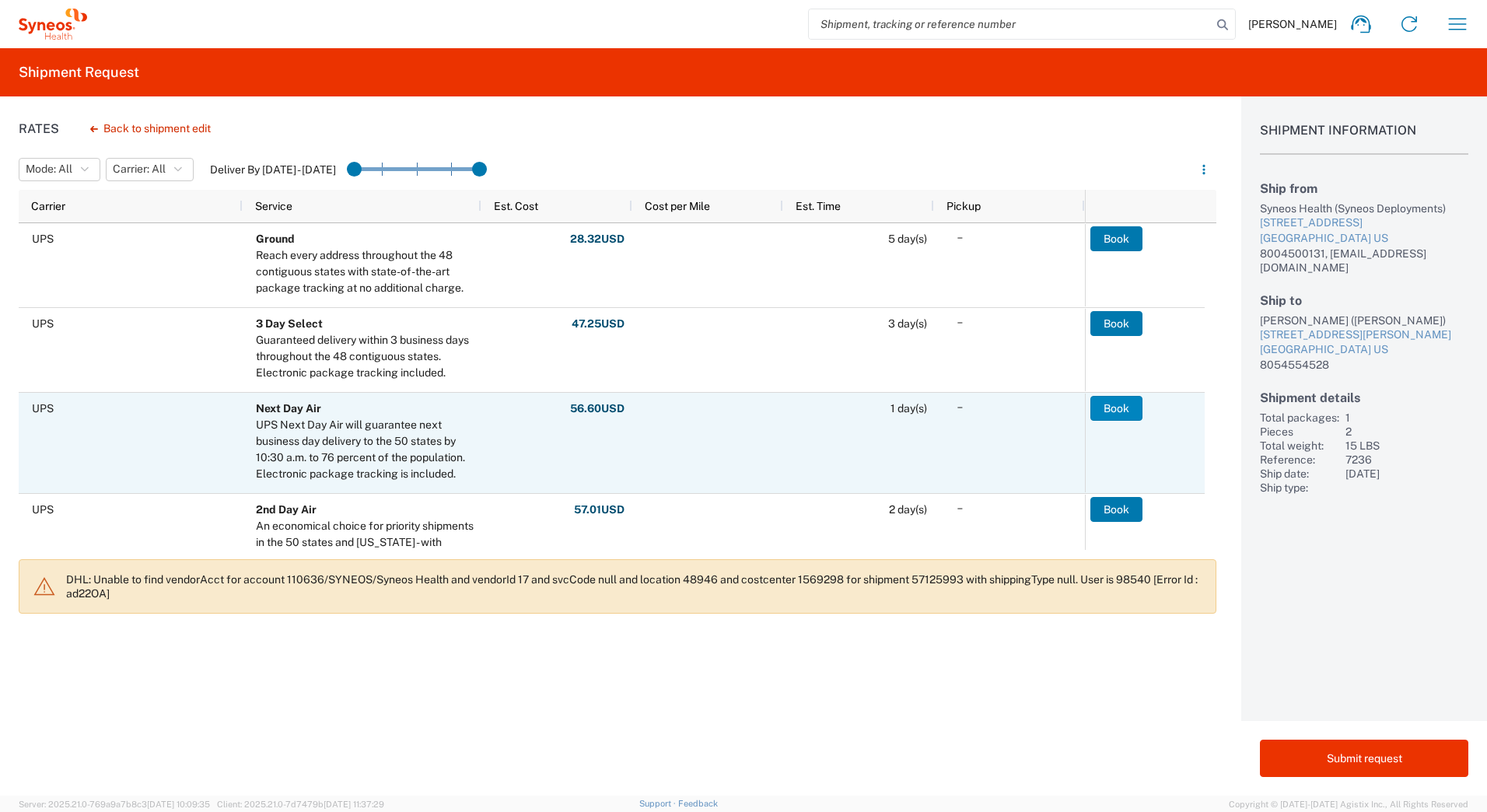
click at [1115, 410] on button "Book" at bounding box center [1116, 408] width 52 height 25
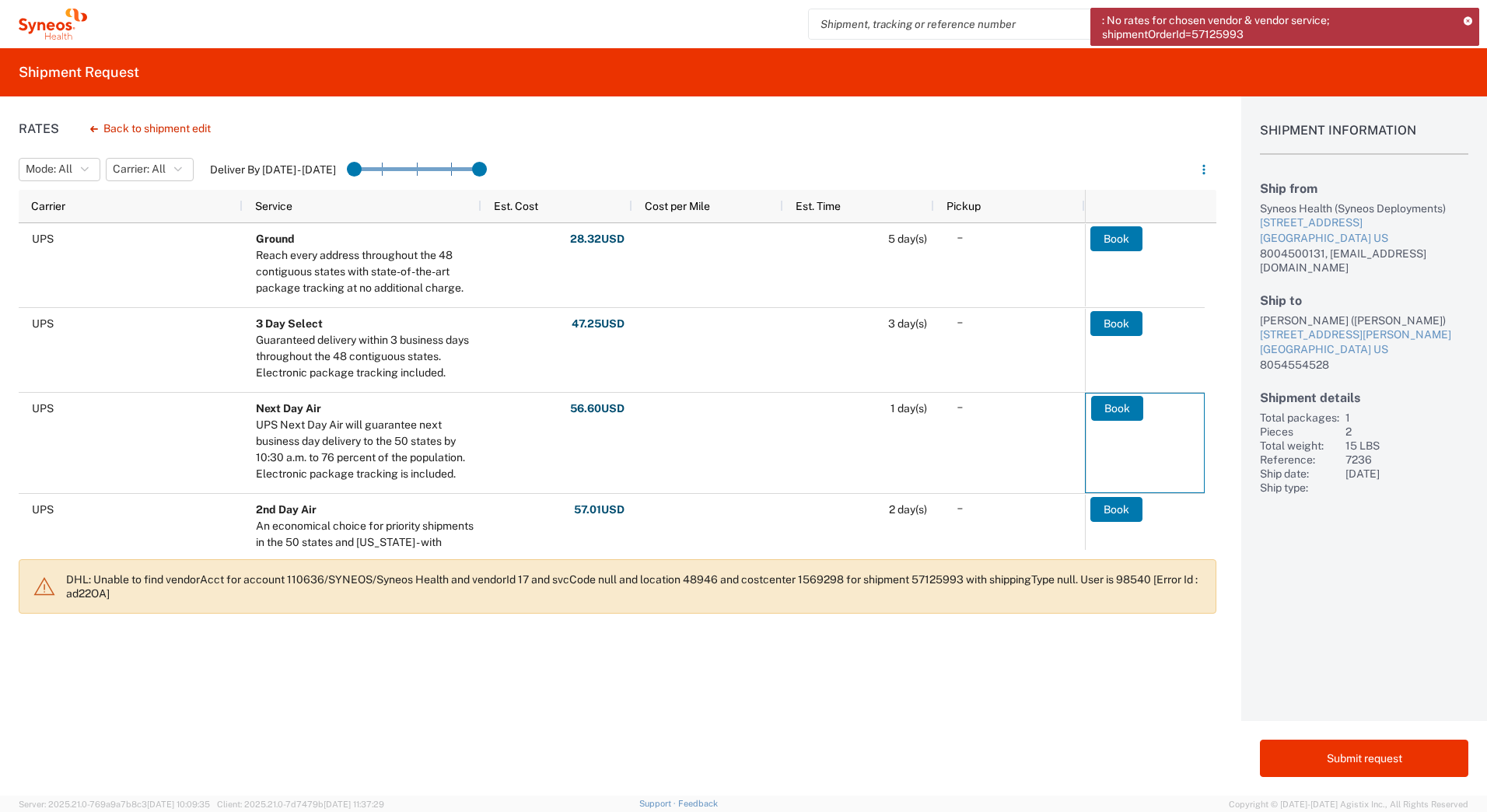
click at [1470, 20] on icon at bounding box center [1467, 20] width 10 height 9
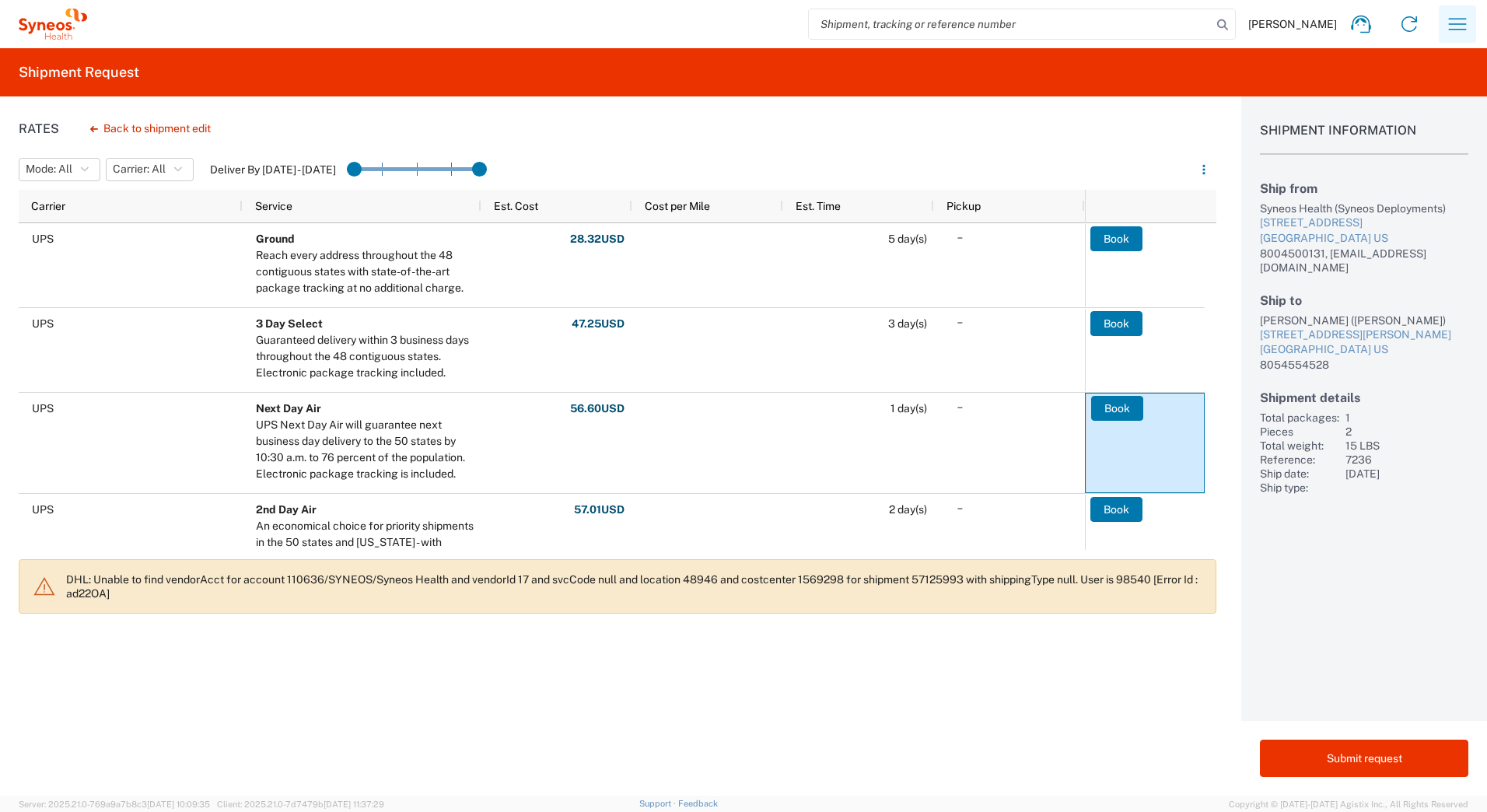
click at [1448, 24] on icon "button" at bounding box center [1457, 24] width 25 height 25
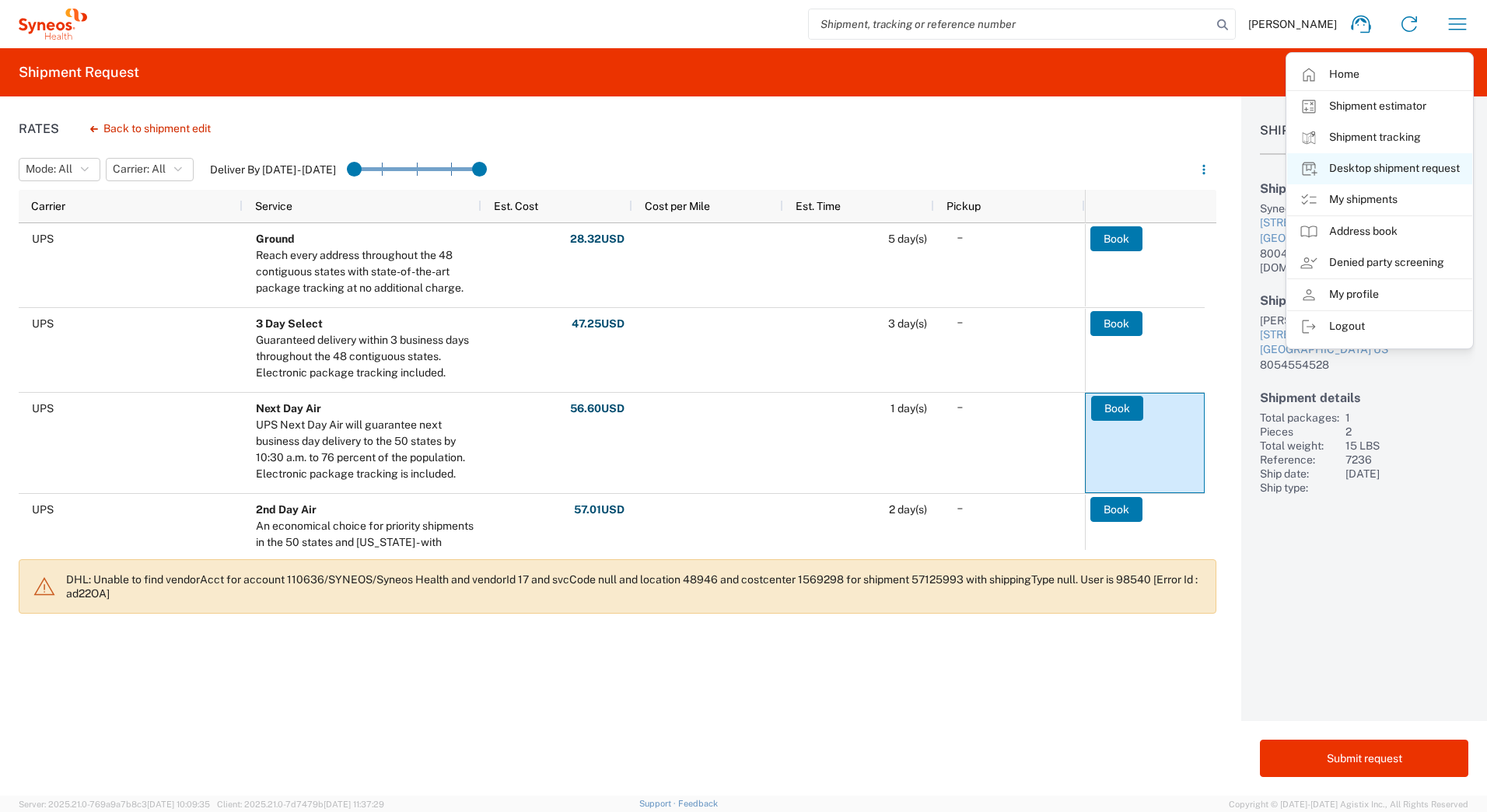
click at [1333, 168] on link "Desktop shipment request" at bounding box center [1380, 169] width 185 height 31
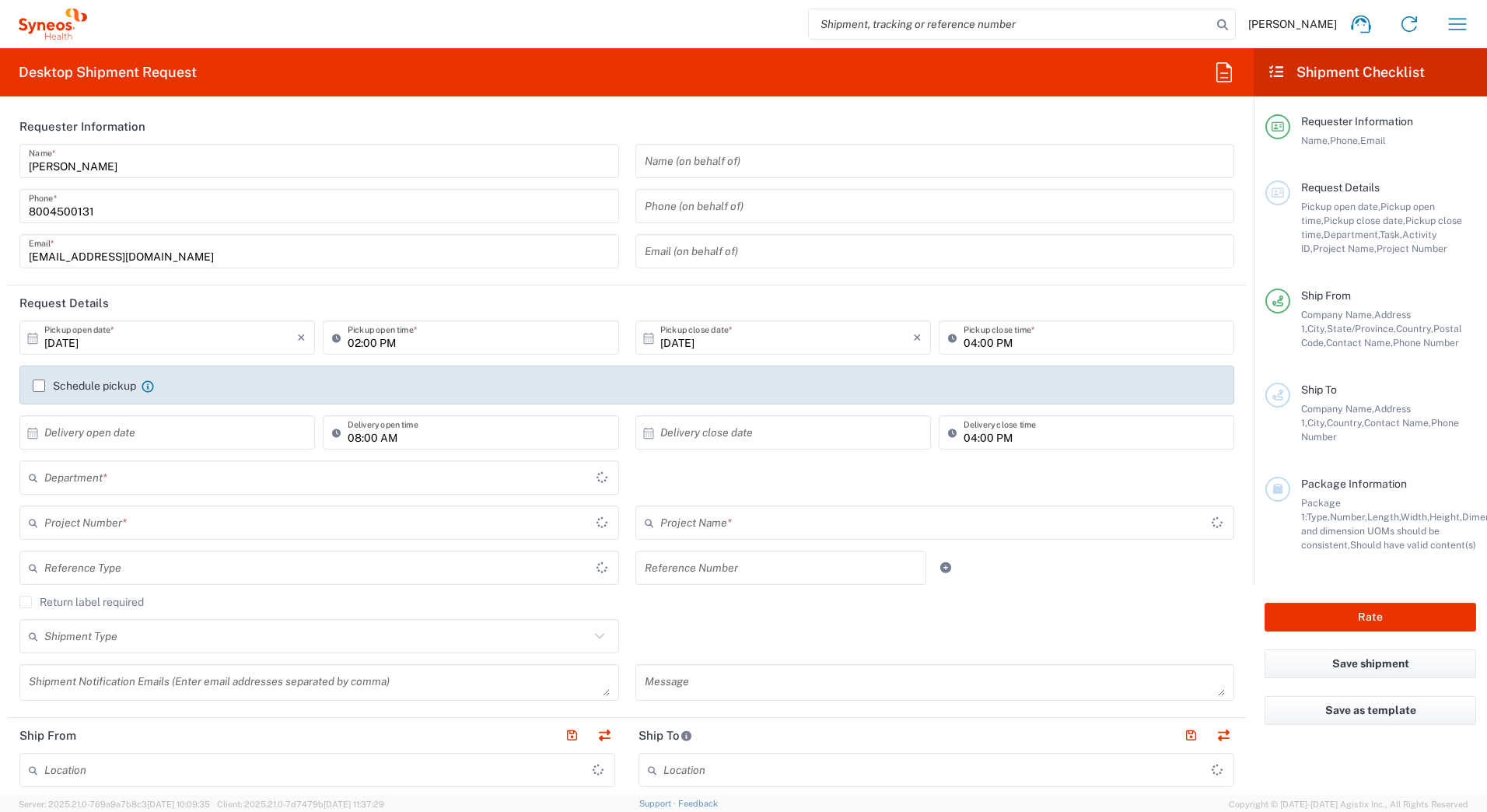
type input "New Jersey"
type input "United States"
type input "4205"
type input "Syneos Health Commercial Servi- NJ US"
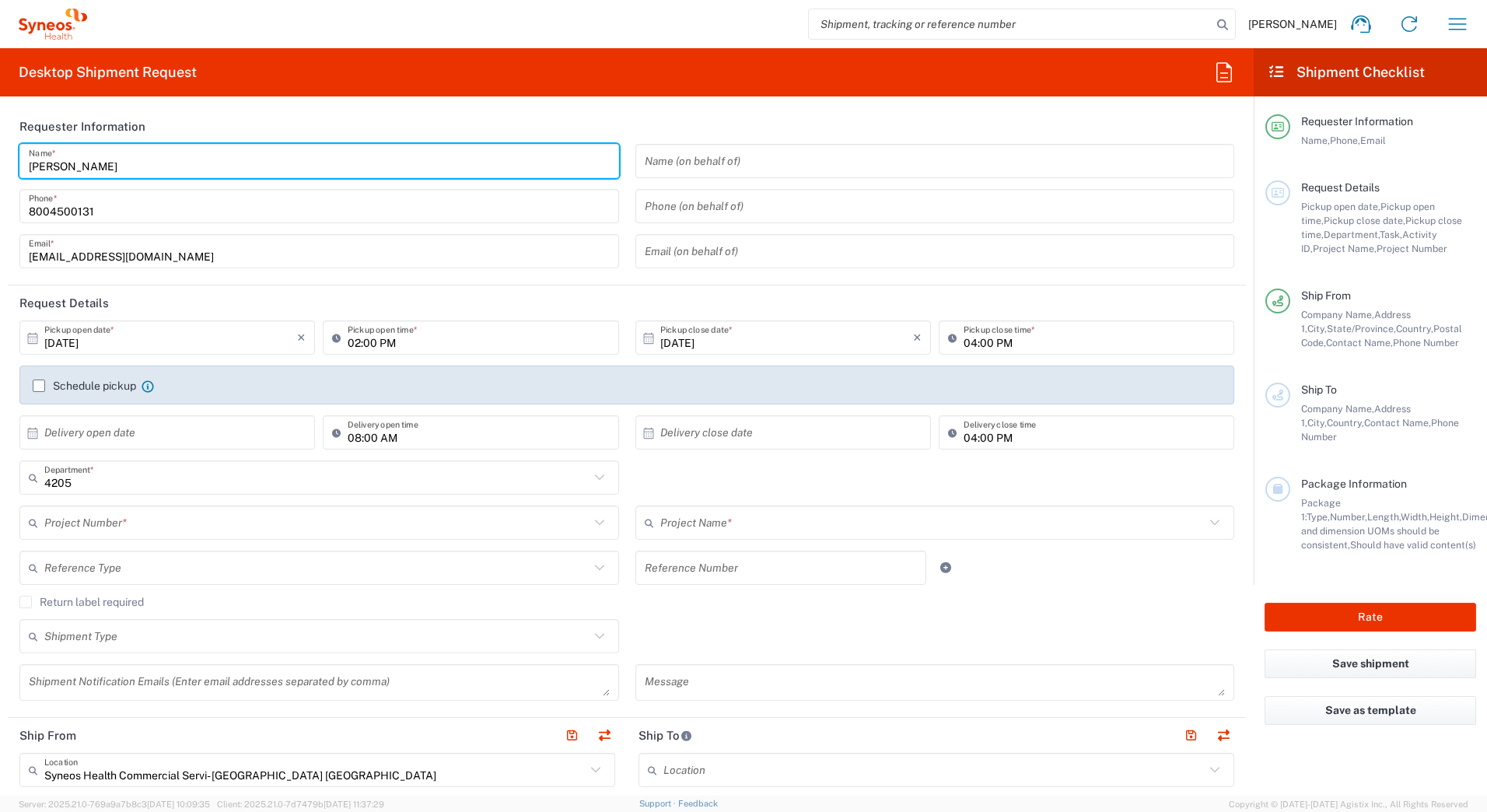
drag, startPoint x: 105, startPoint y: 158, endPoint x: -3, endPoint y: 160, distance: 108.0
click at [0, 160] on html "David Horvath Home Shipment estimator Shipment tracking Desktop shipment reques…" at bounding box center [743, 406] width 1487 height 812
paste input "Syneos Deployments"
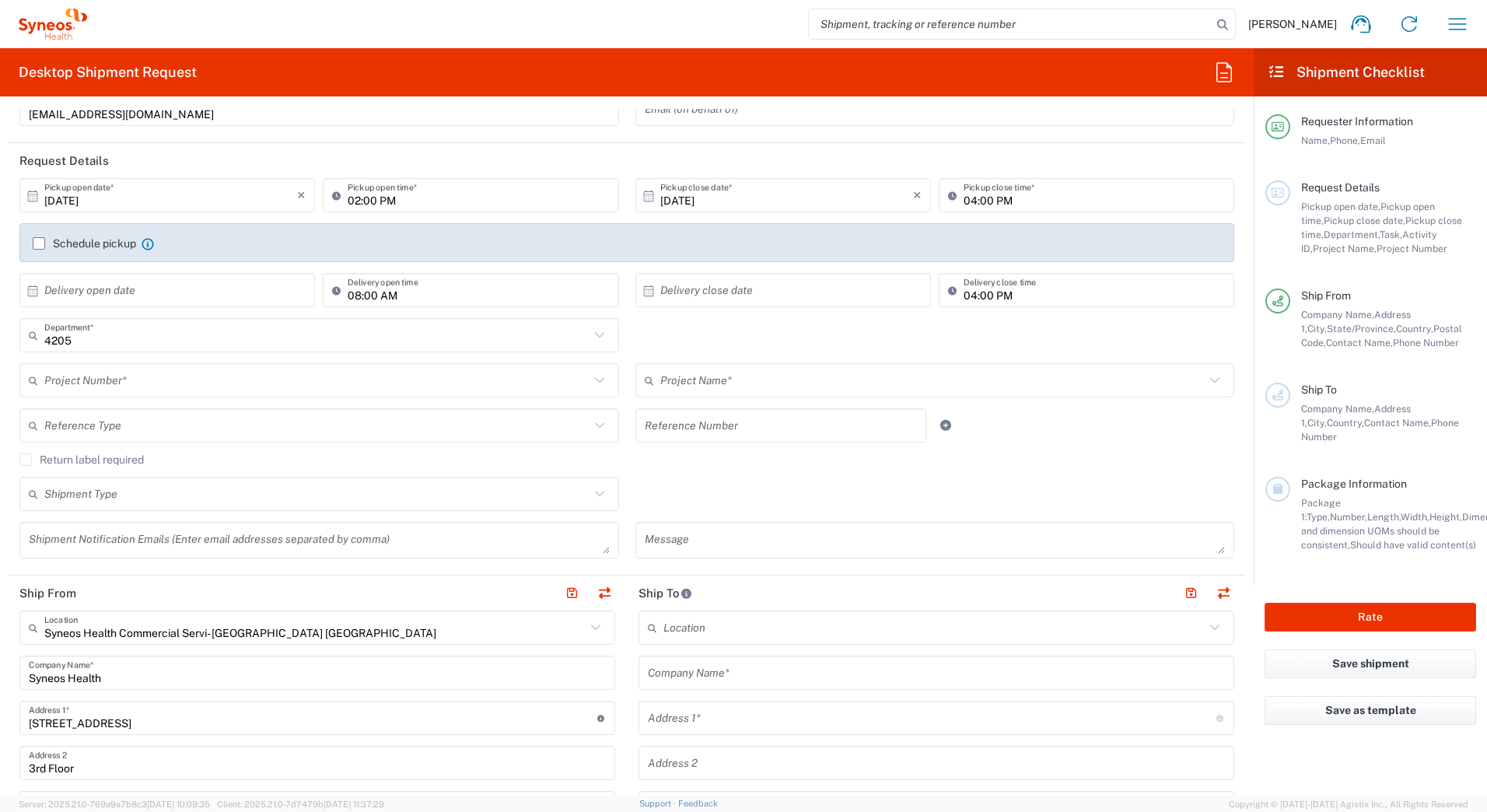
scroll to position [389, 0]
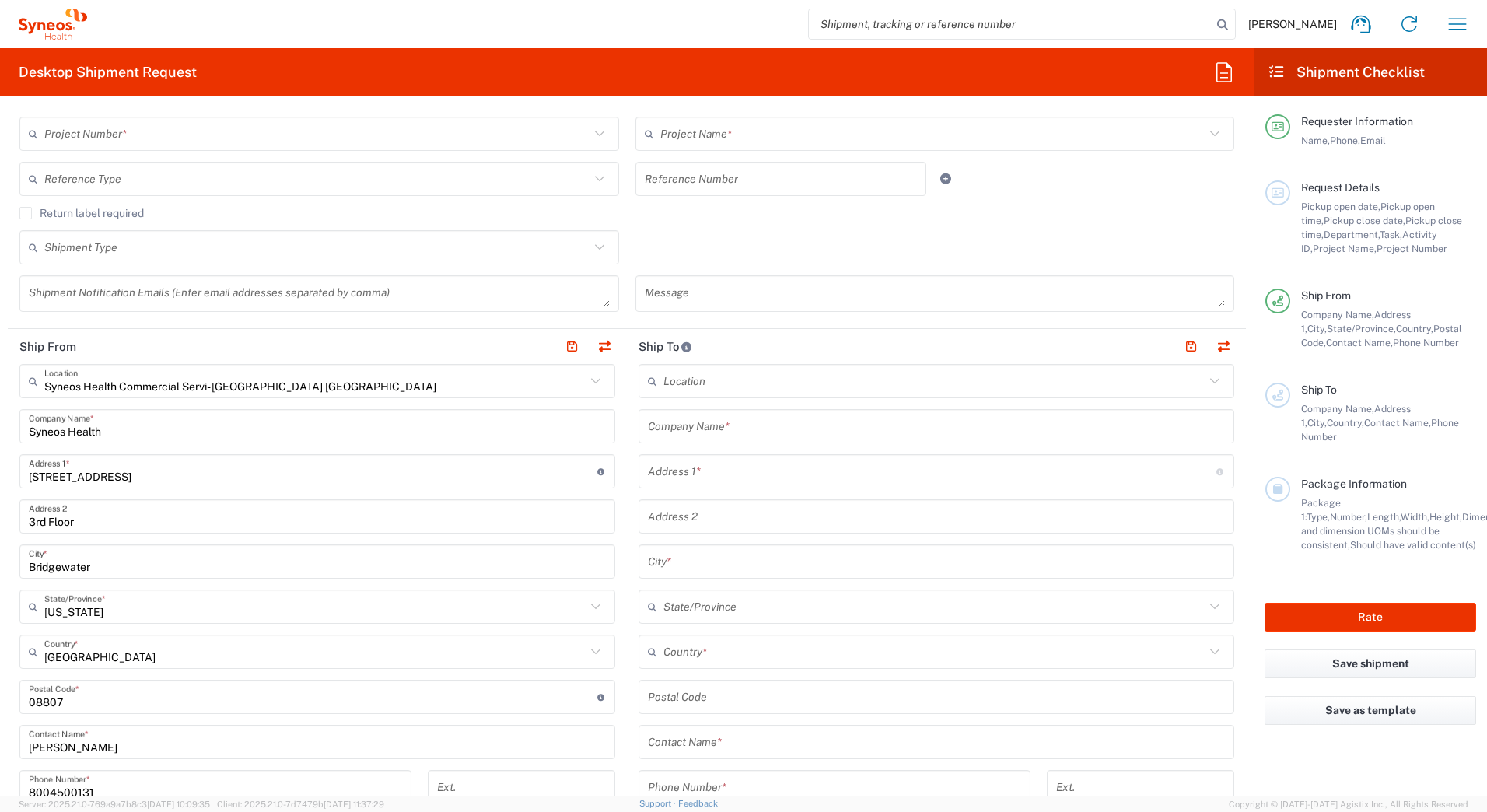
type input "Syneos Deployments"
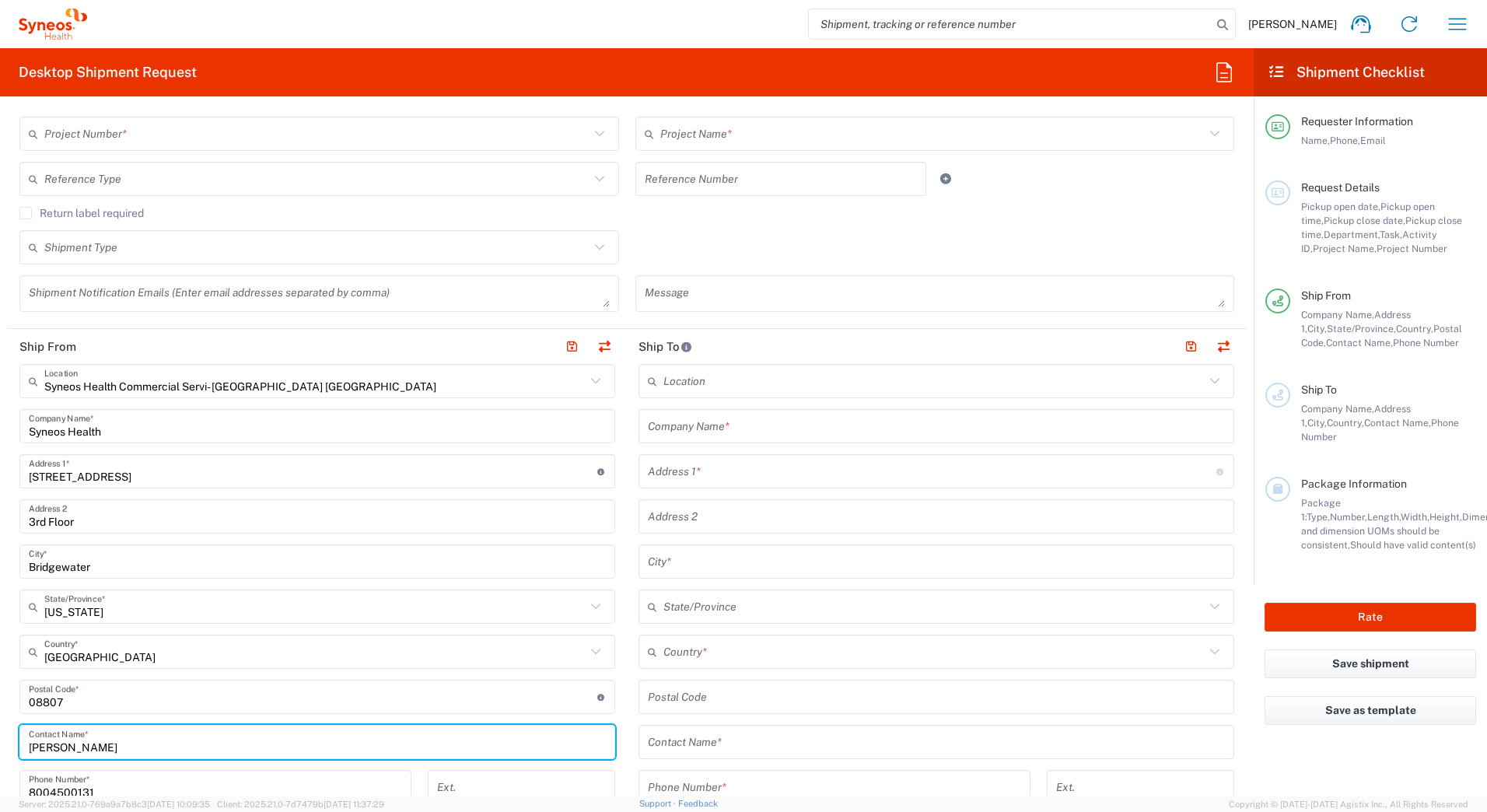
drag, startPoint x: 106, startPoint y: 736, endPoint x: -3, endPoint y: 752, distance: 110.2
click at [0, 752] on html "David Horvath Home Shipment estimator Shipment tracking Desktop shipment reques…" at bounding box center [743, 406] width 1487 height 812
paste input "Syneos Deployments"
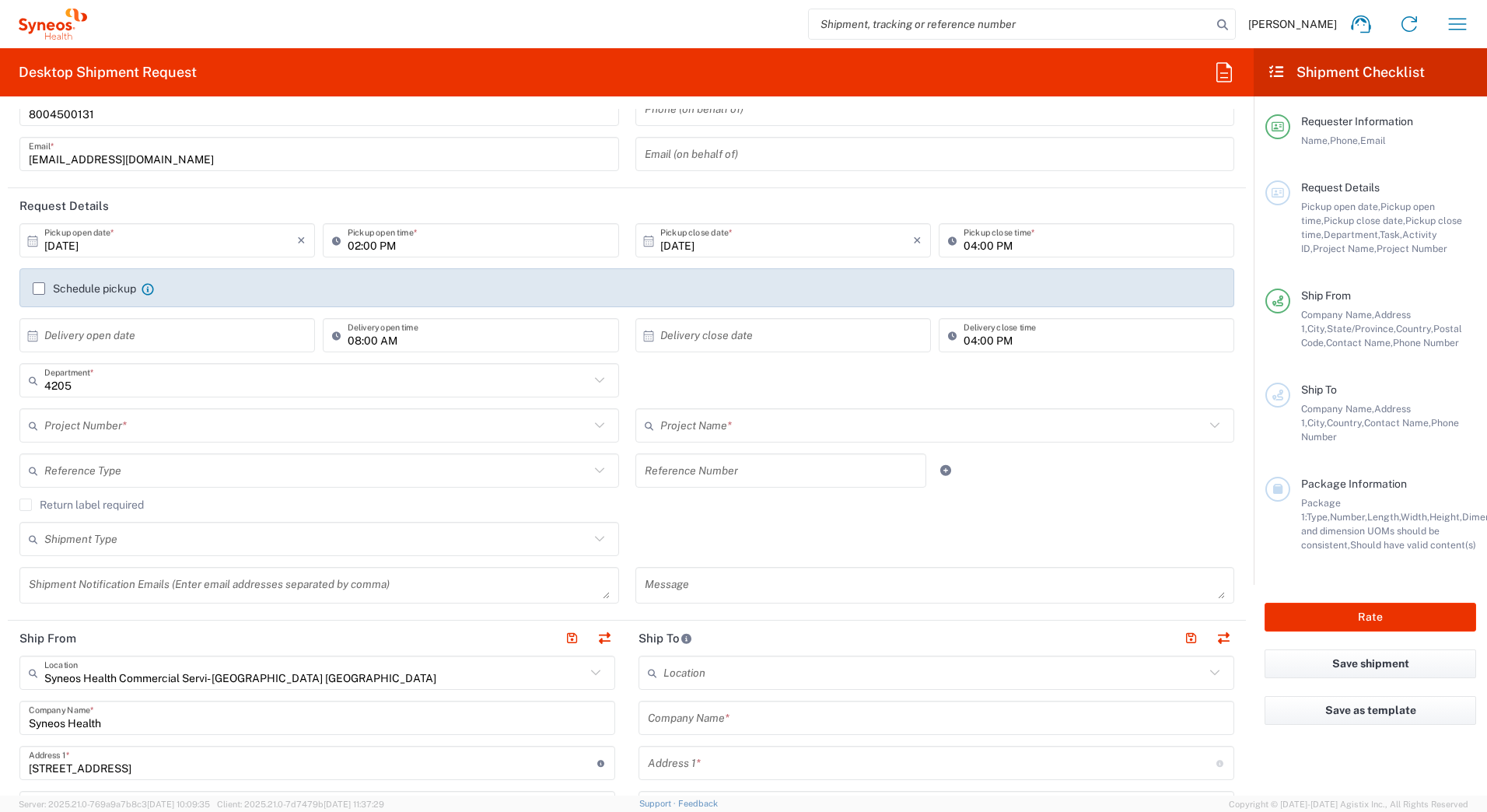
scroll to position [0, 0]
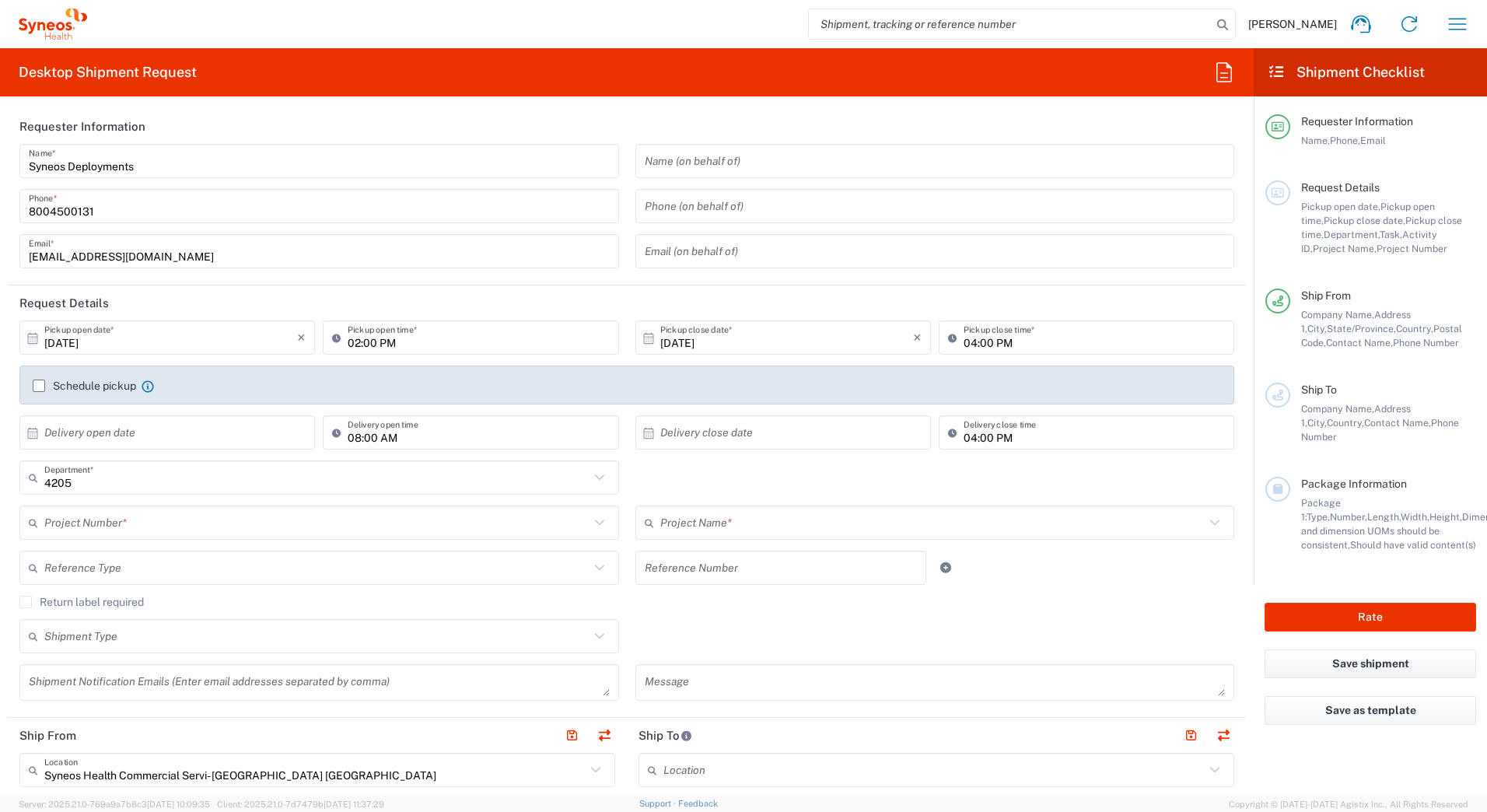
type input "Syneos Deployments"
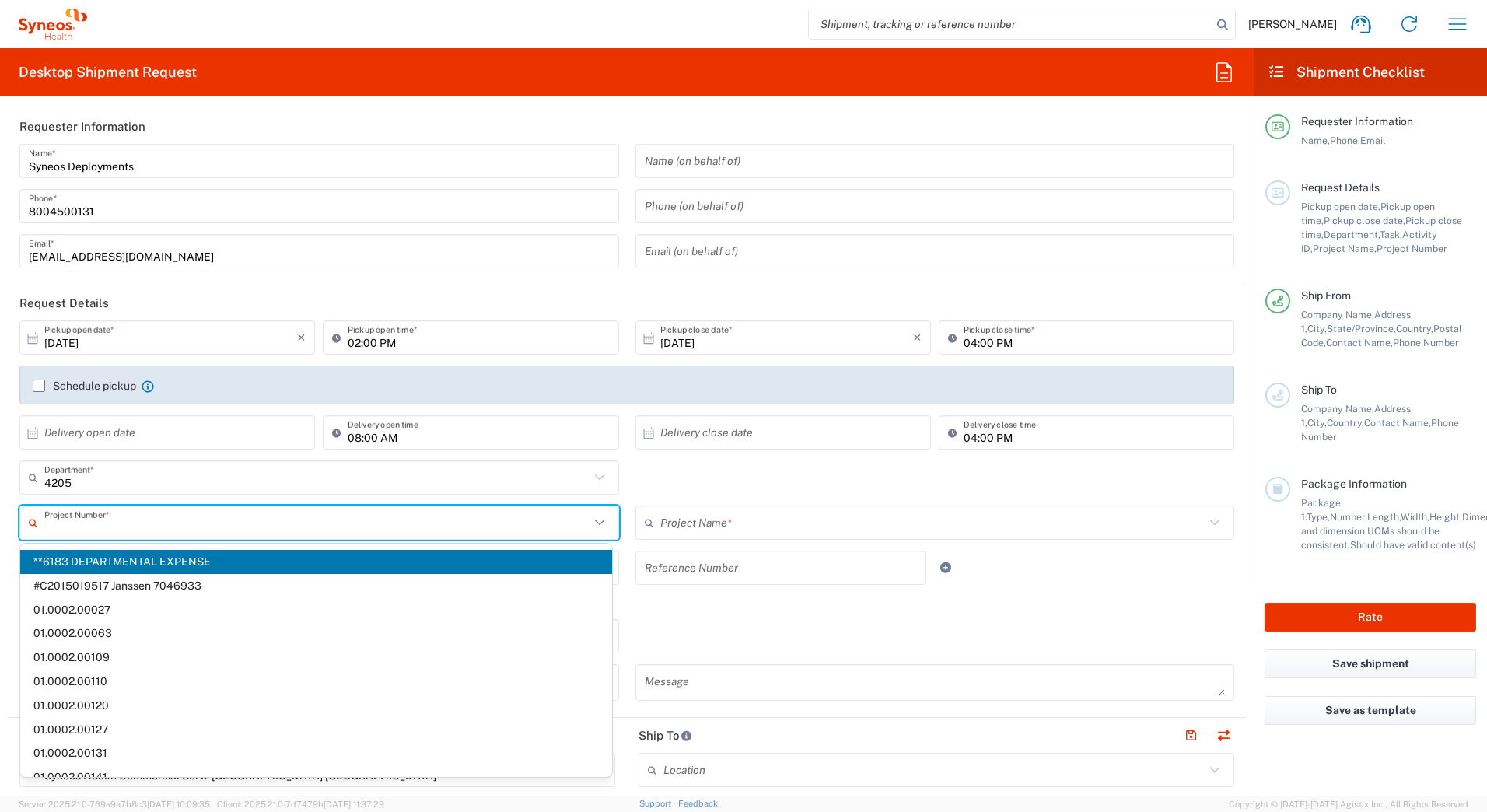
click at [95, 525] on input "text" at bounding box center [317, 523] width 545 height 27
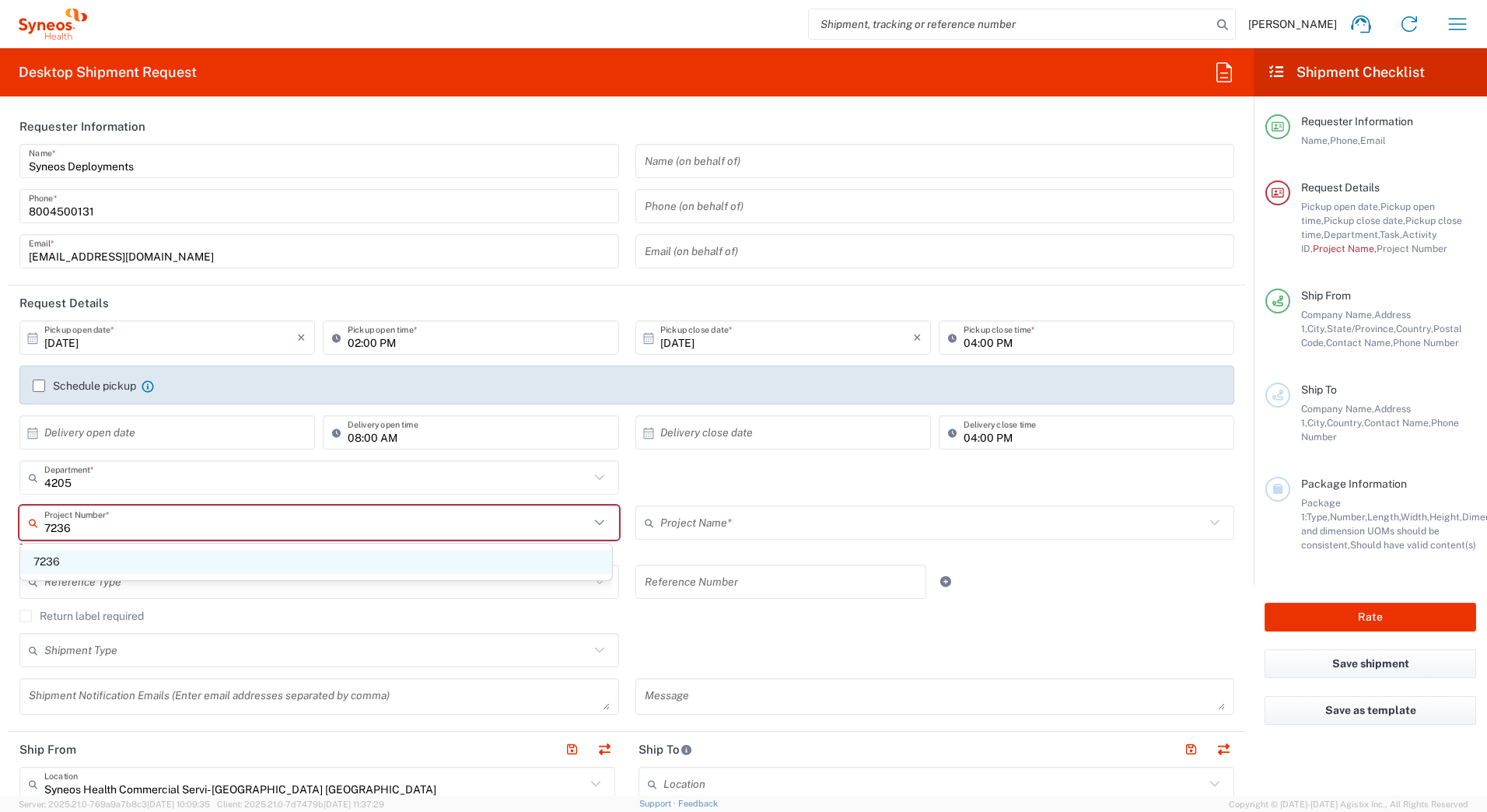
type input "7236"
click at [69, 567] on span "7236" at bounding box center [316, 561] width 592 height 24
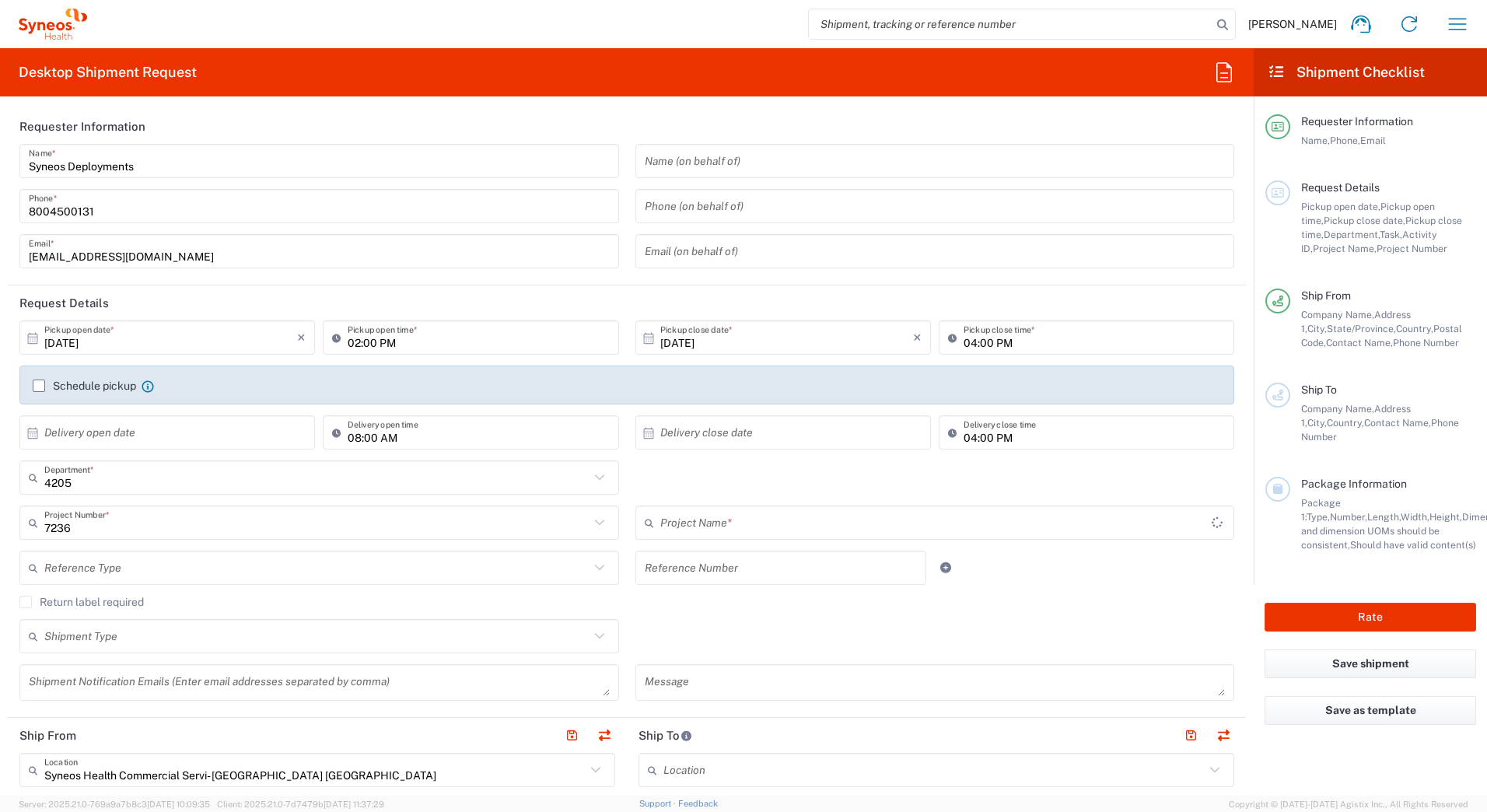
type input "ST-US-Scilex-Sales"
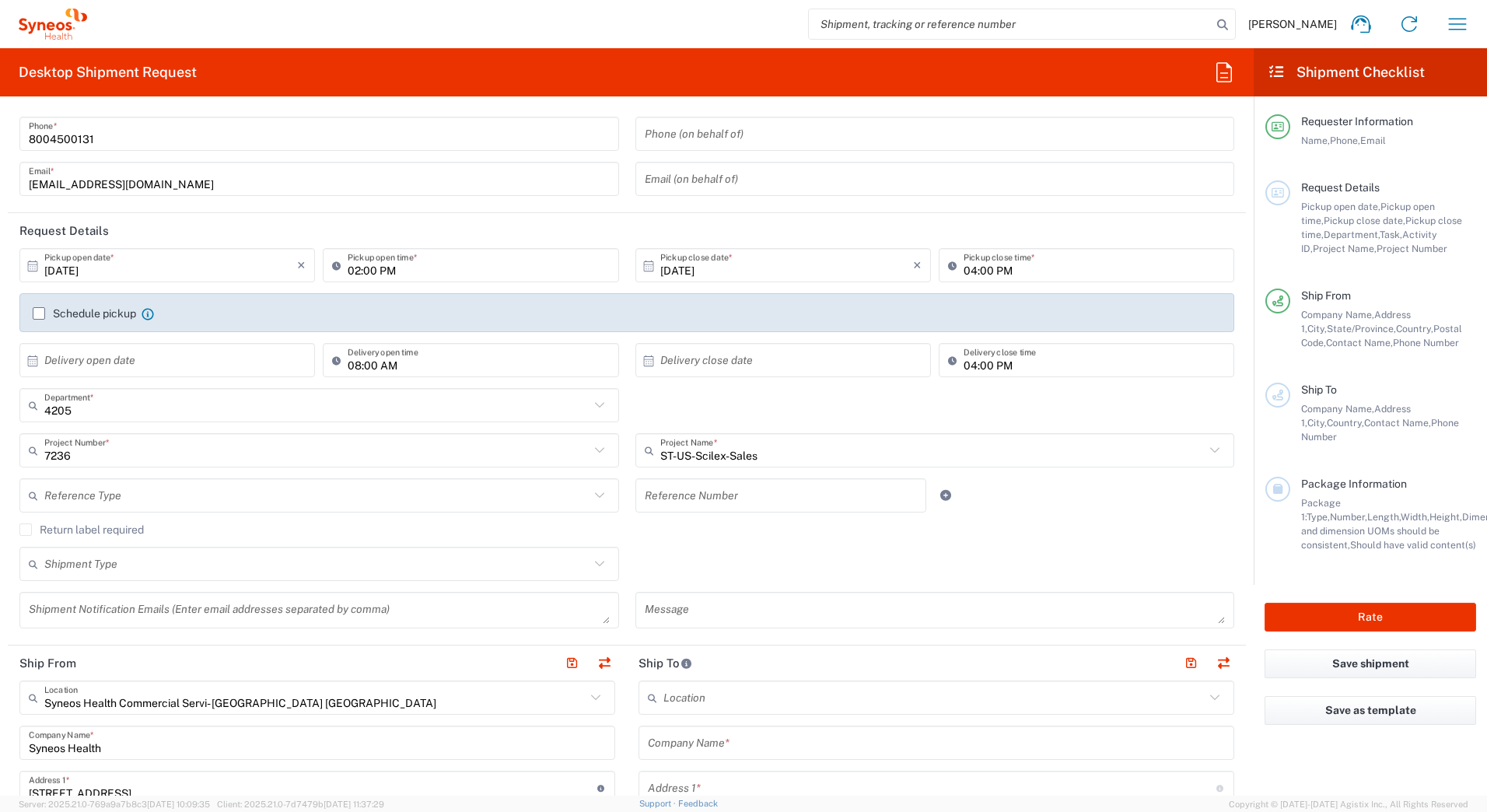
scroll to position [155, 0]
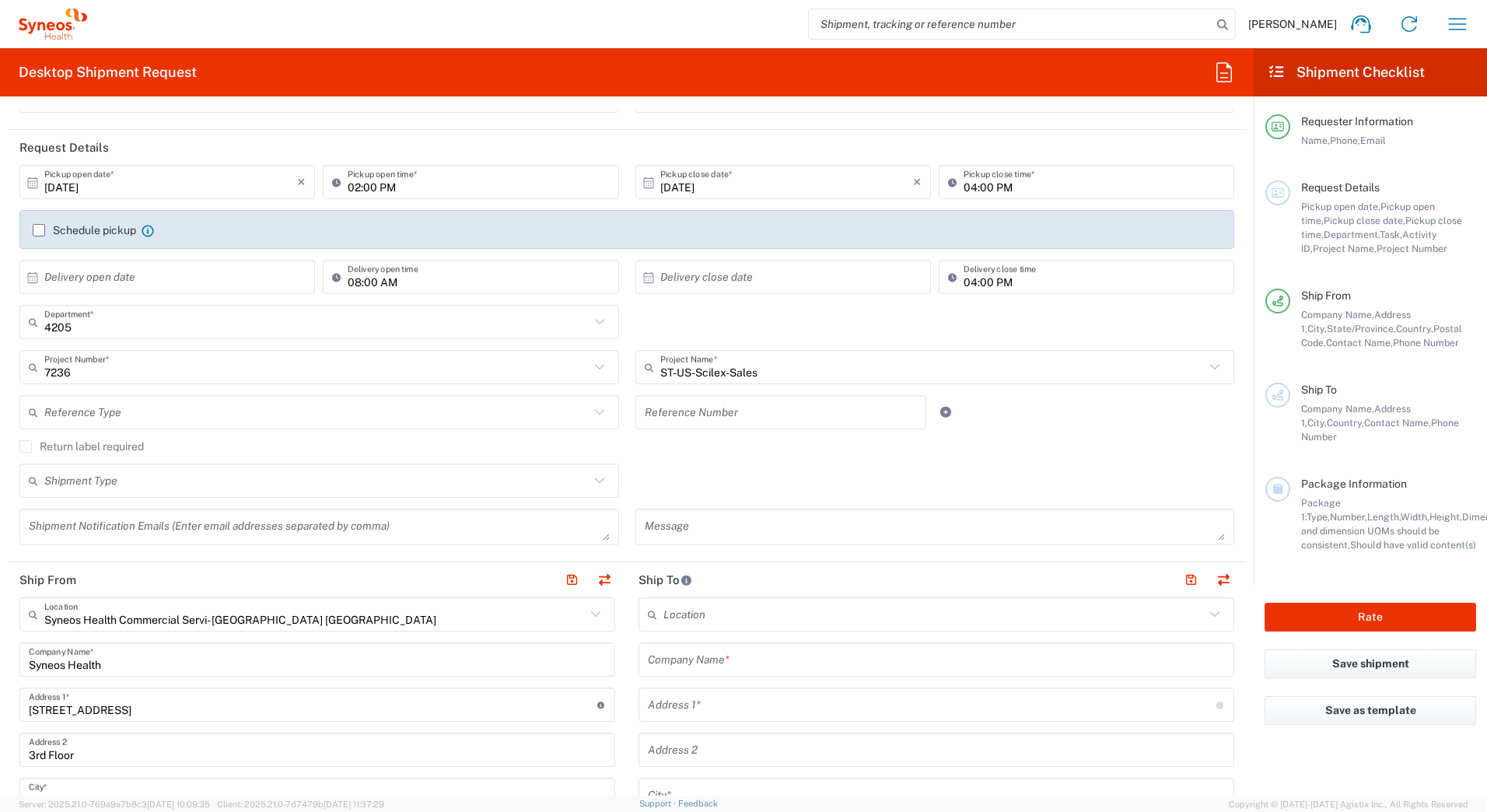
click at [744, 660] on input "text" at bounding box center [936, 659] width 577 height 27
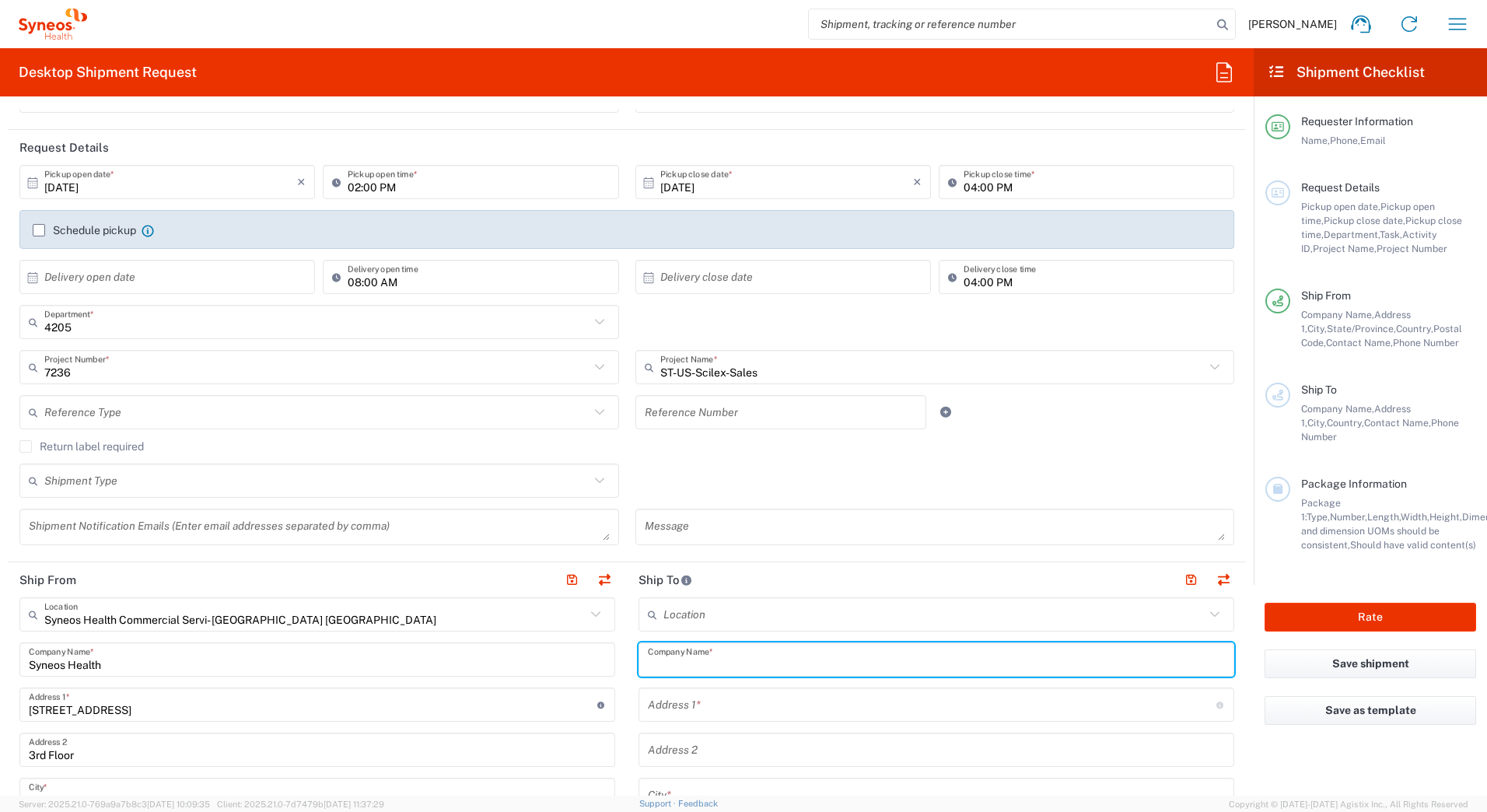
paste input "Daniel Scott"
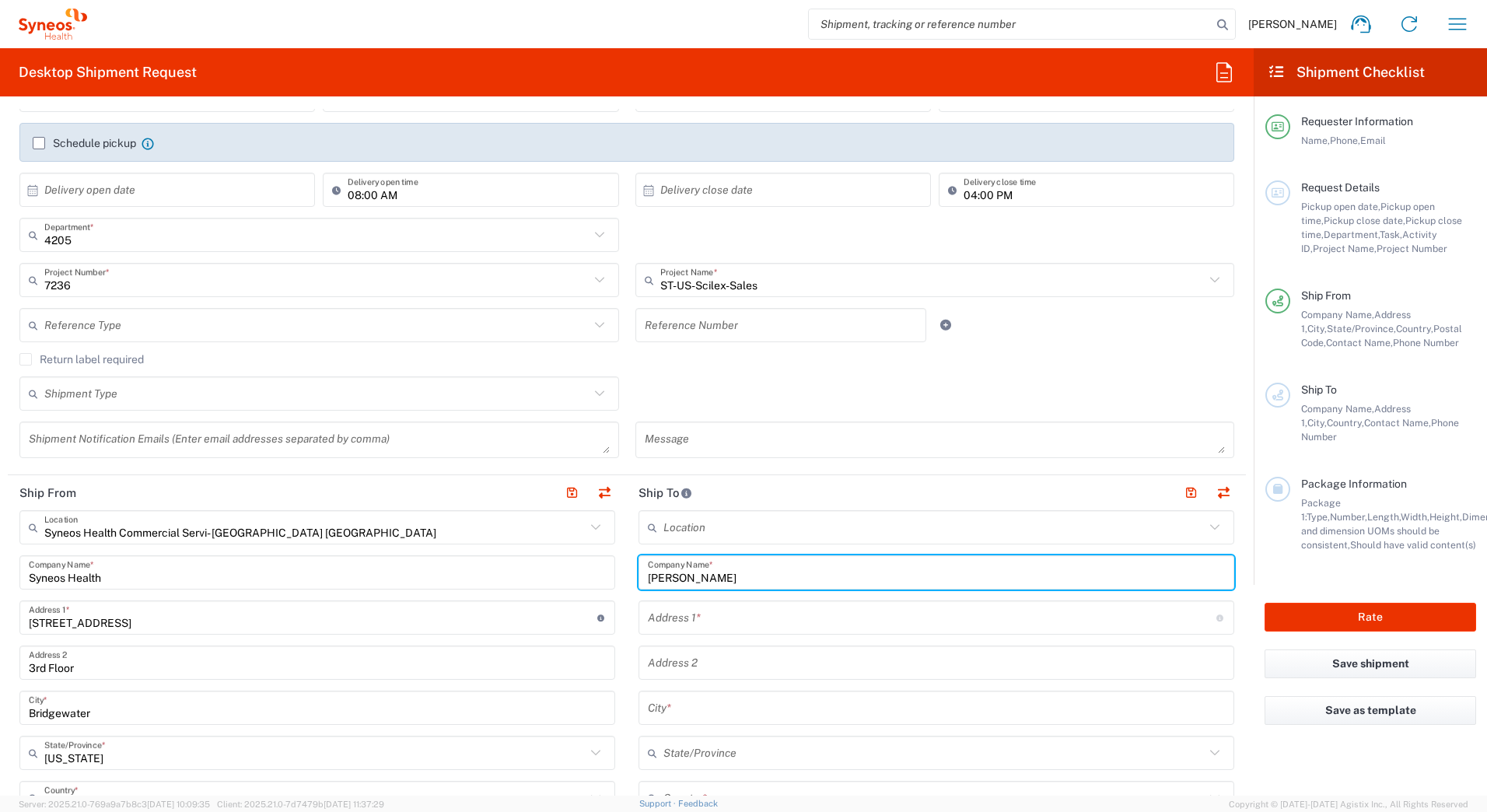
scroll to position [544, 0]
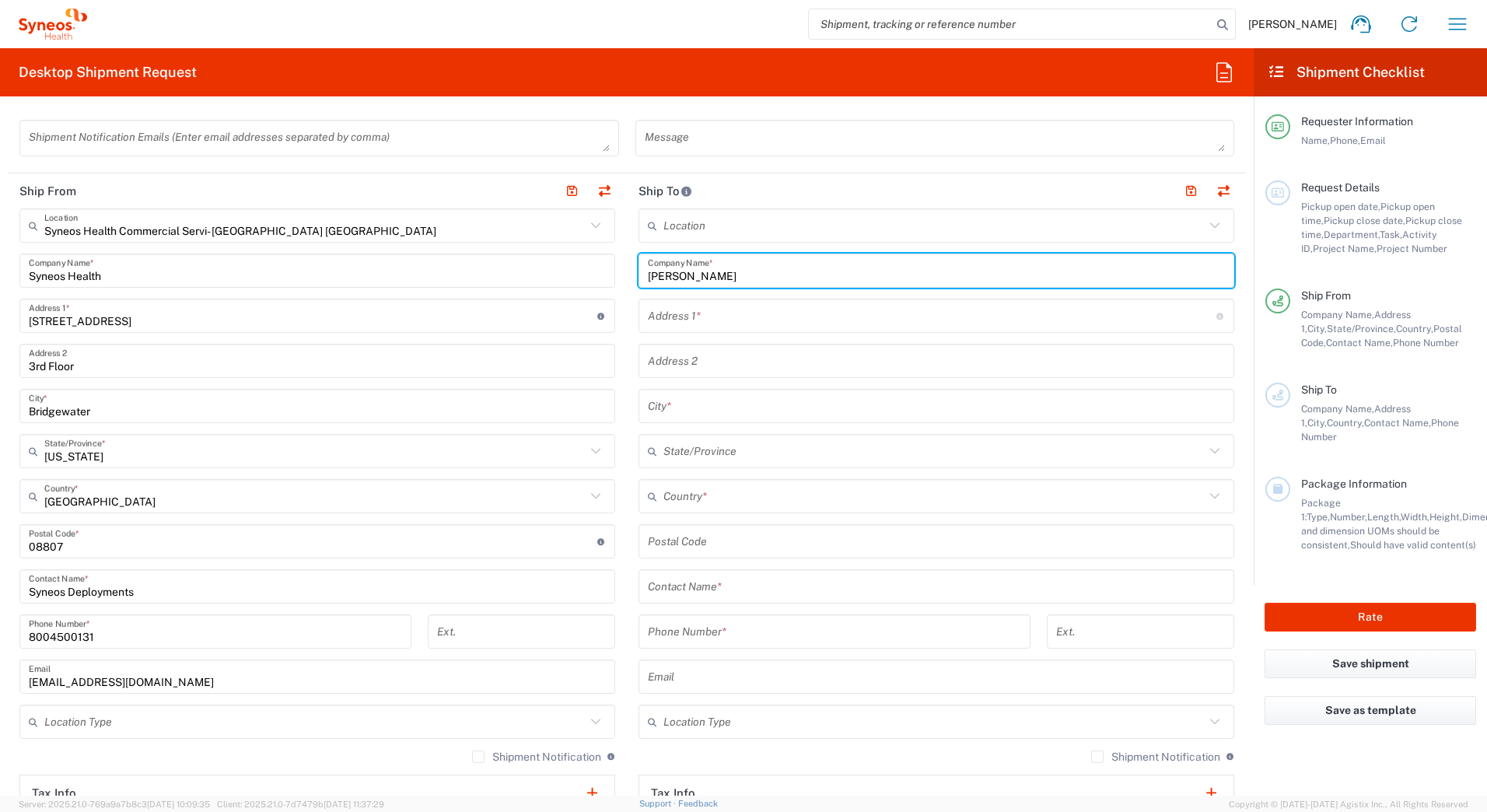
type input "Daniel Scott"
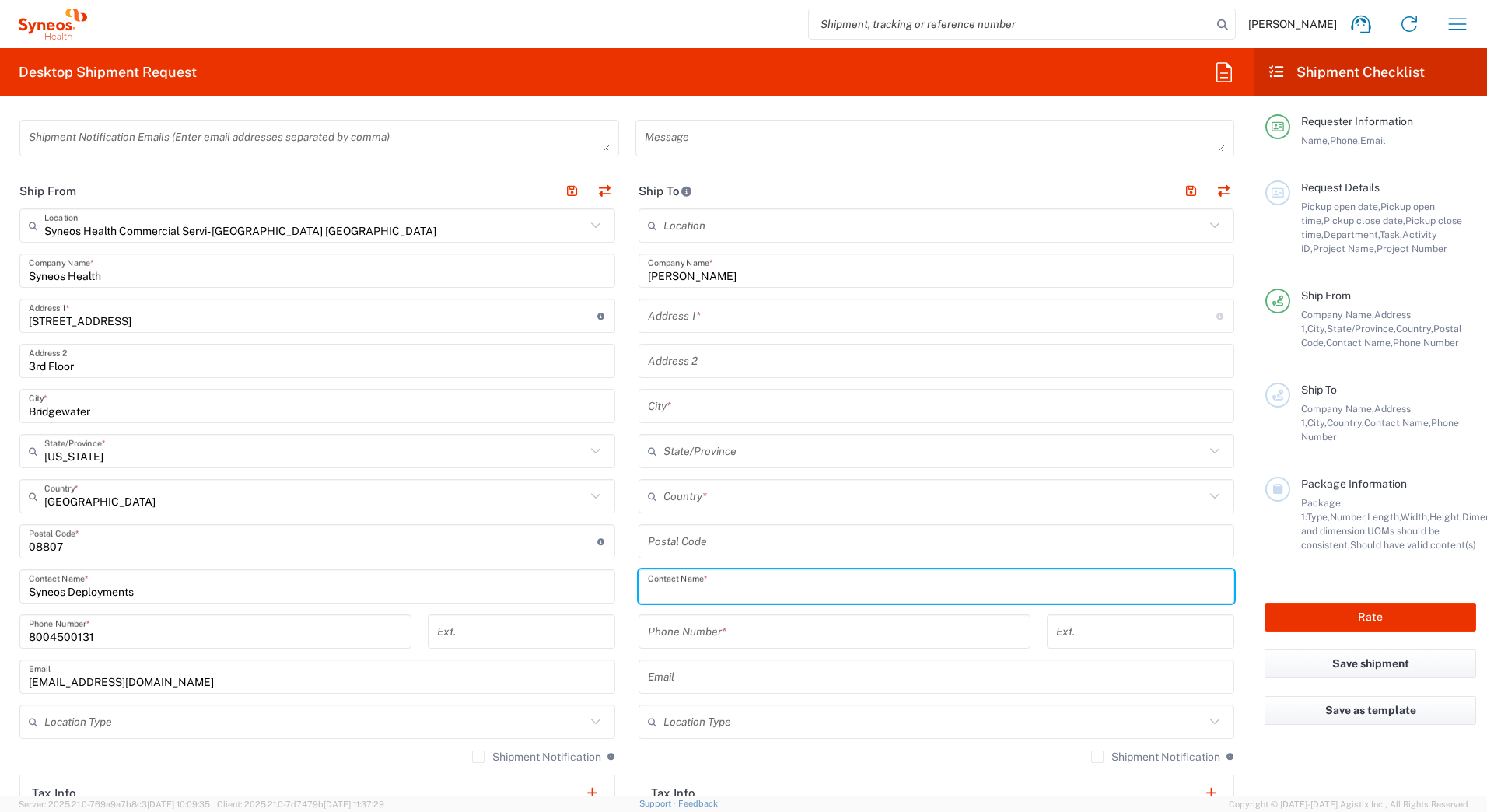
click at [683, 589] on input "text" at bounding box center [936, 586] width 577 height 27
paste input "Daniel Scott"
type input "Daniel Scott"
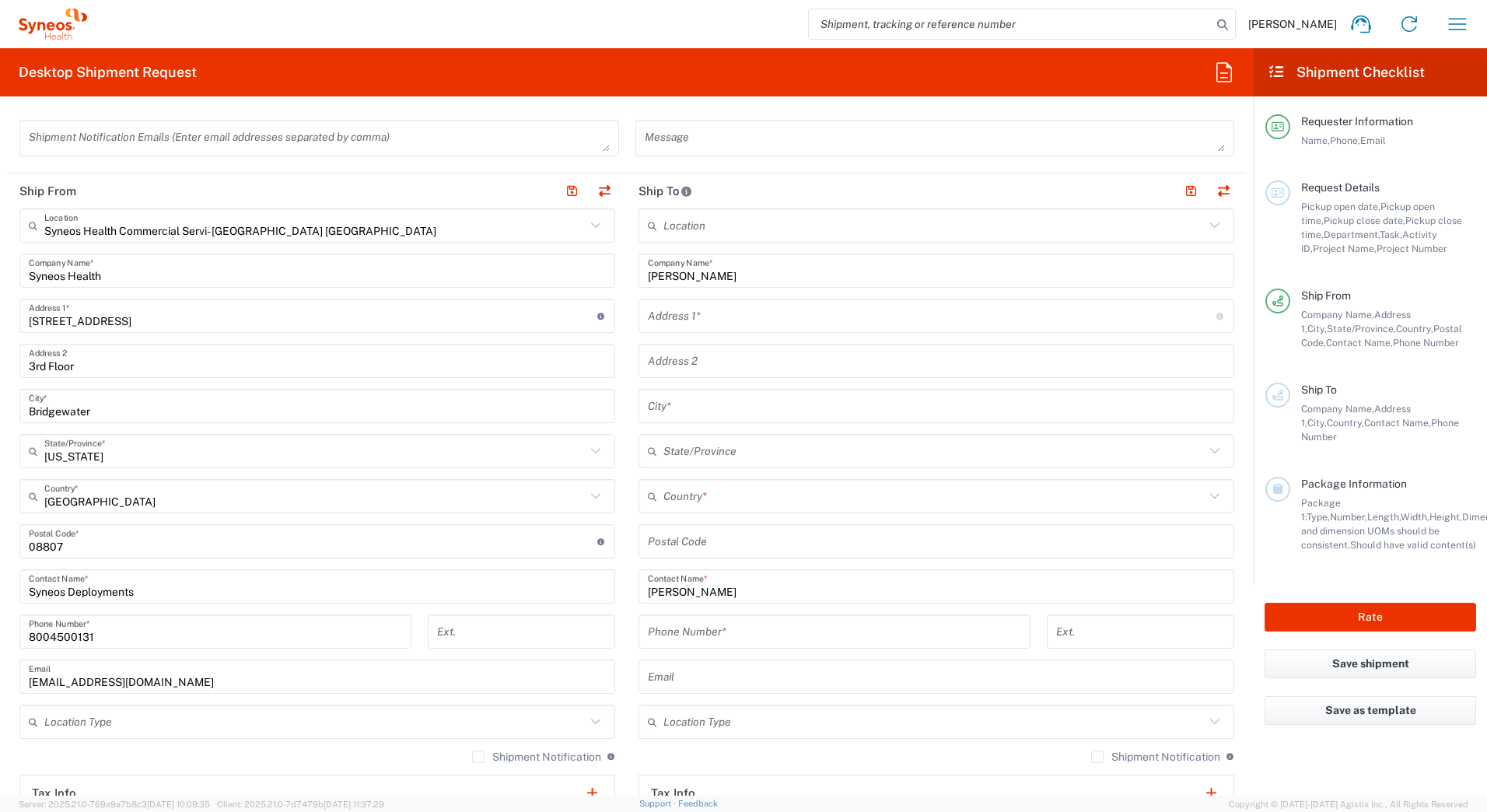
click at [677, 309] on input "text" at bounding box center [931, 316] width 568 height 27
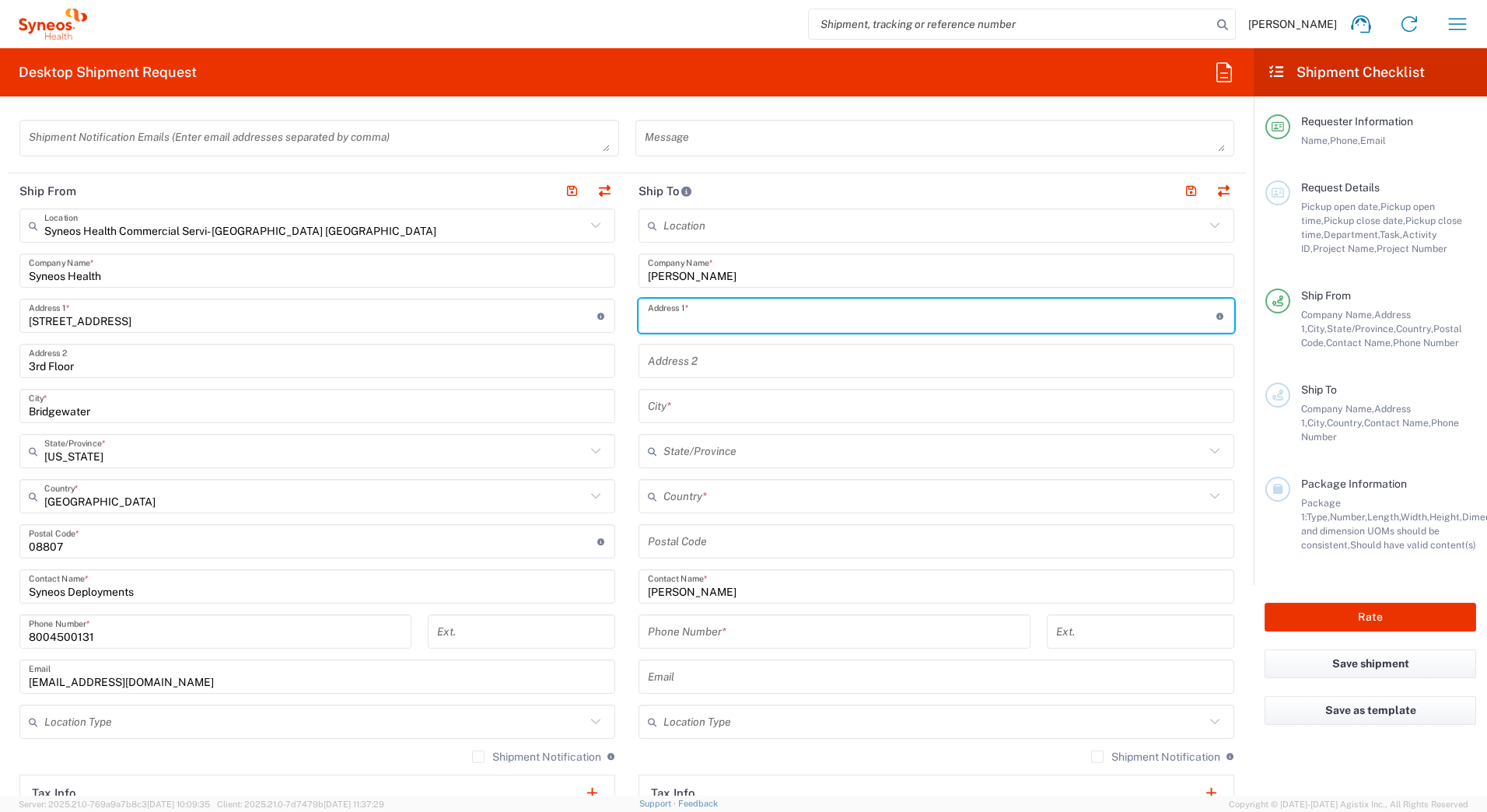
paste input "264 Guerrero St"
type input "264 Guerrero St"
type input "San Francisco"
type input "California"
type input "United States"
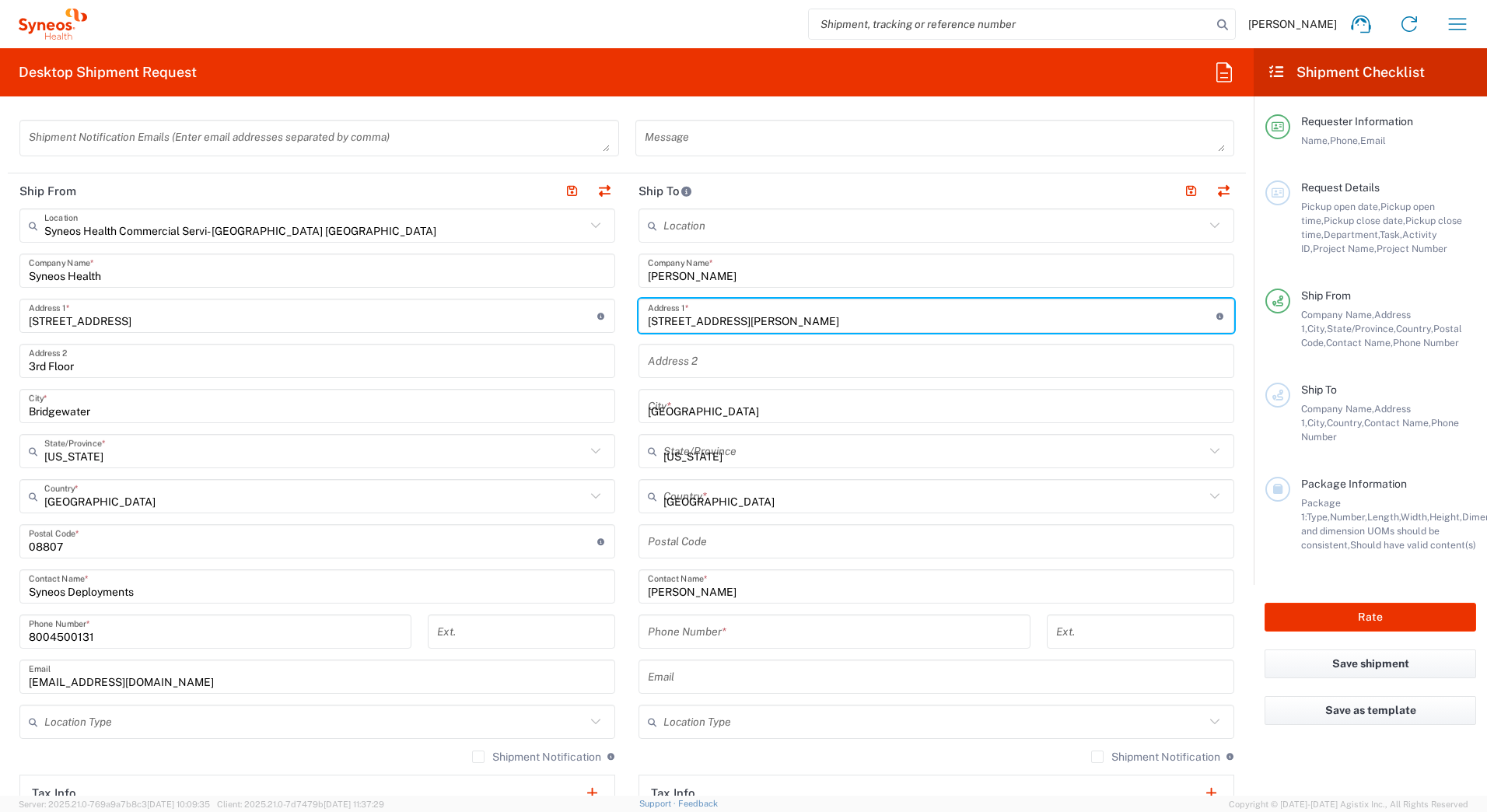
type input "94103"
type input "8054554528"
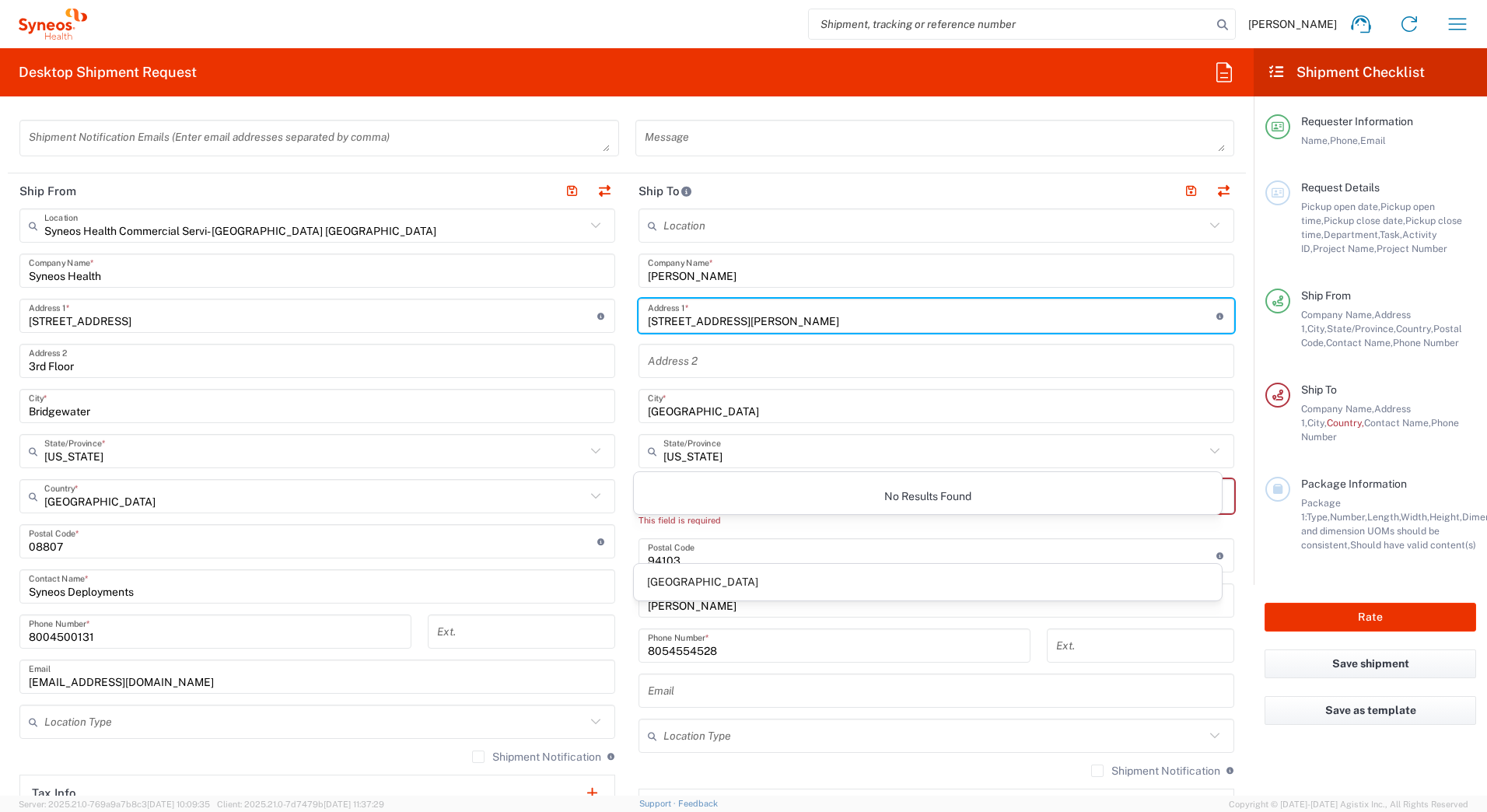
click at [684, 589] on span "United States" at bounding box center [927, 582] width 589 height 24
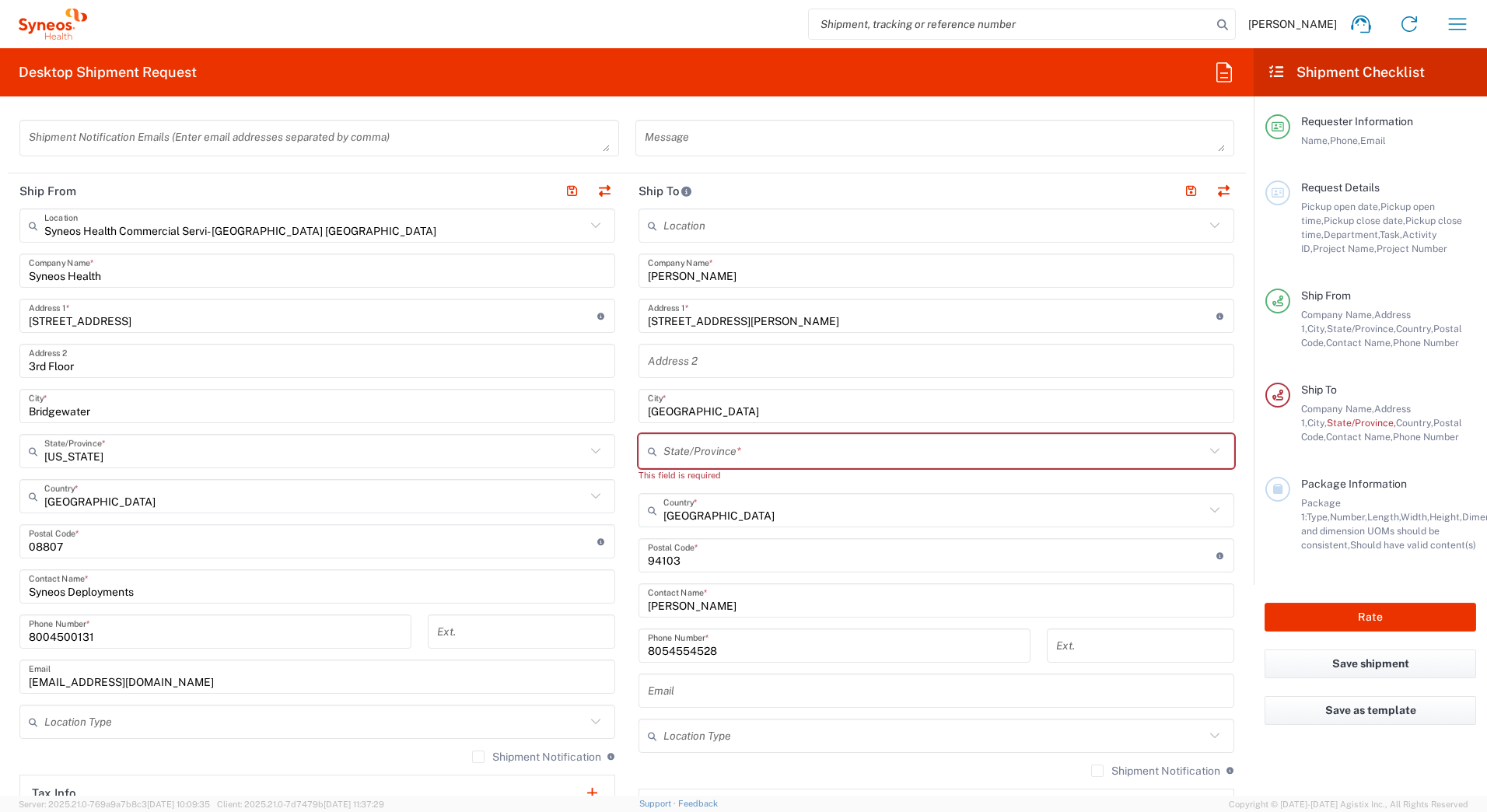
click at [718, 448] on input "text" at bounding box center [934, 451] width 541 height 27
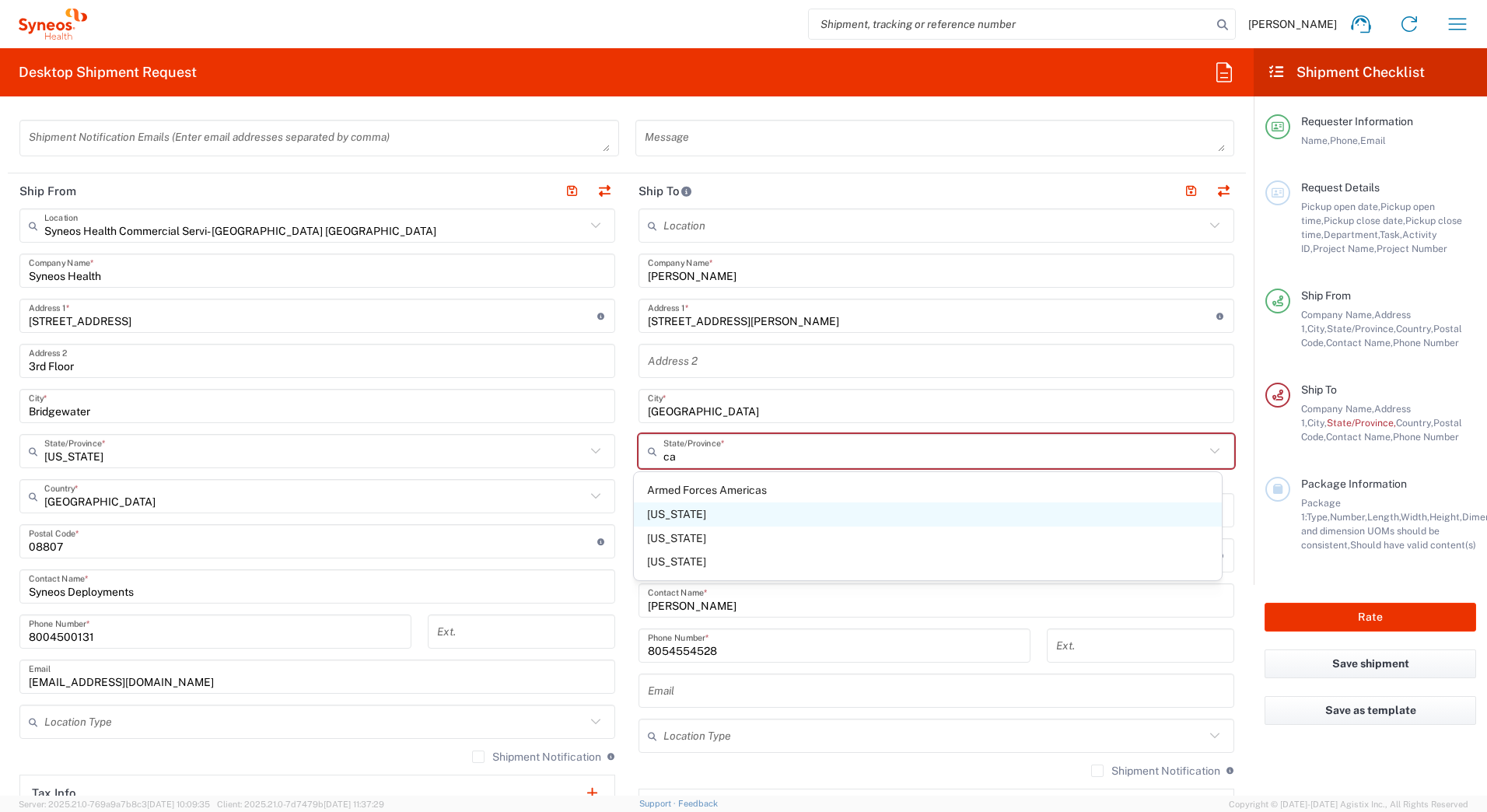
click at [670, 513] on span "California" at bounding box center [927, 514] width 589 height 24
type input "California"
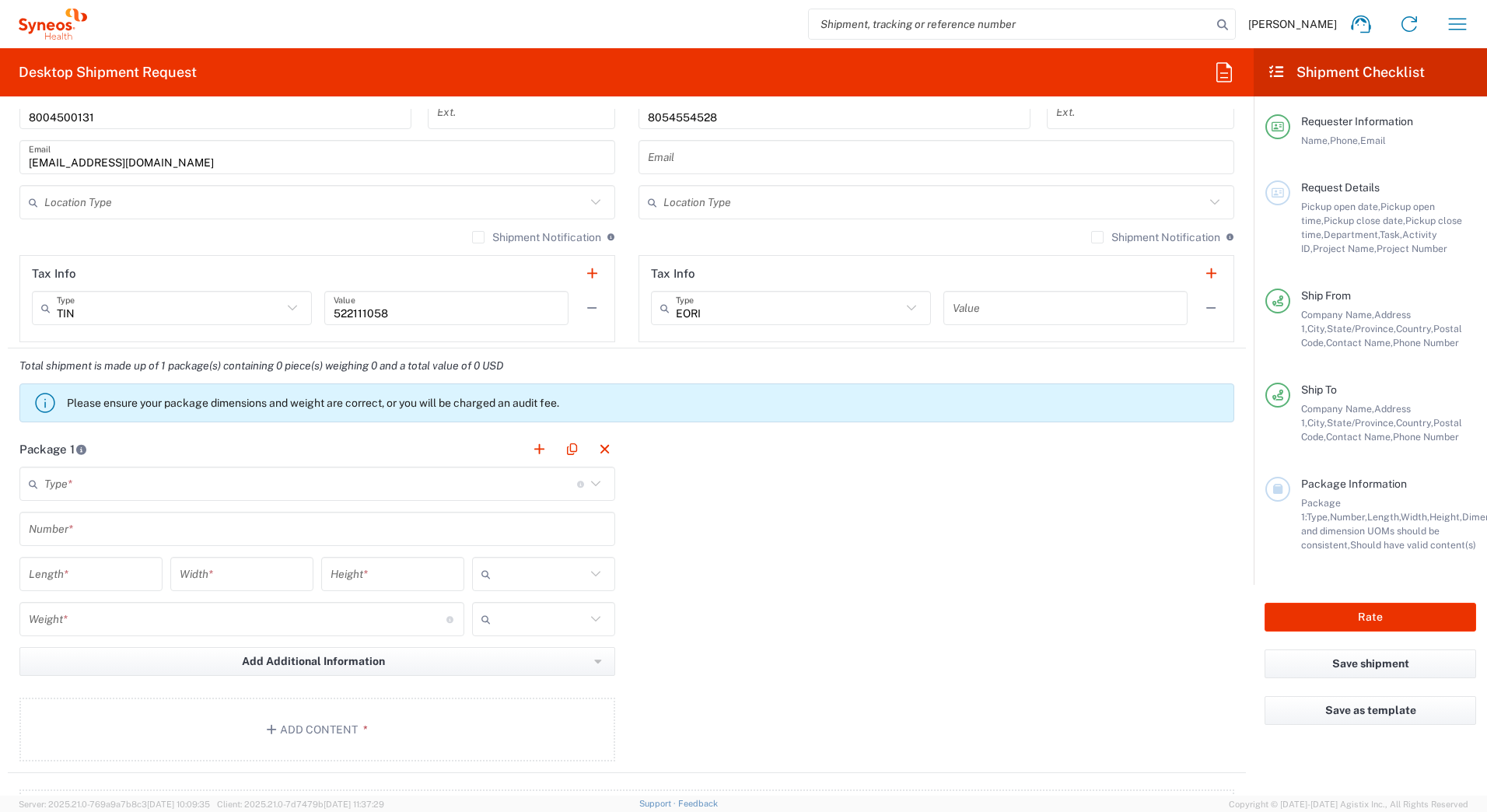
scroll to position [1089, 0]
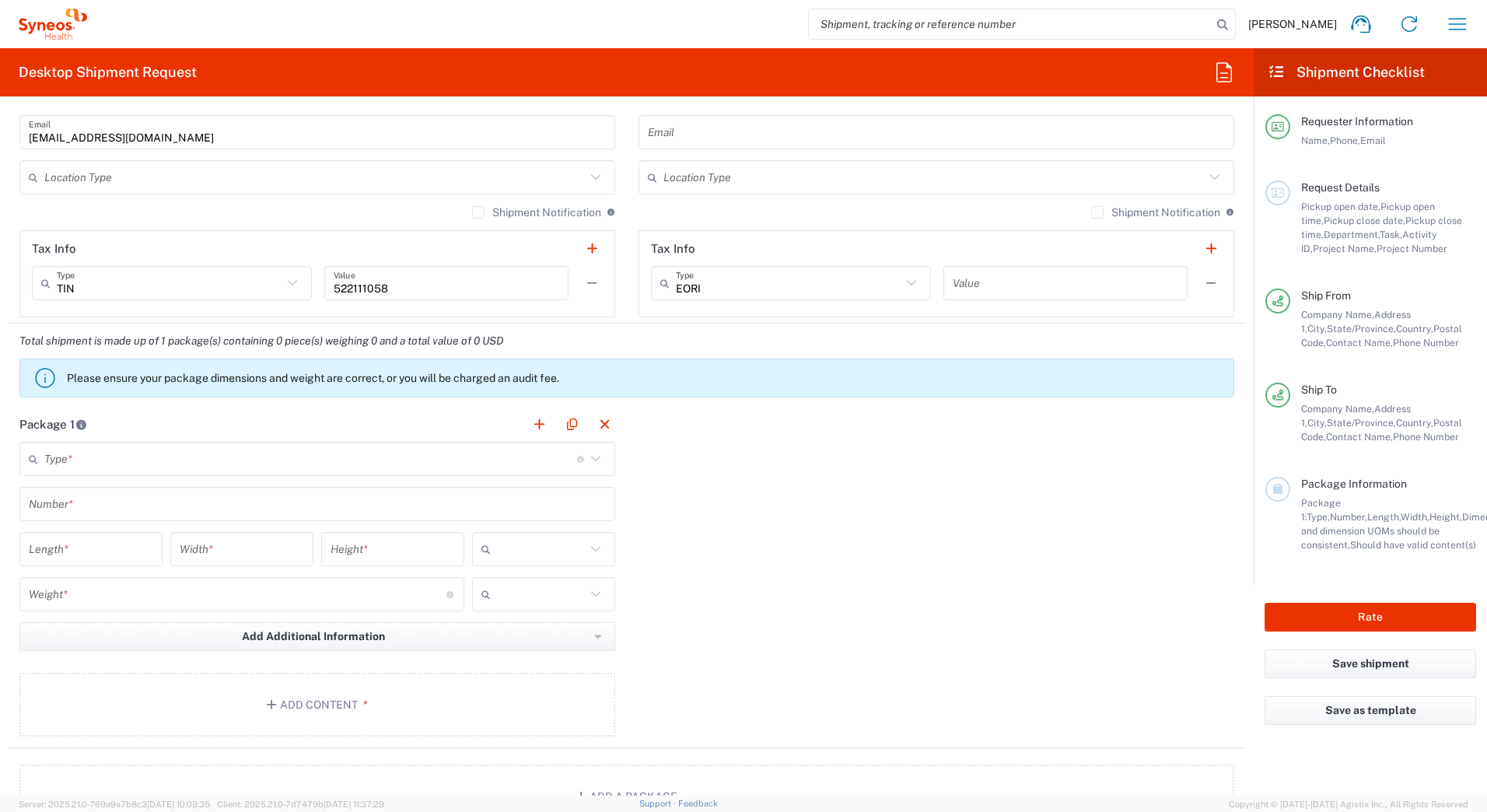
click at [85, 461] on input "text" at bounding box center [310, 459] width 532 height 27
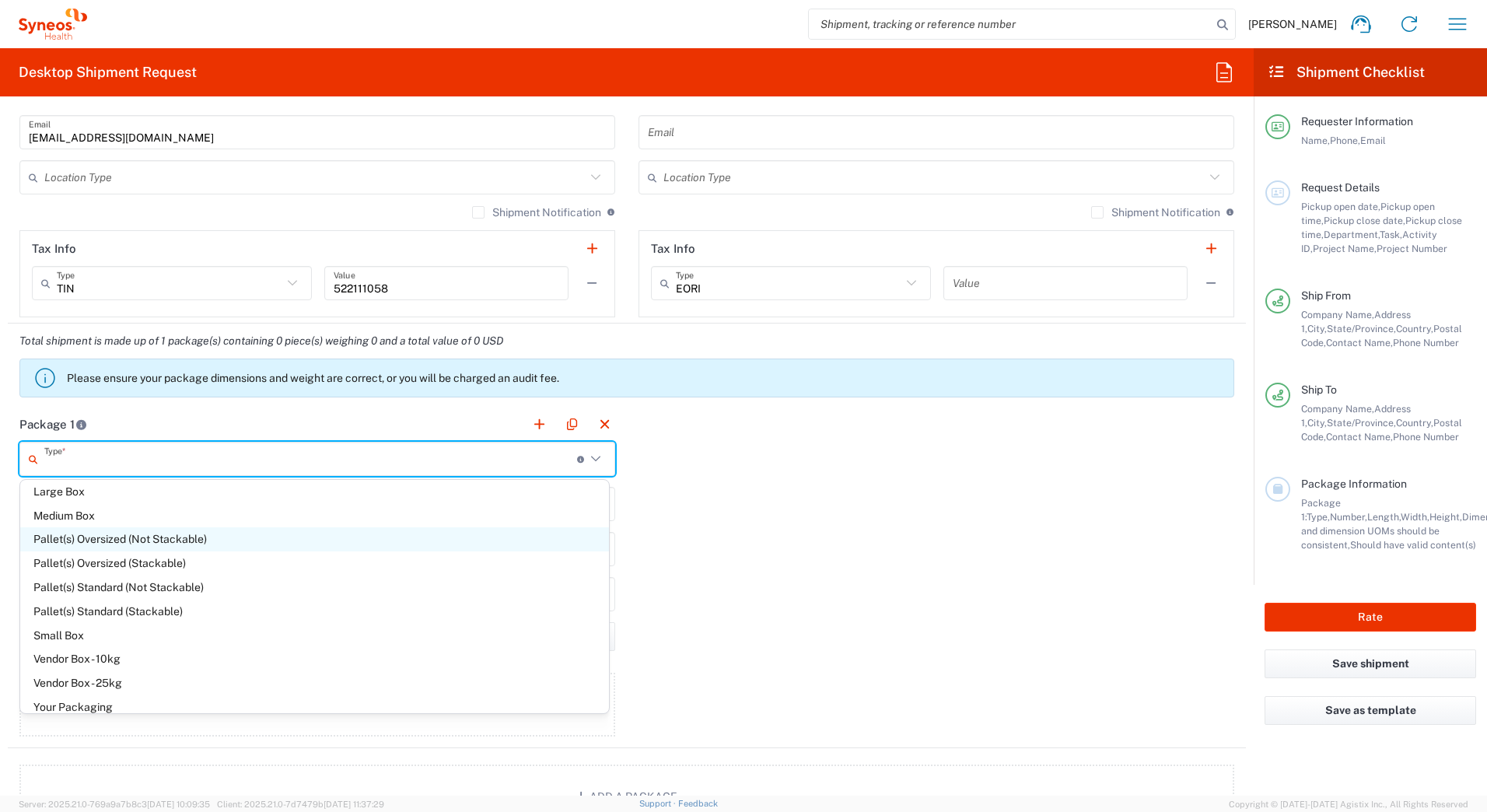
scroll to position [43, 0]
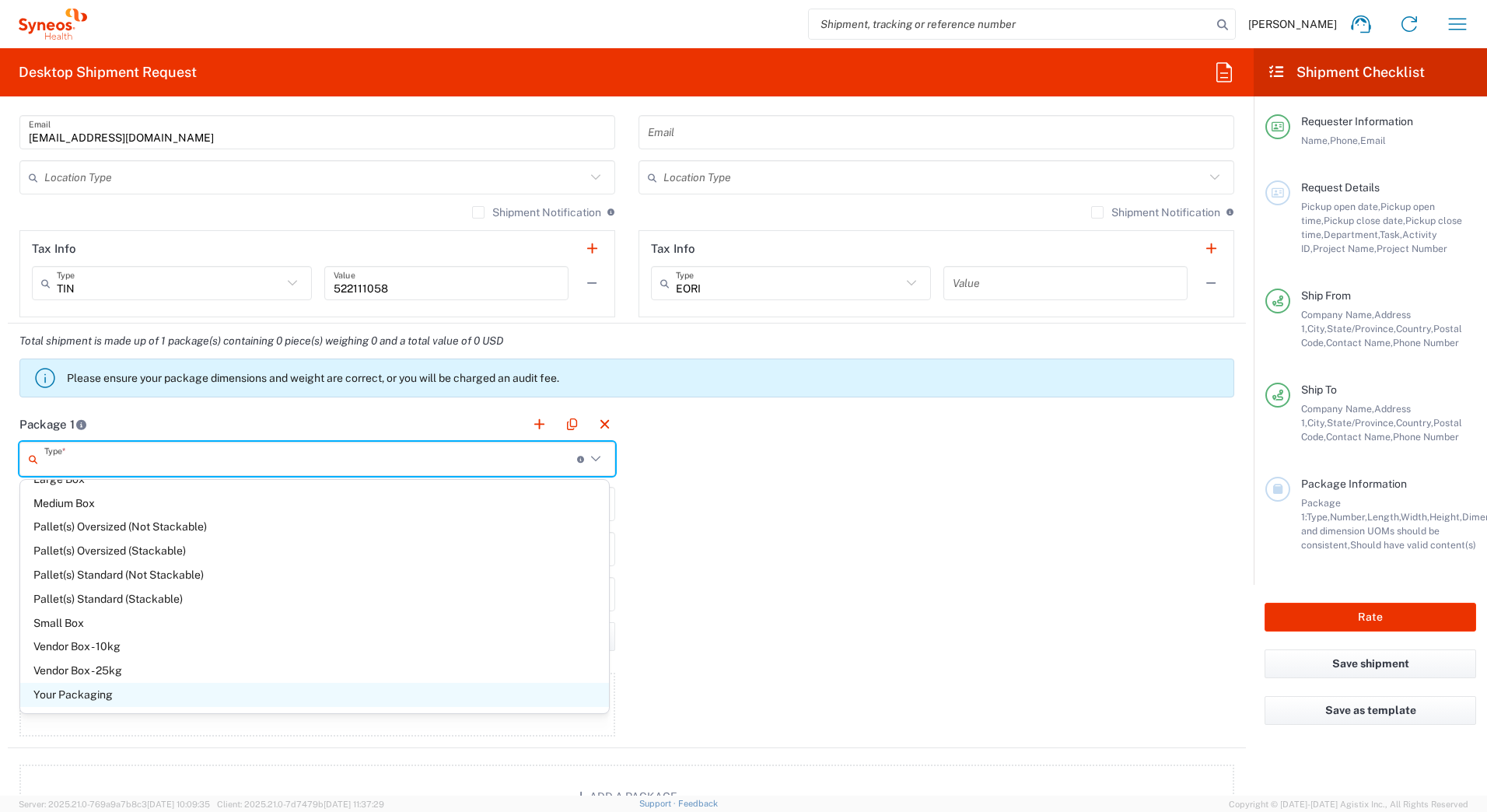
click at [89, 696] on span "Your Packaging" at bounding box center [314, 694] width 589 height 24
type input "Your Packaging"
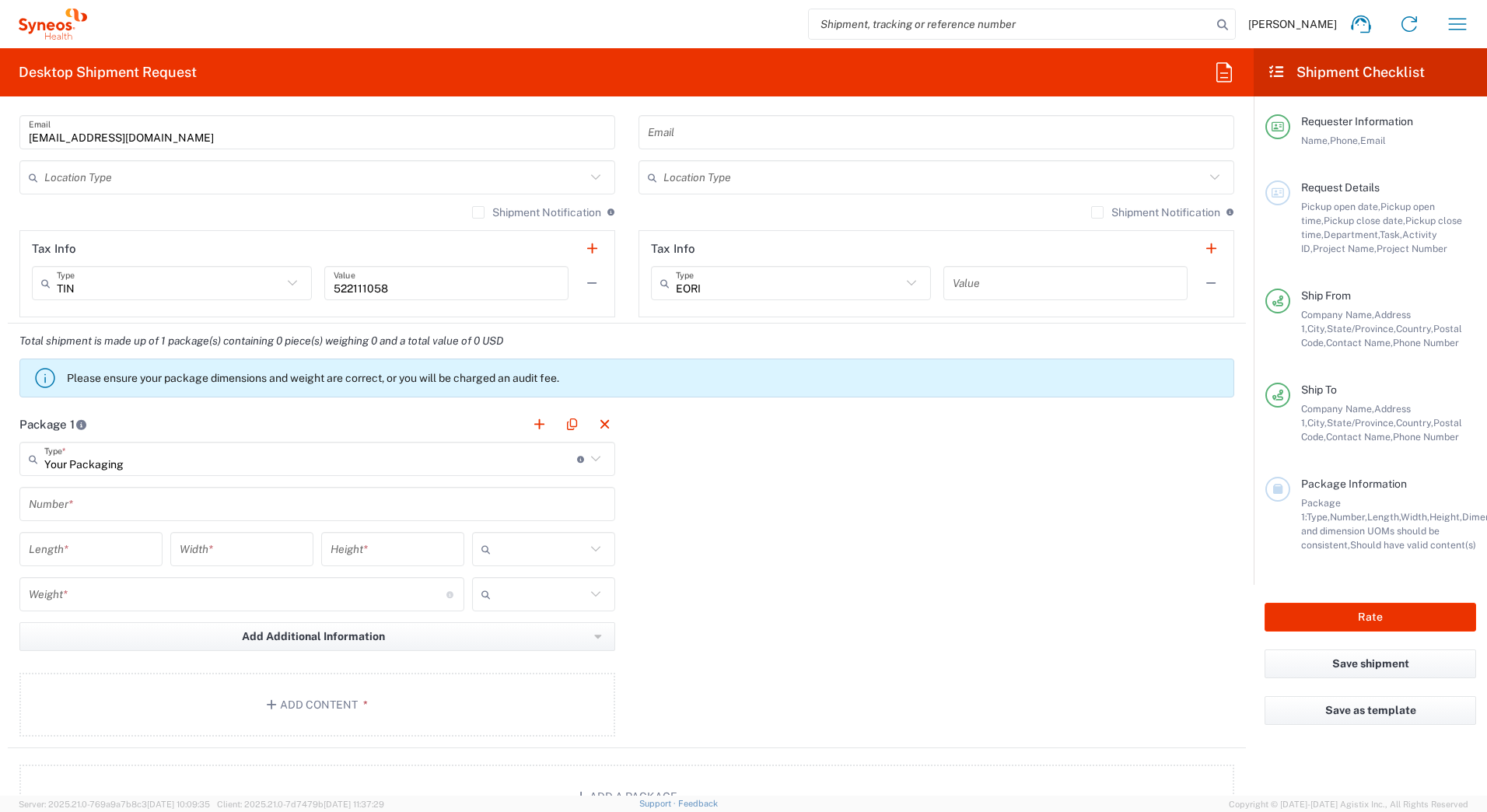
click at [74, 498] on input "text" at bounding box center [317, 504] width 577 height 27
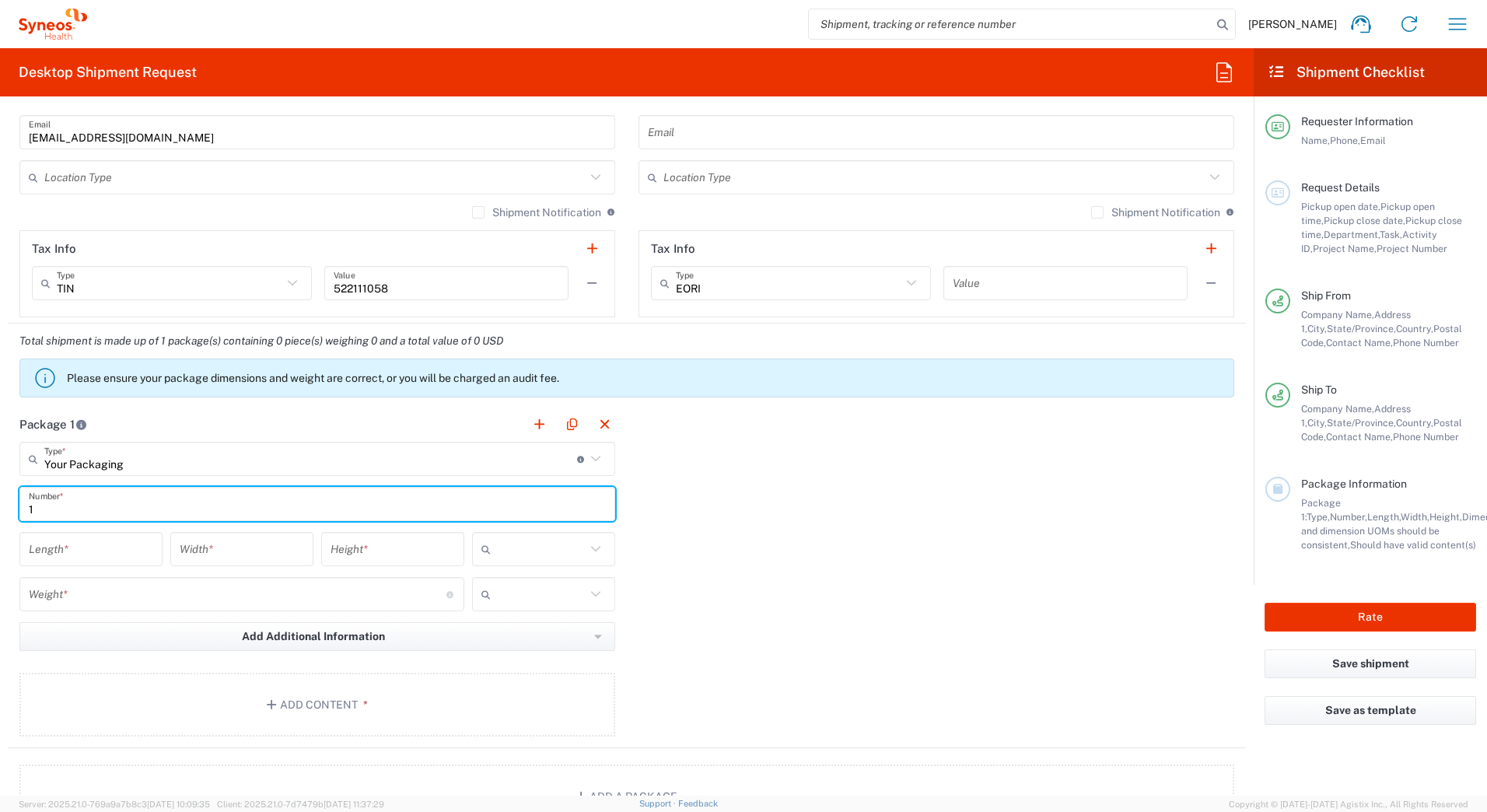
type input "1"
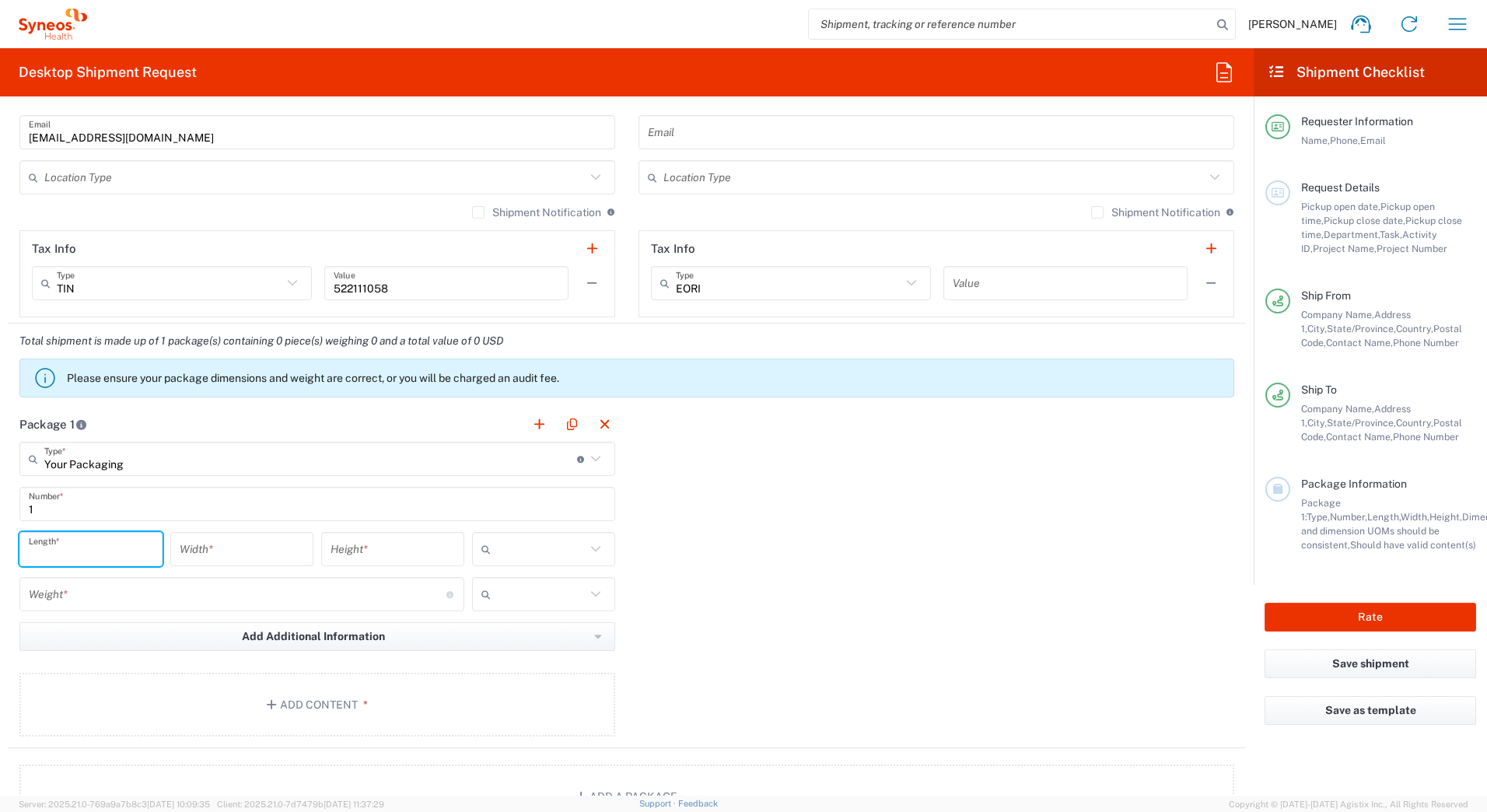
drag, startPoint x: 49, startPoint y: 549, endPoint x: 59, endPoint y: 583, distance: 35.4
click at [49, 549] on input "number" at bounding box center [91, 549] width 125 height 27
click at [42, 551] on input "number" at bounding box center [91, 549] width 125 height 27
type input "20"
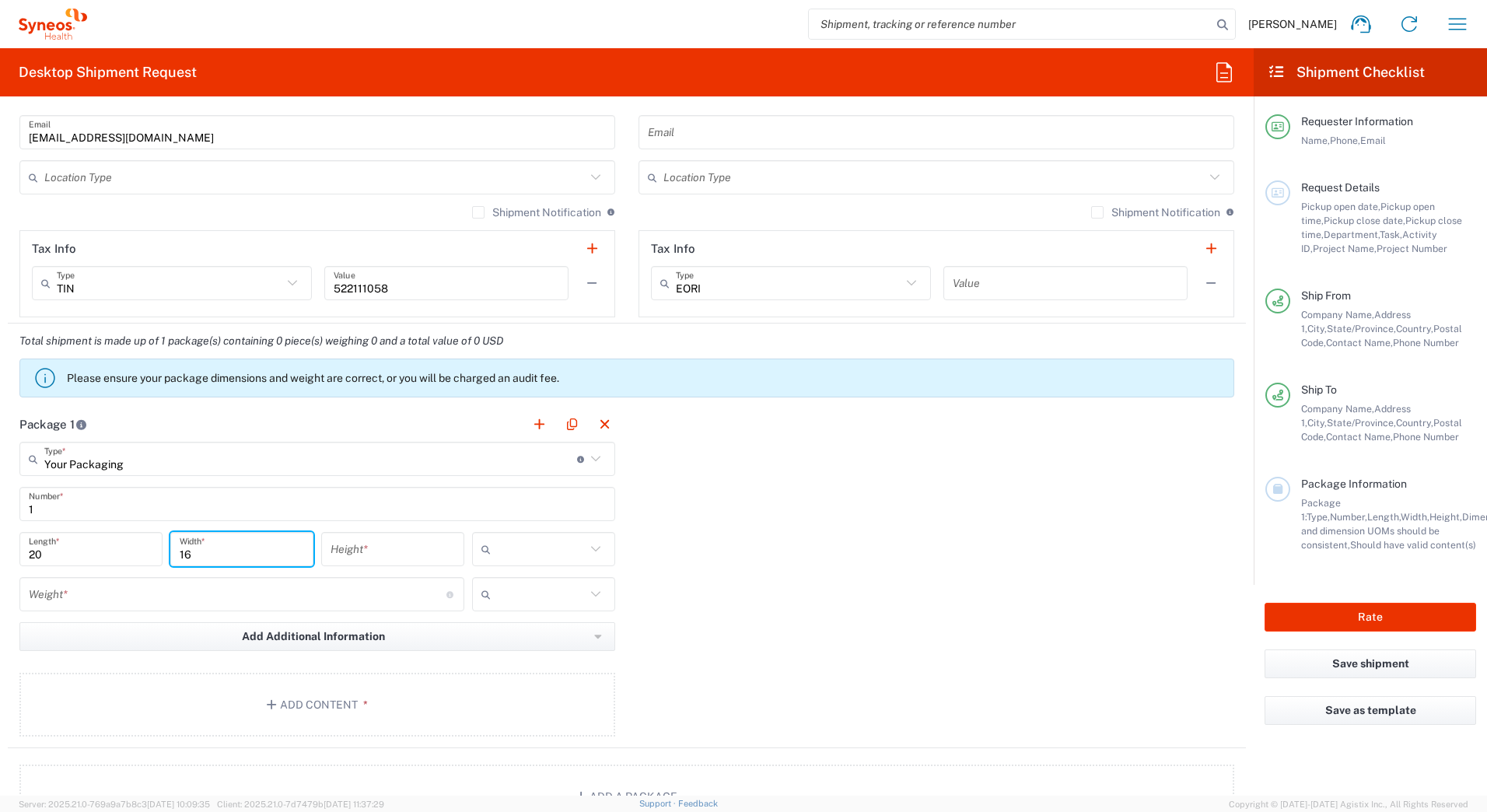
type input "16"
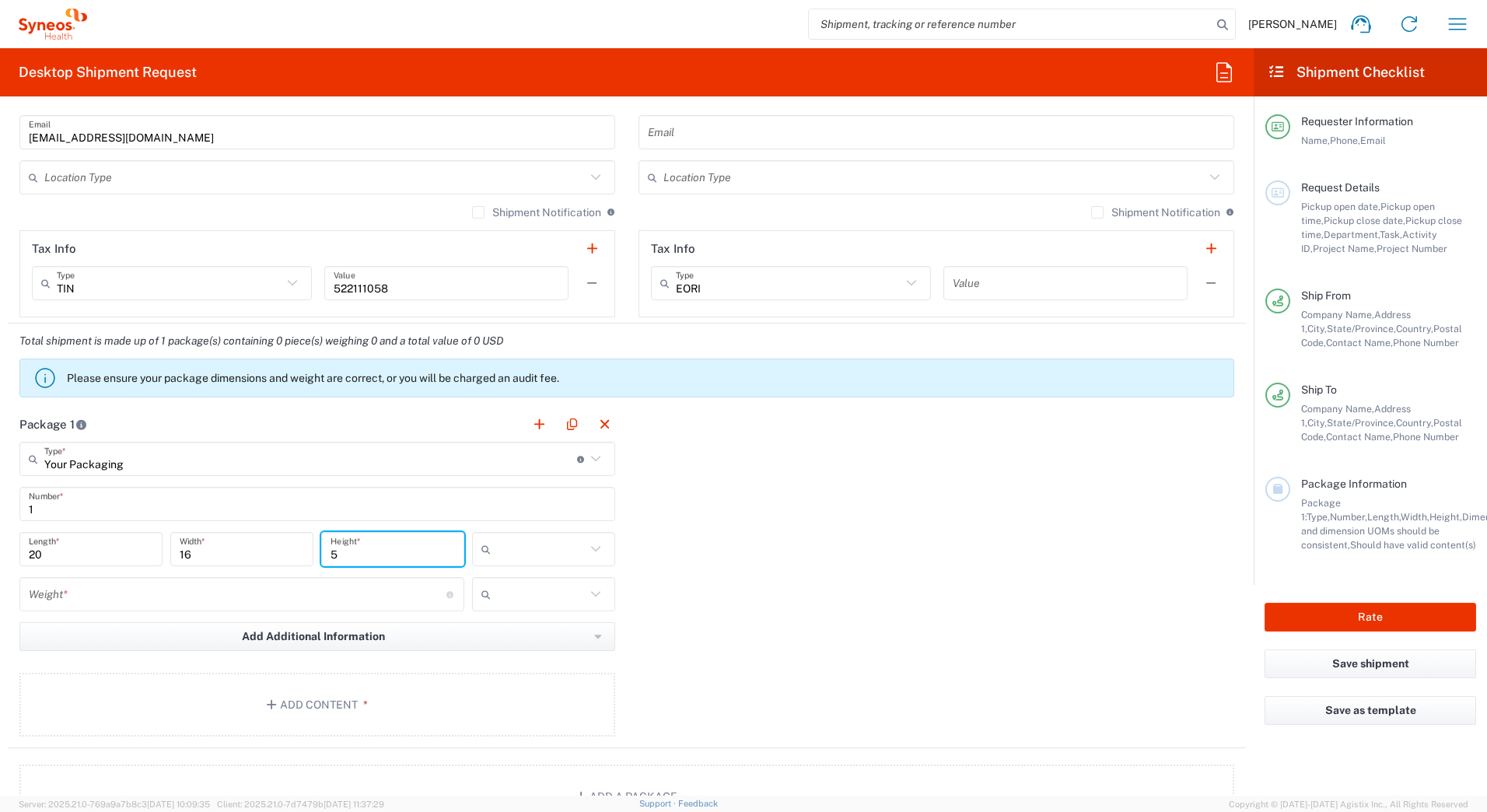
type input "5"
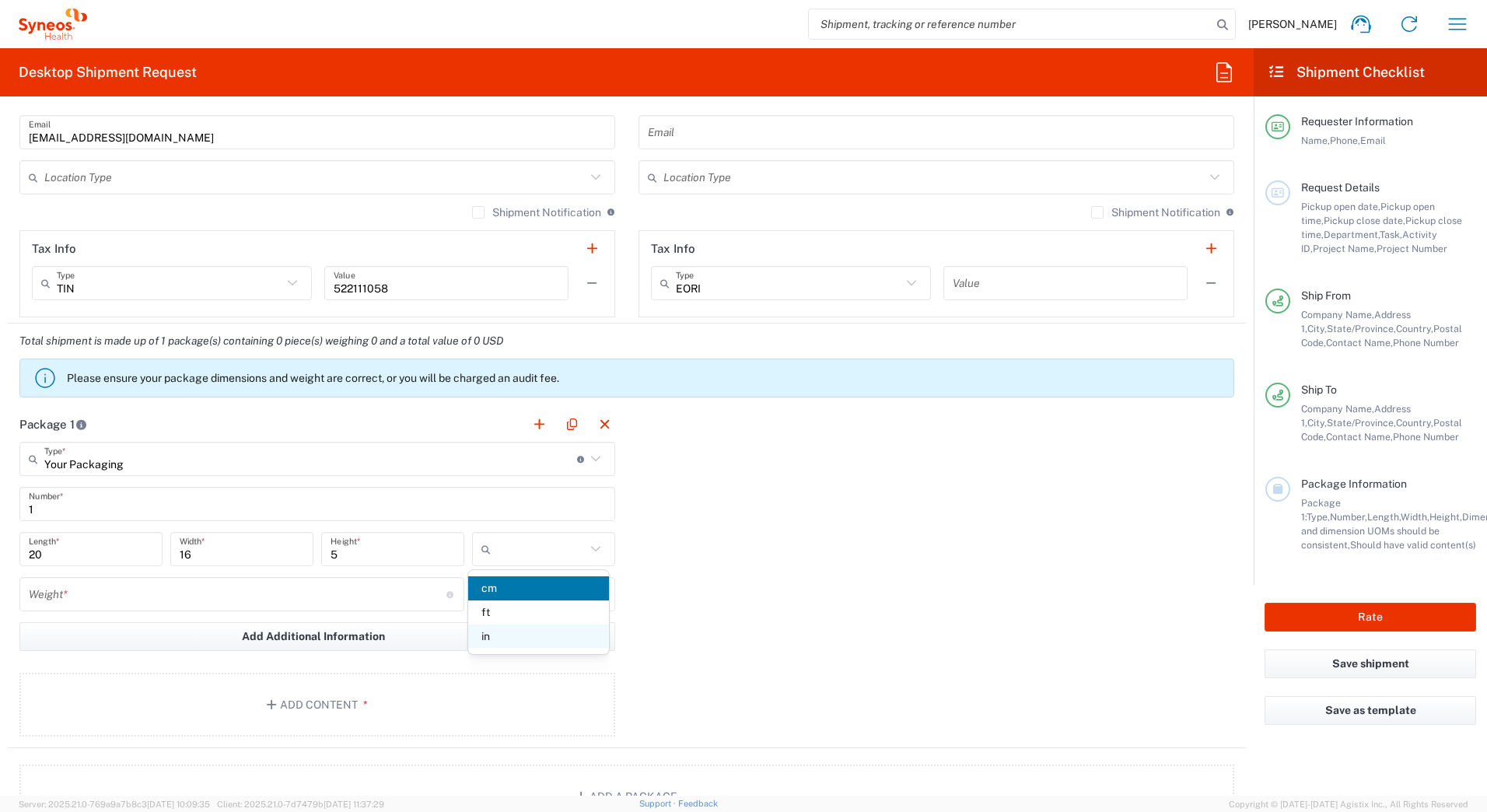
click at [505, 638] on span "in" at bounding box center [538, 636] width 140 height 24
type input "in"
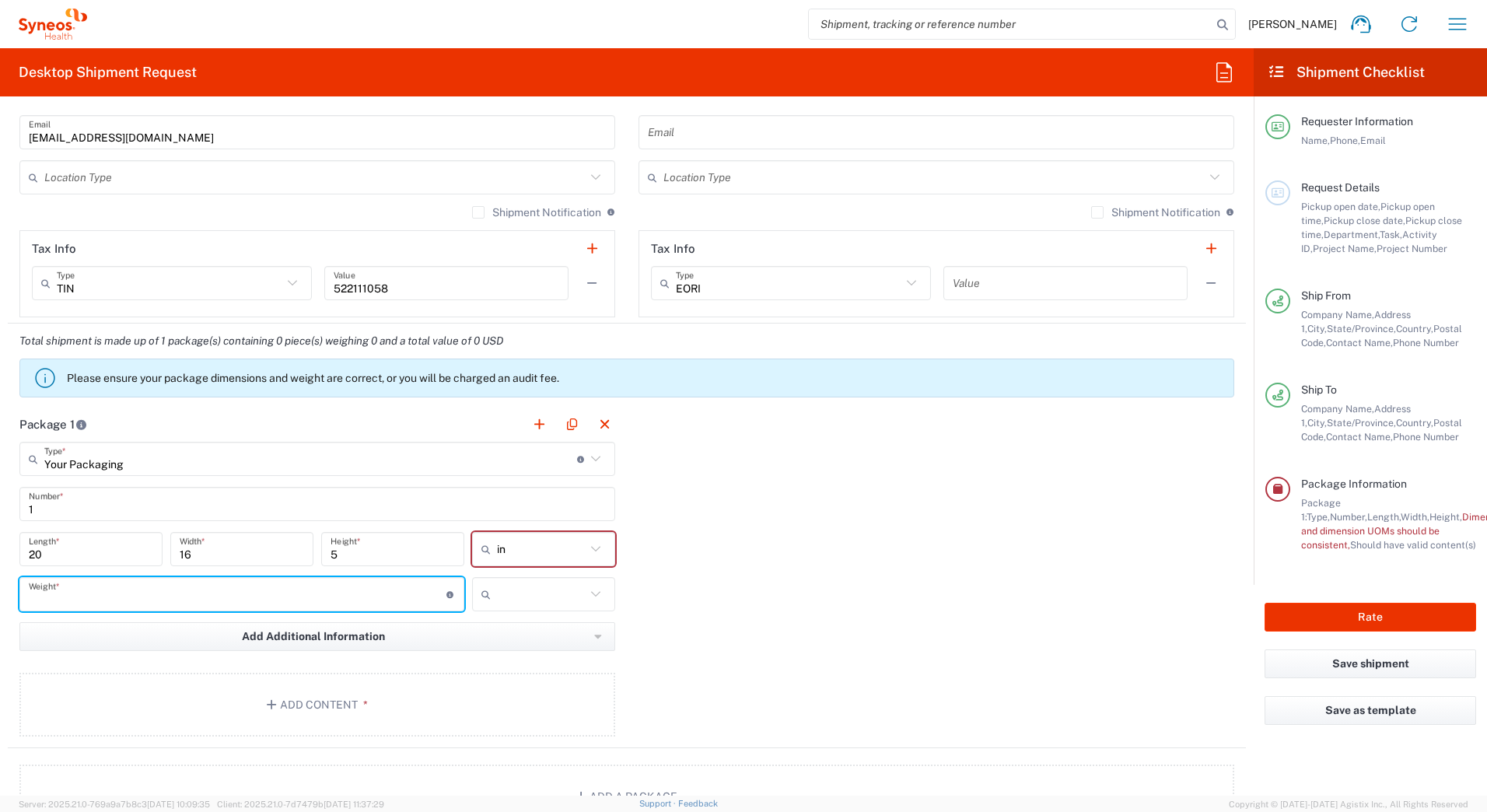
click at [111, 603] on input "number" at bounding box center [238, 594] width 418 height 27
type input "15"
click at [520, 586] on input "text" at bounding box center [541, 594] width 89 height 25
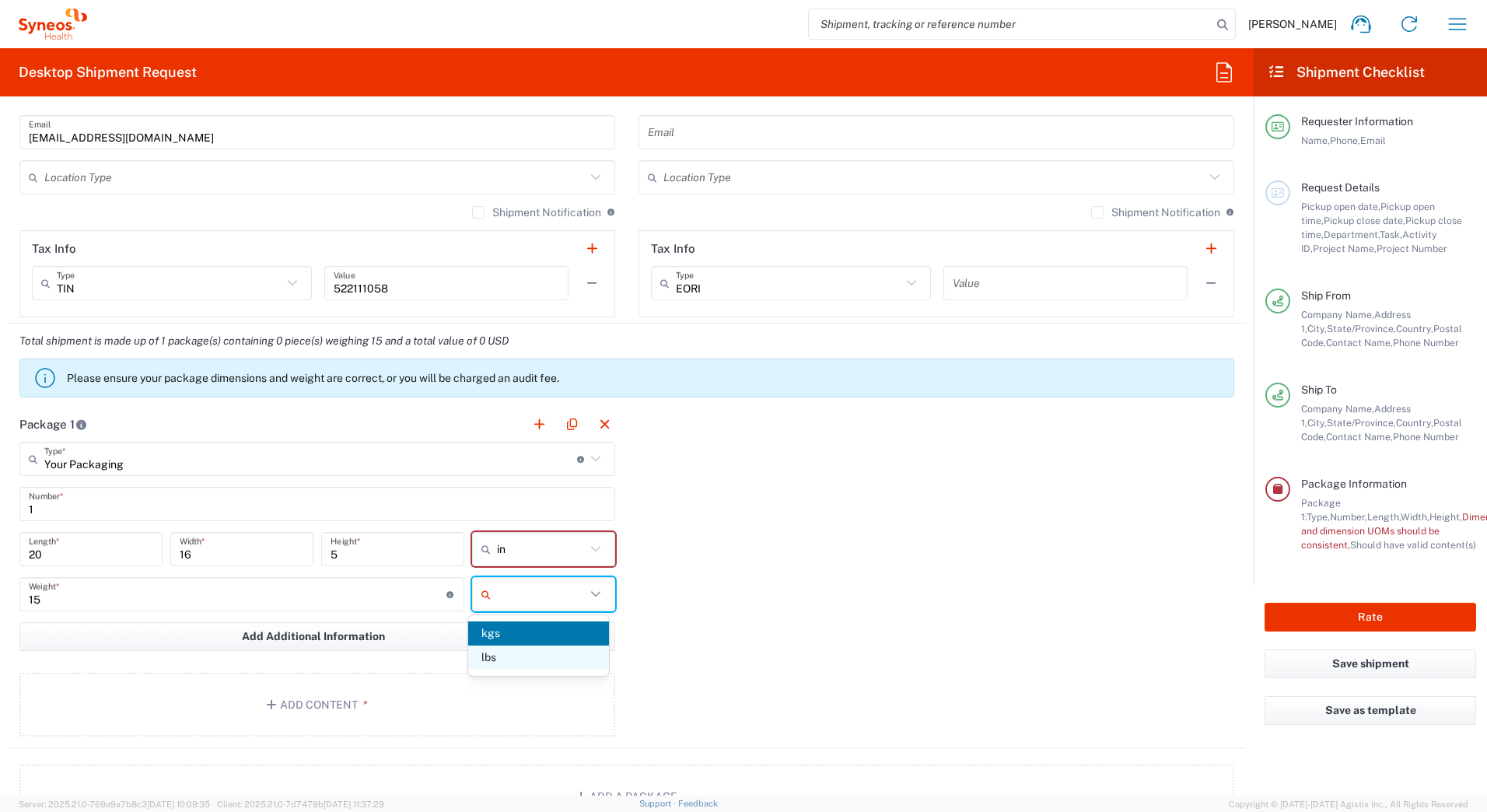
click at [503, 653] on span "lbs" at bounding box center [538, 657] width 140 height 24
type input "lbs"
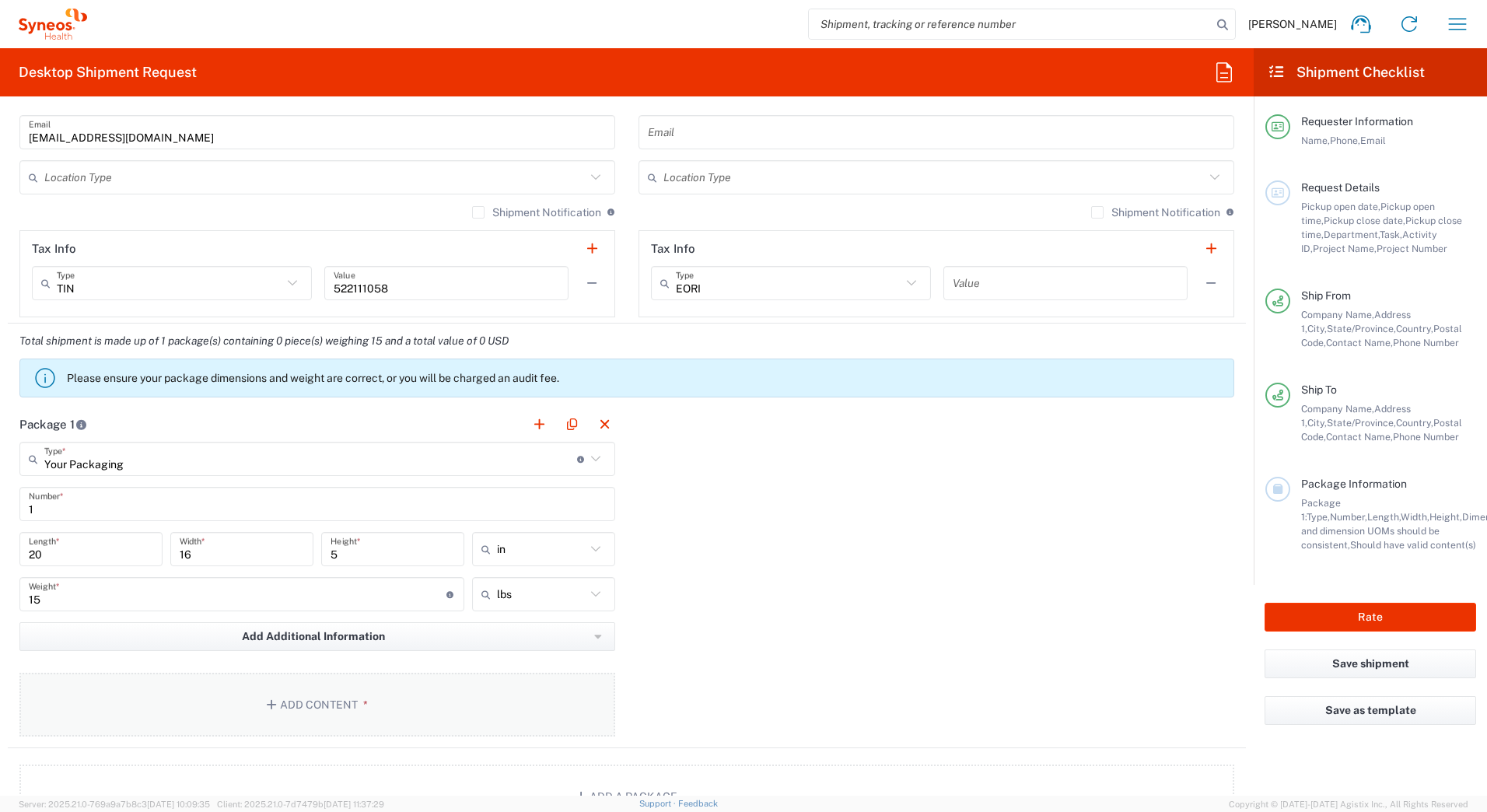
click at [285, 718] on button "Add Content *" at bounding box center [317, 704] width 596 height 63
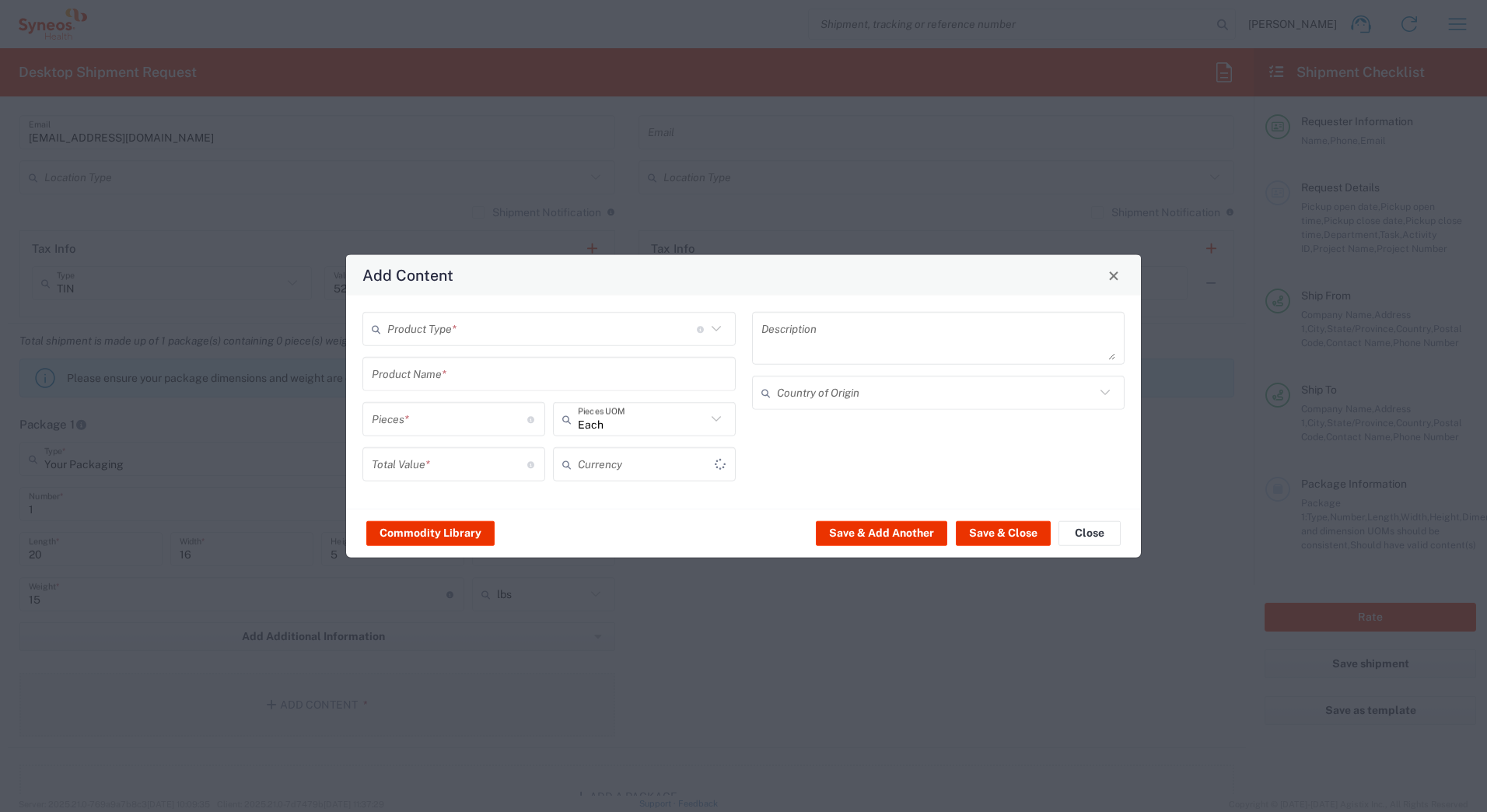
type input "US Dollar"
click at [477, 330] on input "text" at bounding box center [542, 328] width 310 height 27
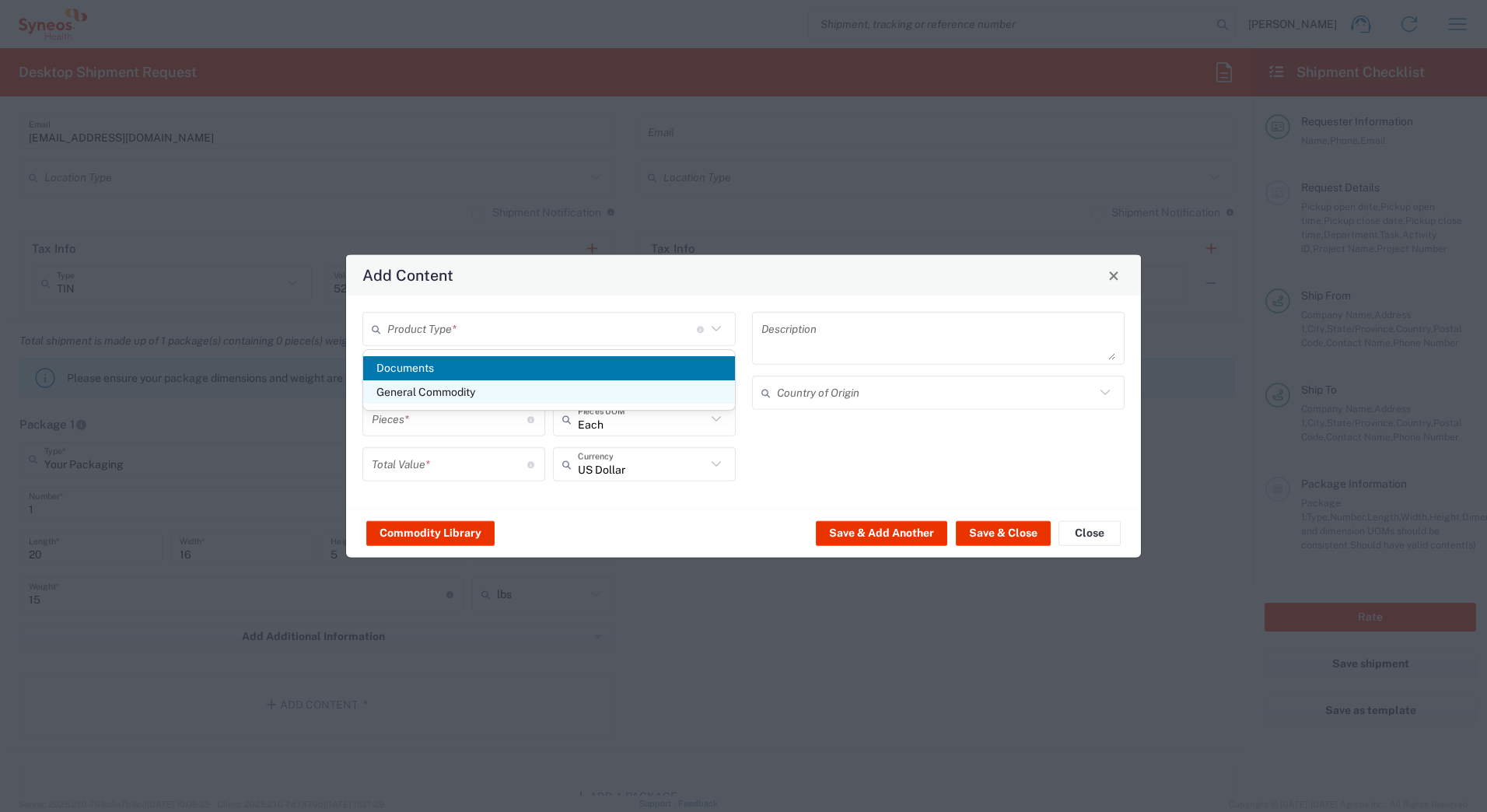
click at [443, 393] on span "General Commodity" at bounding box center [549, 392] width 372 height 24
type input "General Commodity"
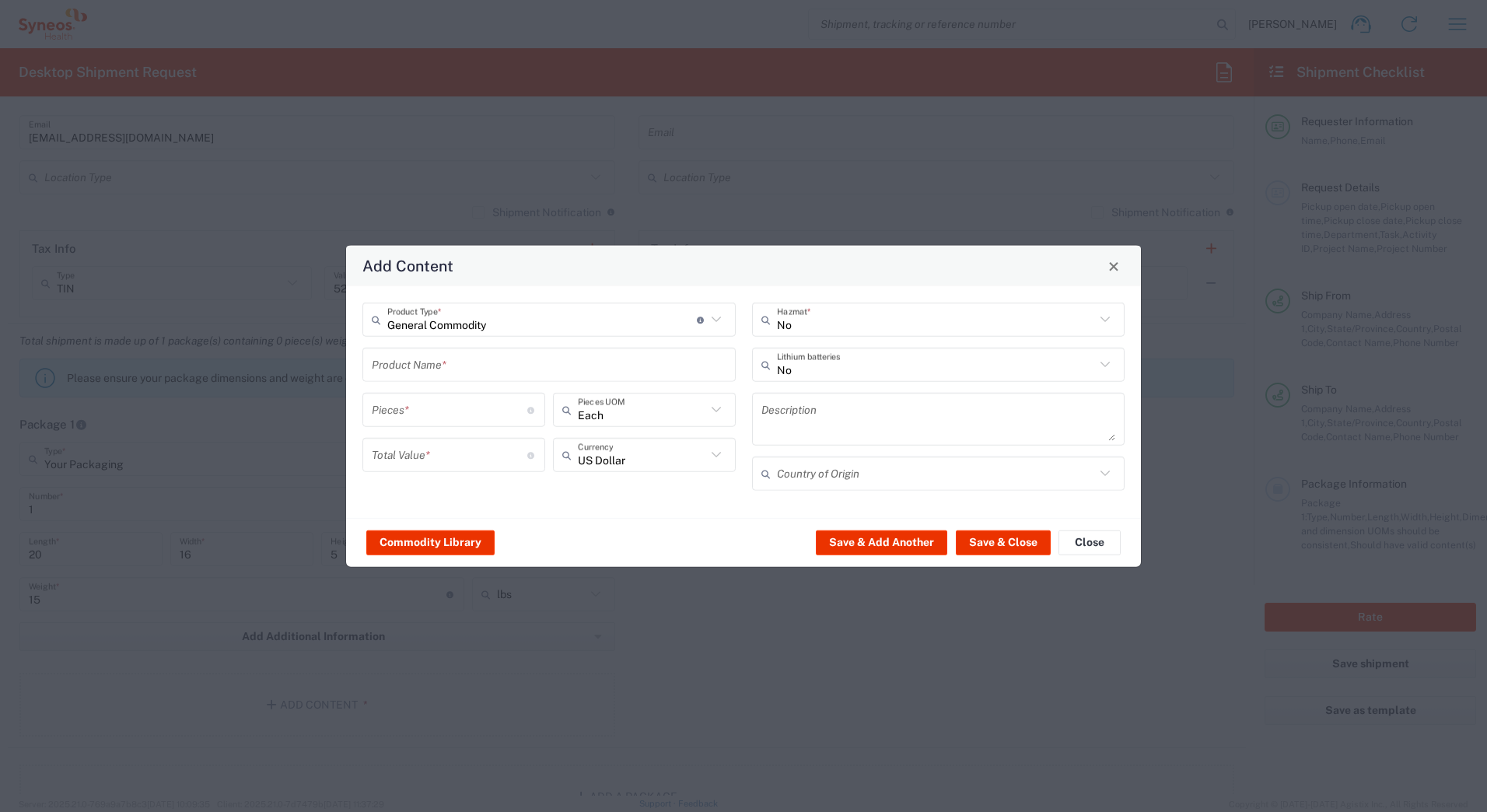
click at [423, 366] on input "text" at bounding box center [549, 364] width 354 height 27
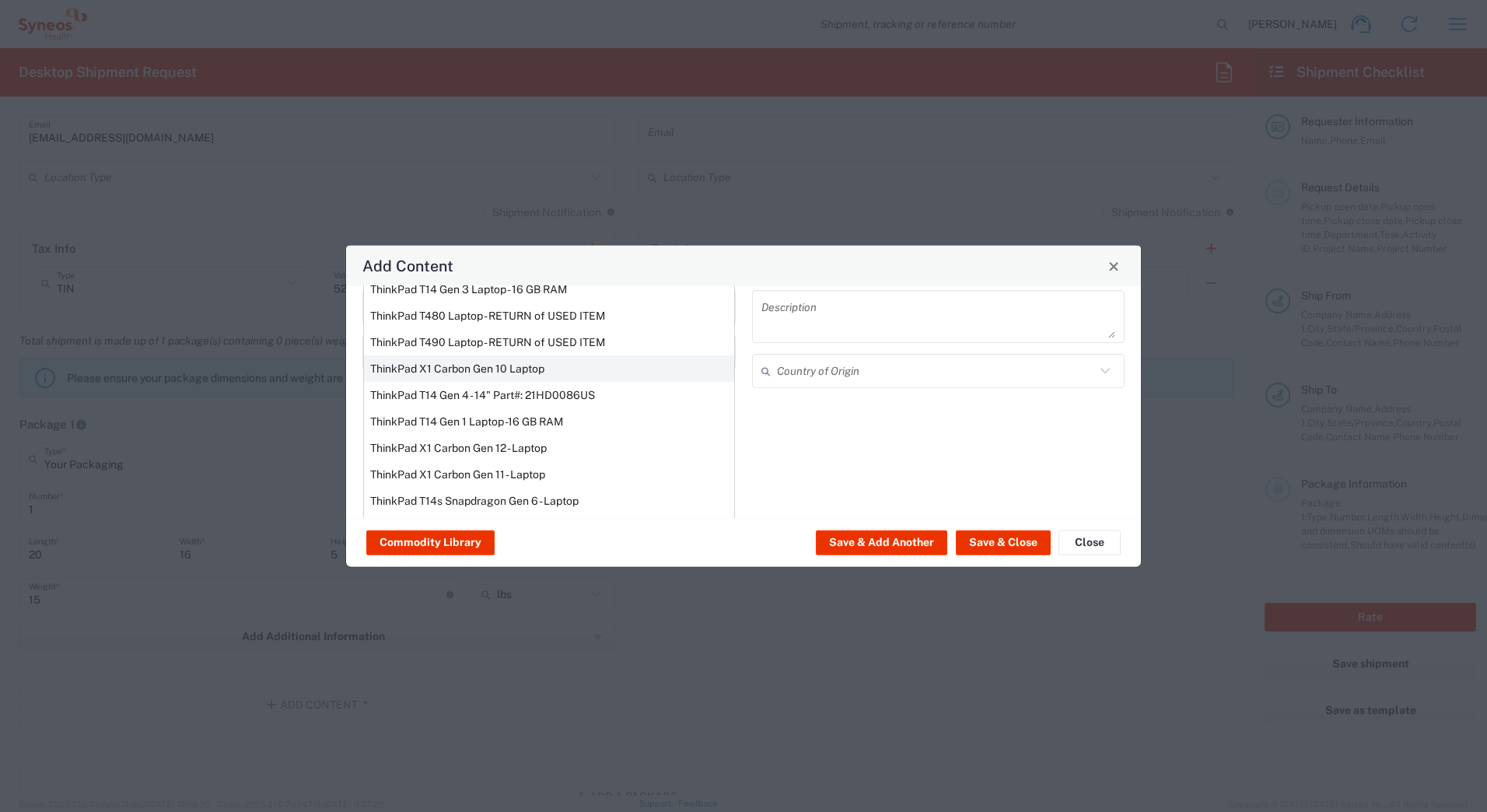
scroll to position [132, 0]
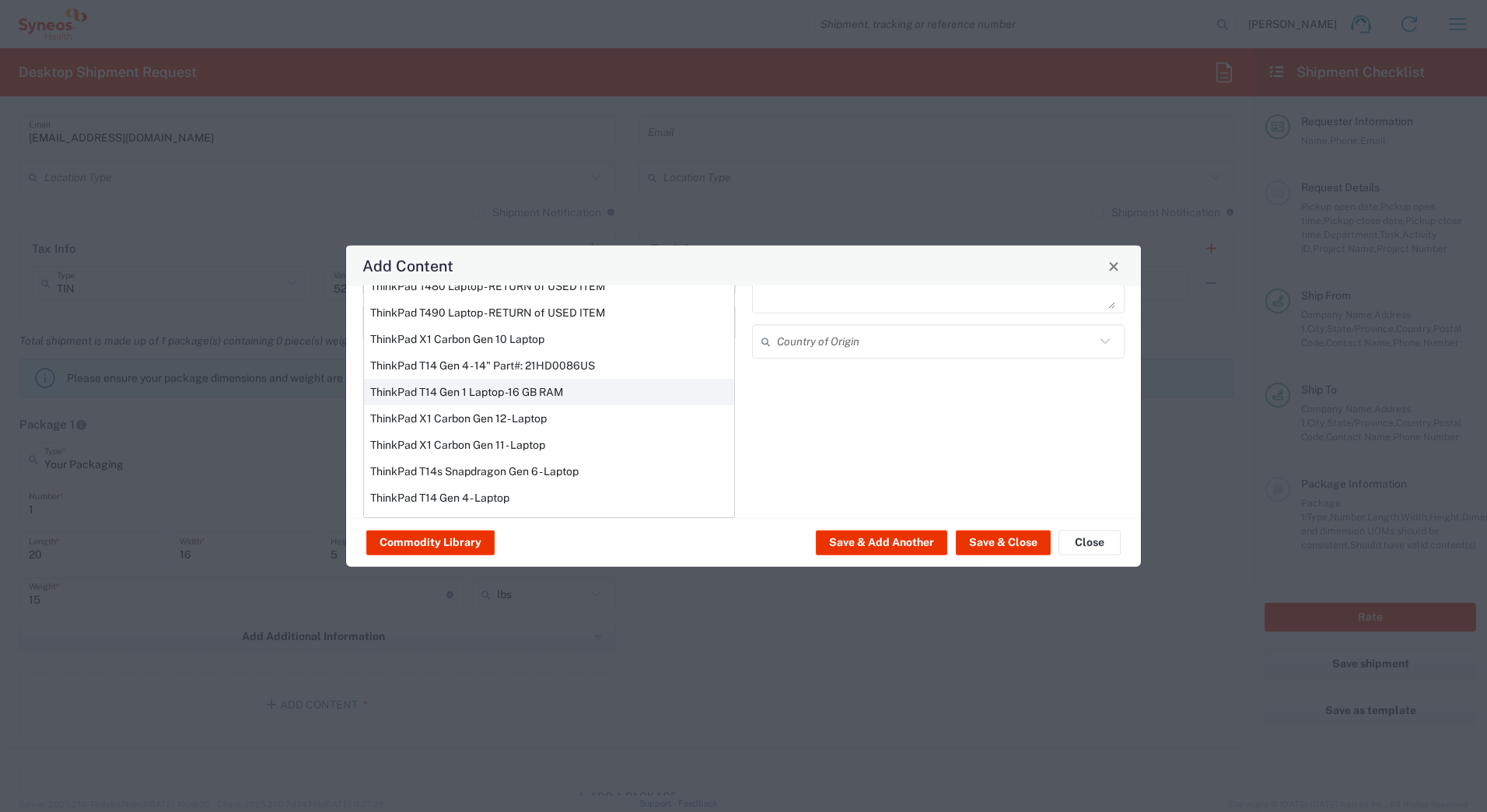
click at [442, 395] on div "ThinkPad T14 Gen 1 Laptop -16 GB RAM" at bounding box center [549, 392] width 370 height 27
type input "ThinkPad T14 Gen 1 Laptop -16 GB RAM"
type textarea "Intel Core i5-10210U- 14"- 512 GB SSD"
type input "China"
type input "Yes"
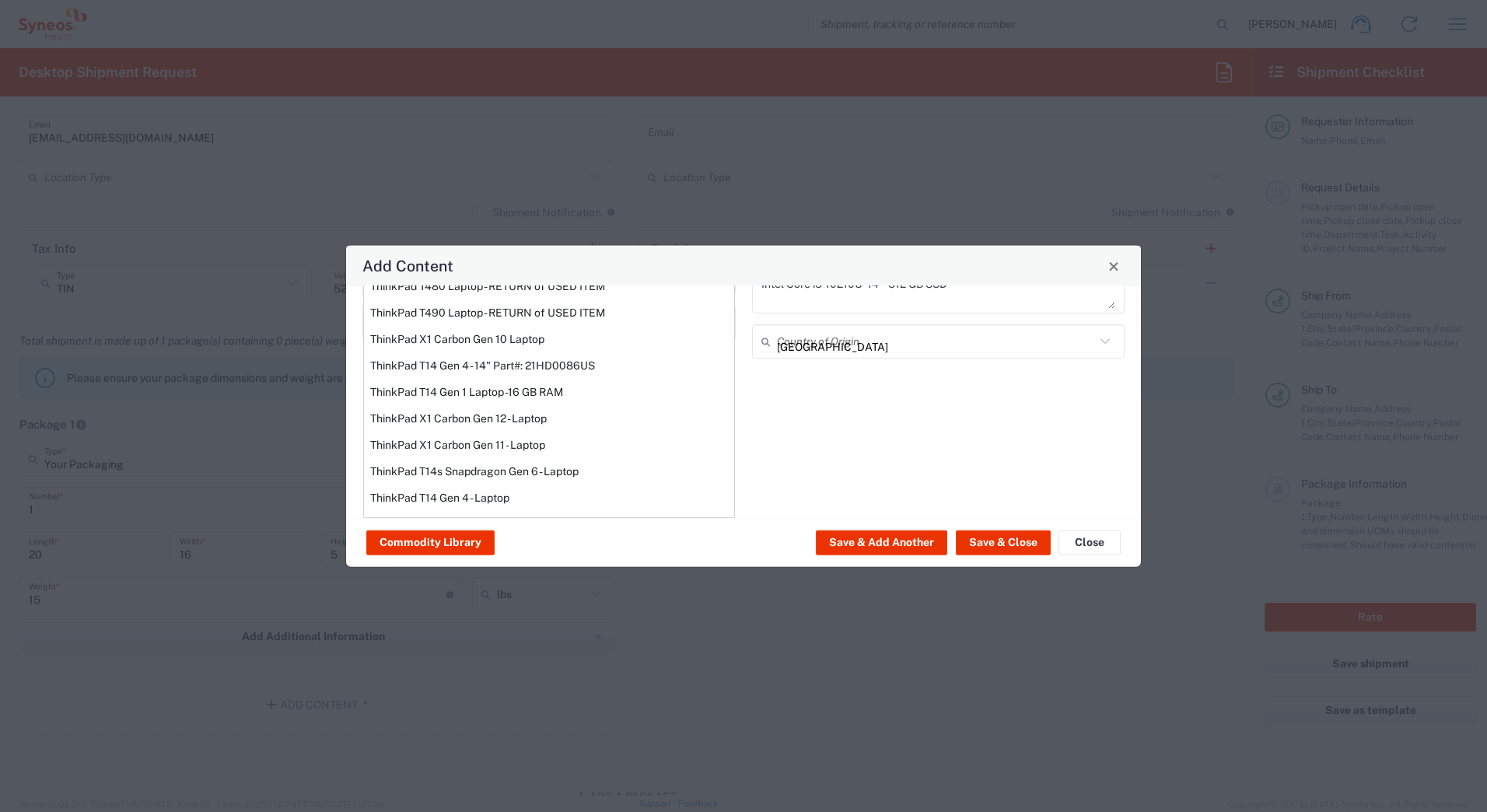
scroll to position [0, 0]
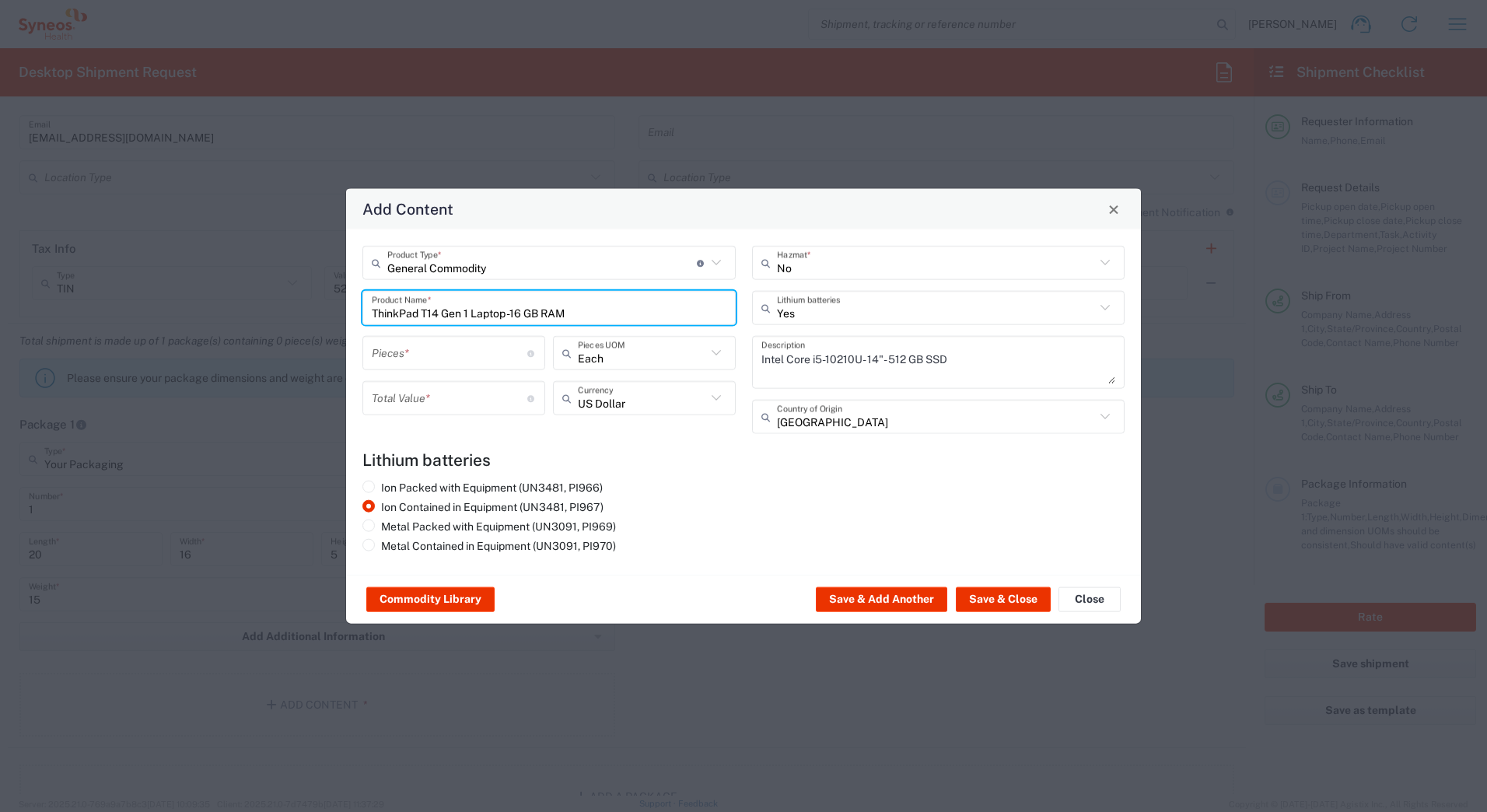
click at [401, 354] on input "number" at bounding box center [449, 352] width 155 height 27
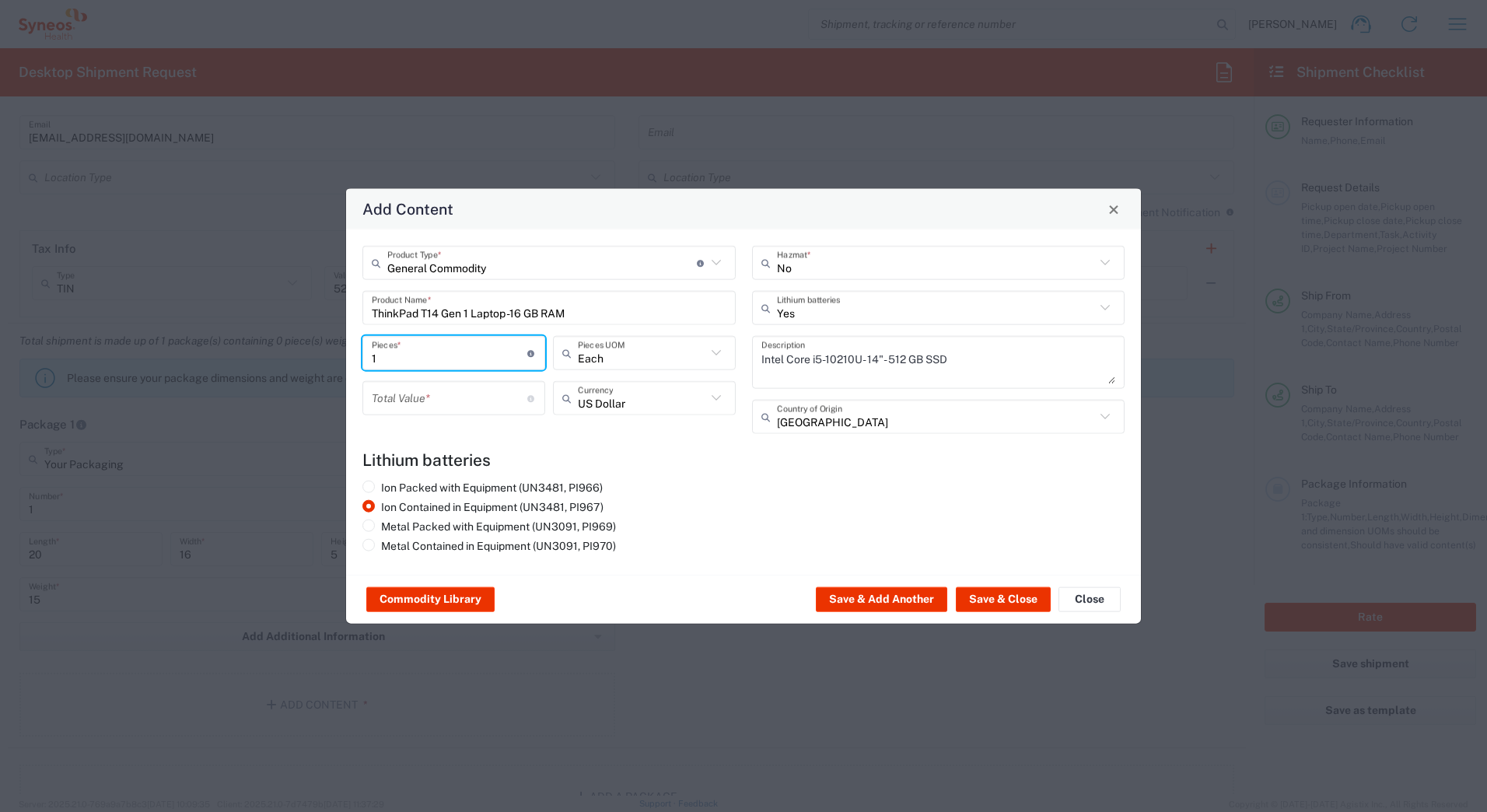
type input "1"
click at [403, 401] on input "number" at bounding box center [449, 397] width 155 height 27
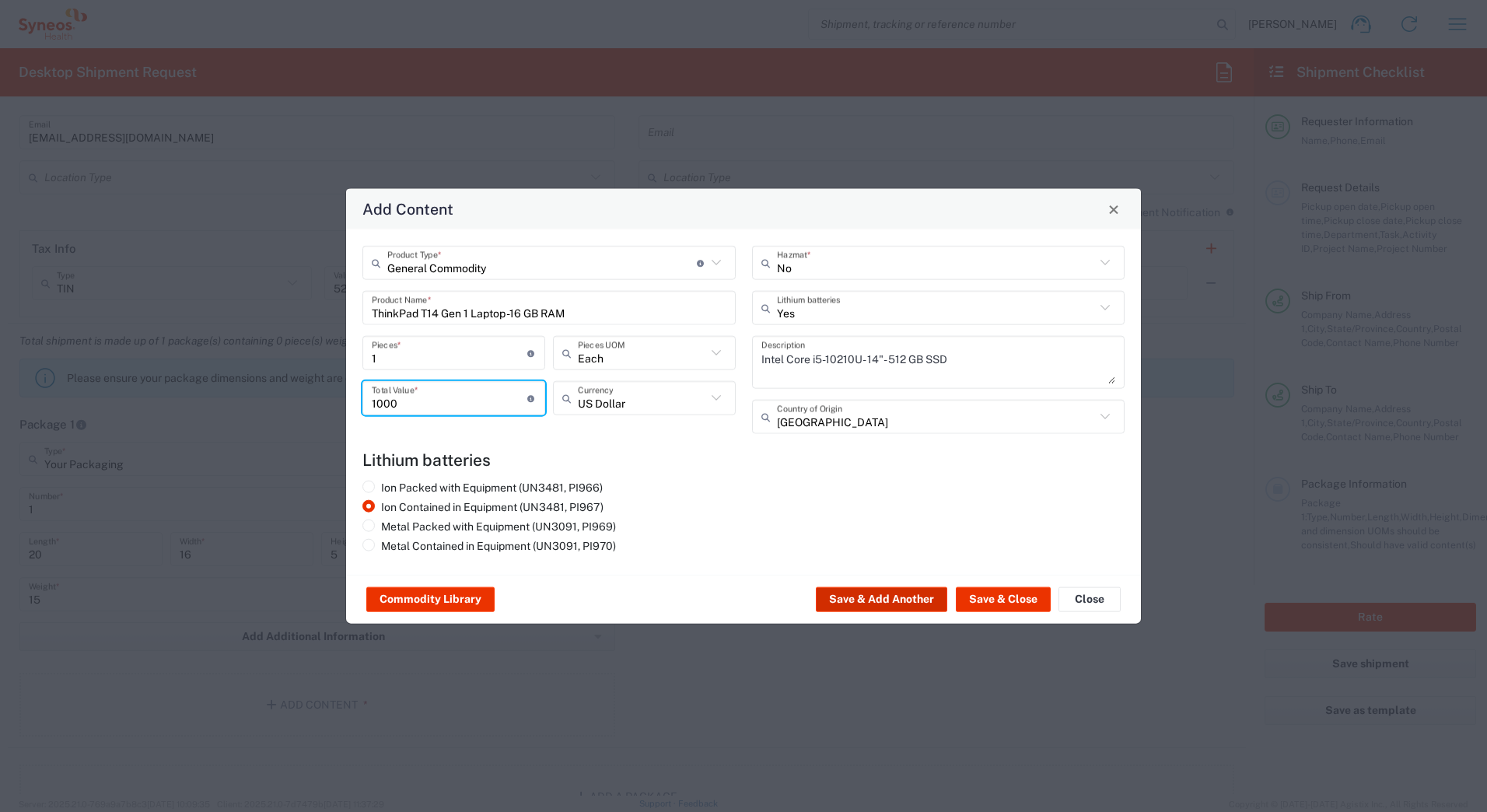
type input "1000"
click at [846, 599] on button "Save & Add Another" at bounding box center [881, 600] width 132 height 25
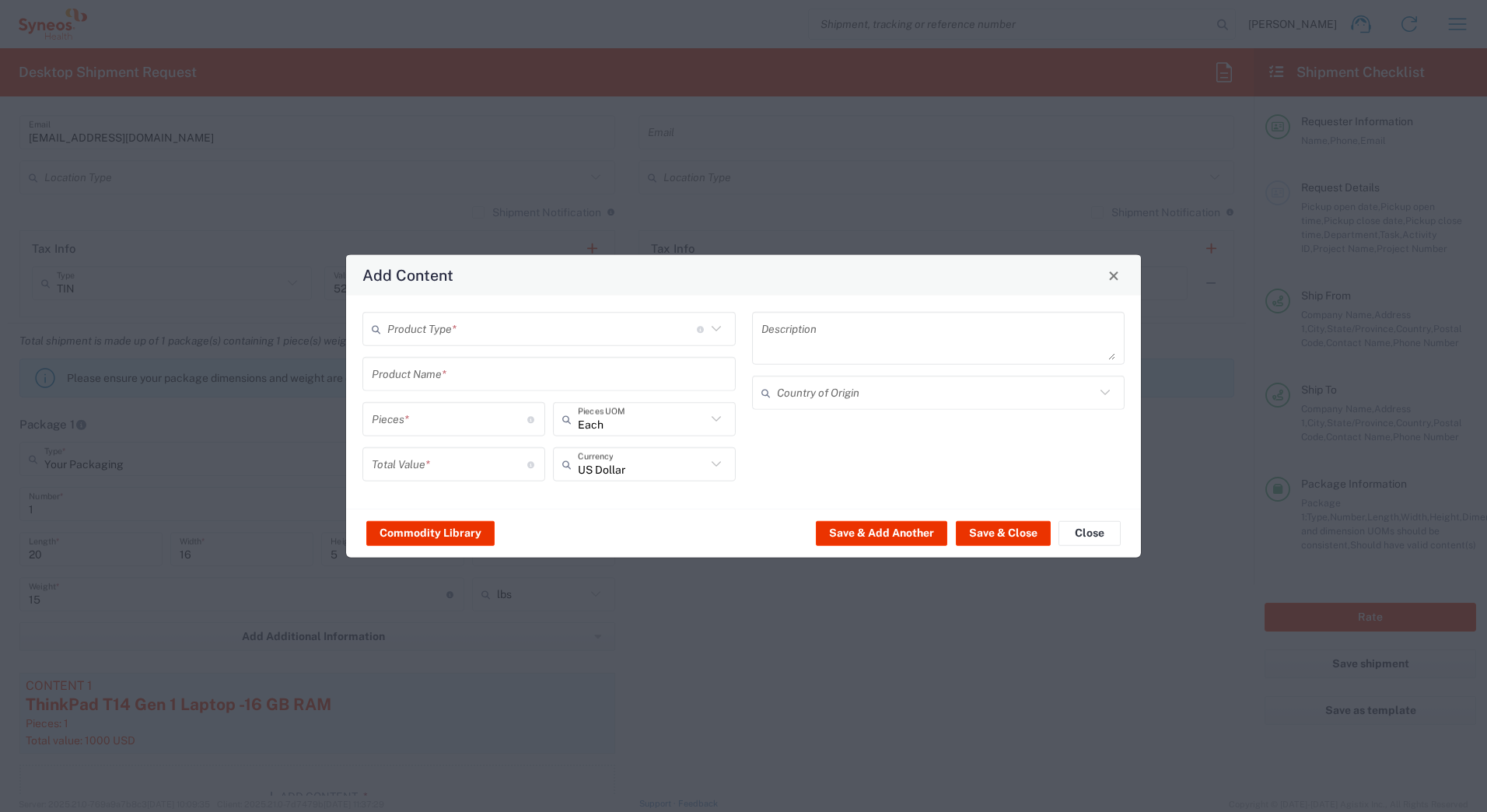
click at [431, 316] on div "Product Type * Document: Paper document generated internally by Syneos, a clien…" at bounding box center [549, 329] width 373 height 34
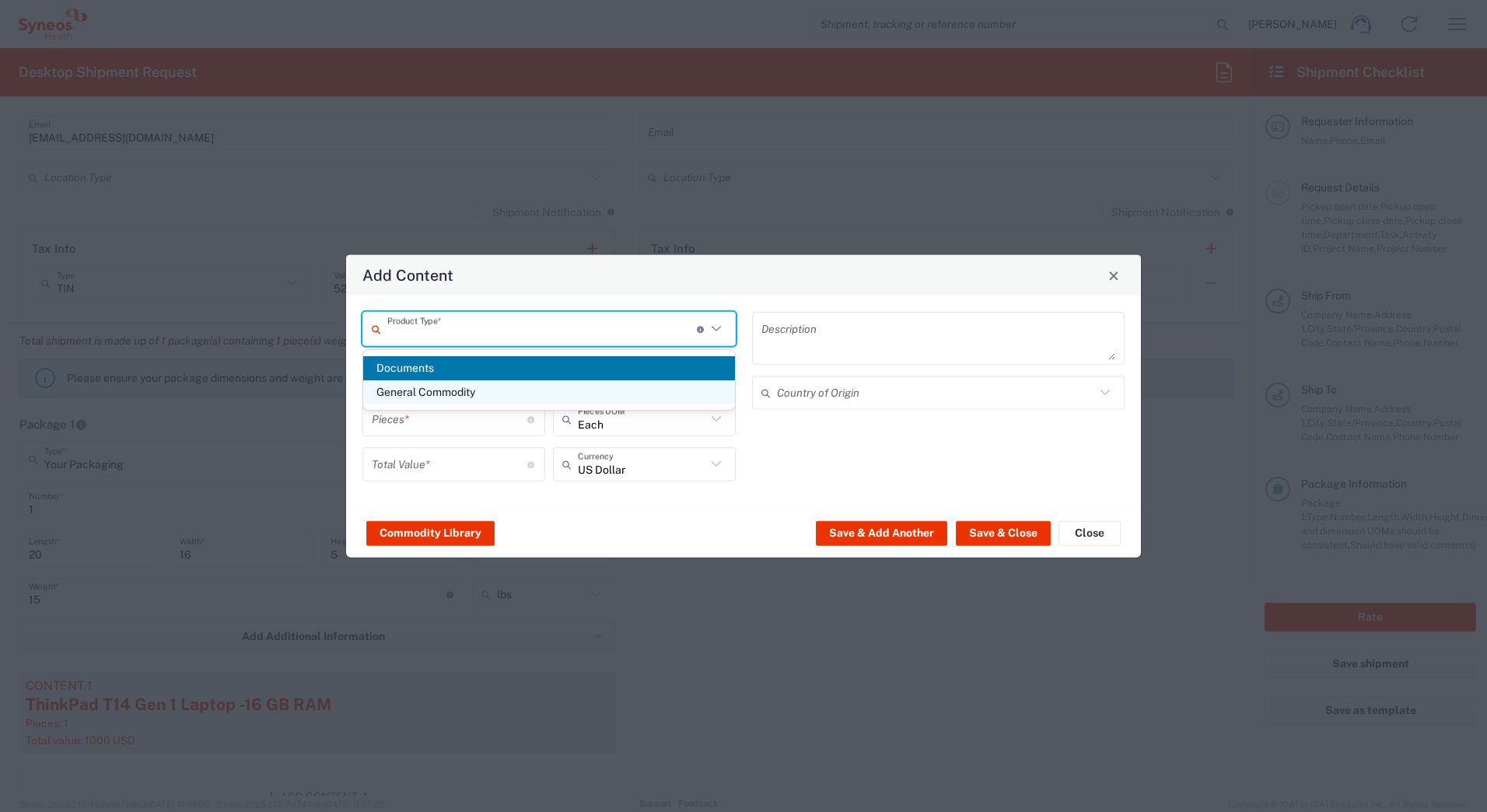
click at [428, 387] on span "General Commodity" at bounding box center [549, 392] width 372 height 24
type input "General Commodity"
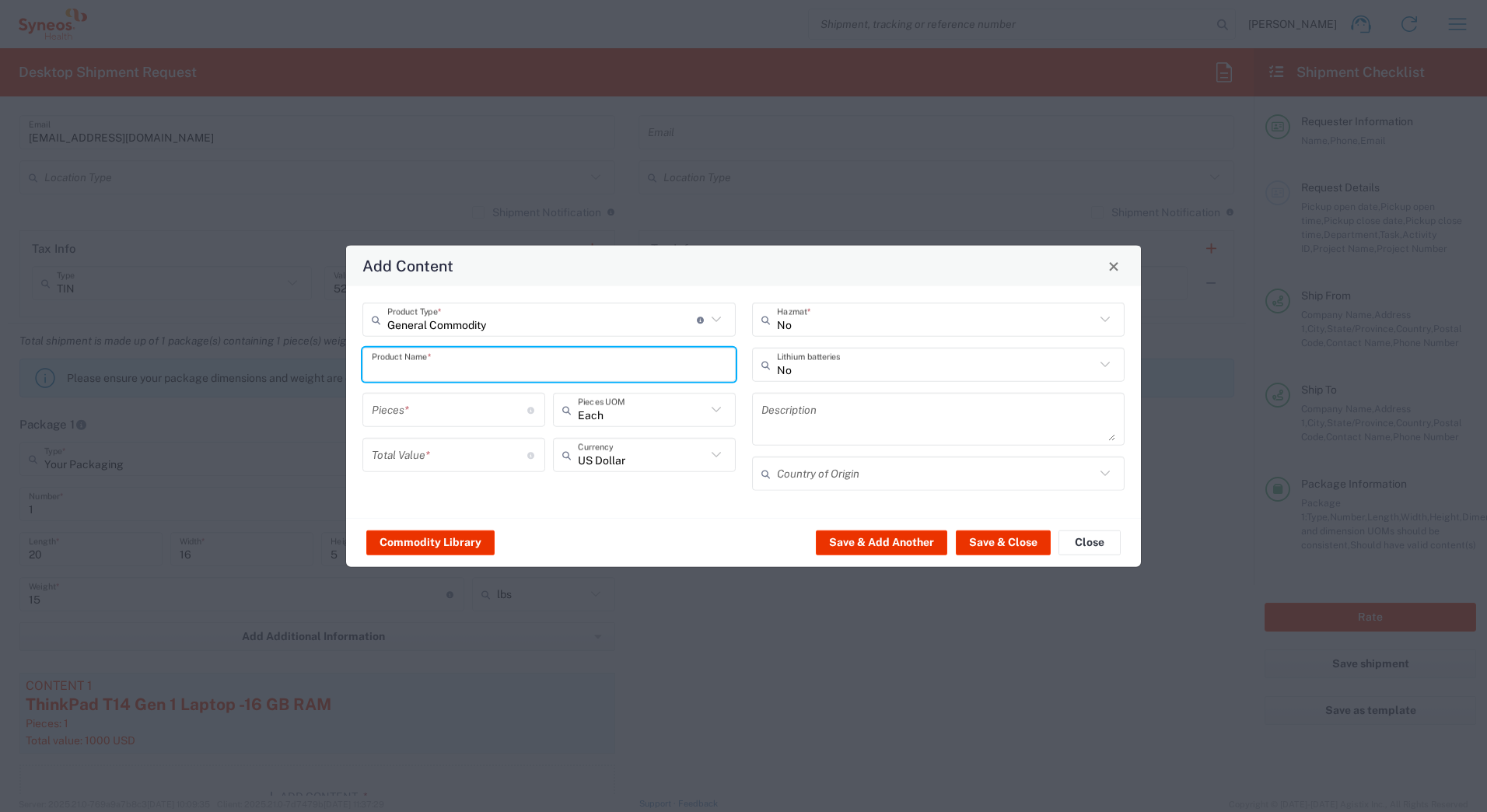
click at [412, 366] on input "text" at bounding box center [549, 364] width 354 height 27
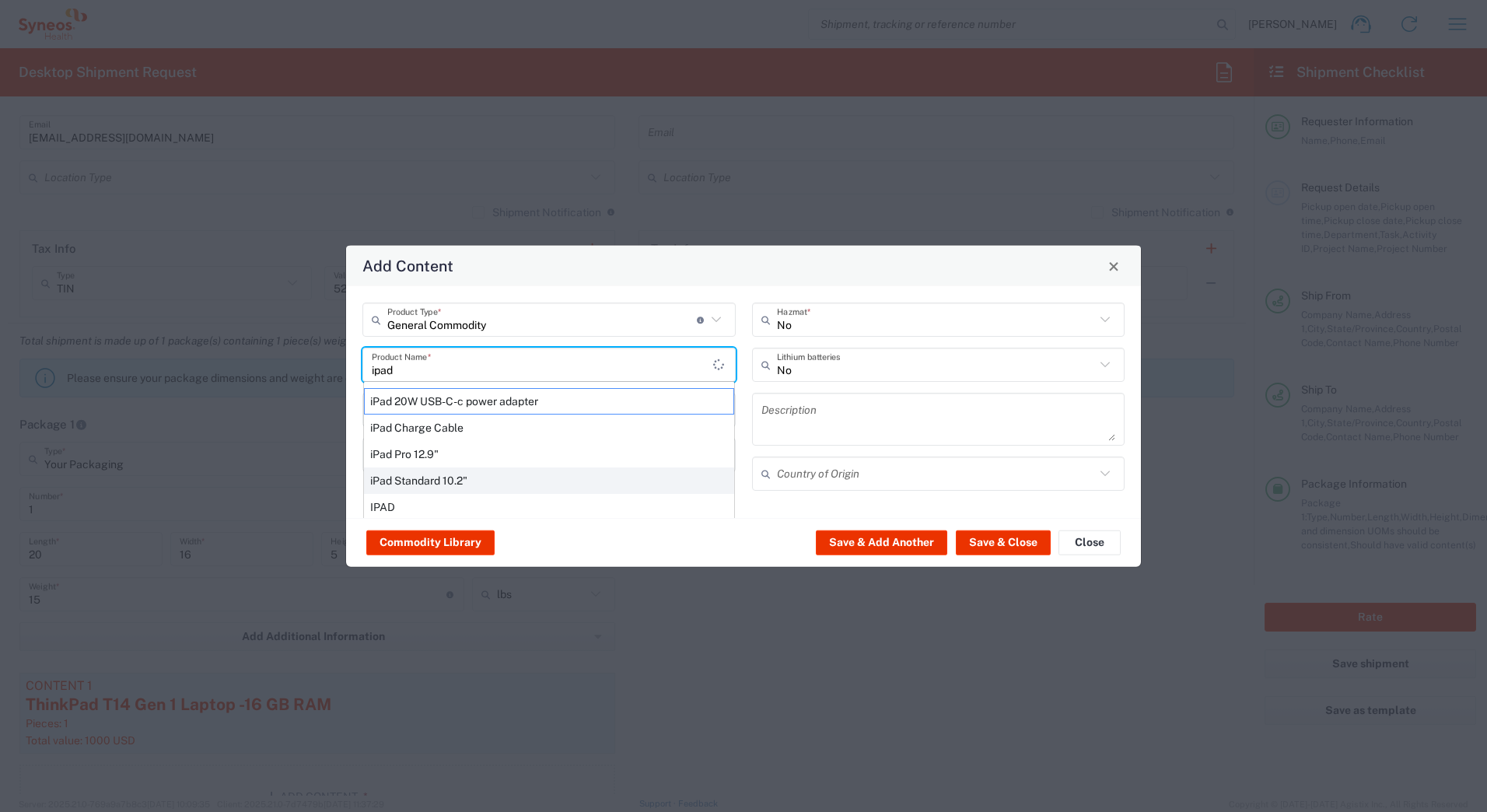
click at [411, 471] on div "iPad Standard 10.2"" at bounding box center [549, 480] width 370 height 27
type input "iPad Standard 10.2""
type input "1"
type textarea "iPad Standard 10.2""
type input "China"
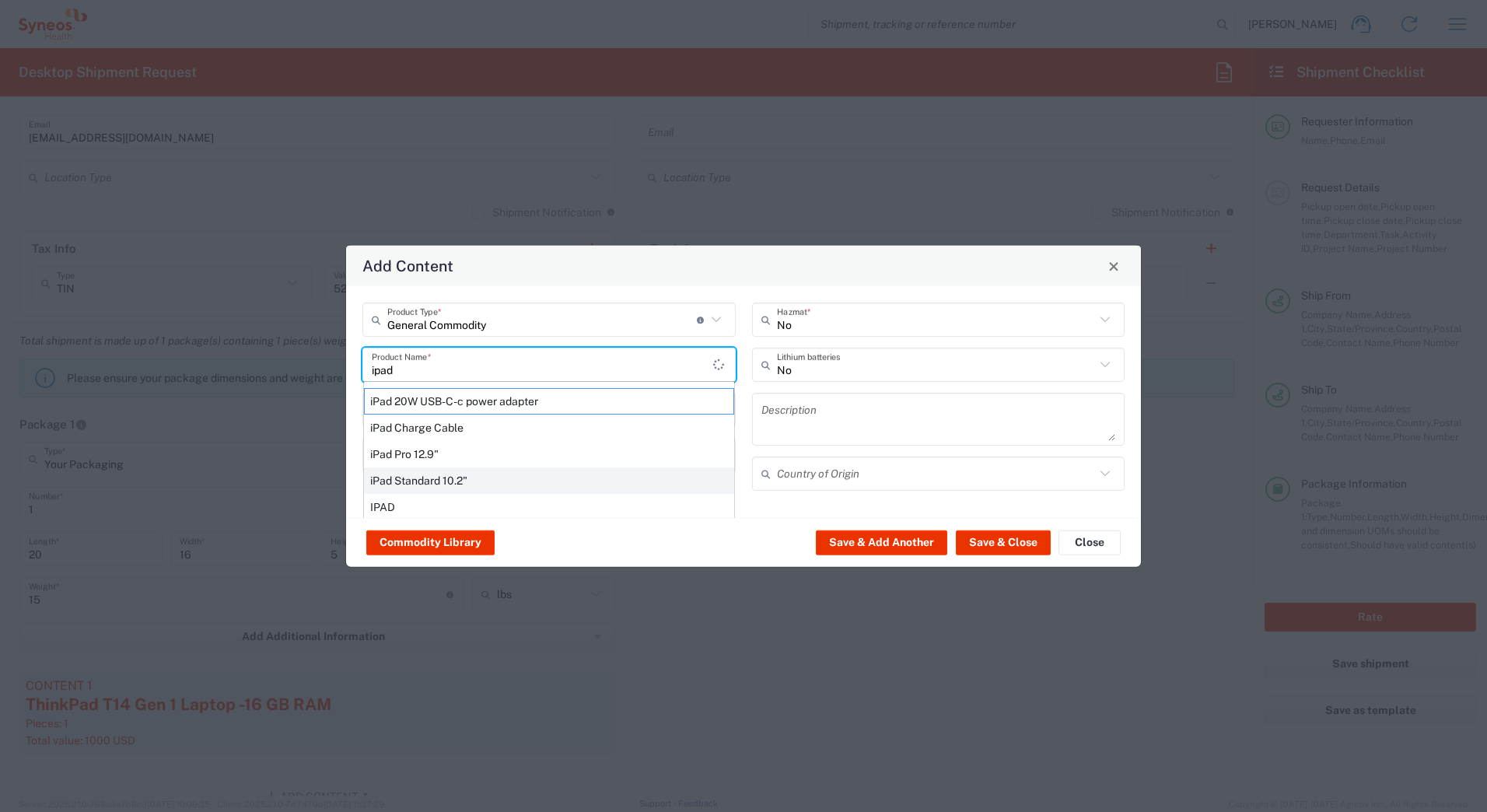
type input "Yes"
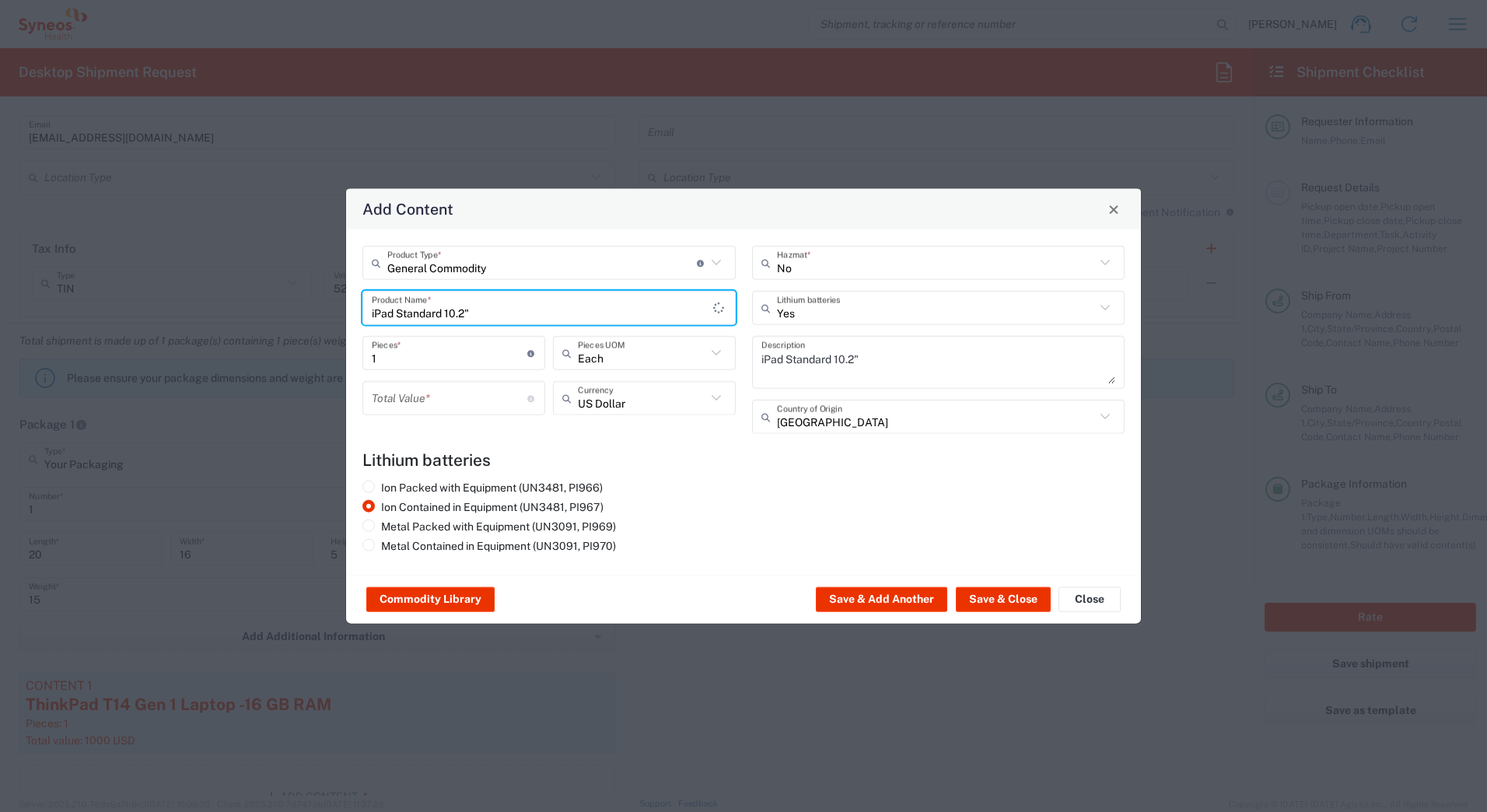
click at [383, 401] on input "number" at bounding box center [449, 397] width 155 height 27
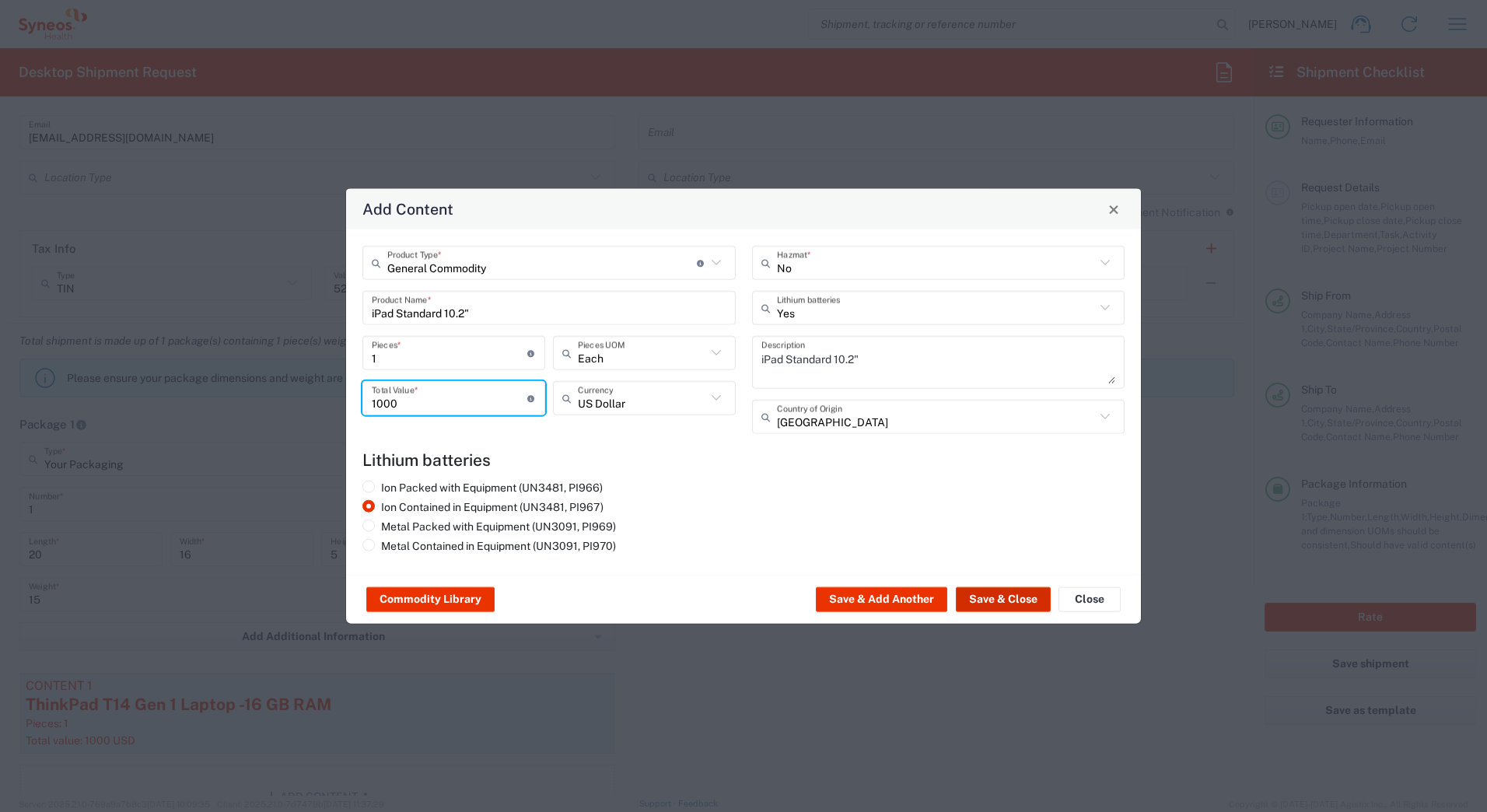
type input "1000"
click at [1004, 603] on button "Save & Close" at bounding box center [1003, 600] width 95 height 25
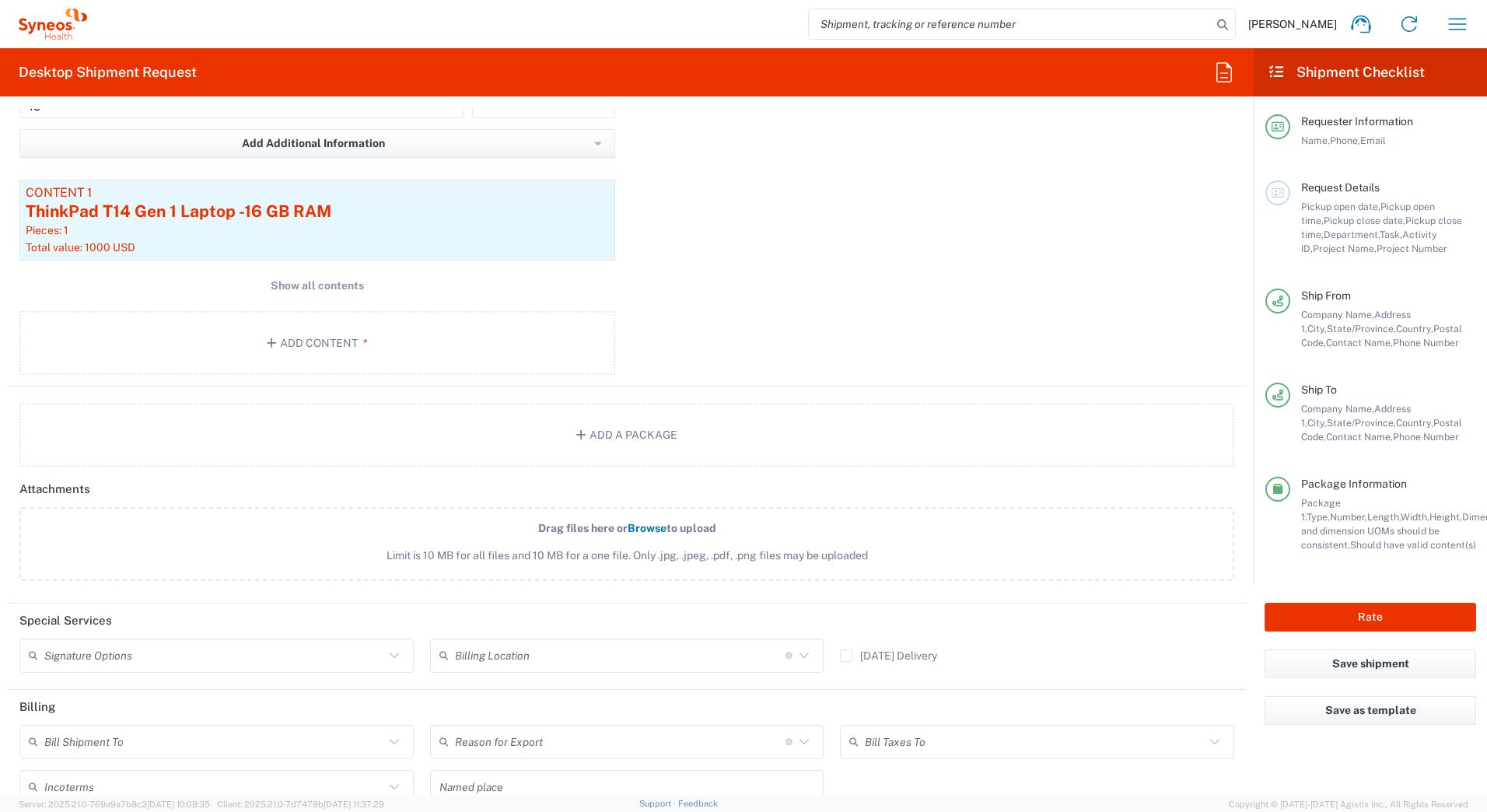
scroll to position [1633, 0]
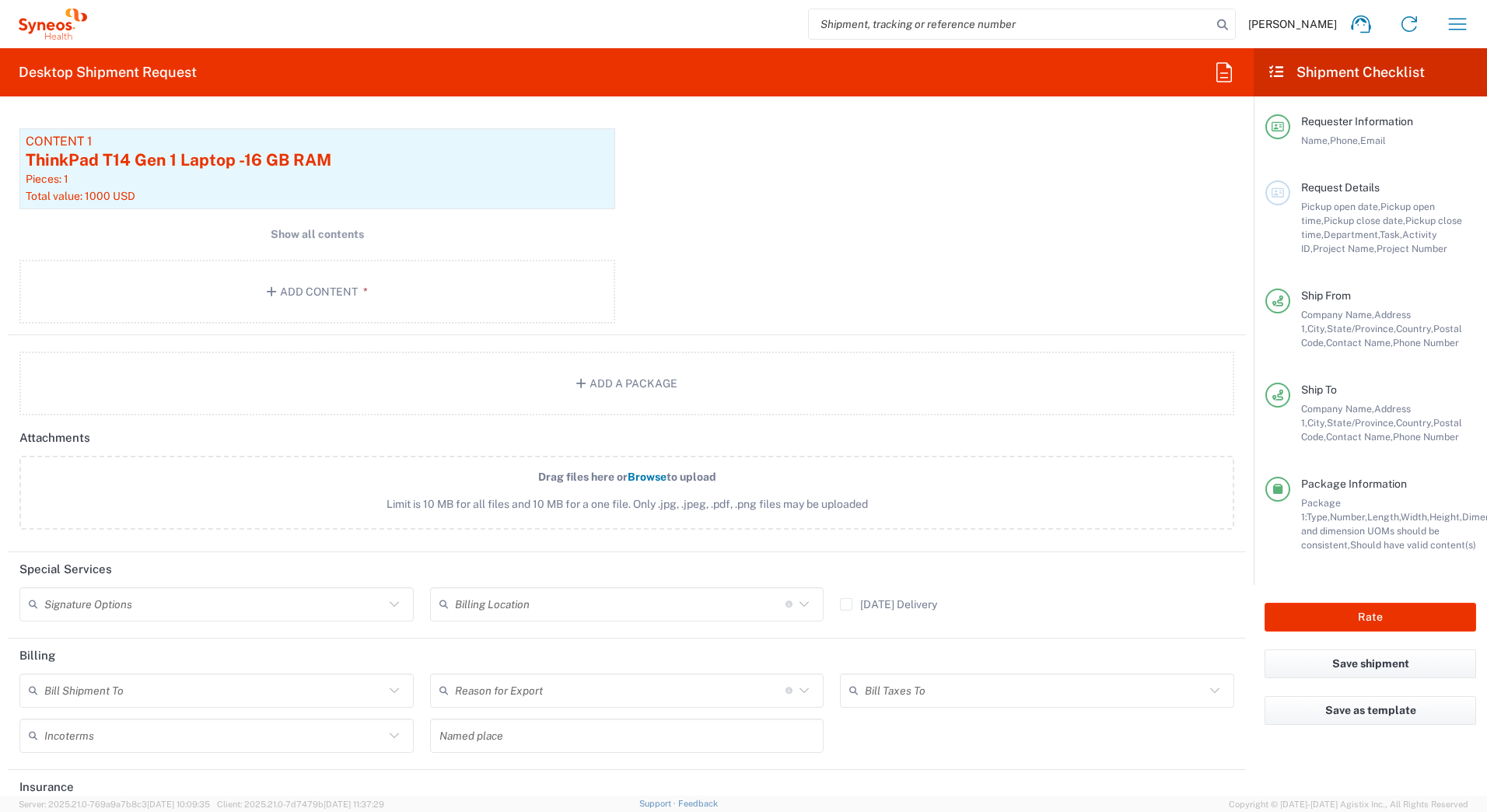
click at [137, 609] on input "text" at bounding box center [214, 604] width 339 height 27
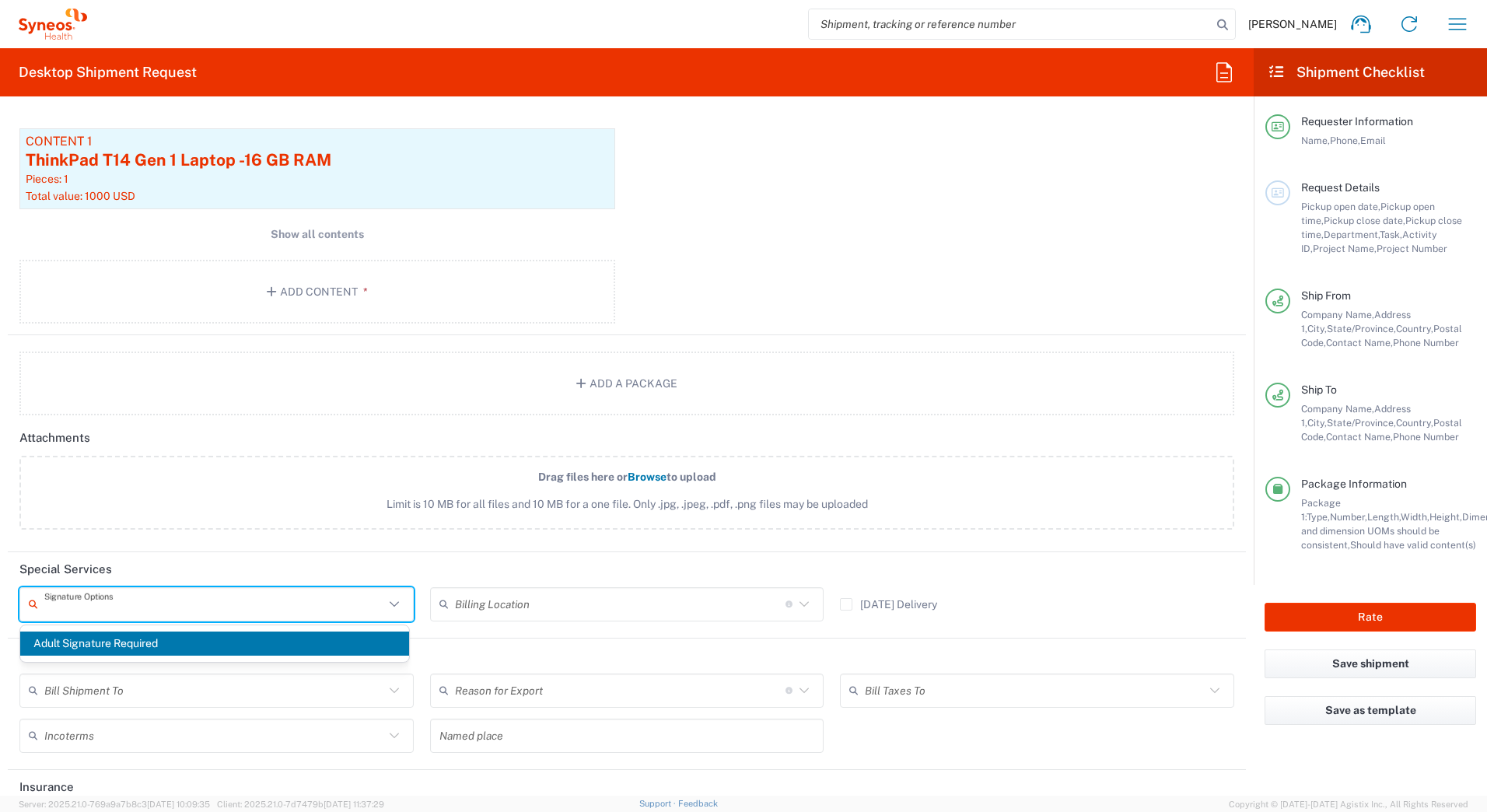
click at [121, 642] on span "Adult Signature Required" at bounding box center [215, 643] width 389 height 24
type input "Adult Signature Required"
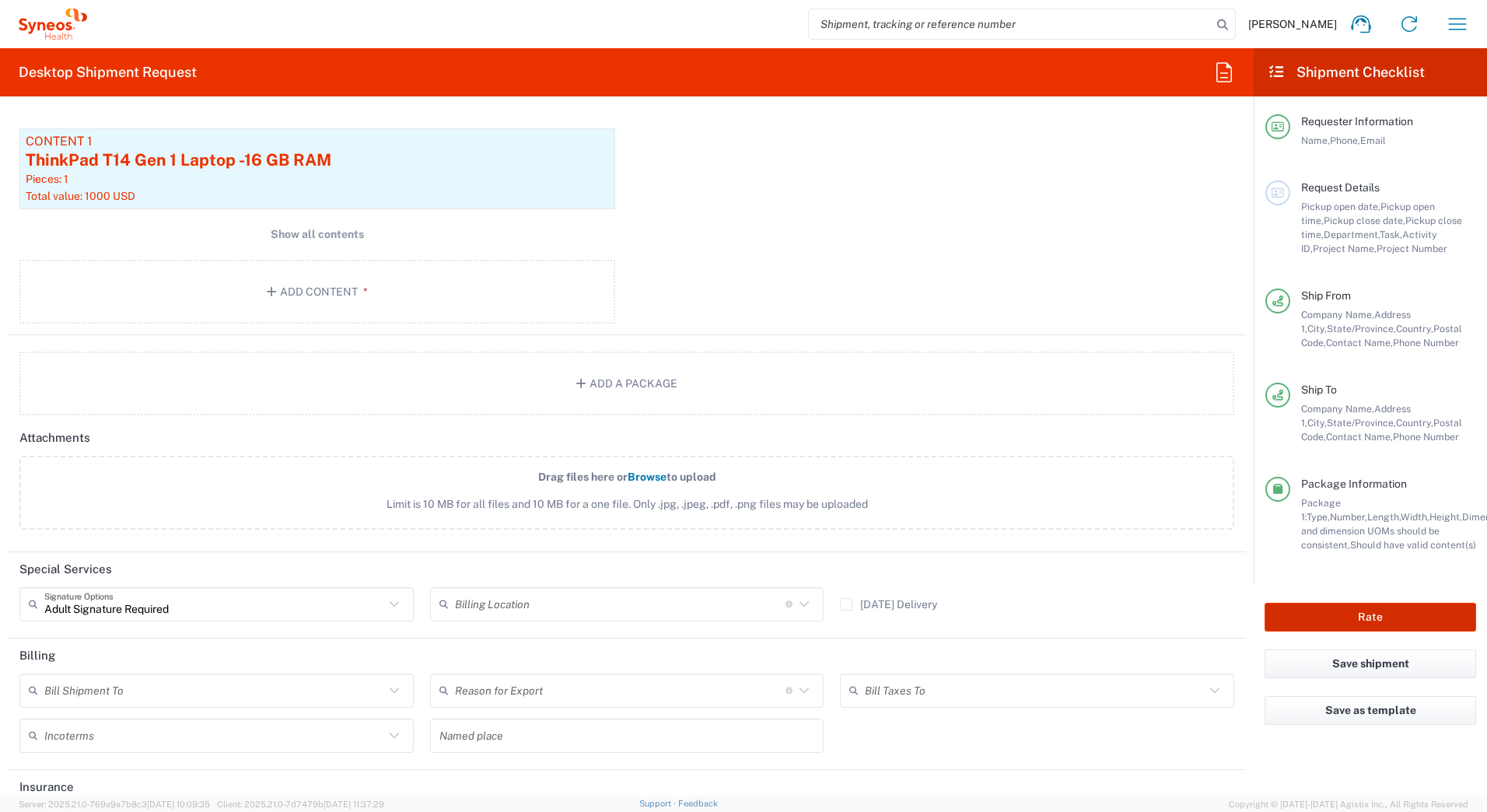
click at [1290, 616] on button "Rate" at bounding box center [1370, 617] width 212 height 29
type input "4205"
type input "7236"
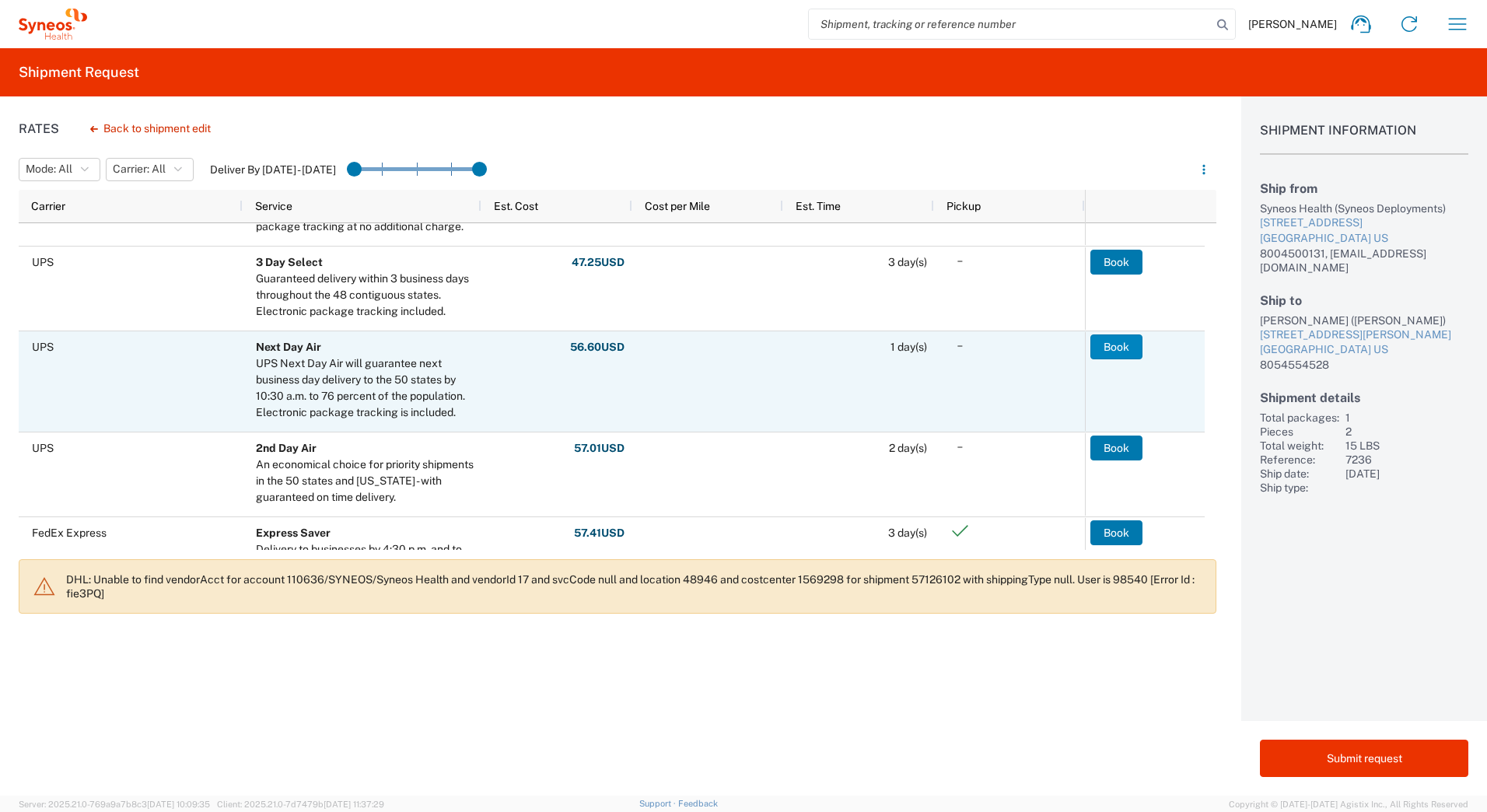
click at [1111, 346] on button "Book" at bounding box center [1116, 347] width 52 height 25
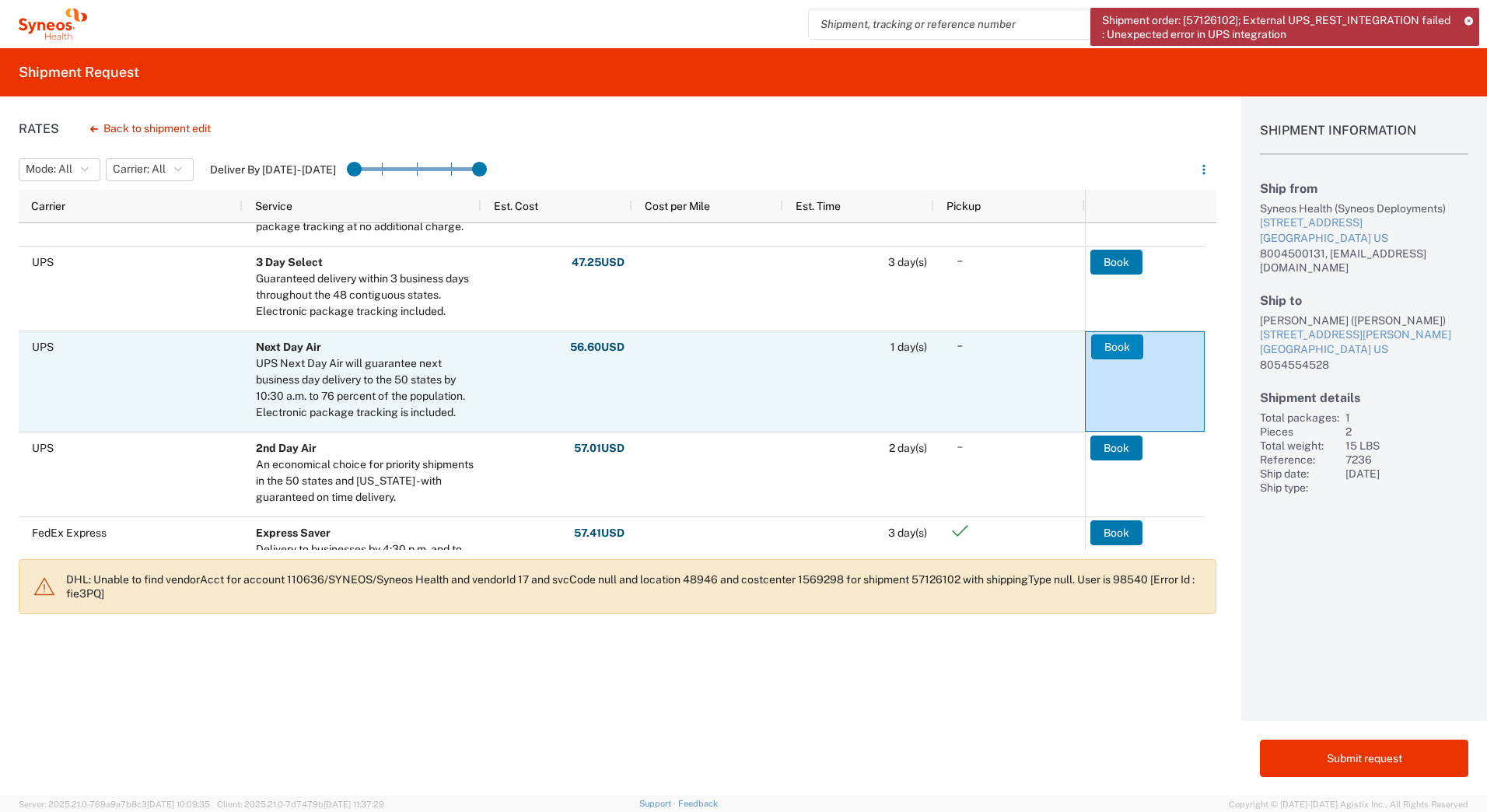
click at [1108, 346] on button "Book" at bounding box center [1117, 347] width 52 height 25
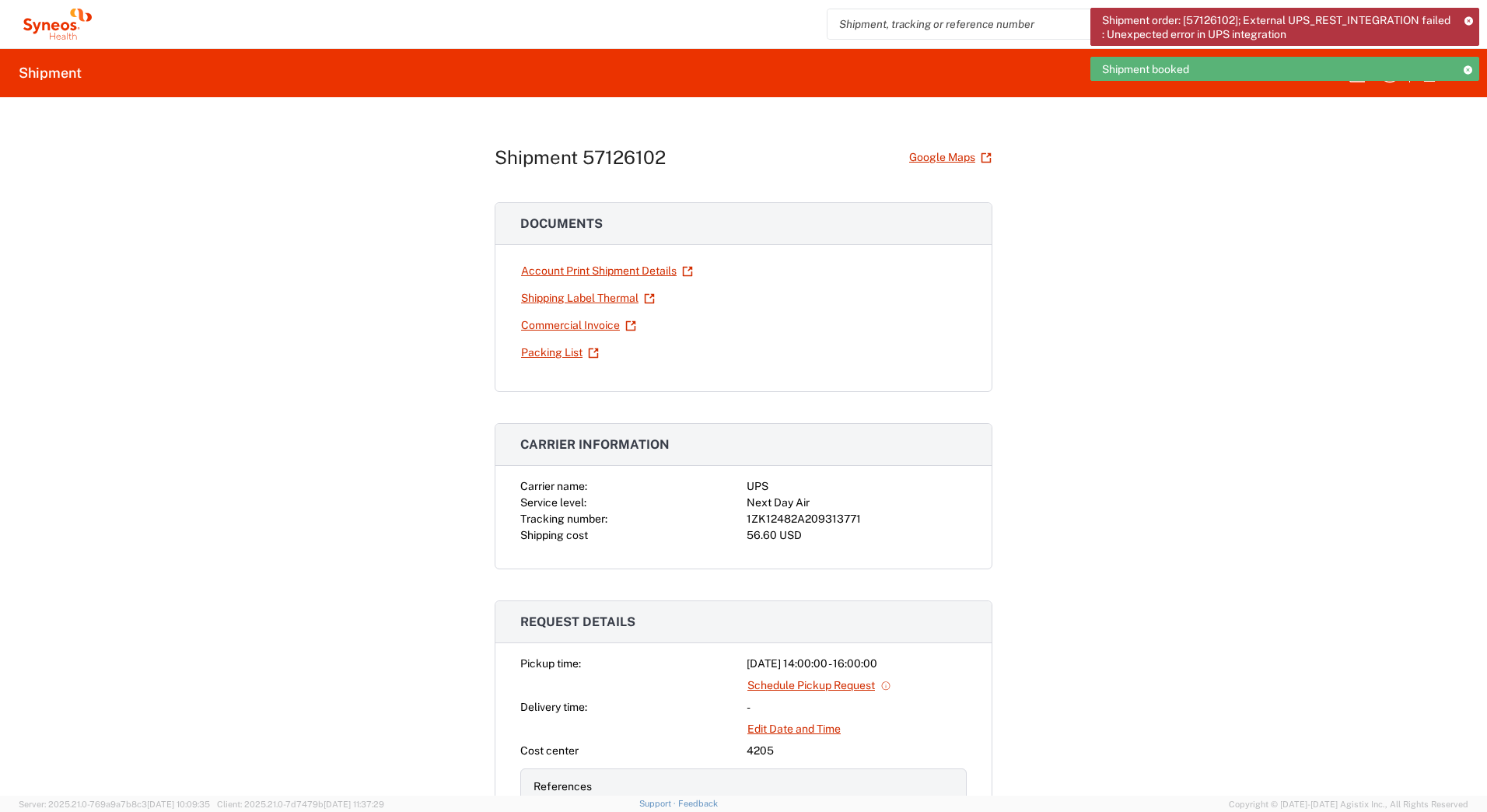
click at [828, 518] on div "1ZK12482A209313771" at bounding box center [856, 519] width 220 height 16
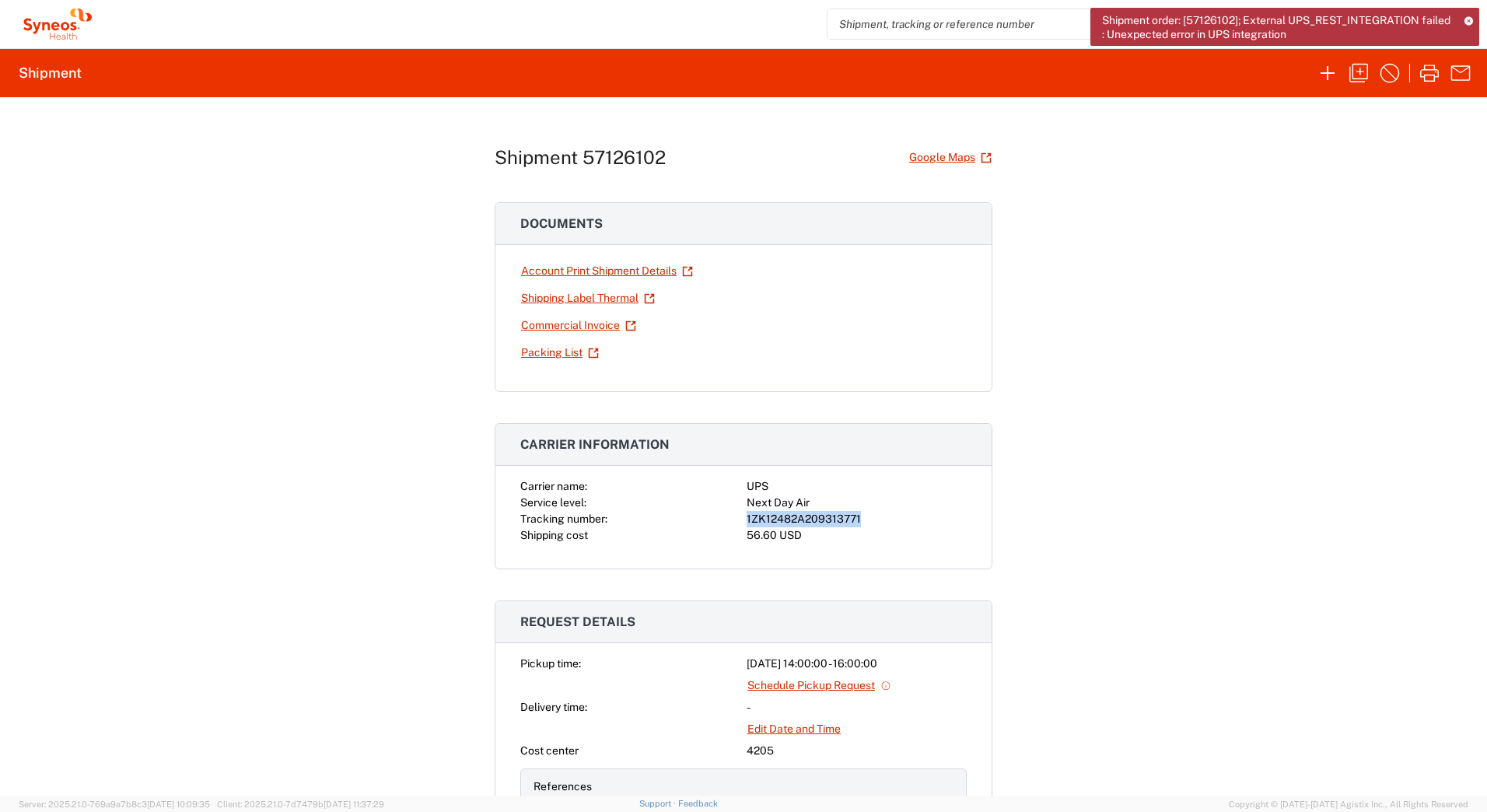
copy div "1ZK12482A209313771"
click at [545, 298] on link "Shipping Label Thermal" at bounding box center [588, 298] width 136 height 27
